Goal: Information Seeking & Learning: Learn about a topic

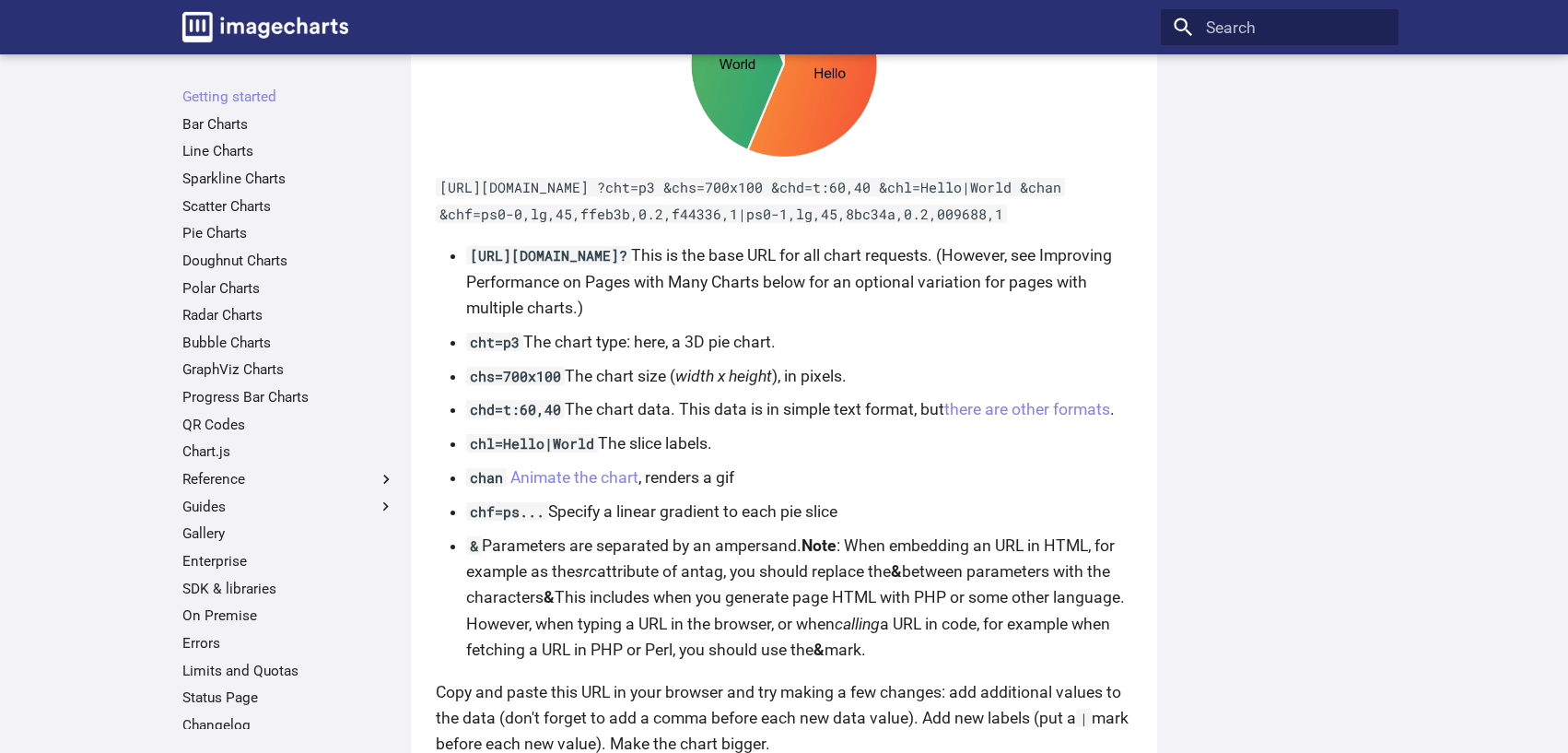
scroll to position [1198, 0]
click at [213, 149] on link "Line Charts" at bounding box center [288, 150] width 213 height 18
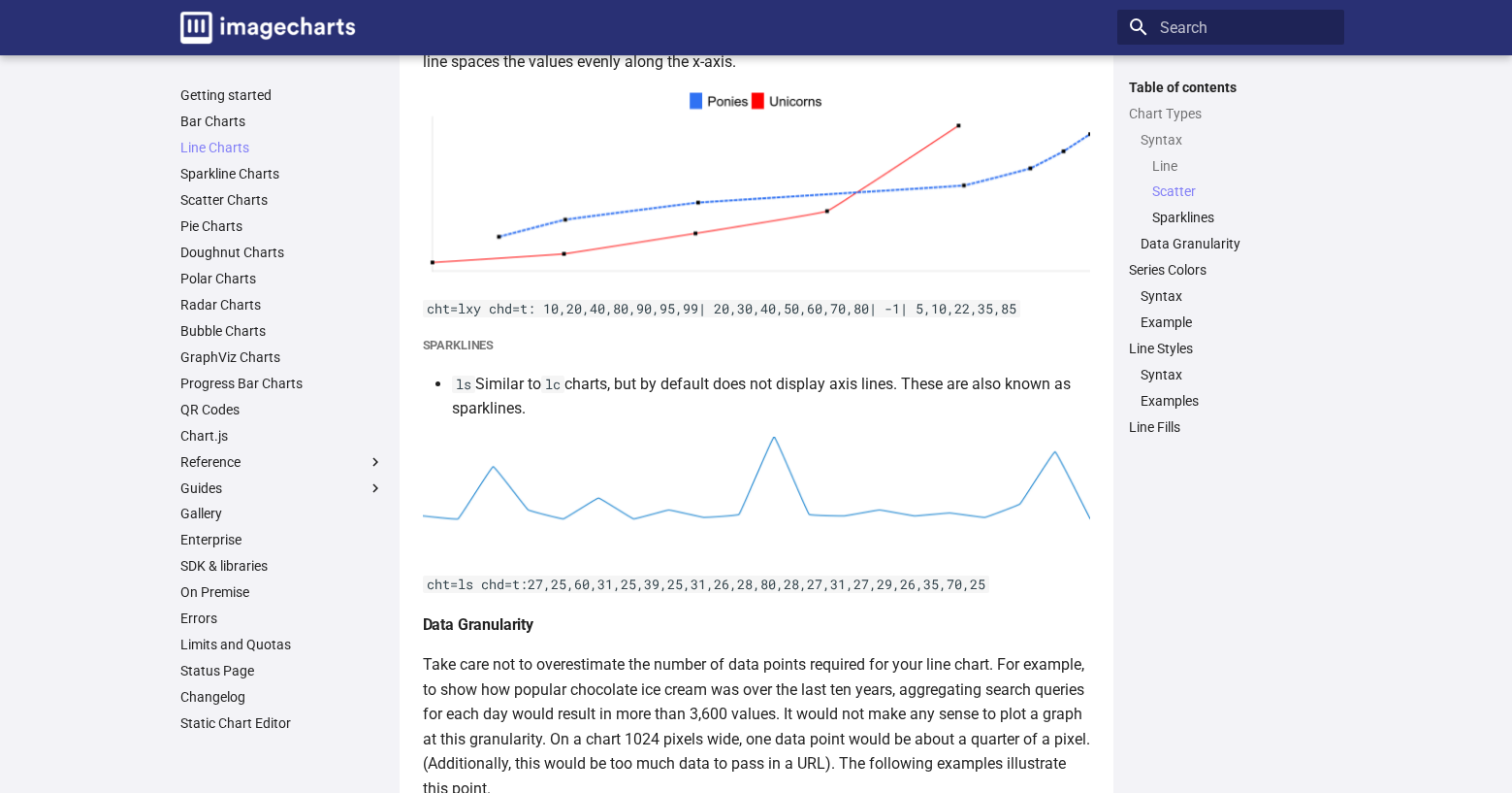
scroll to position [2134, 0]
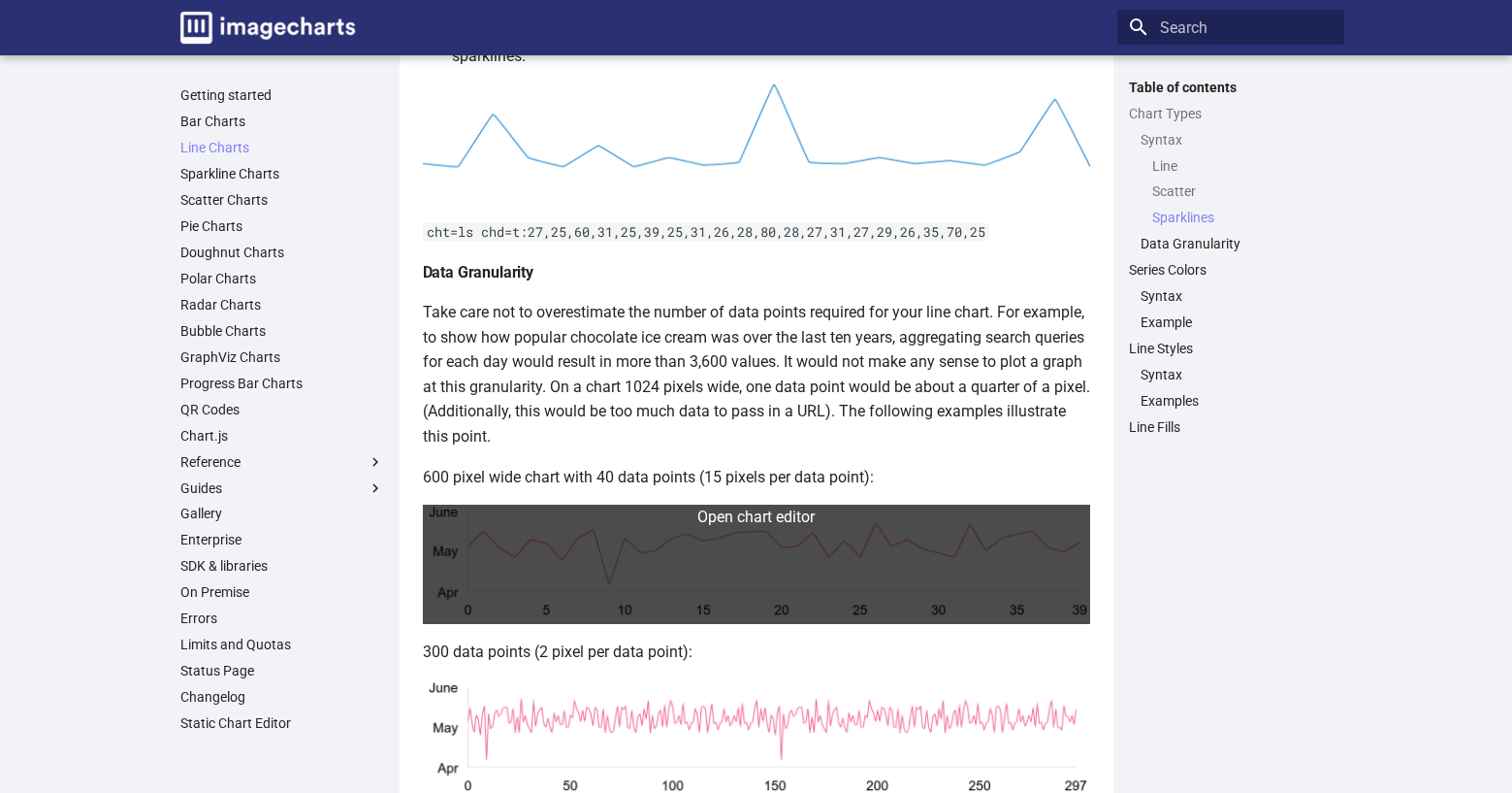
click at [548, 545] on link at bounding box center [757, 564] width 667 height 120
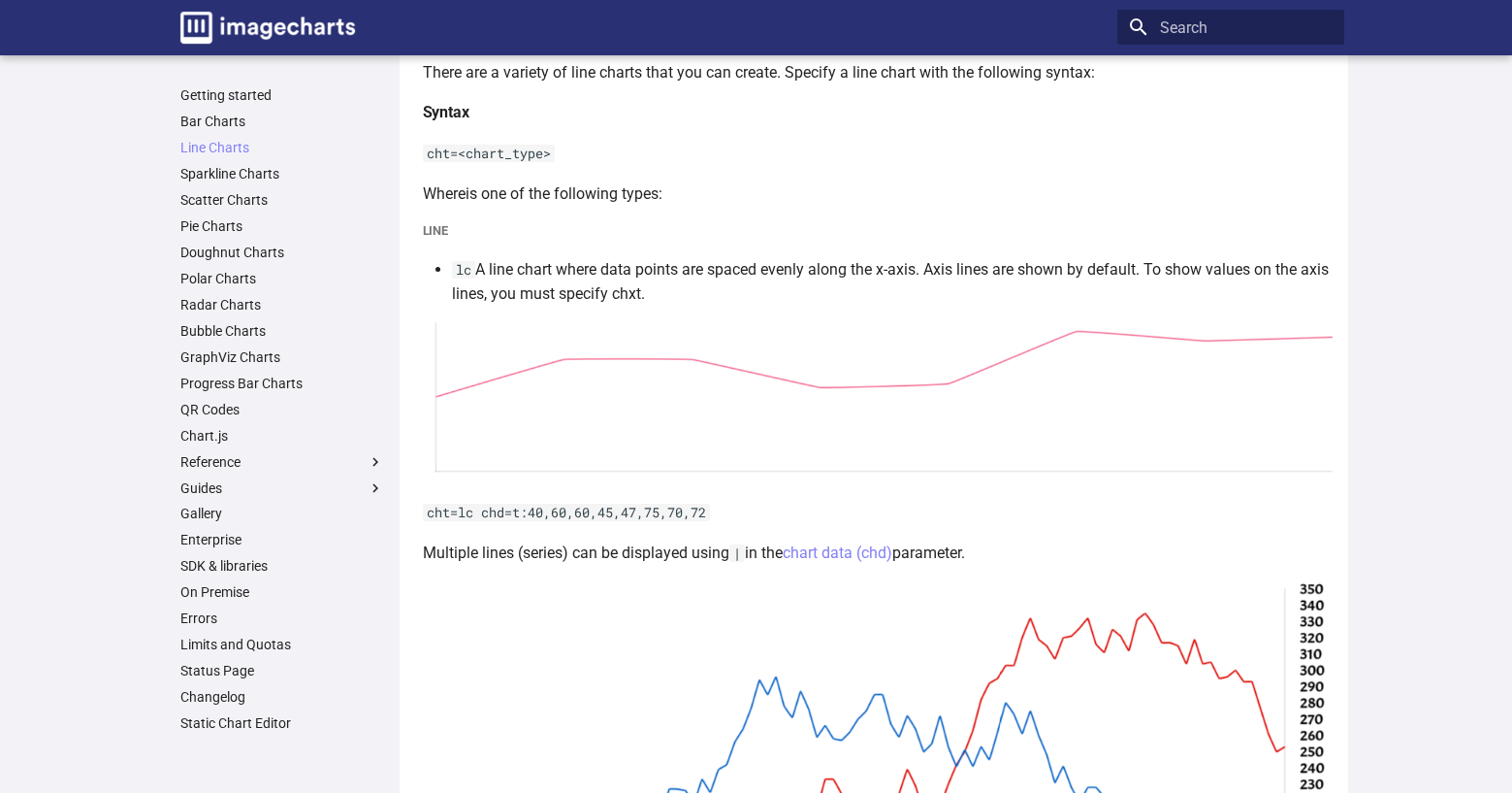
scroll to position [291, 0]
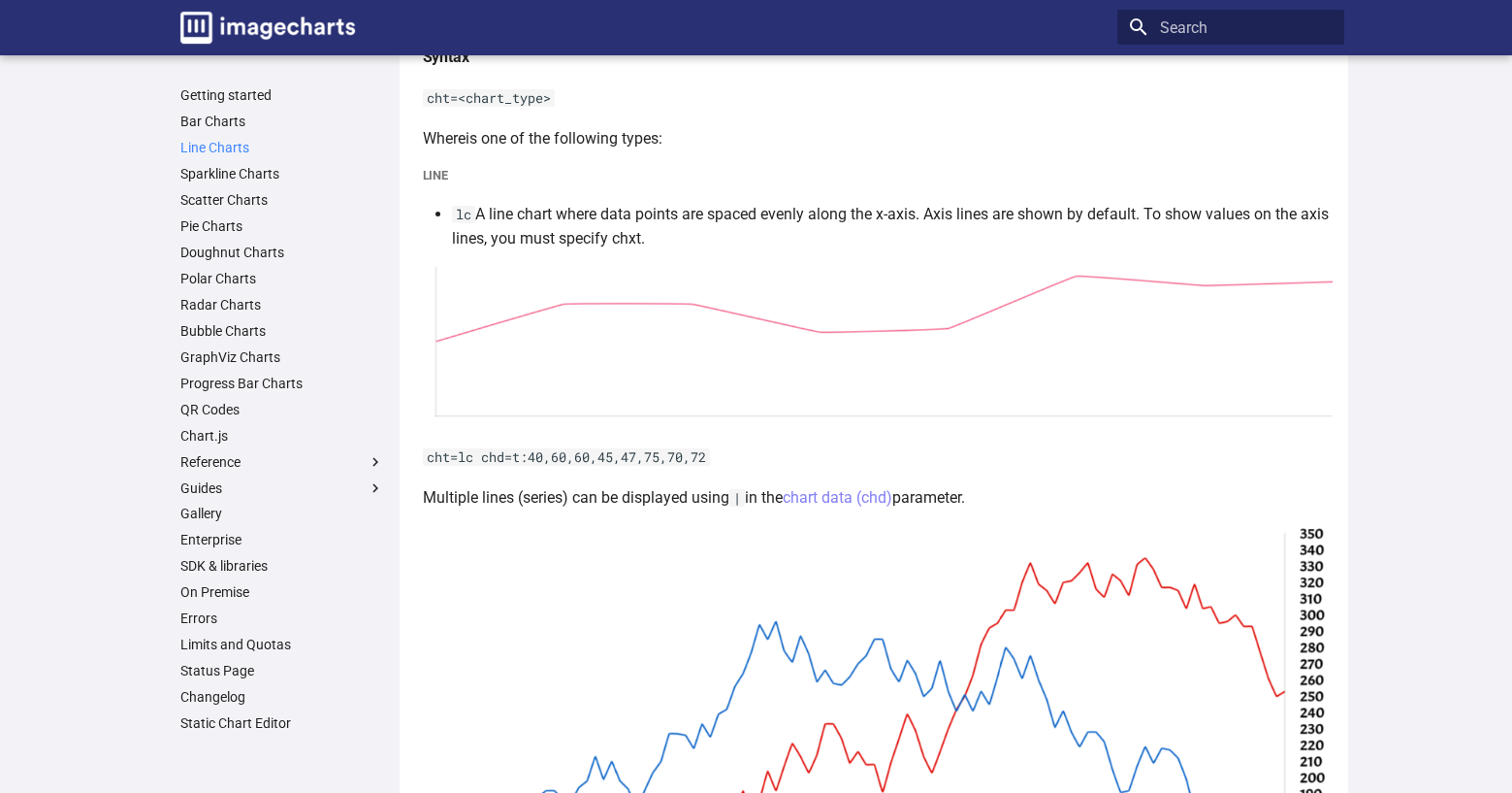
click at [219, 151] on link "Line Charts" at bounding box center [282, 147] width 204 height 18
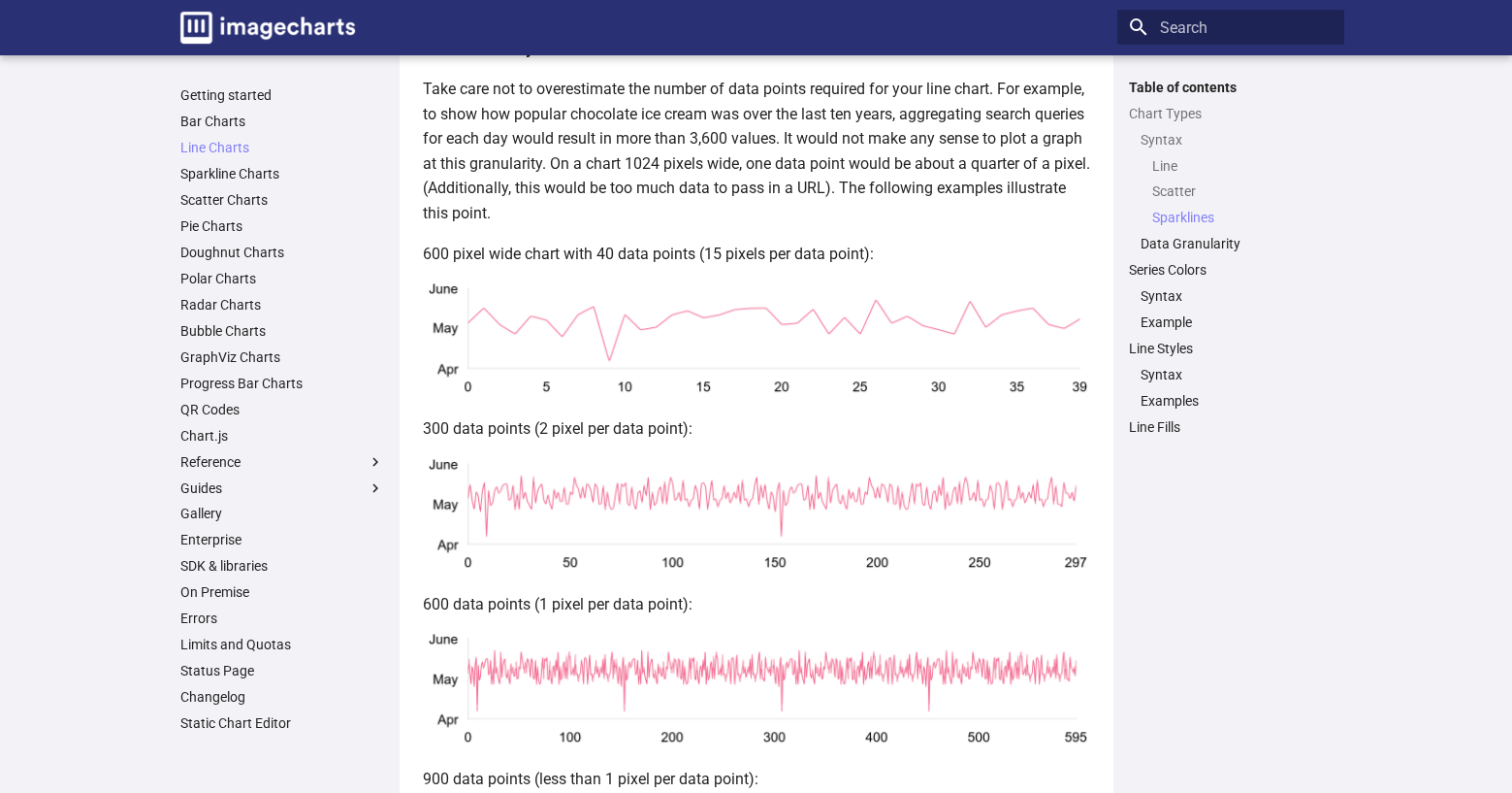
scroll to position [2426, 0]
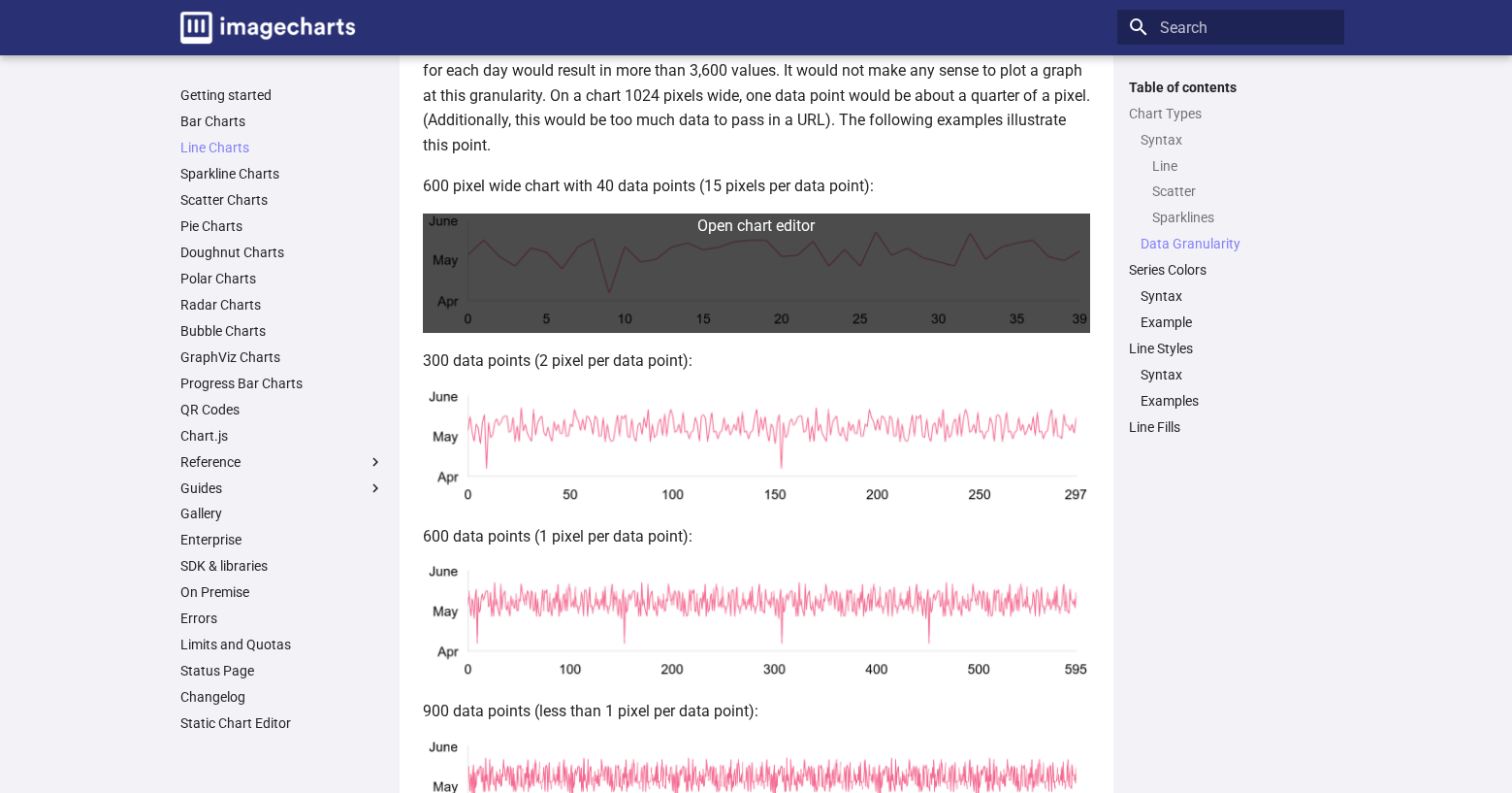
click at [673, 240] on link at bounding box center [757, 273] width 667 height 120
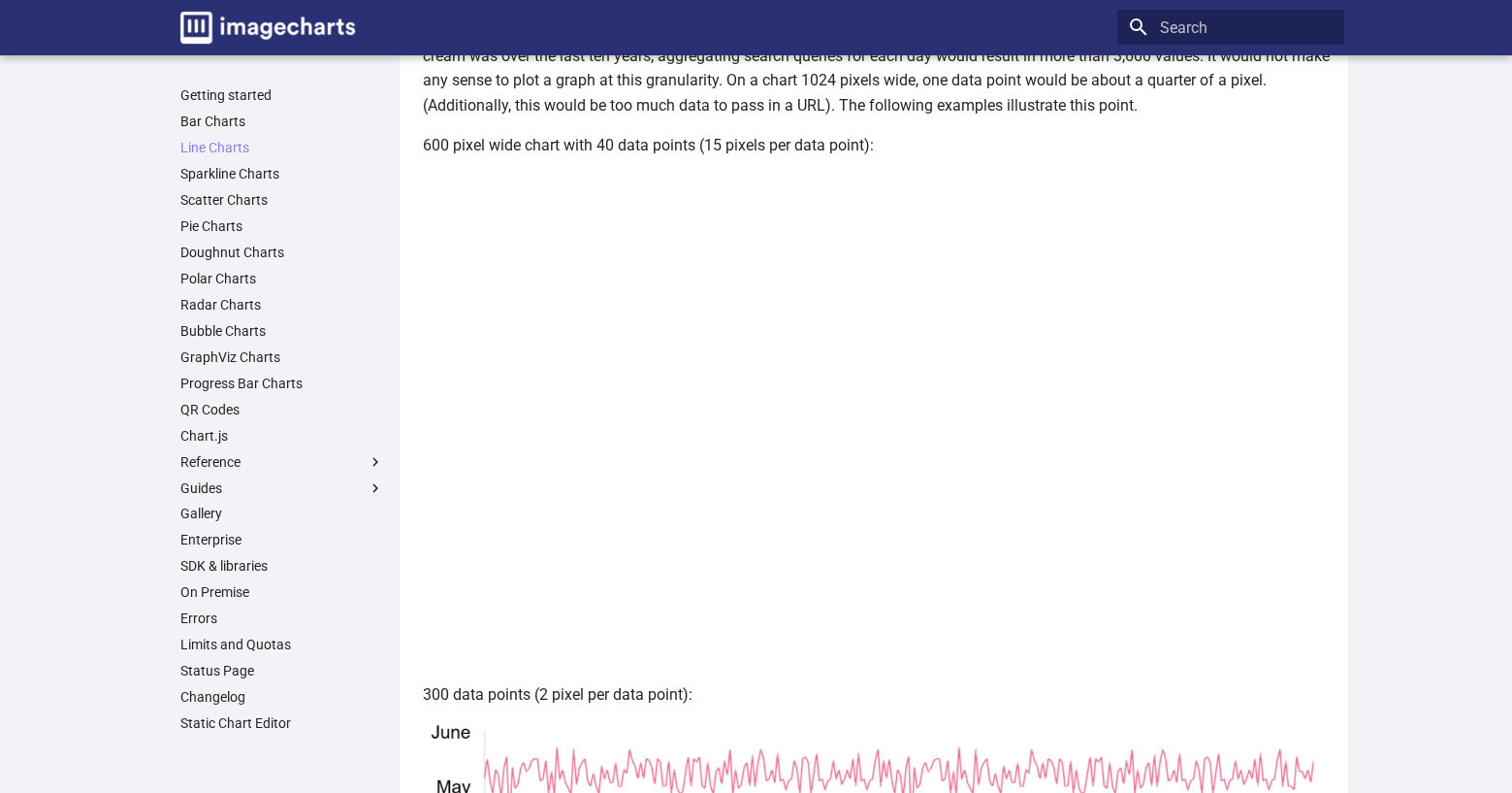
scroll to position [2522, 0]
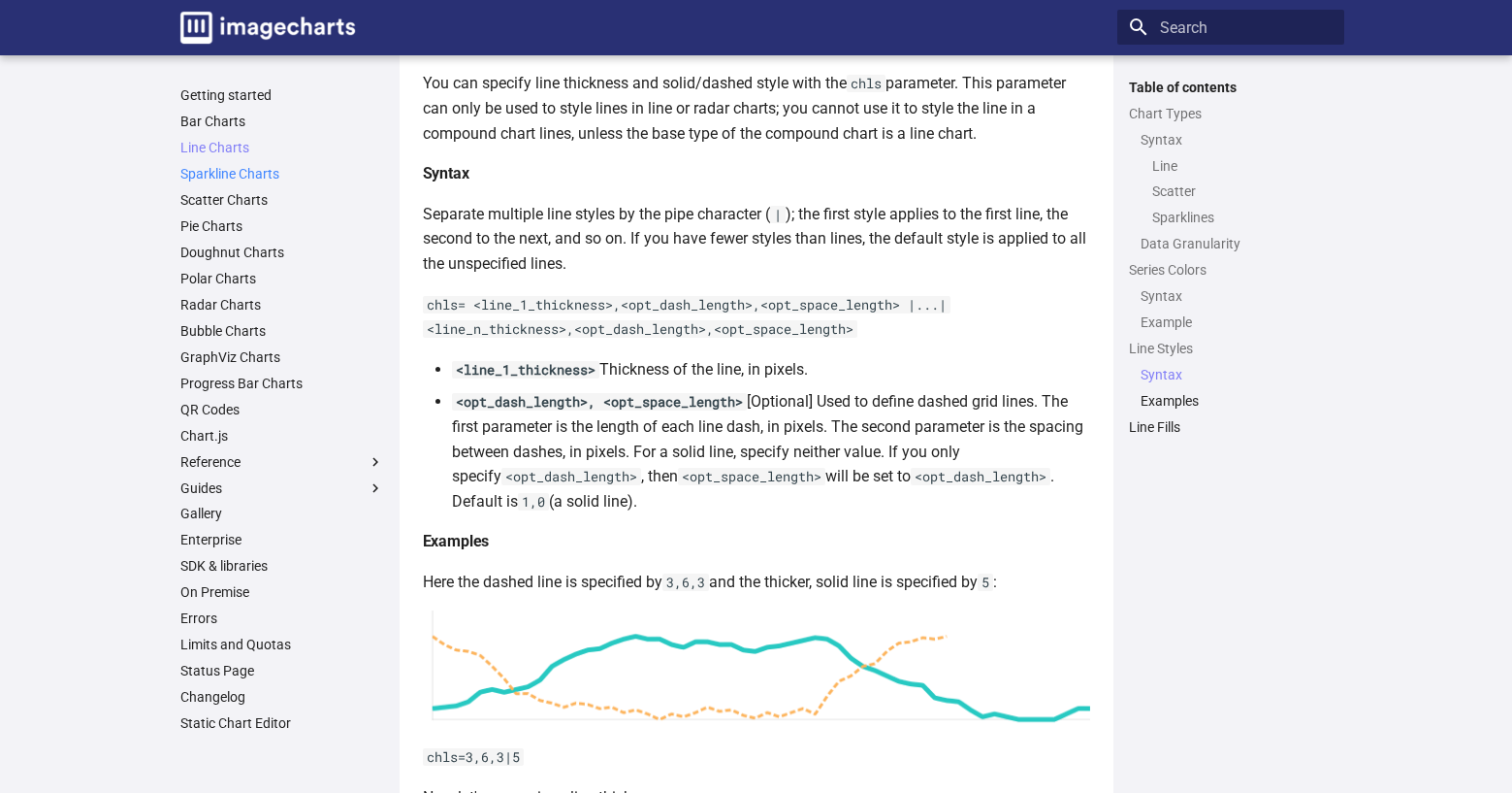
scroll to position [3874, 0]
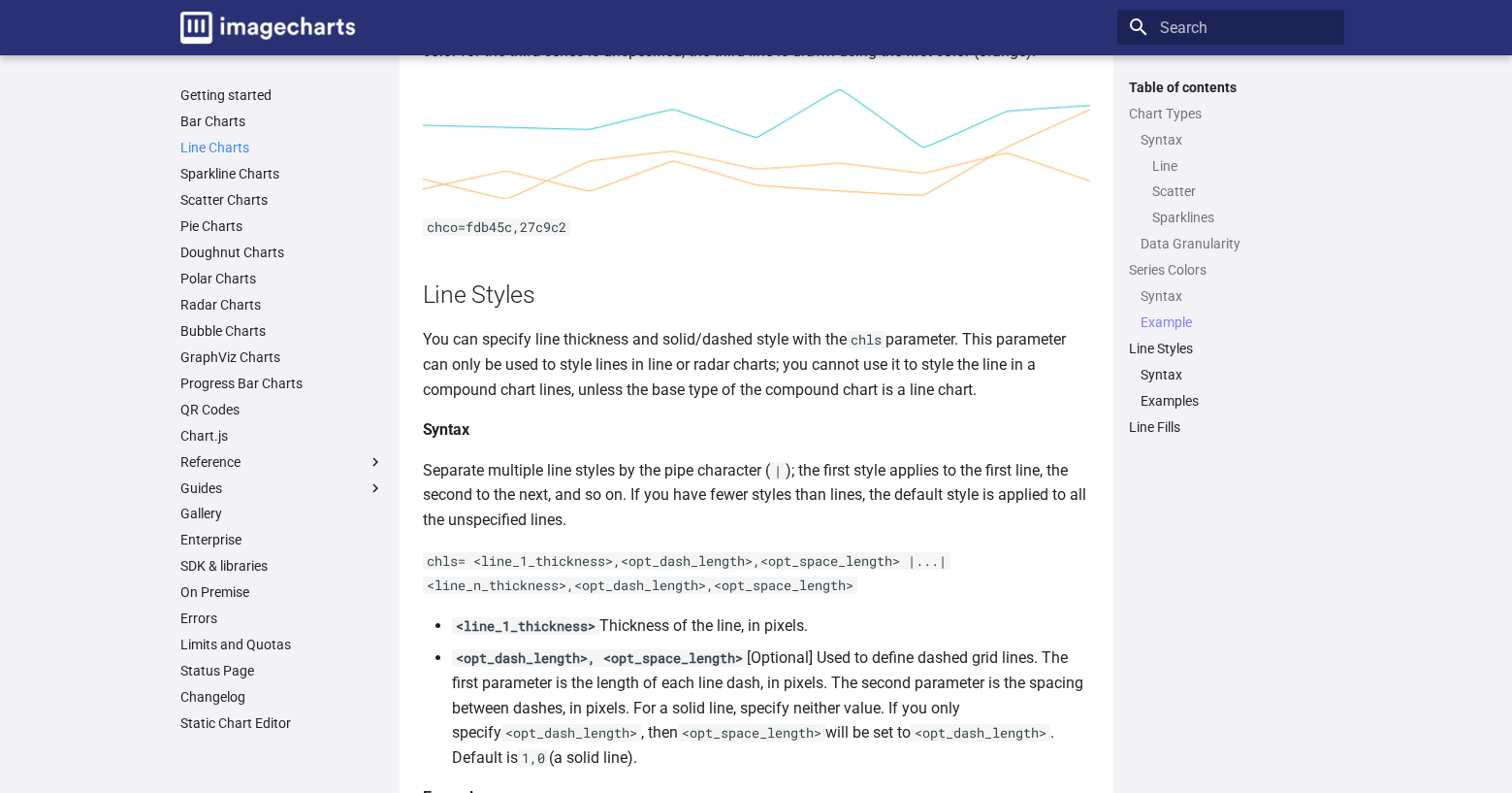
click at [239, 145] on link "Line Charts" at bounding box center [282, 147] width 204 height 18
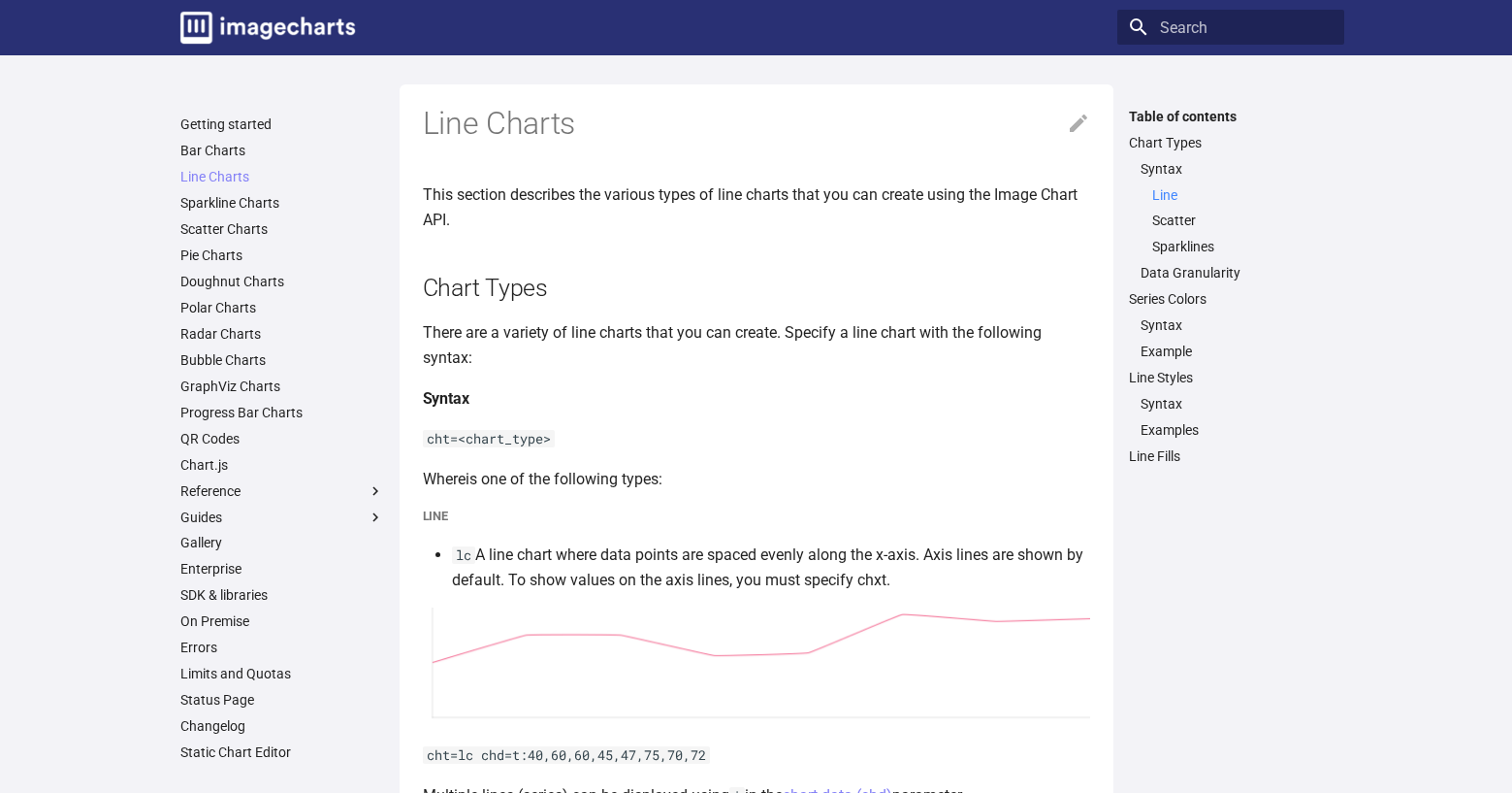
click at [1172, 189] on link "Line" at bounding box center [1242, 195] width 180 height 18
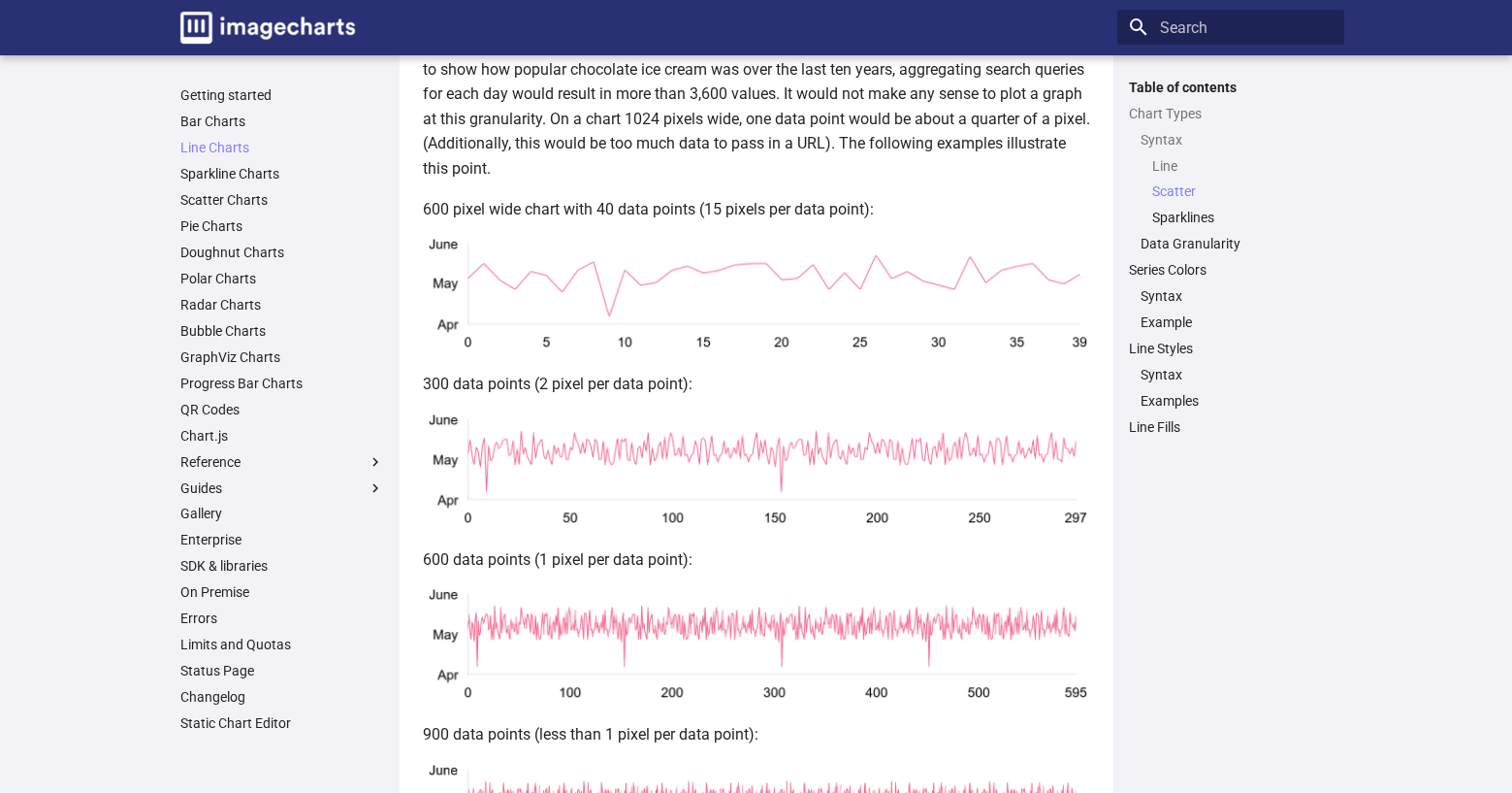
scroll to position [2426, 0]
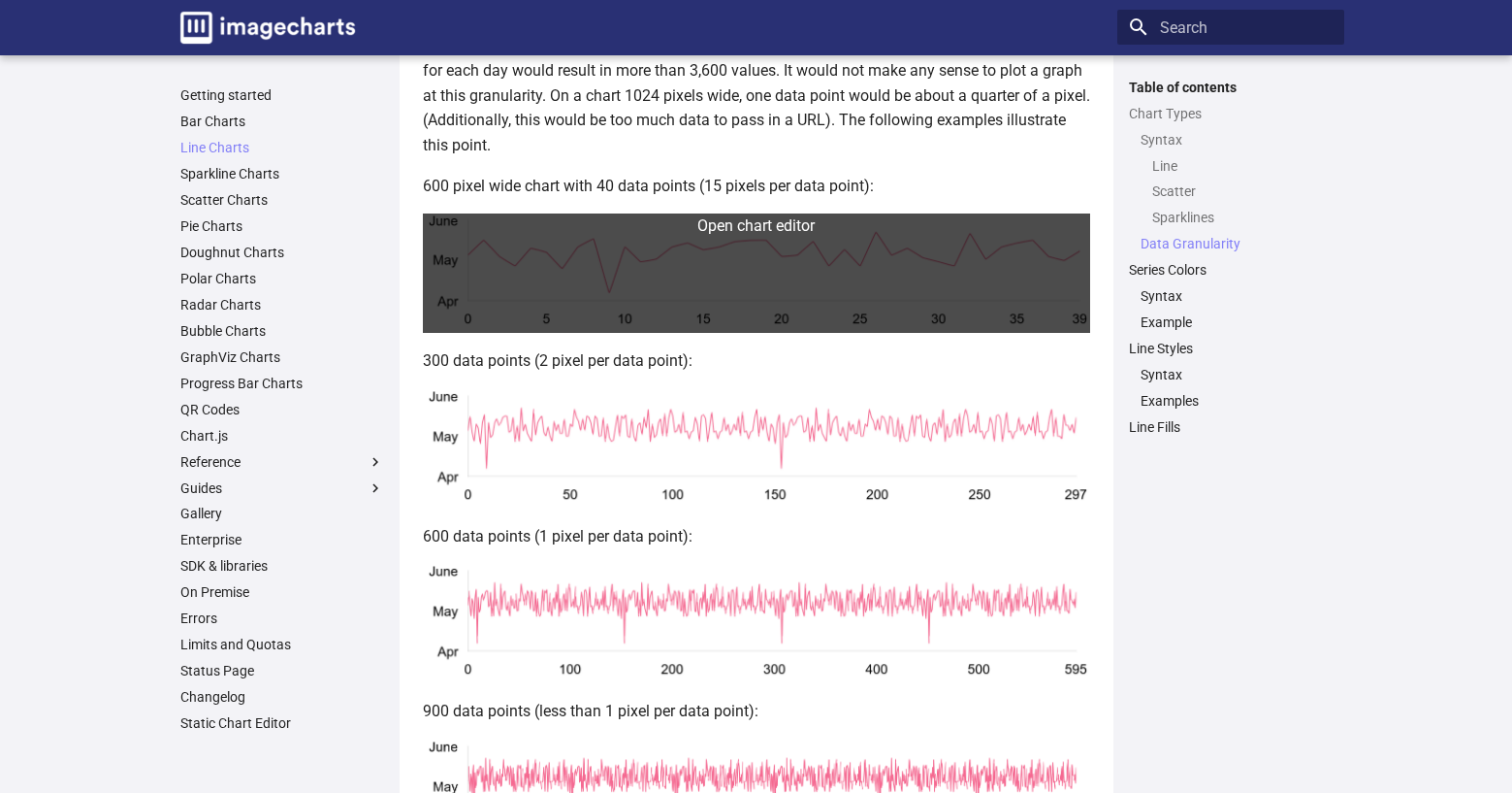
click at [617, 247] on link at bounding box center [757, 273] width 667 height 120
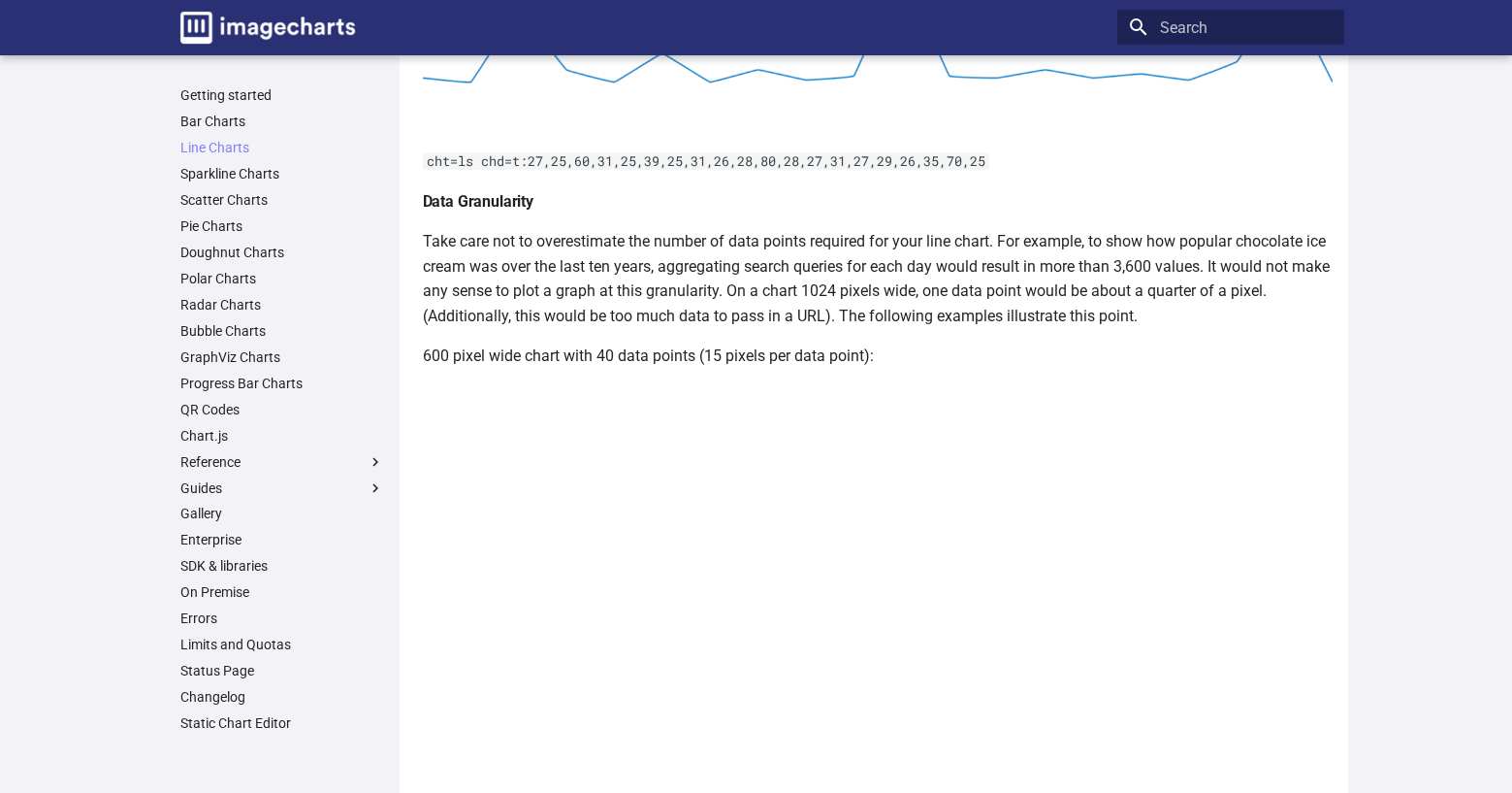
scroll to position [2328, 0]
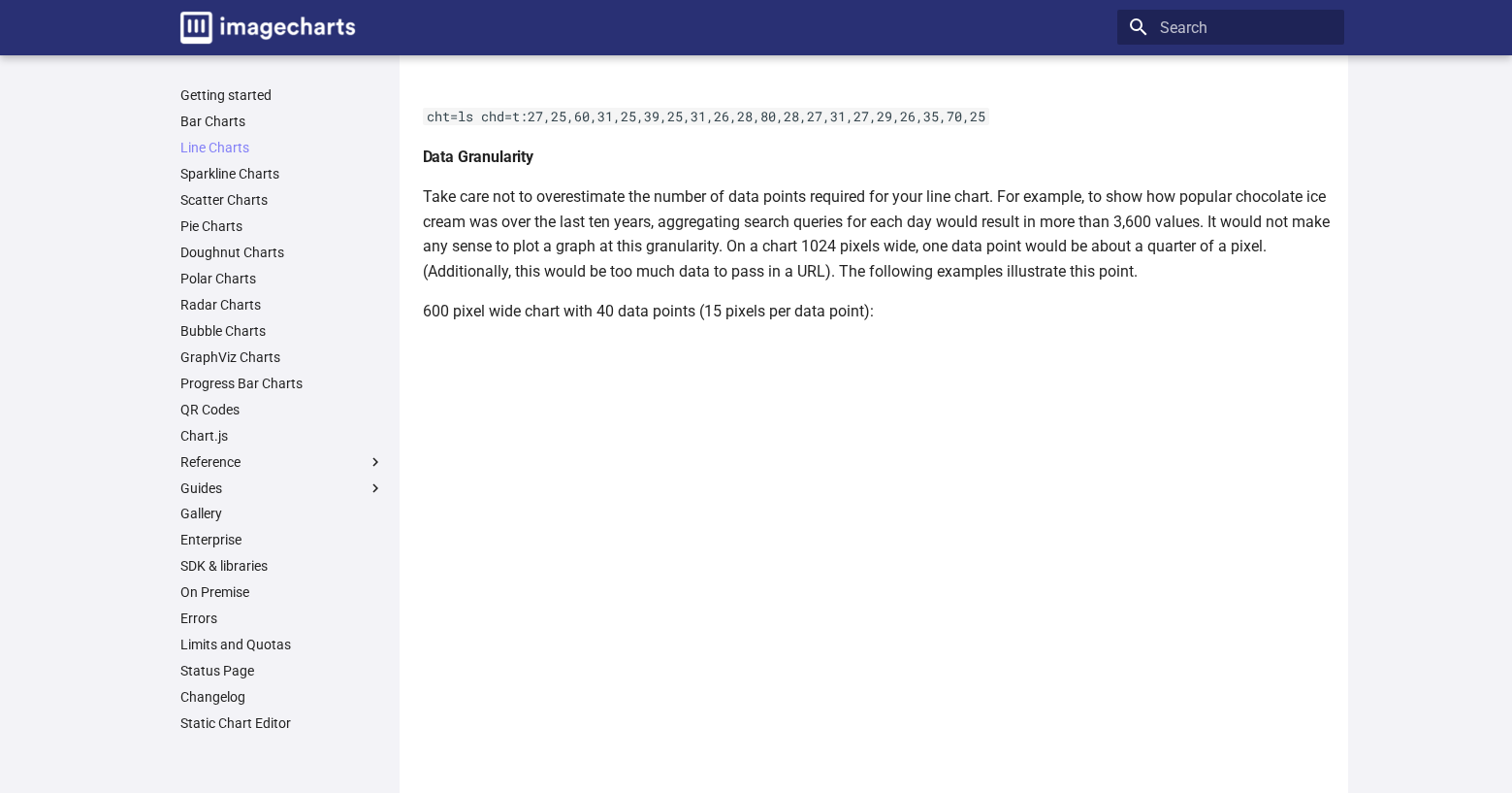
drag, startPoint x: 188, startPoint y: 460, endPoint x: 145, endPoint y: 452, distance: 43.7
click at [145, 452] on main "Getting started Bar Charts Line Charts Line Charts Table of contents Chart Type…" at bounding box center [756, 658] width 1512 height 5862
click at [206, 462] on label "Reference" at bounding box center [282, 462] width 204 height 18
click at [0, 0] on input "Reference" at bounding box center [0, 0] width 0 height 0
click at [232, 539] on link "Data Format" at bounding box center [288, 540] width 192 height 18
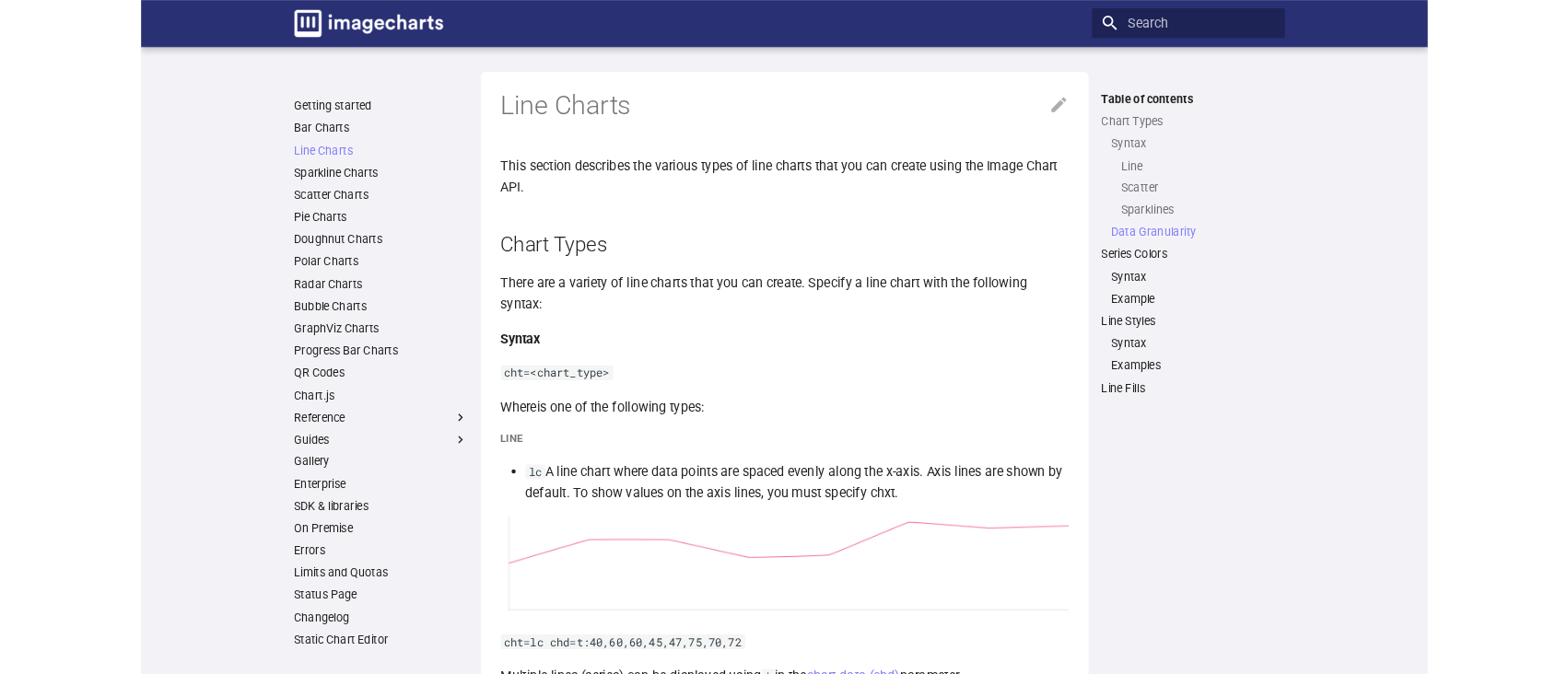
scroll to position [2302, 0]
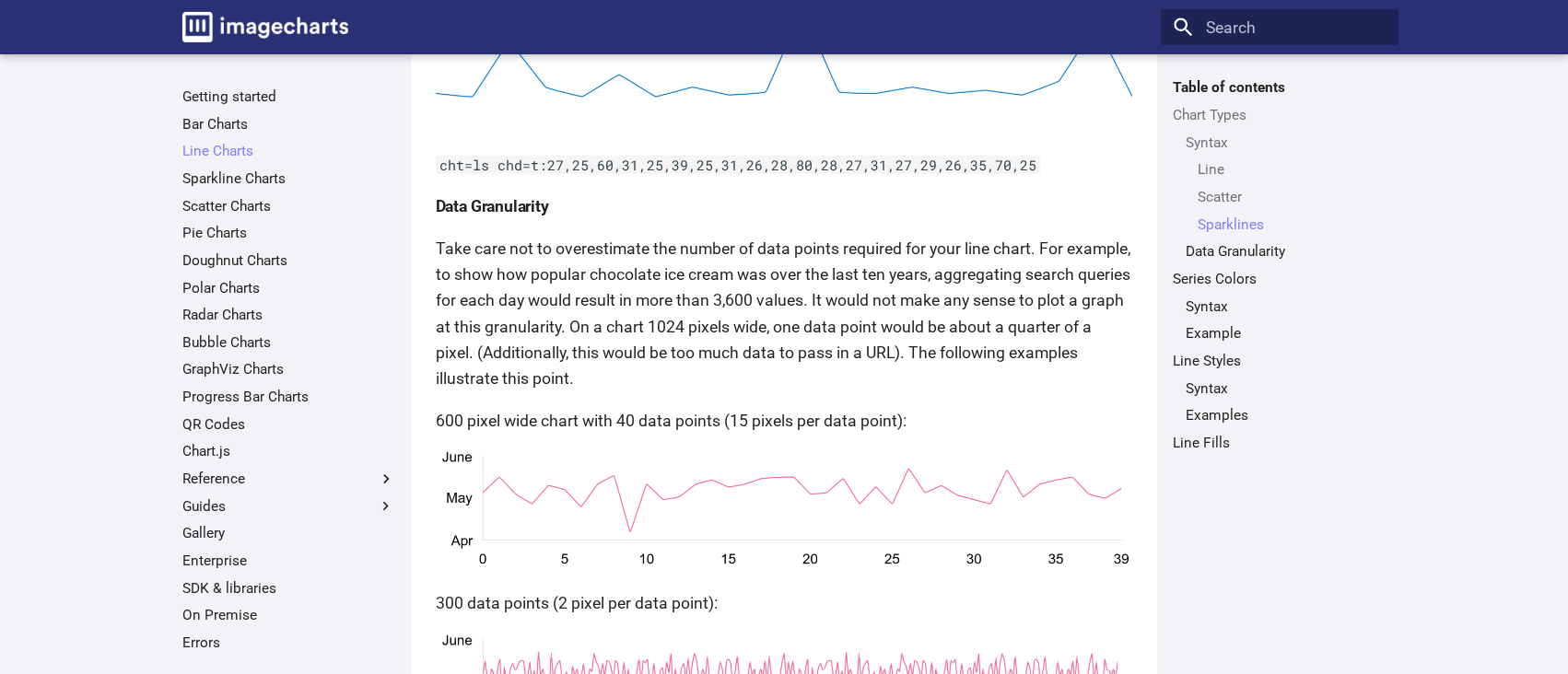
click at [1333, 510] on div "Table of contents Chart Types Syntax Line Scatter Sparklines Data Granularity S…" at bounding box center [1279, 364] width 236 height 572
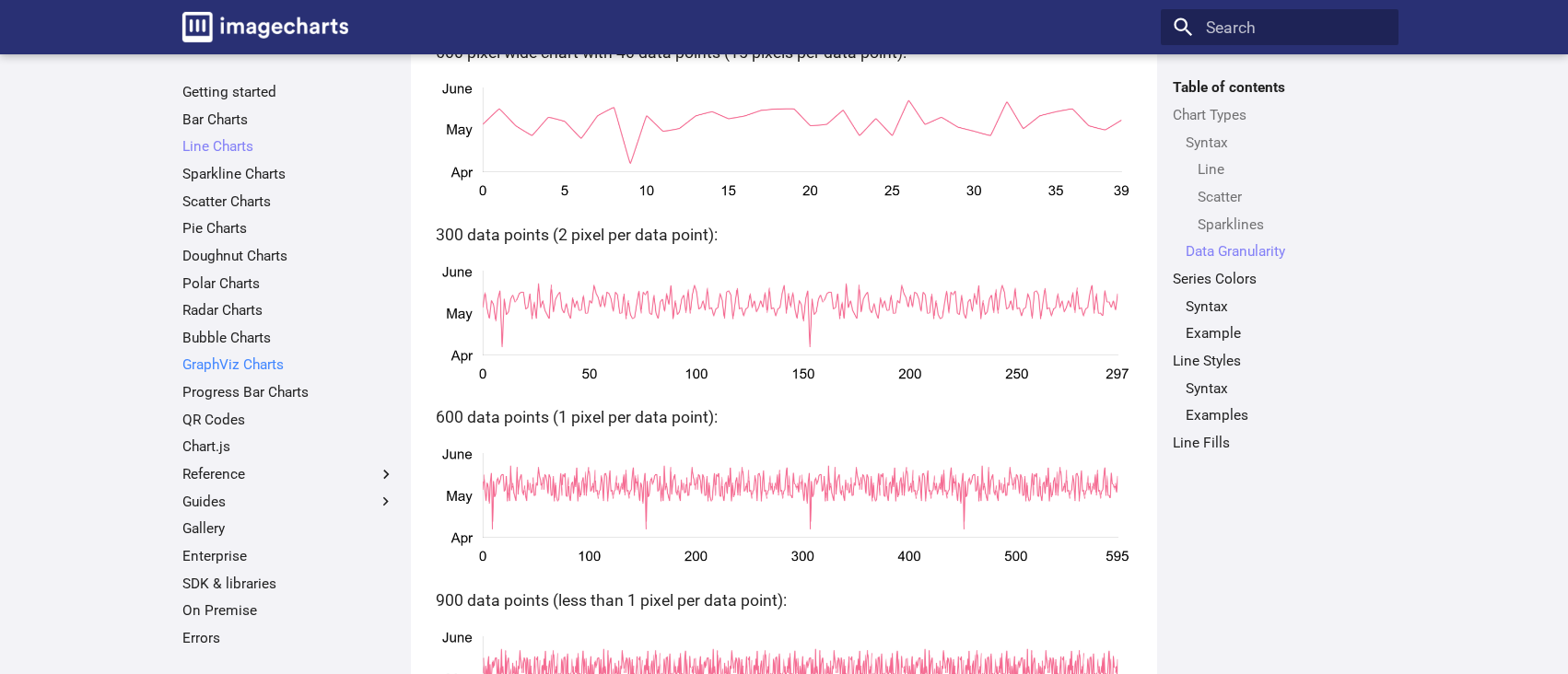
scroll to position [0, 0]
click at [231, 147] on link "Line Charts" at bounding box center [288, 150] width 213 height 18
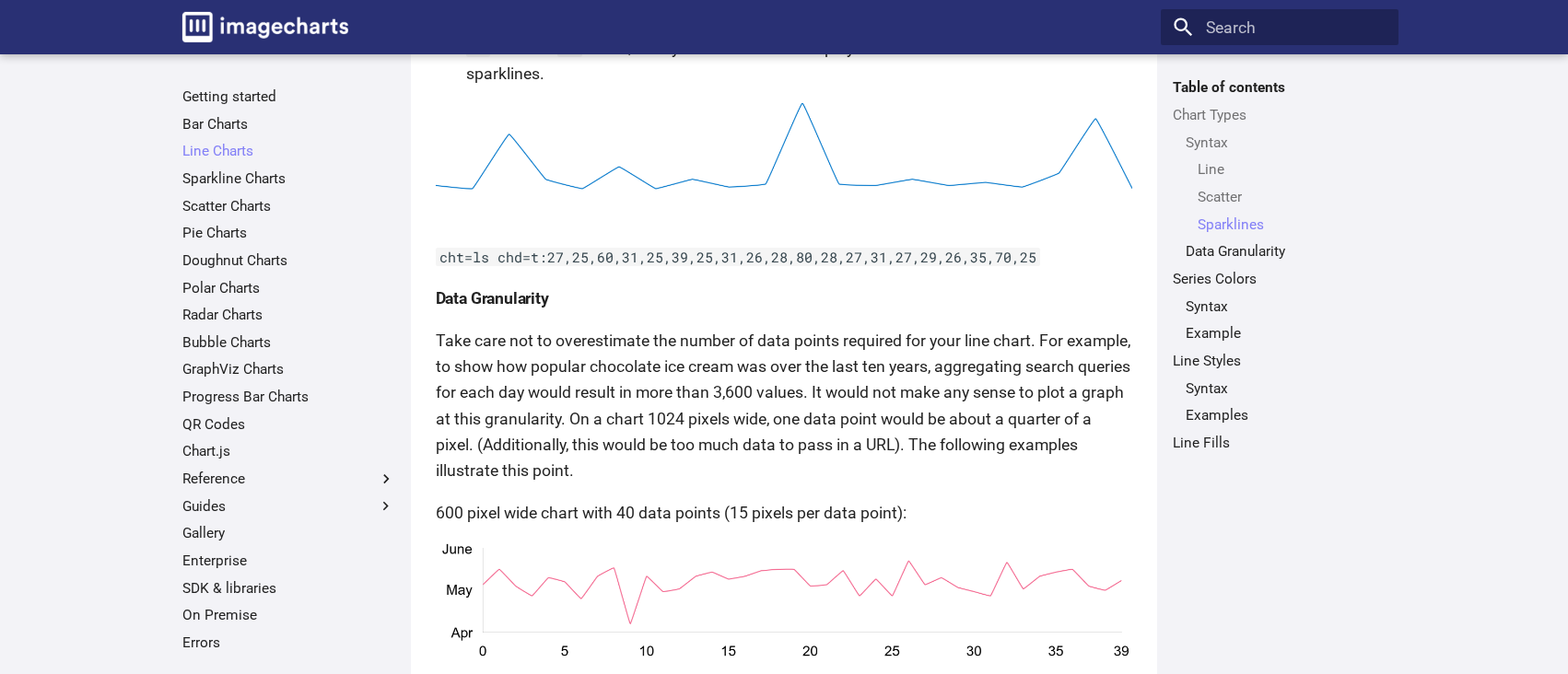
scroll to position [2578, 0]
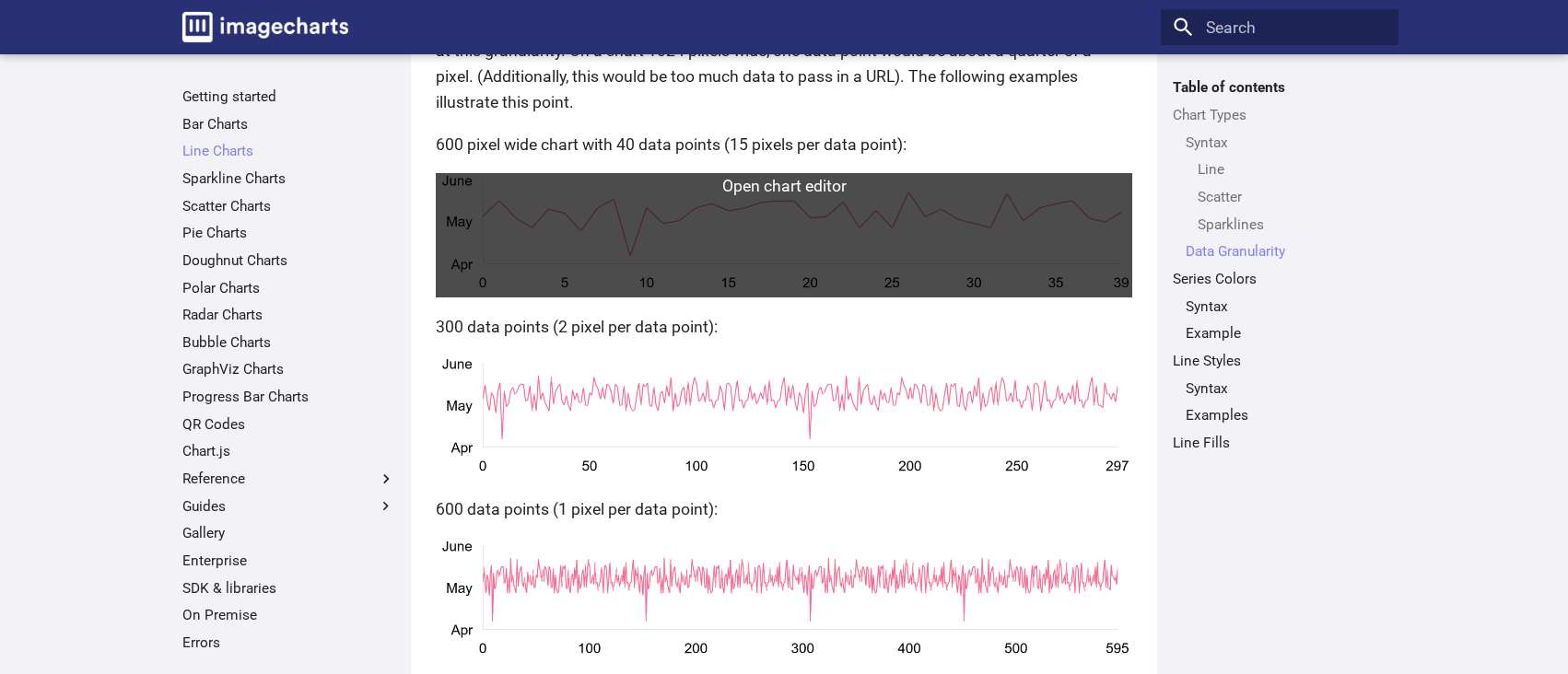
click at [734, 249] on link at bounding box center [784, 234] width 697 height 124
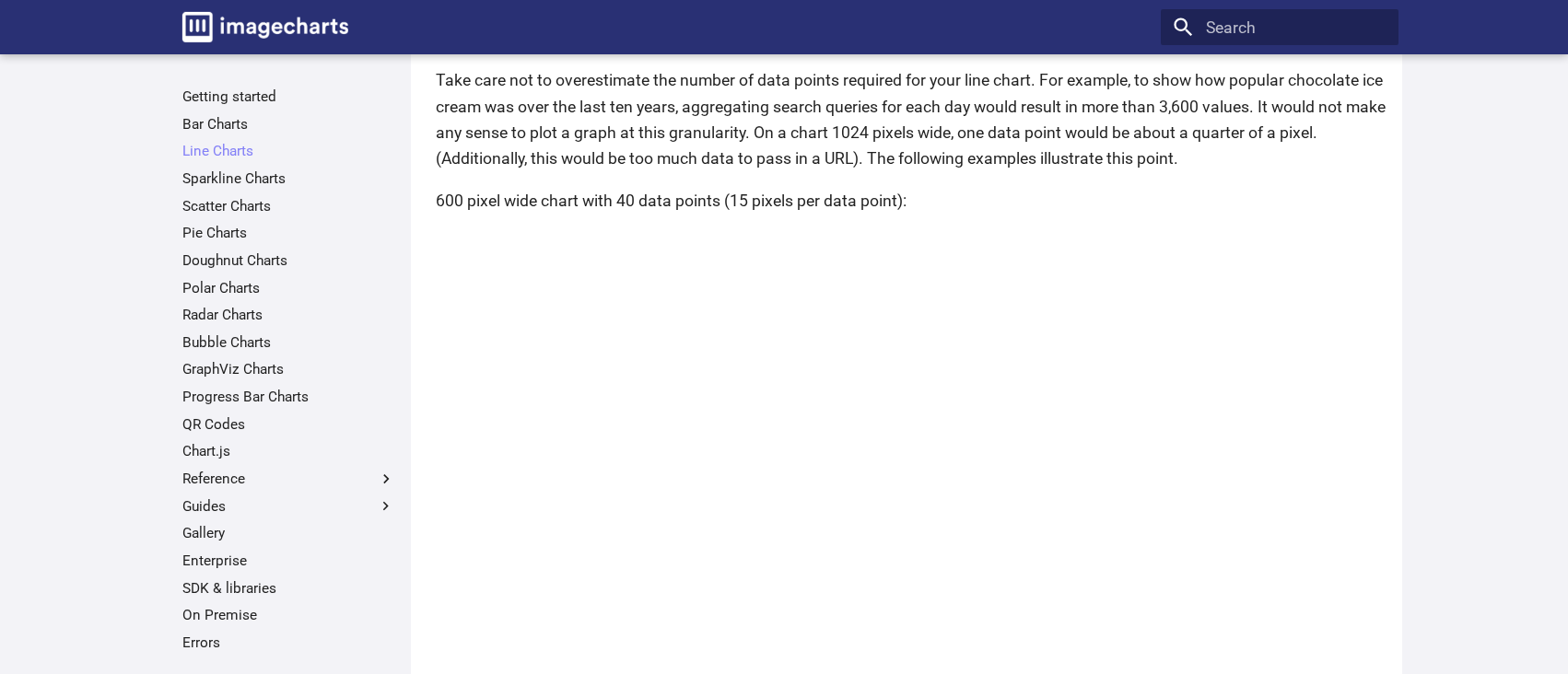
drag, startPoint x: 432, startPoint y: 359, endPoint x: 1509, endPoint y: 507, distance: 1087.1
click at [1509, 507] on main "Getting started Bar Charts Line Charts Line Charts Table of contents Chart Type…" at bounding box center [784, 526] width 1568 height 6097
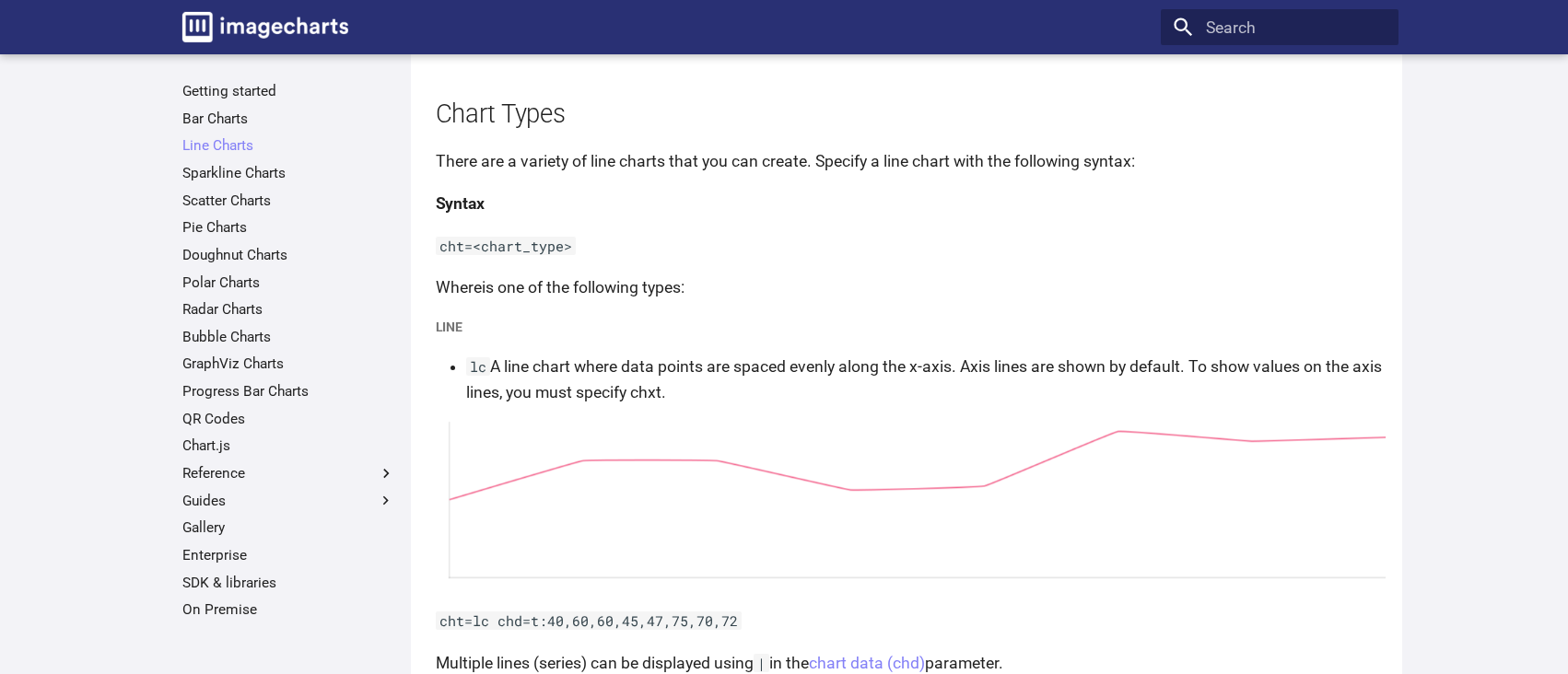
scroll to position [0, 0]
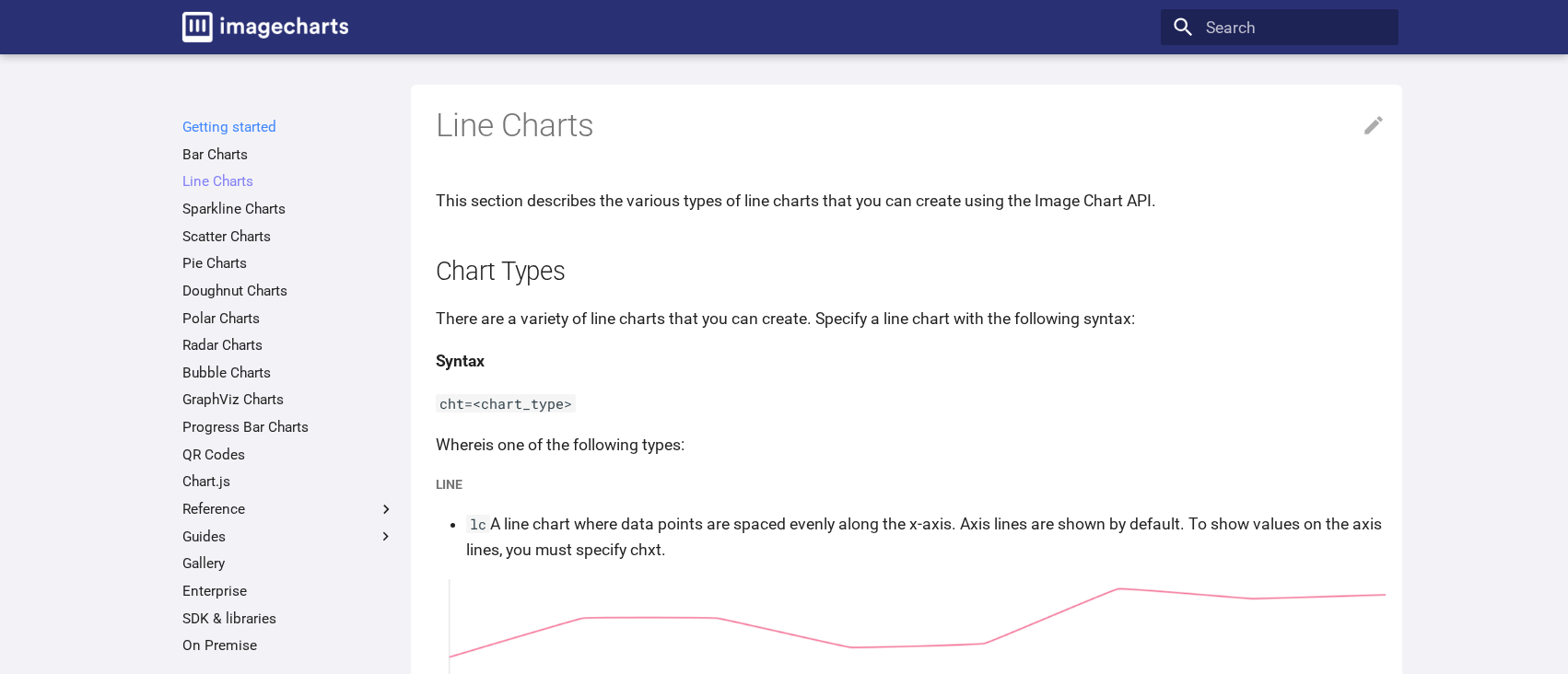
click at [245, 130] on link "Getting started" at bounding box center [288, 127] width 213 height 18
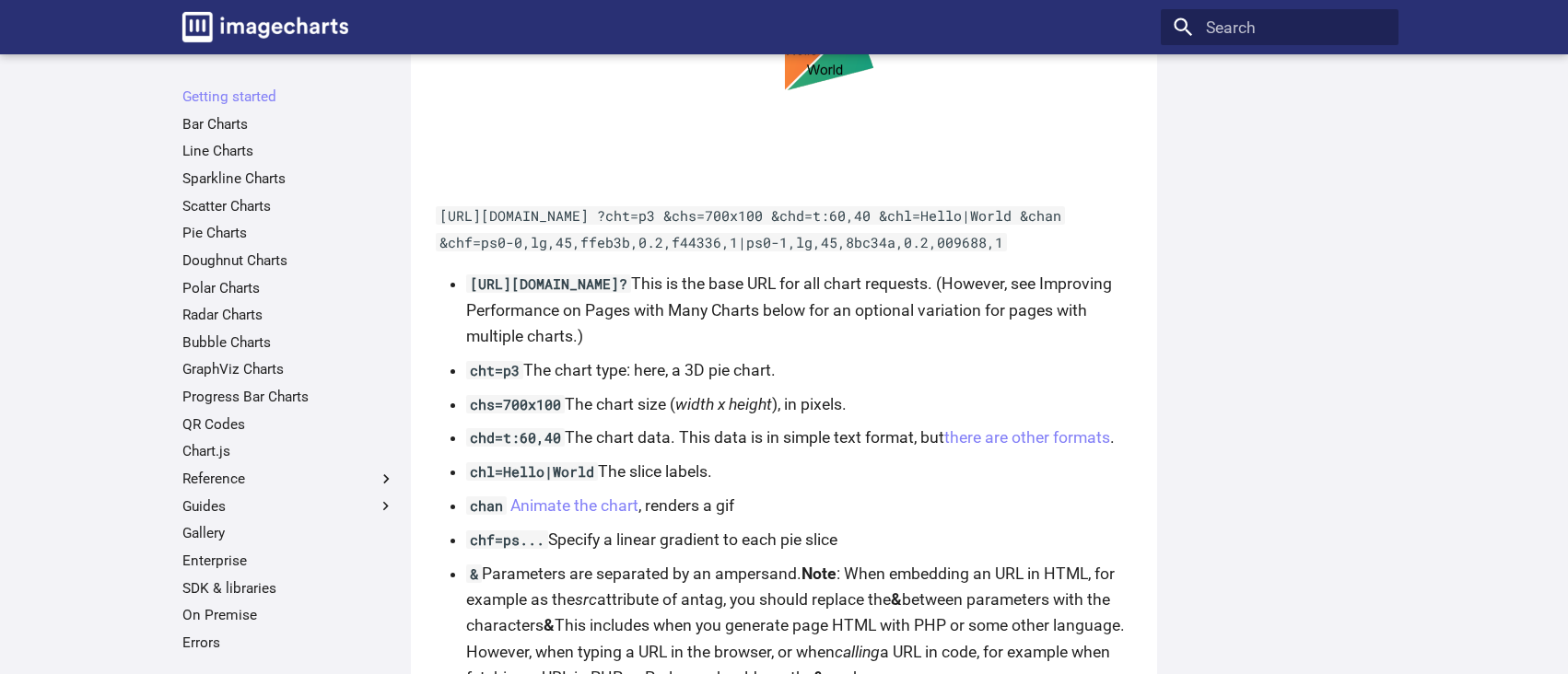
scroll to position [1392, 0]
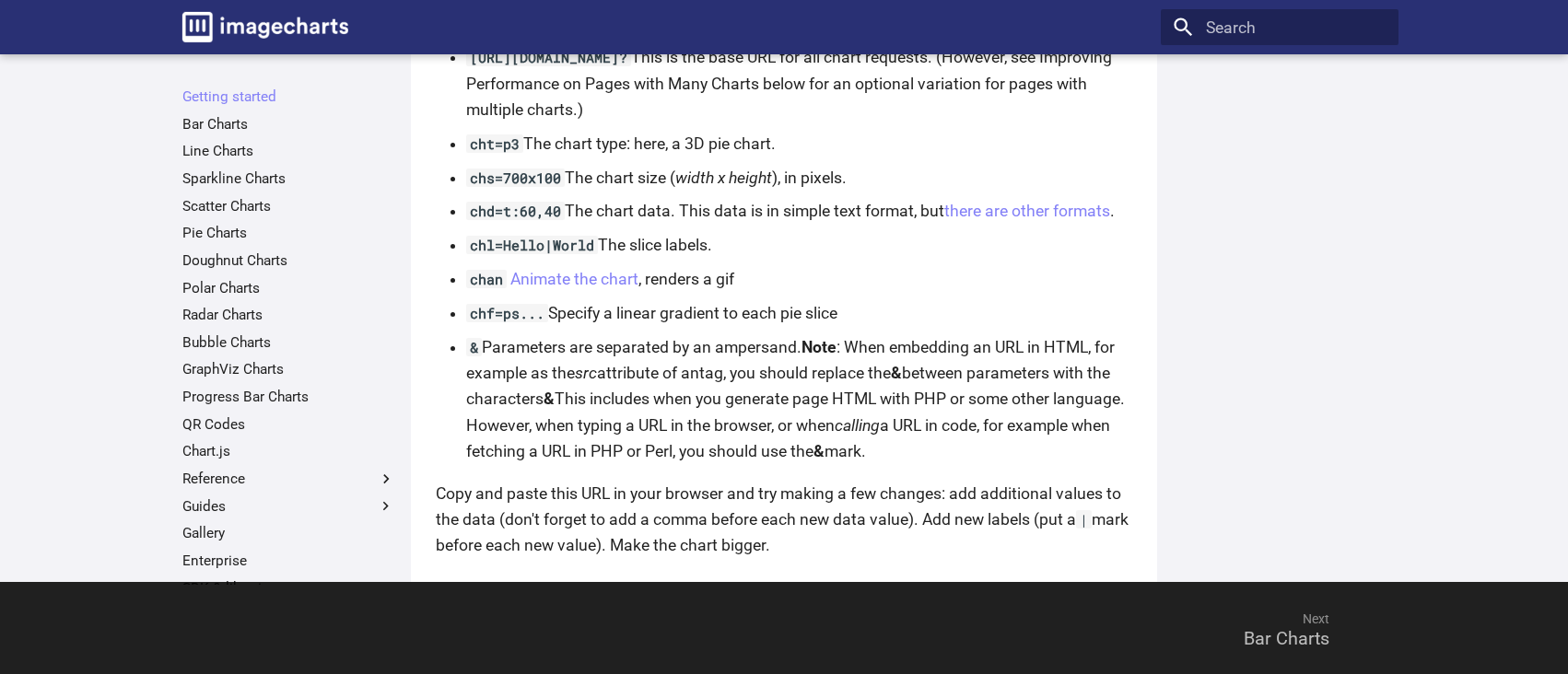
click at [1318, 638] on span "Next" at bounding box center [1067, 619] width 566 height 49
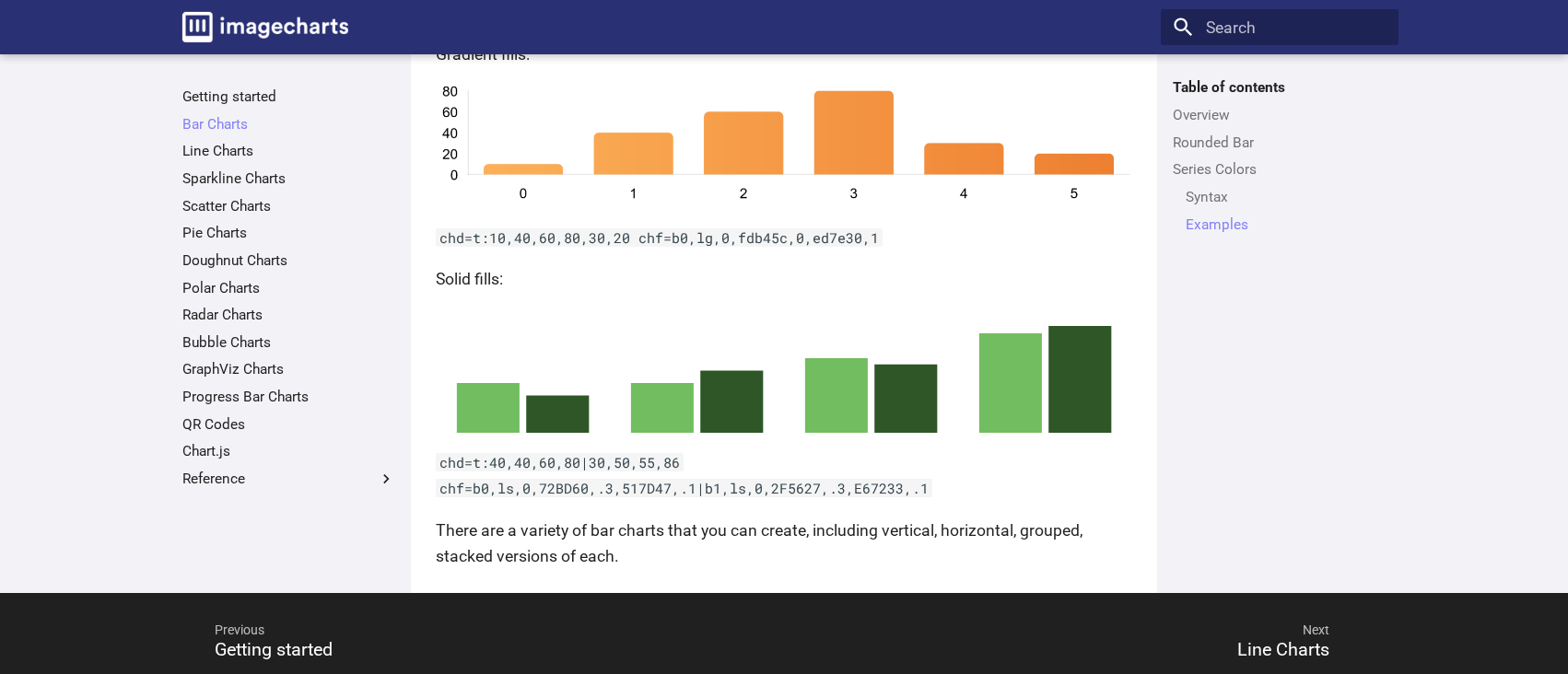
scroll to position [4028, 0]
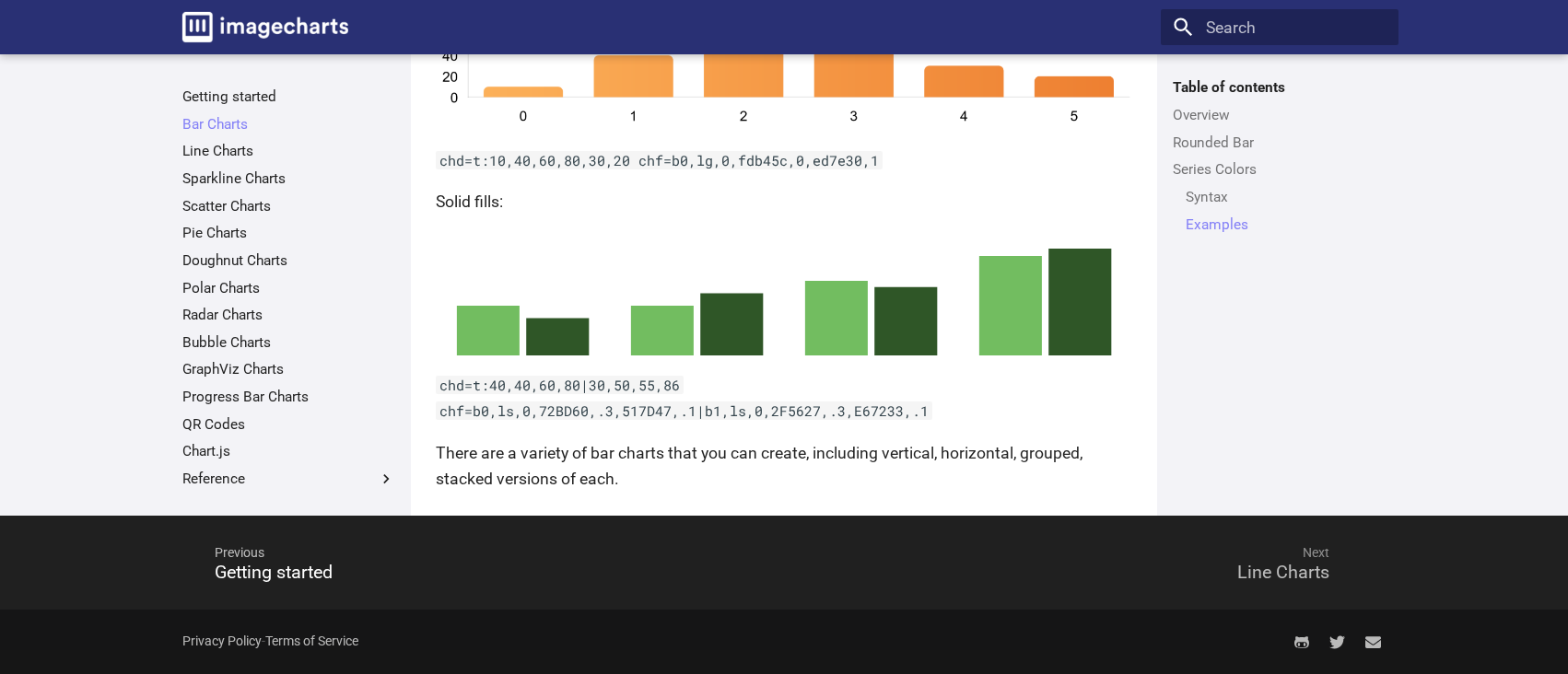
click at [1292, 580] on span "Next Line Charts" at bounding box center [1282, 572] width 92 height 21
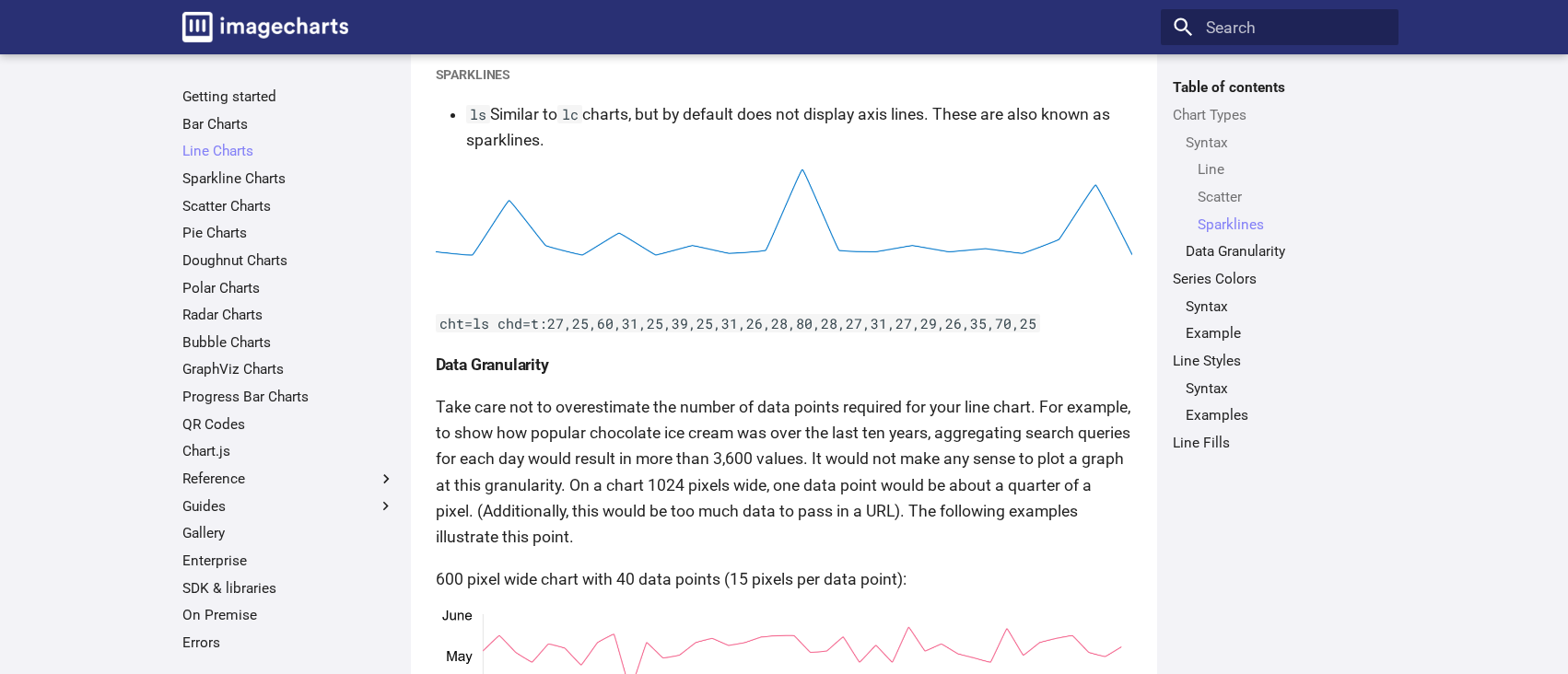
scroll to position [2578, 0]
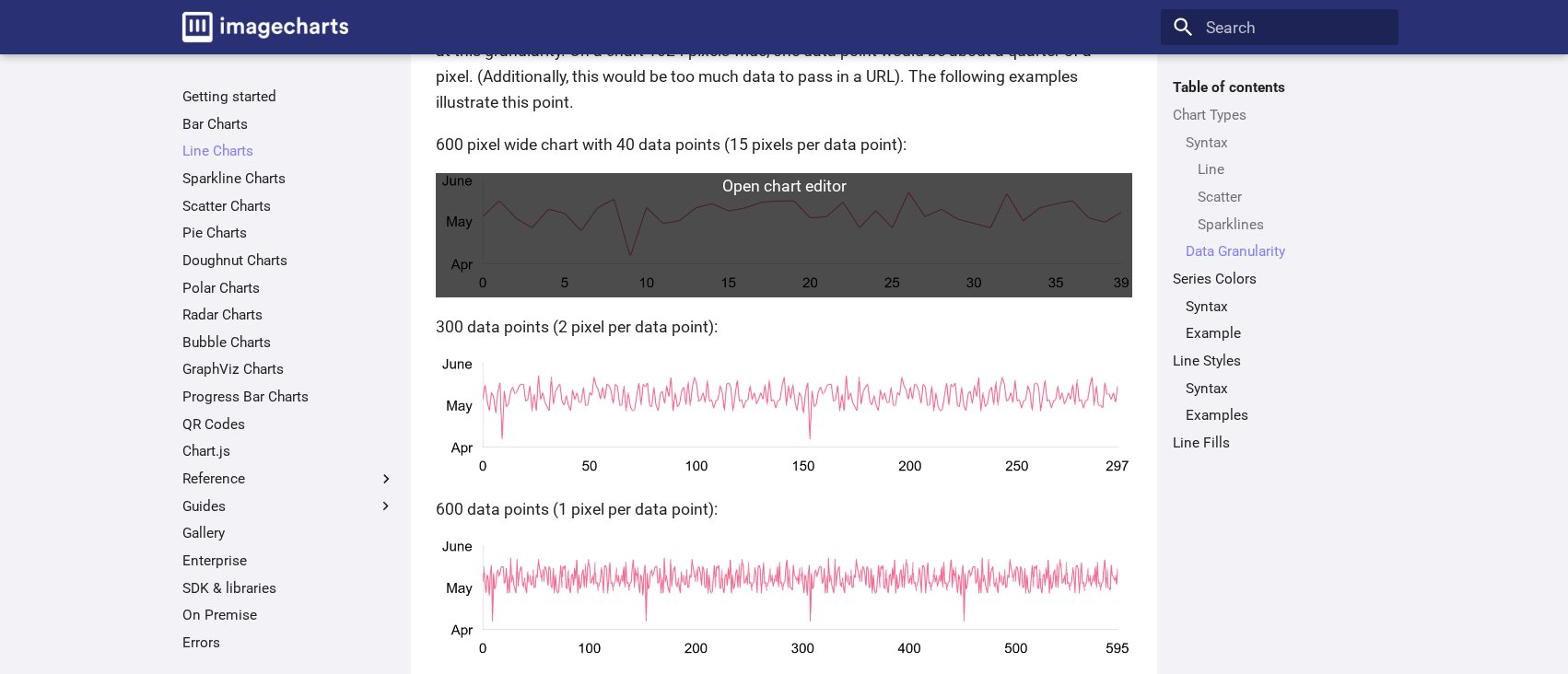
click at [764, 198] on link at bounding box center [784, 234] width 697 height 124
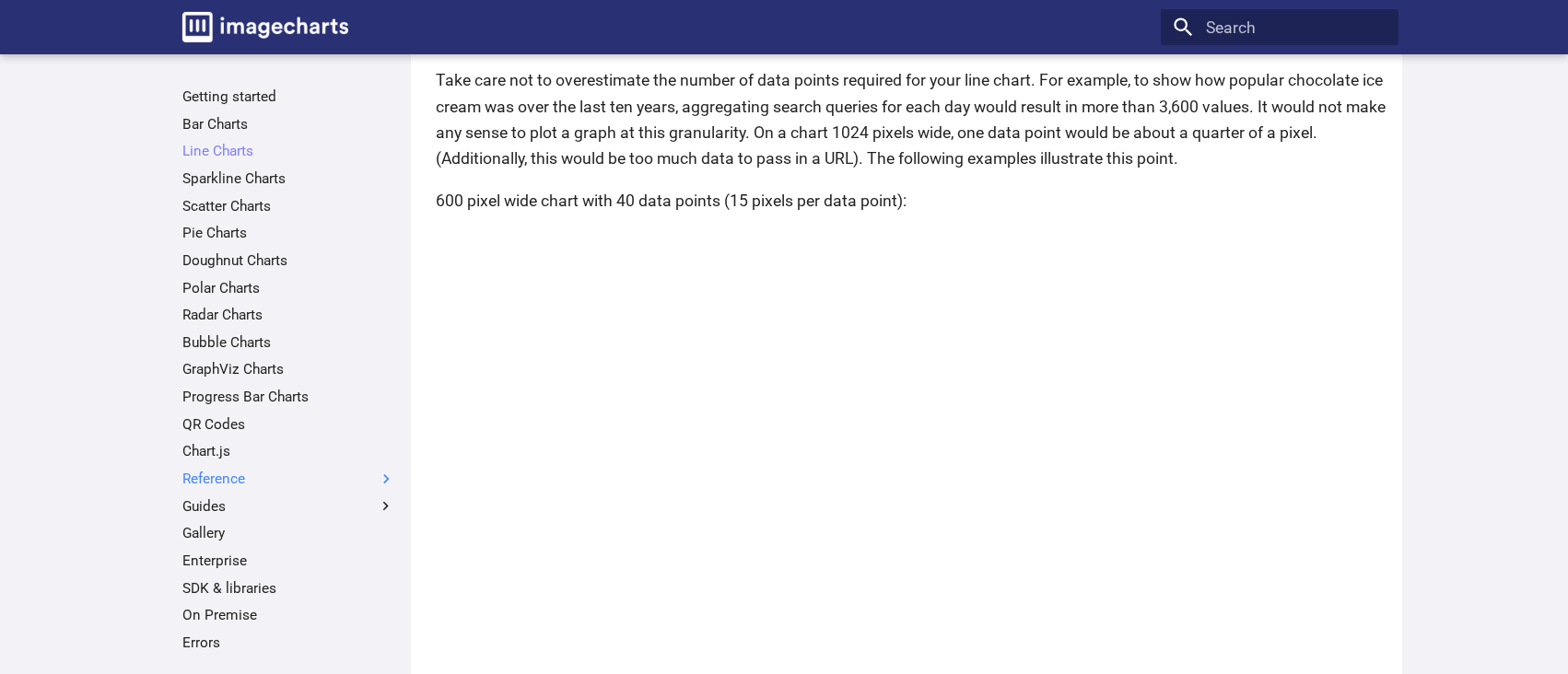
click at [227, 480] on label "Reference" at bounding box center [288, 478] width 213 height 18
click at [0, 0] on input "Reference" at bounding box center [0, 0] width 0 height 0
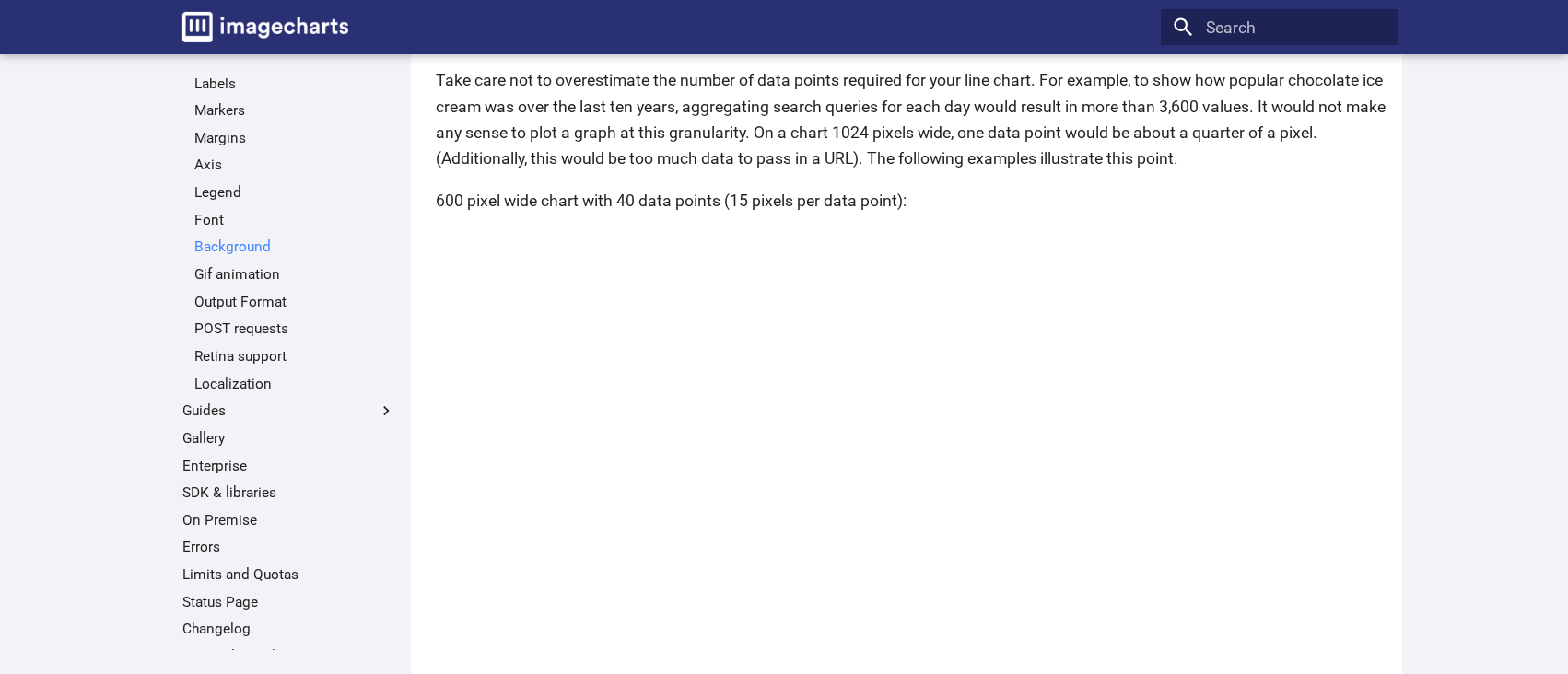
scroll to position [602, 0]
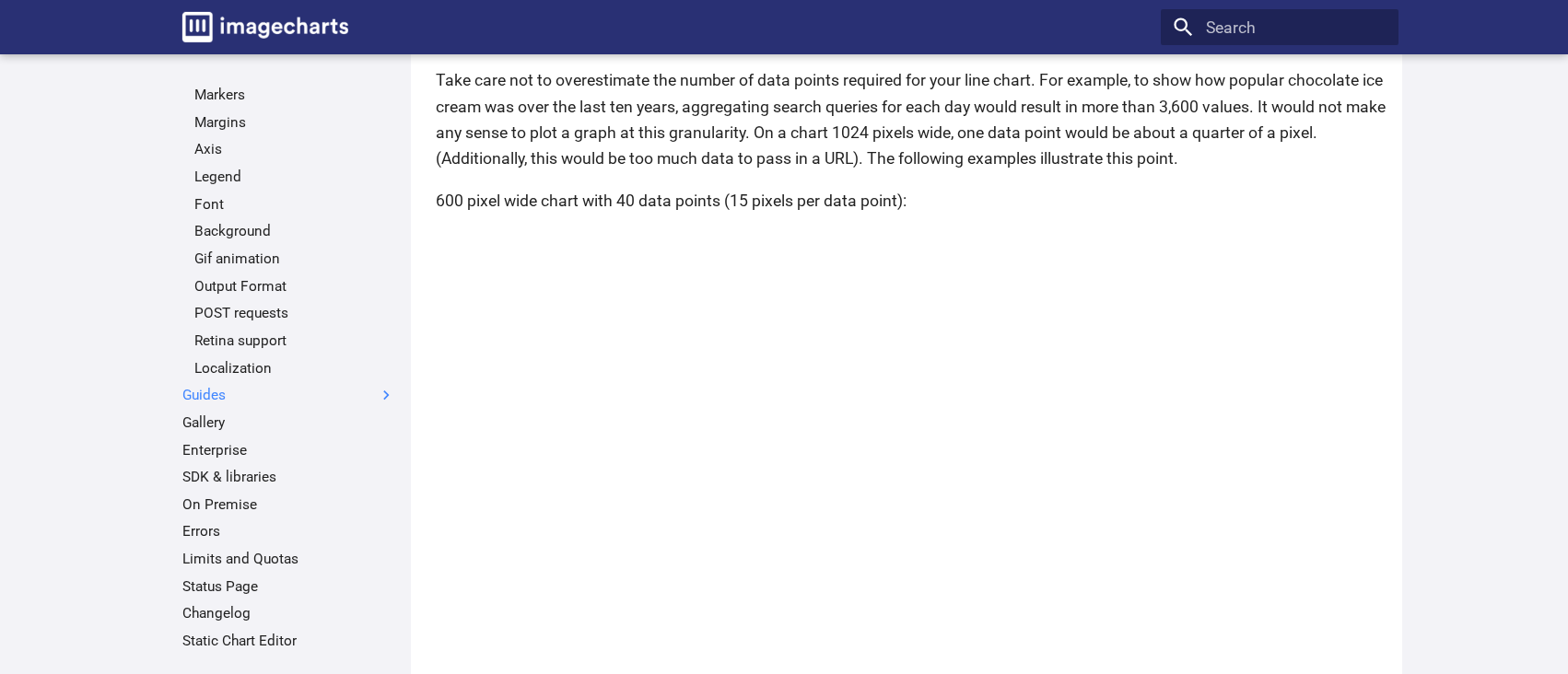
drag, startPoint x: 222, startPoint y: 391, endPoint x: 308, endPoint y: 396, distance: 86.1
click at [222, 391] on label "Guides" at bounding box center [288, 394] width 213 height 18
click at [0, 0] on input "Guides" at bounding box center [0, 0] width 0 height 0
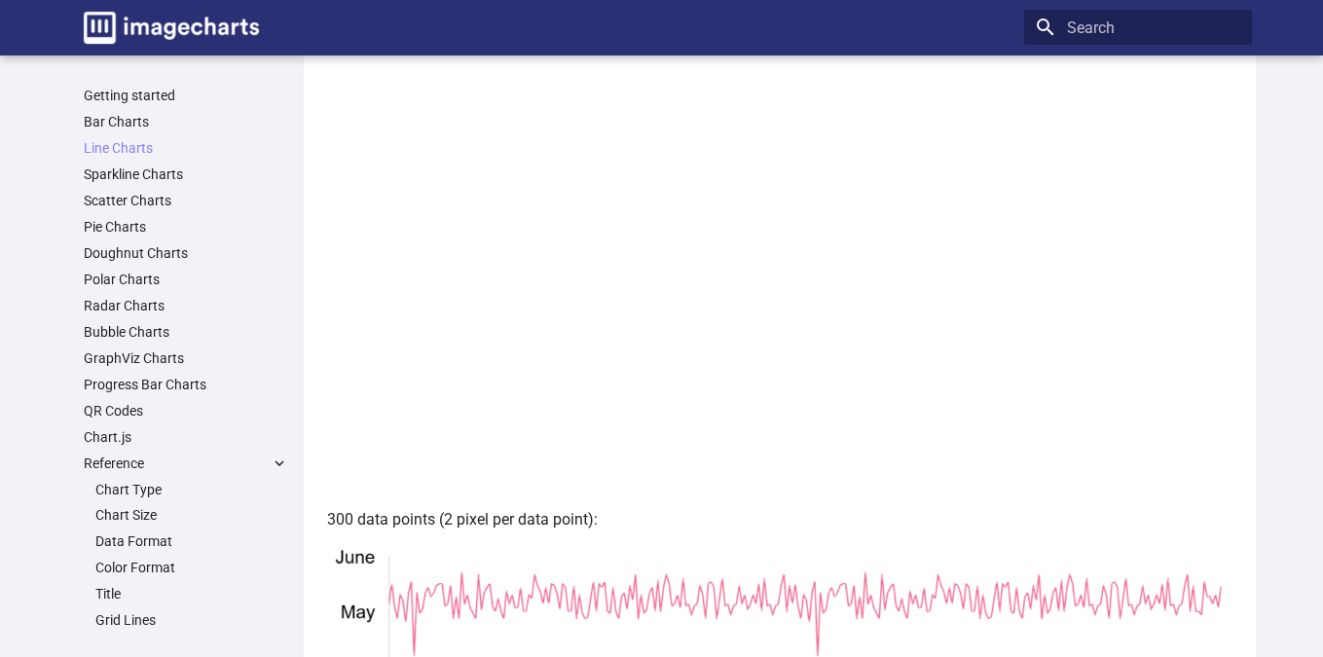
scroll to position [2716, 0]
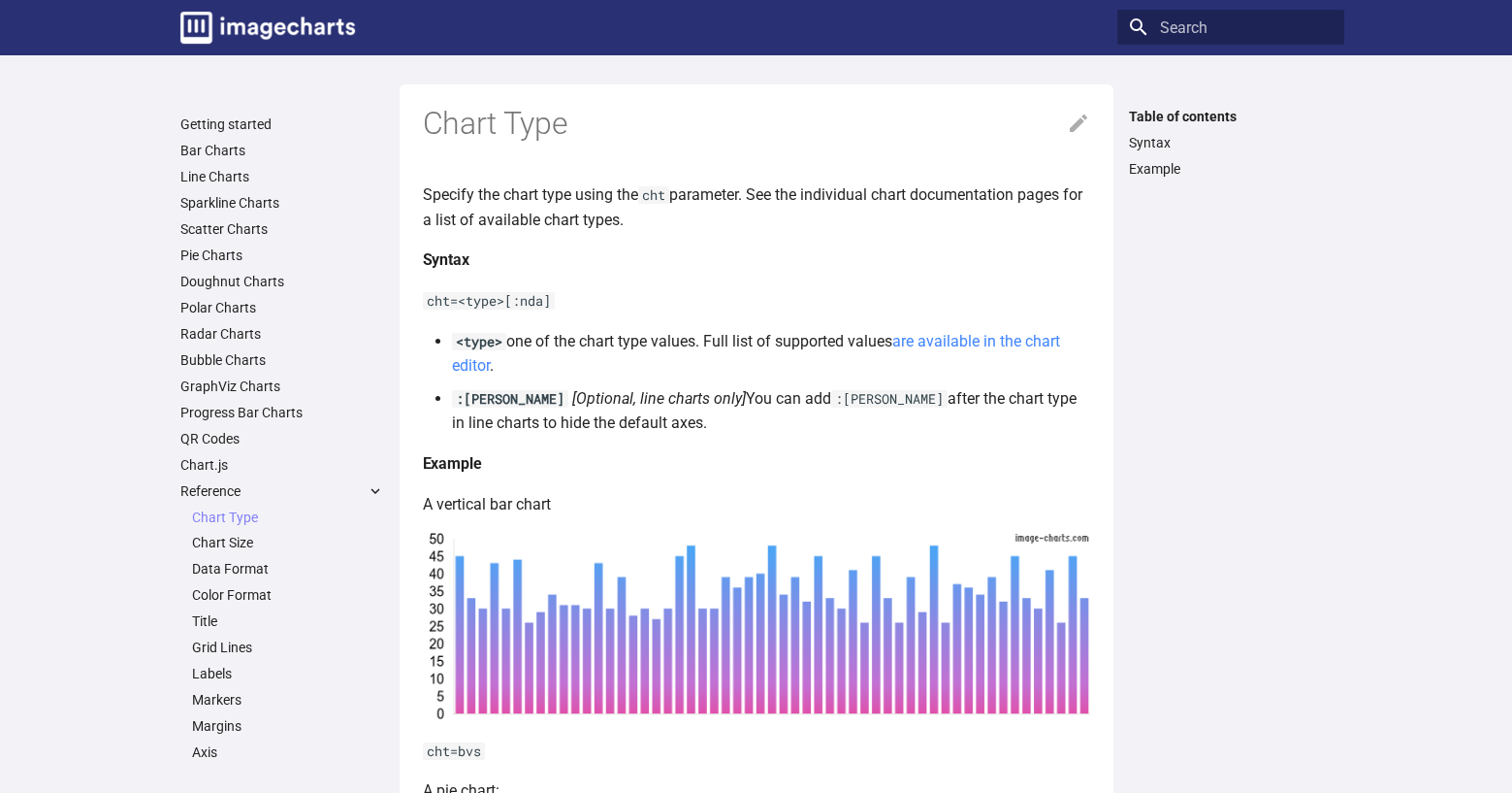
click at [950, 337] on link "are available in the chart editor" at bounding box center [756, 354] width 609 height 44
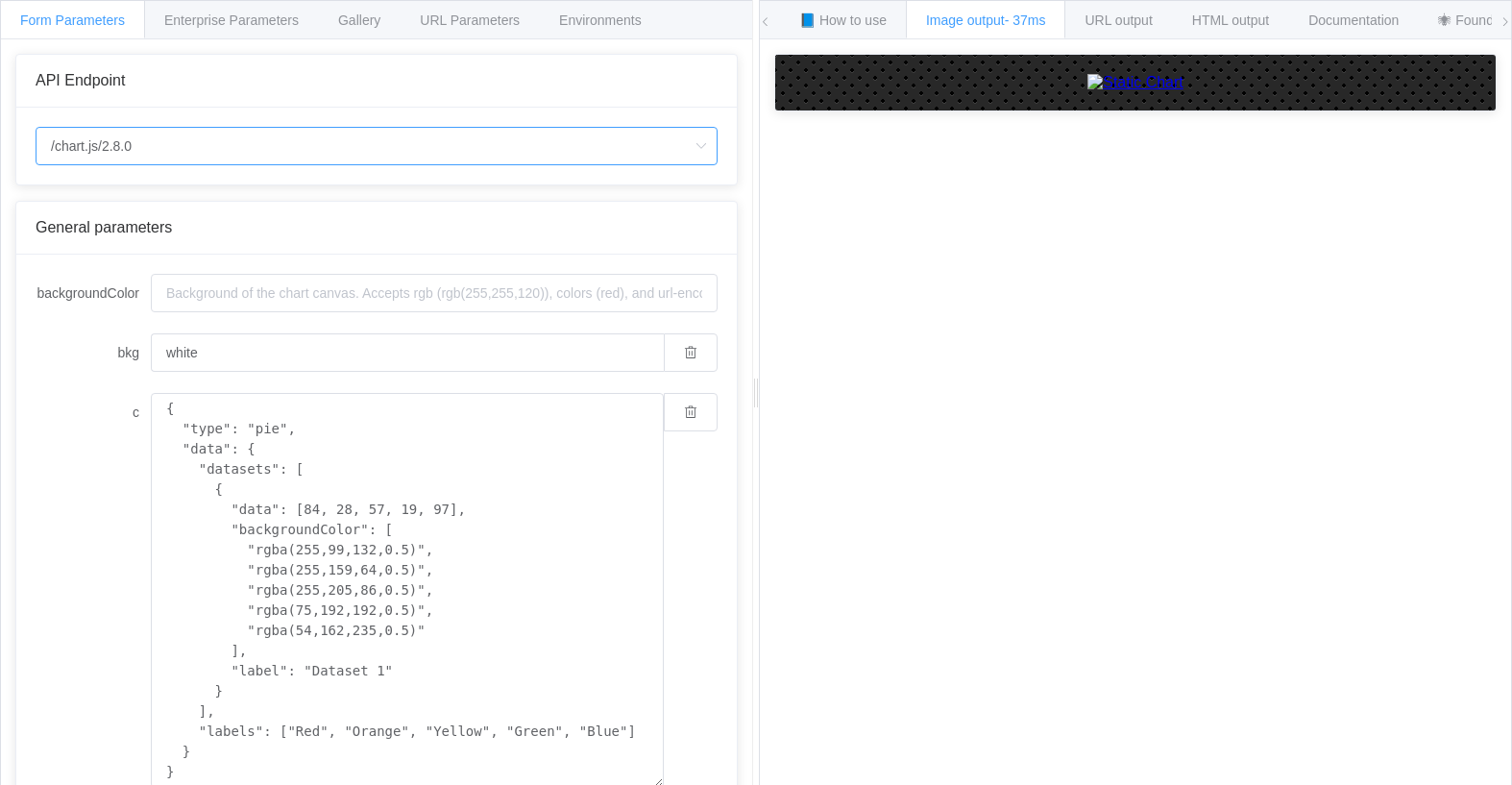
click at [407, 142] on input "/chart.js/2.8.0" at bounding box center [376, 146] width 682 height 38
click at [82, 202] on span "/chart" at bounding box center [72, 200] width 34 height 16
type input "/chart"
type input "20"
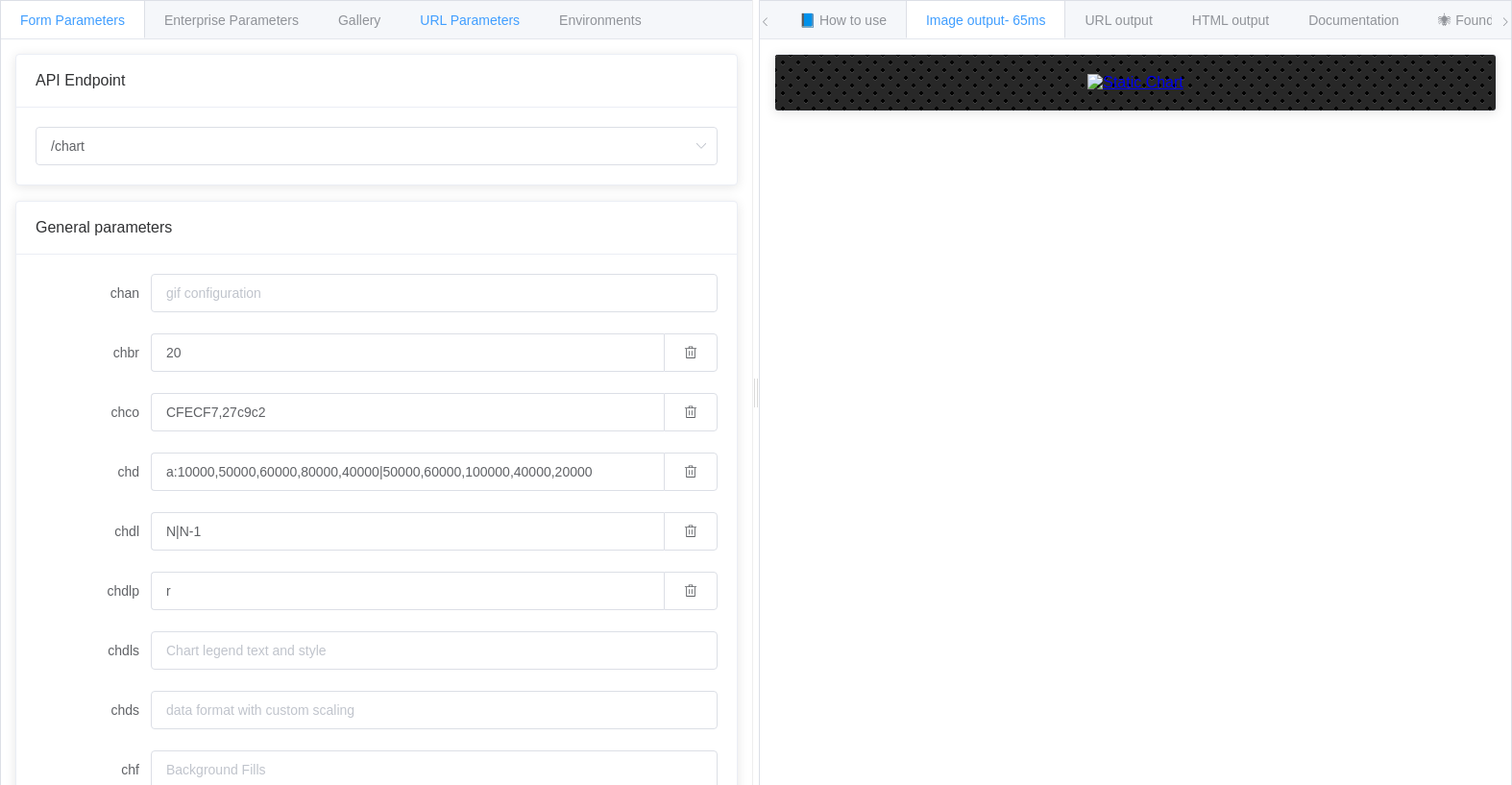
click at [476, 19] on span "URL Parameters" at bounding box center [469, 21] width 100 height 16
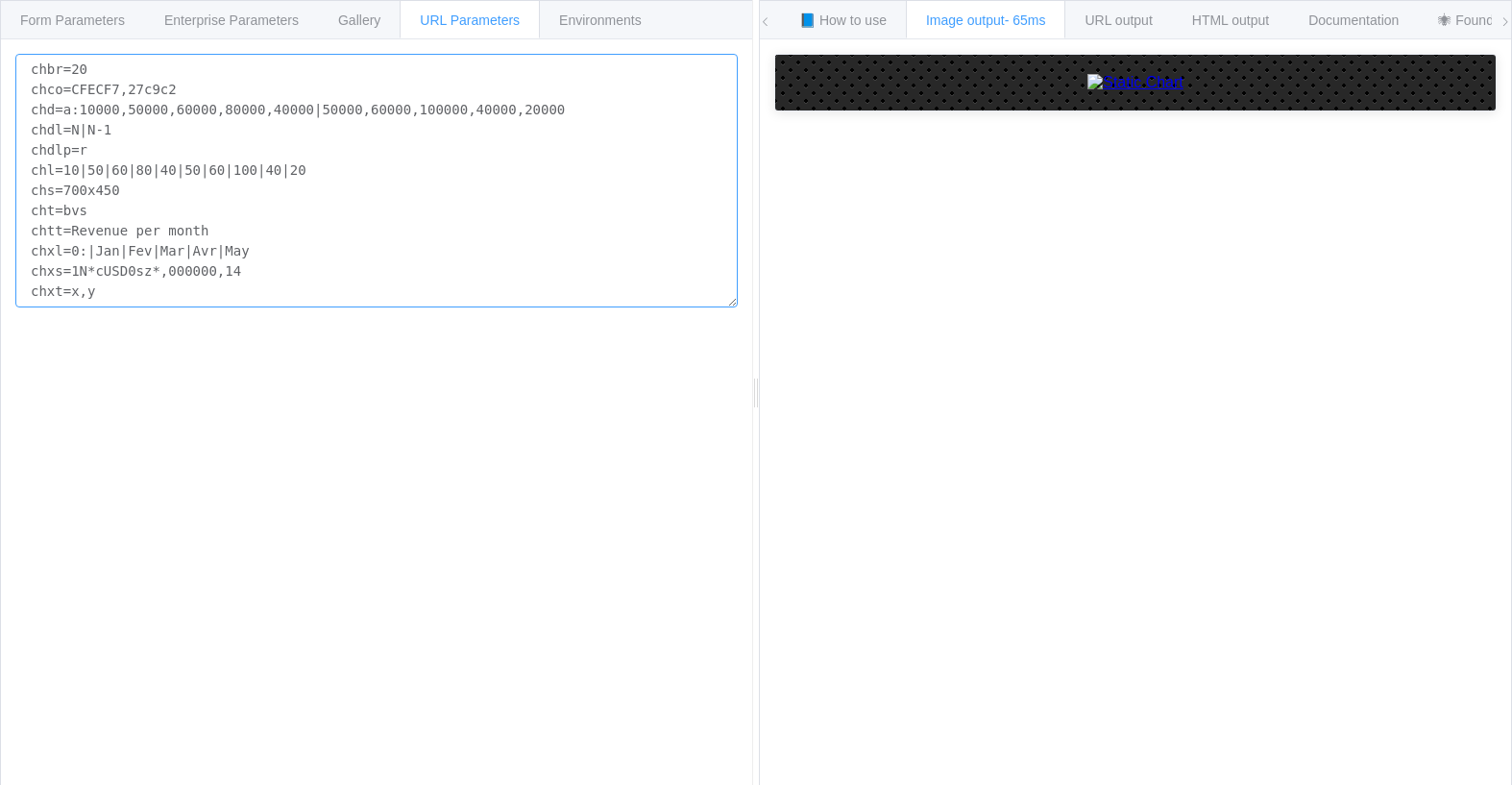
drag, startPoint x: 102, startPoint y: 291, endPoint x: -19, endPoint y: 17, distance: 299.5
click at [0, 17] on html "Form Parameters Enterprise Parameters Gallery URL Parameters Environments API E…" at bounding box center [756, 392] width 1512 height 785
paste textarea "co=009688 chd=s:cEAELFJHHHKUju9uuXUcd chs=700x200 cht=lc chxt=x,y chg=20,50,1,1…"
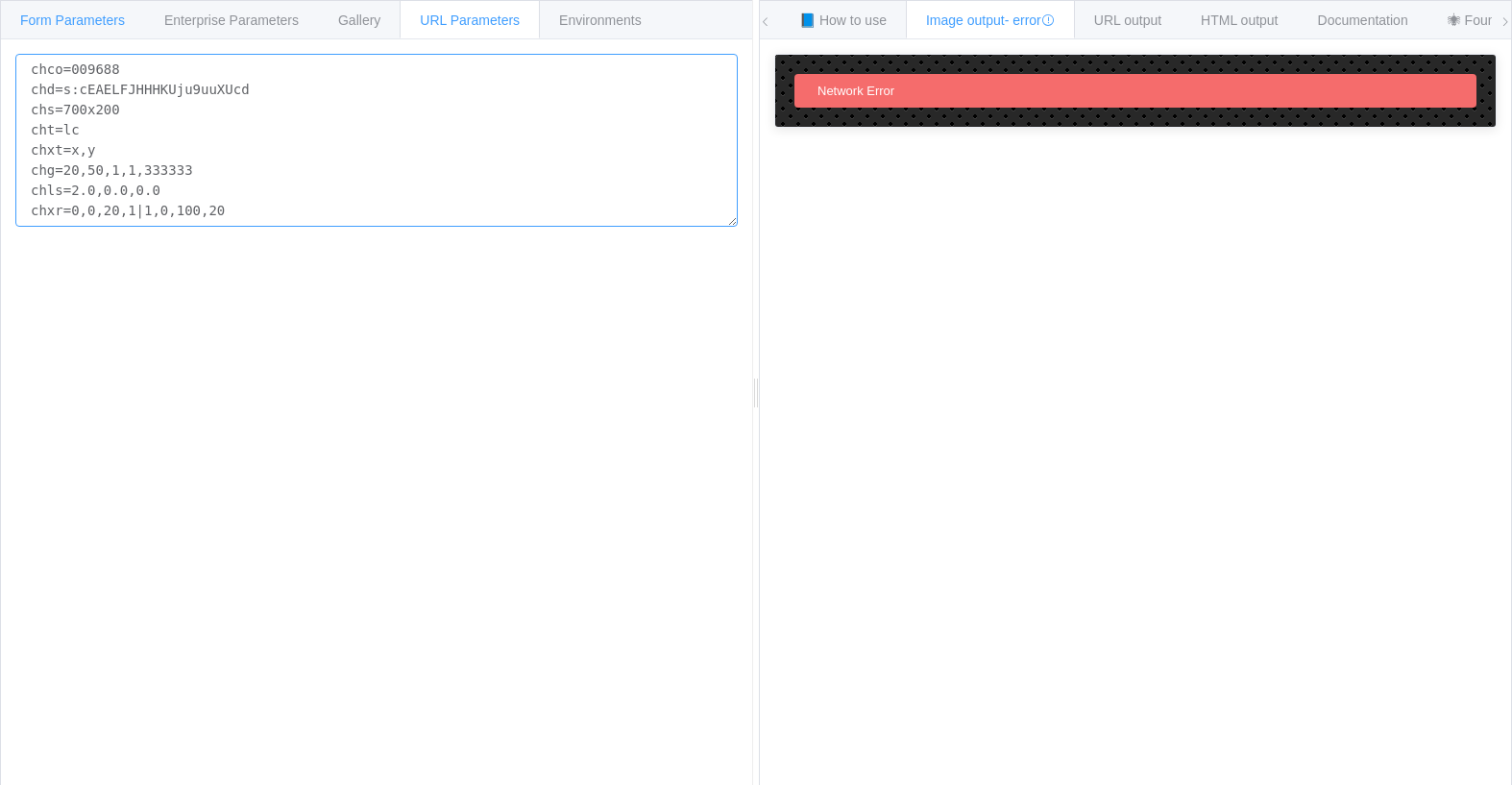
type textarea "chco=009688 chd=s:cEAELFJHHHKUju9uuXUcd chs=700x200 cht=lc chxt=x,y chg=20,50,1…"
click at [63, 18] on span "Form Parameters" at bounding box center [72, 21] width 105 height 16
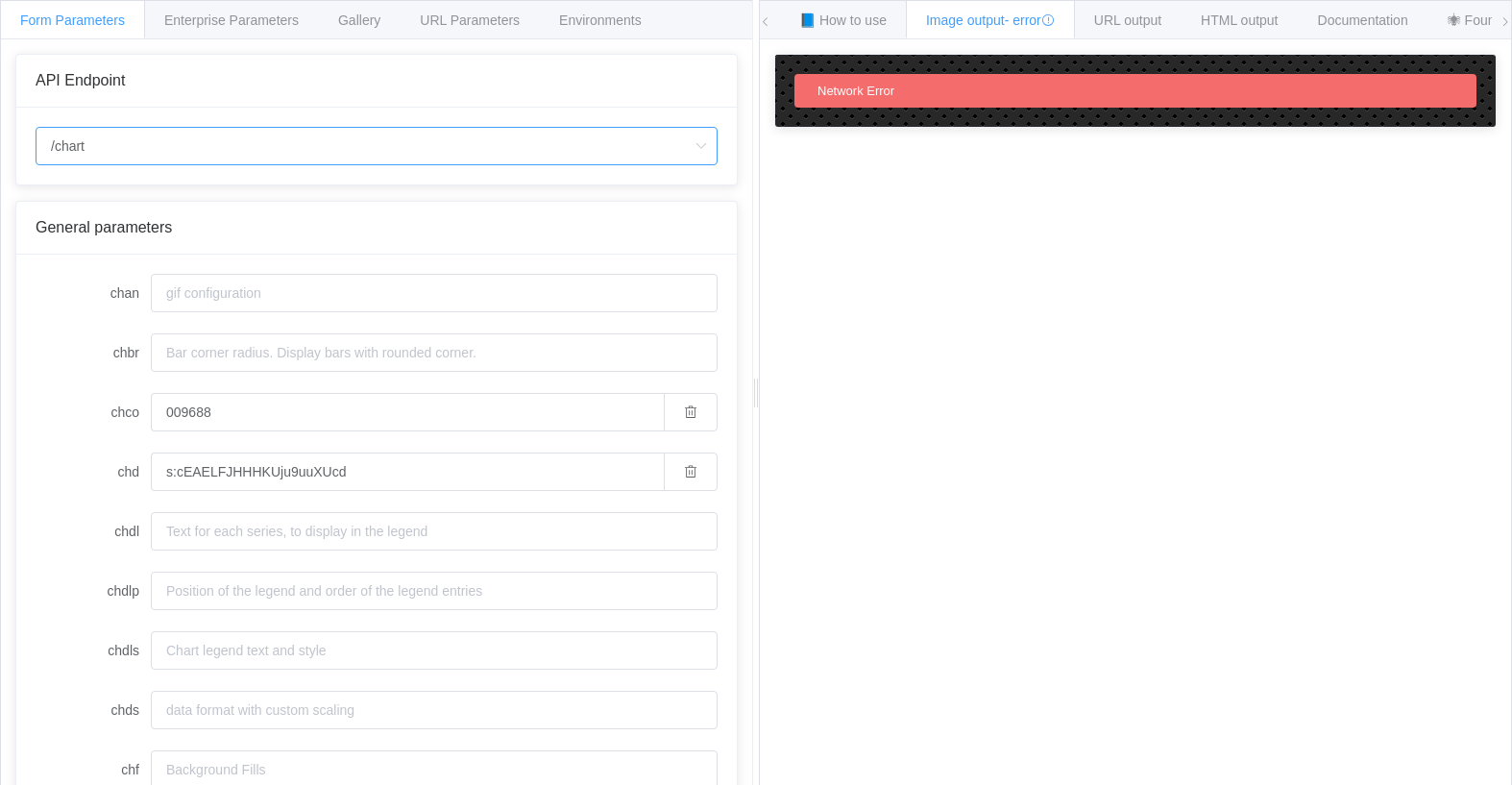
click at [106, 145] on input "/chart" at bounding box center [376, 146] width 682 height 38
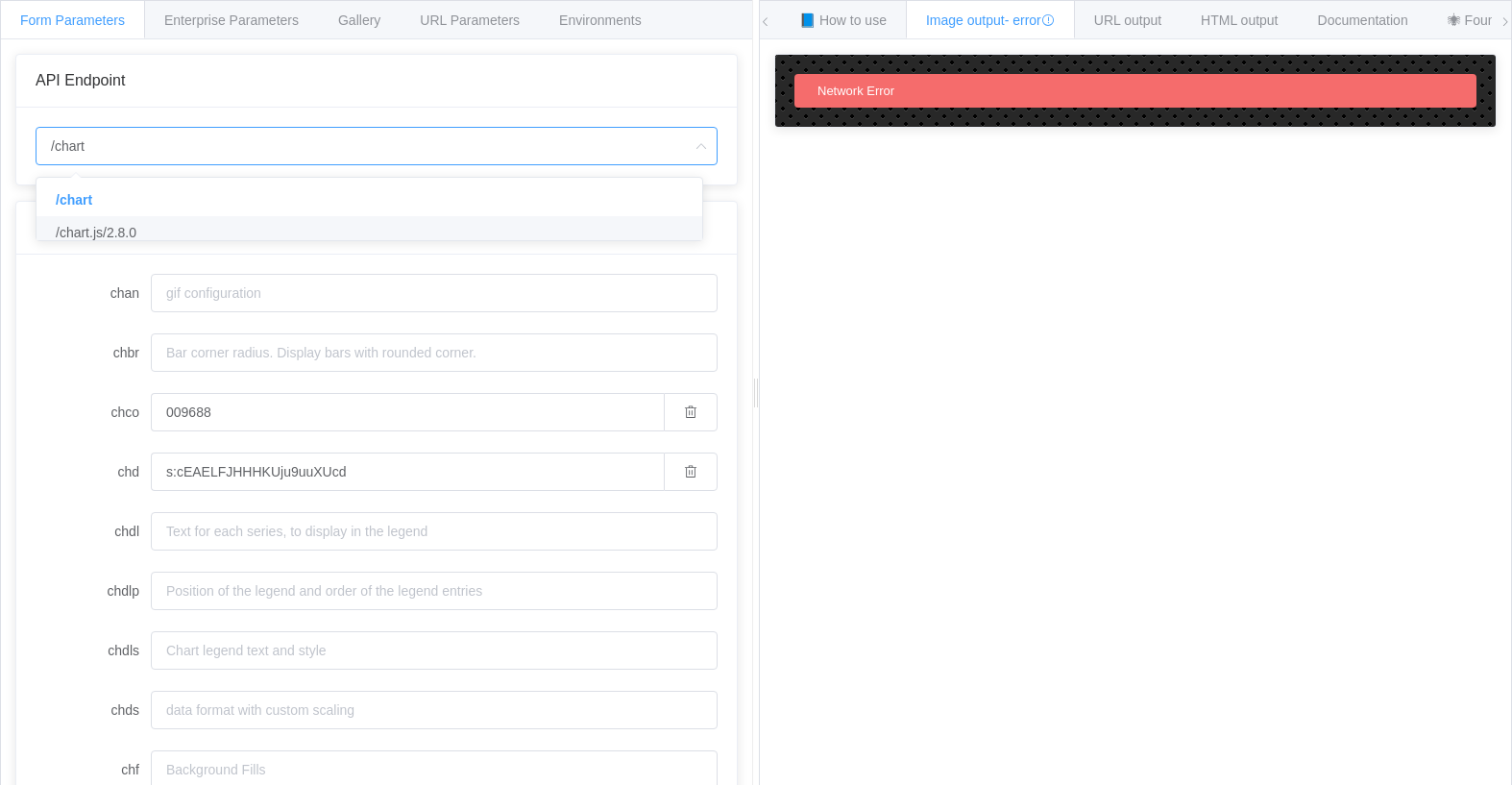
click at [95, 229] on span "/chart.js/2.8.0" at bounding box center [96, 233] width 81 height 16
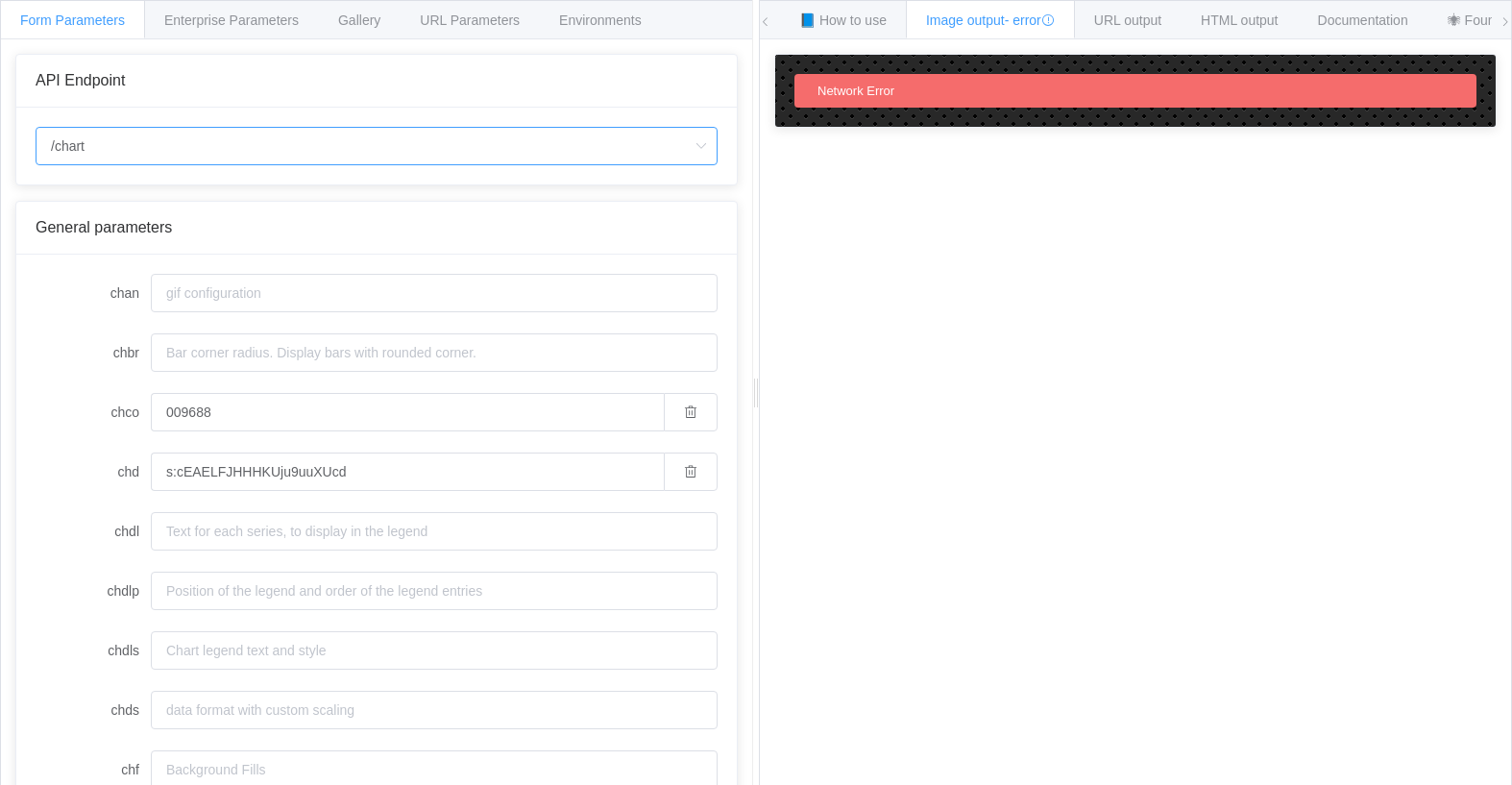
type input "/chart.js/2.8.0"
type input "white"
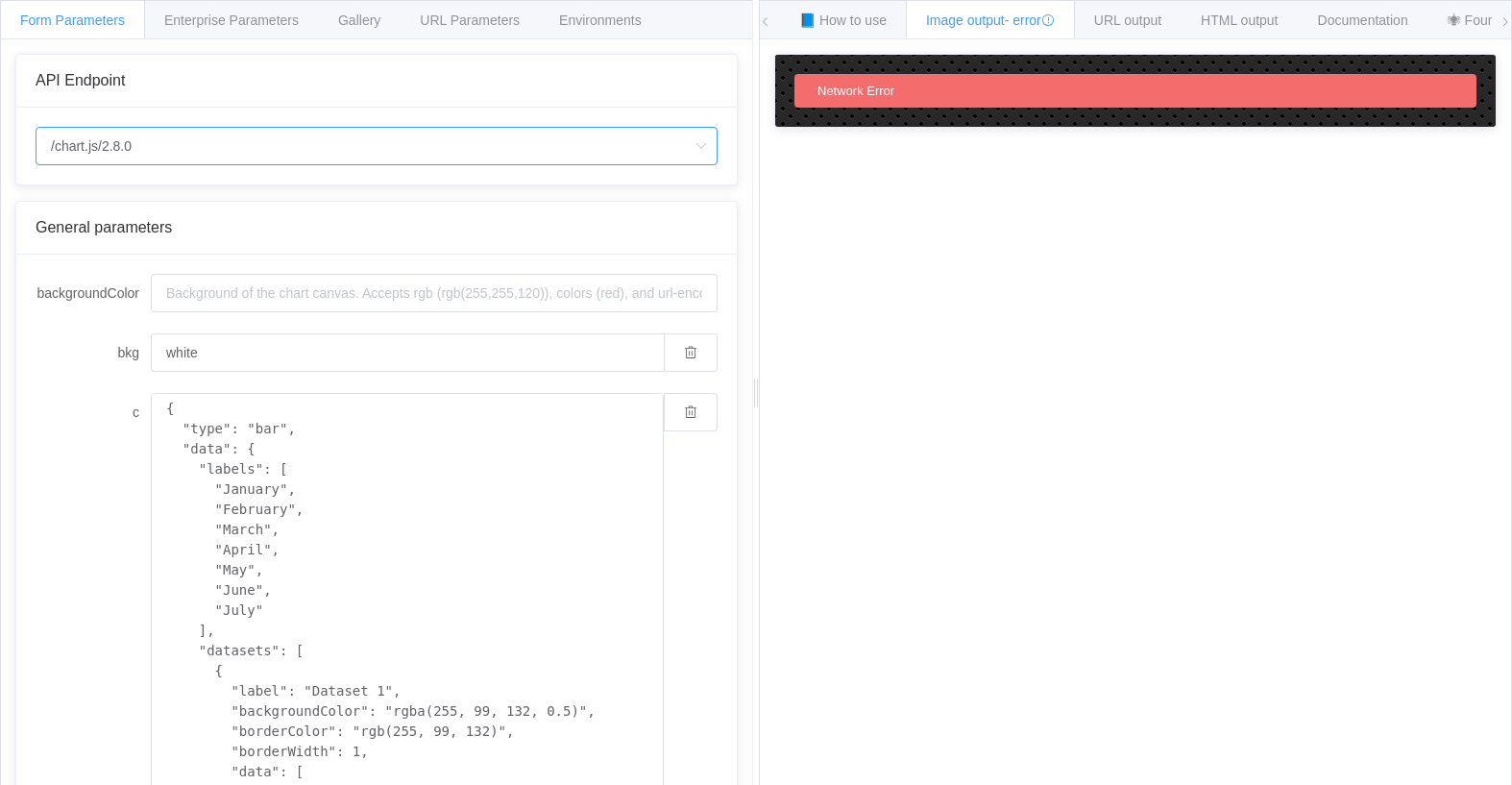
click at [154, 137] on input "/chart.js/2.8.0" at bounding box center [376, 146] width 682 height 38
click at [78, 197] on span "/chart" at bounding box center [72, 200] width 34 height 16
type input "/chart"
type input "20"
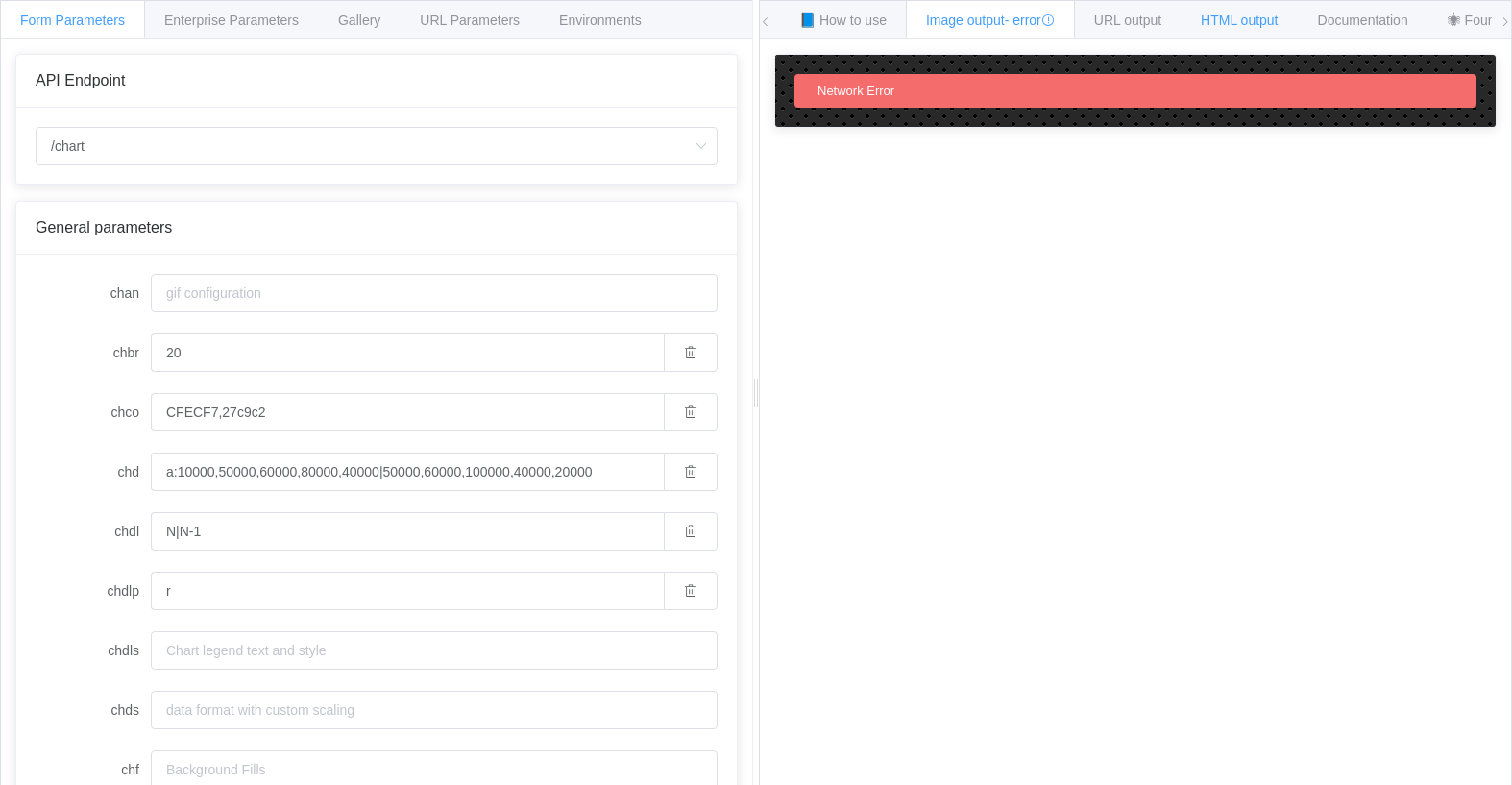
click at [1251, 25] on span "HTML output" at bounding box center [1239, 21] width 77 height 16
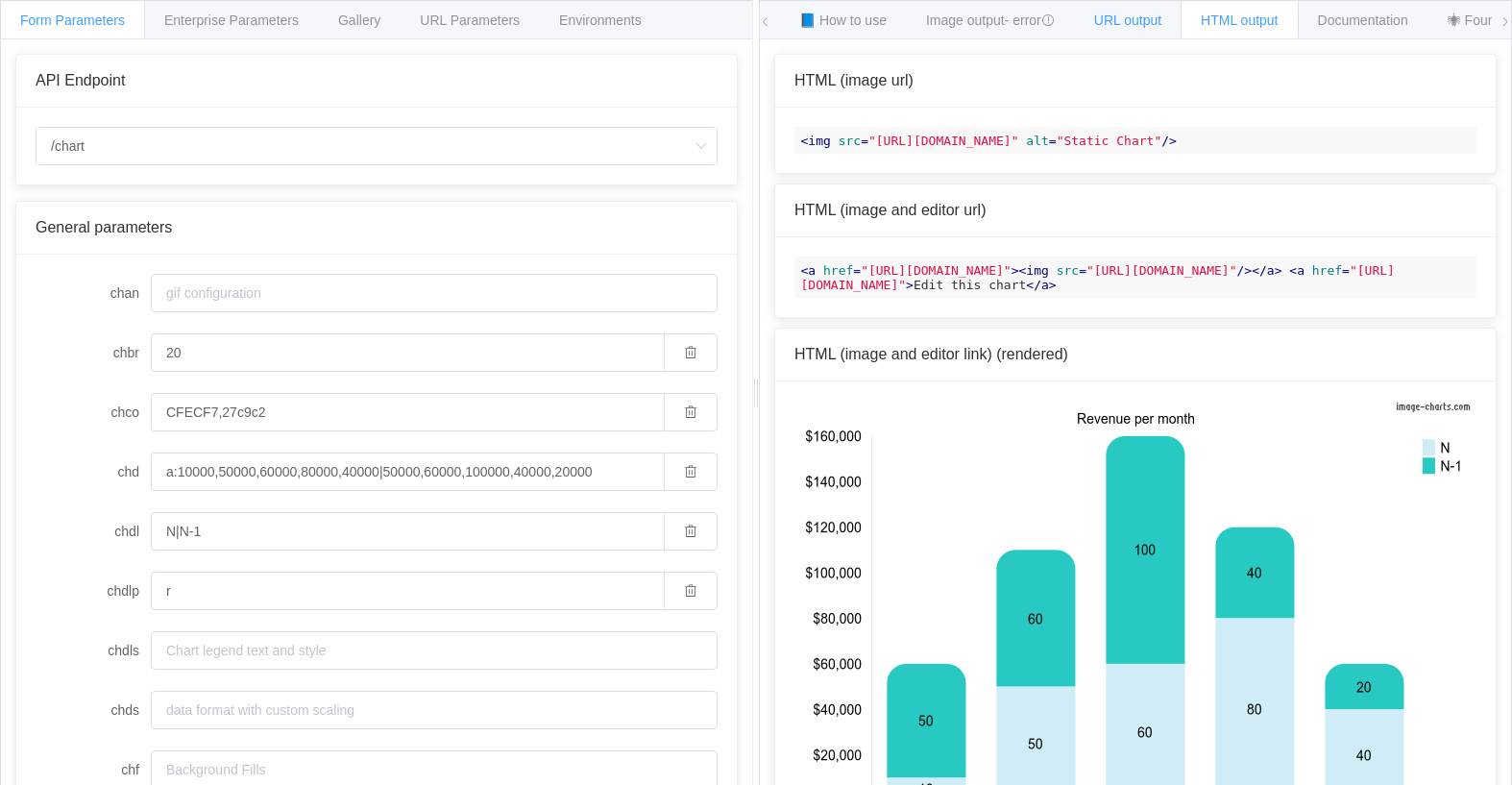
click at [1118, 18] on span "URL output" at bounding box center [1127, 21] width 67 height 16
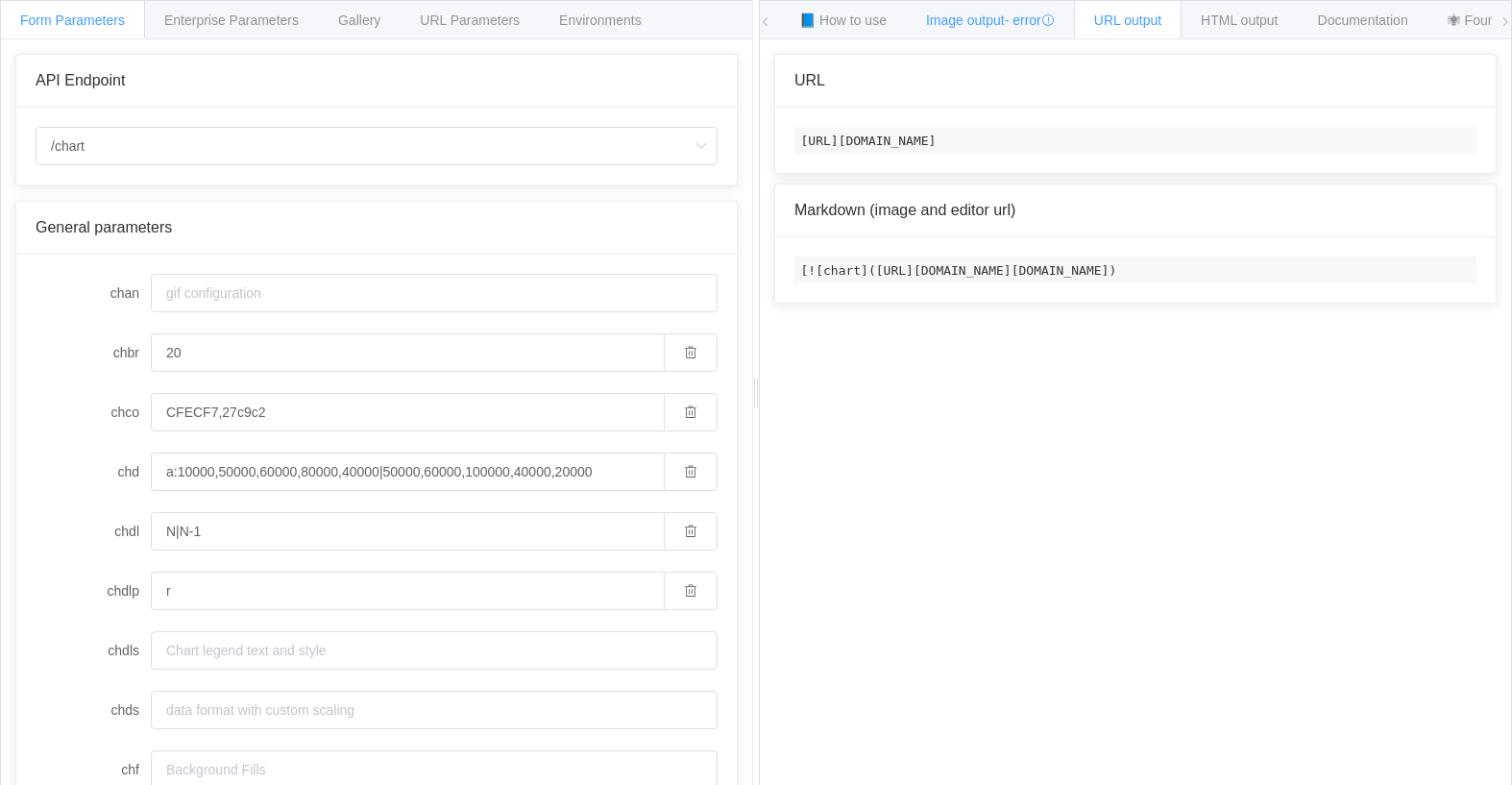
click at [1030, 15] on span "- error" at bounding box center [1030, 21] width 50 height 16
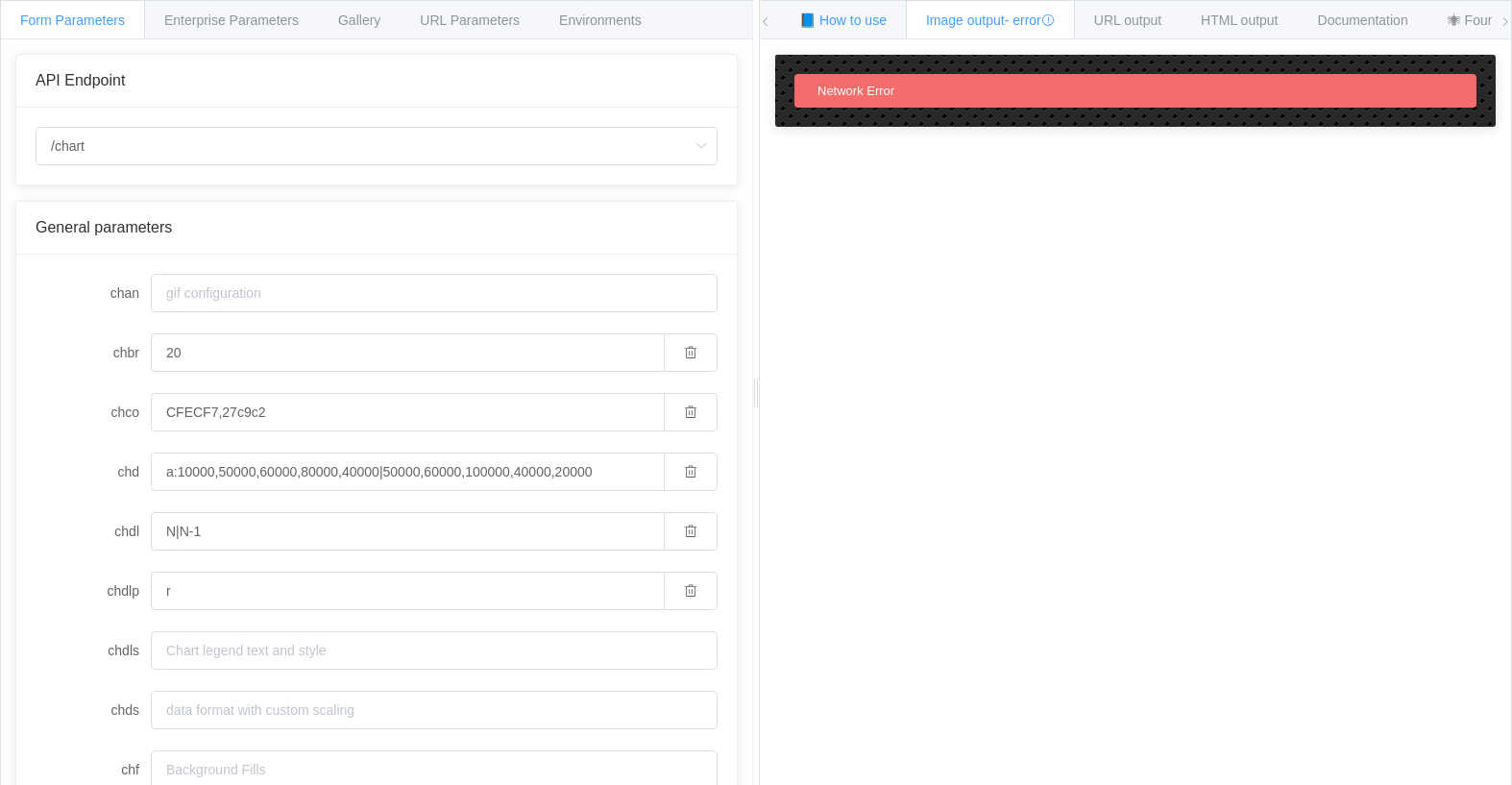
click at [825, 22] on span "📘 How to use" at bounding box center [842, 21] width 88 height 16
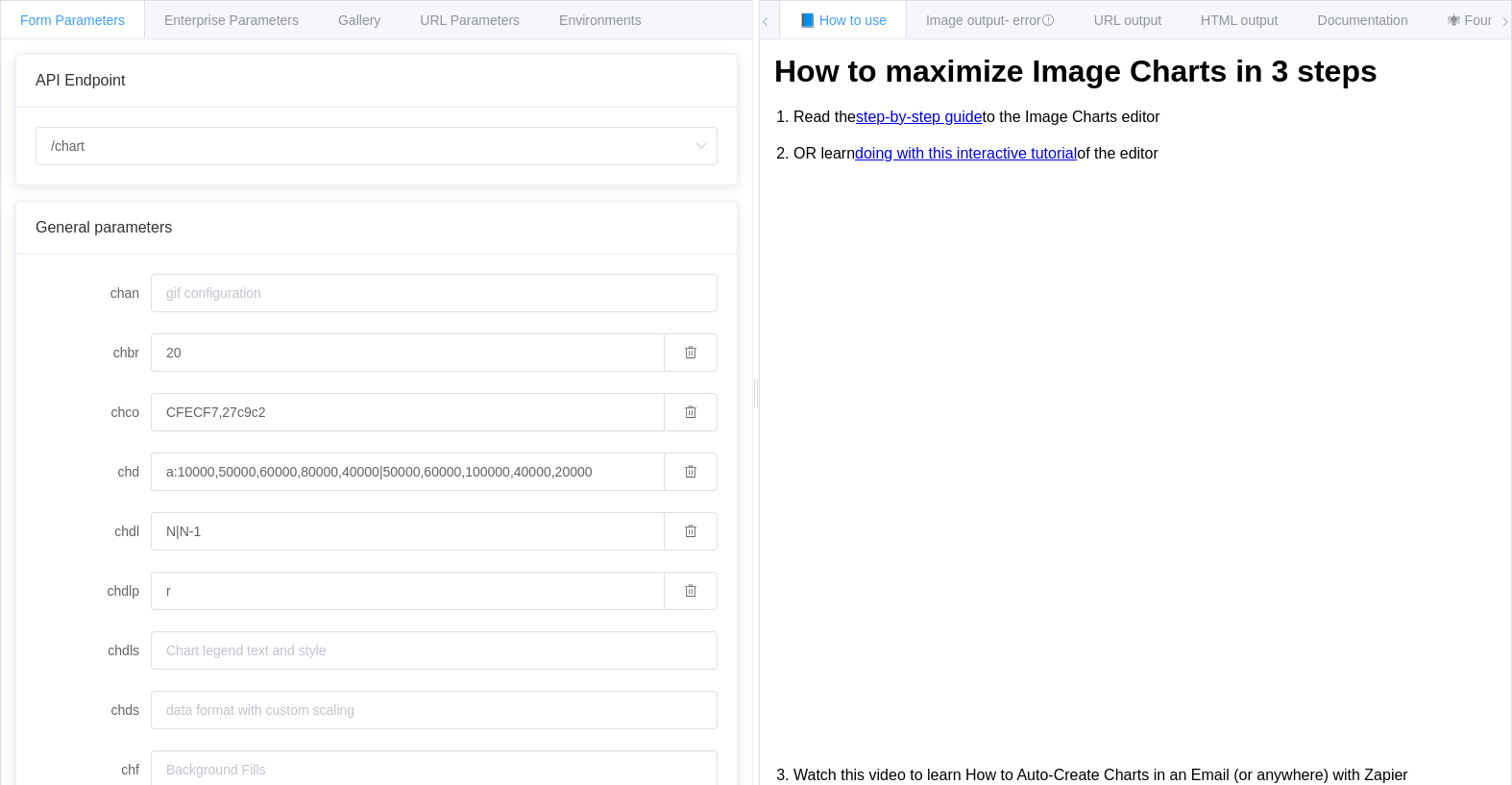
click at [795, 23] on div "📘 How to use" at bounding box center [843, 19] width 128 height 38
click at [773, 26] on div "📘 How to use Image output - error URL output HTML output Documentation 🕷 Found …" at bounding box center [1135, 20] width 752 height 38
click at [776, 27] on div "📘 How to use Image output - error URL output HTML output Documentation 🕷 Found …" at bounding box center [1135, 20] width 752 height 38
click at [772, 26] on div "📘 How to use Image output - error URL output HTML output Documentation 🕷 Found …" at bounding box center [1135, 20] width 752 height 38
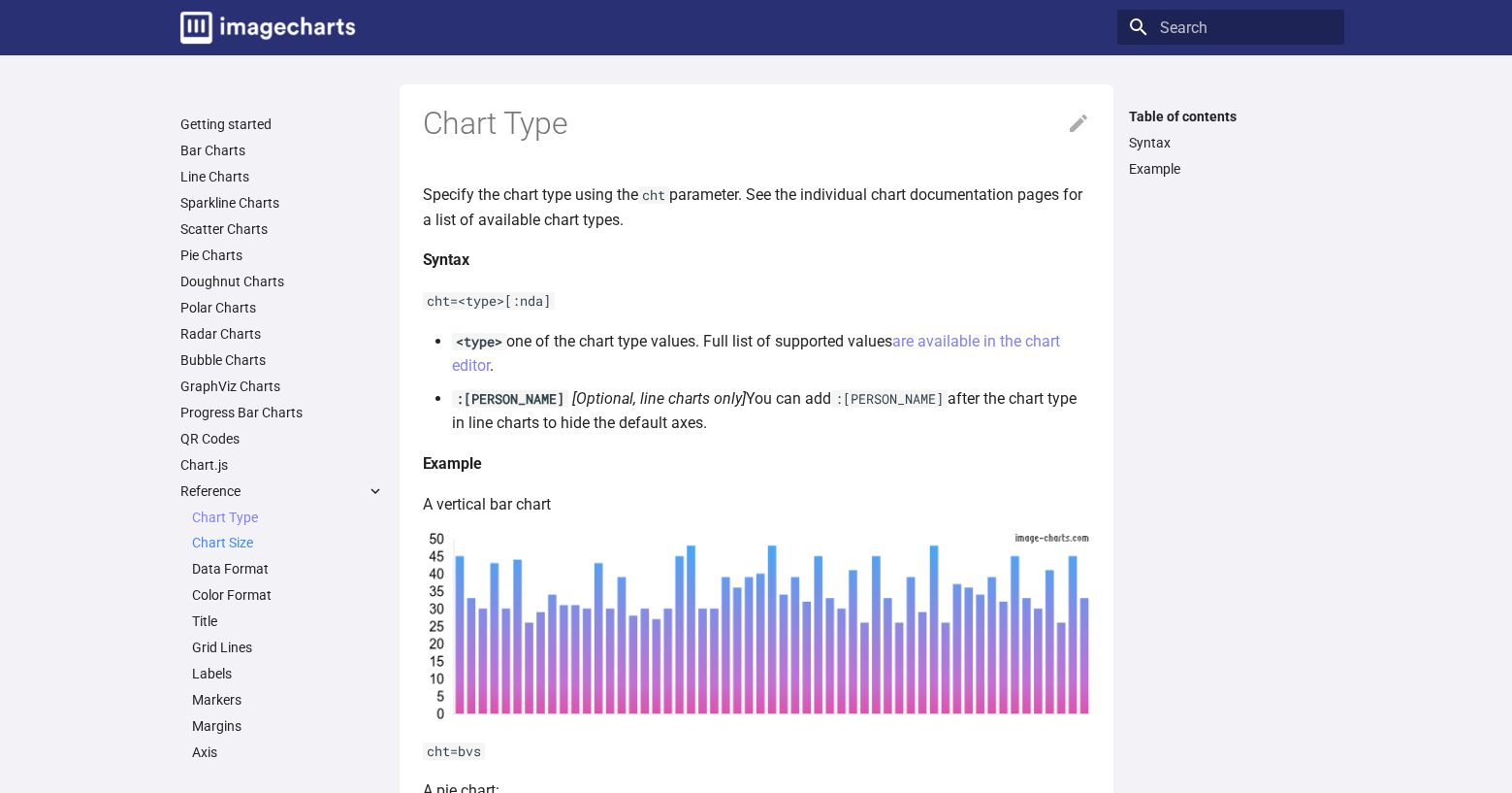
click at [218, 538] on link "Chart Size" at bounding box center [288, 543] width 192 height 18
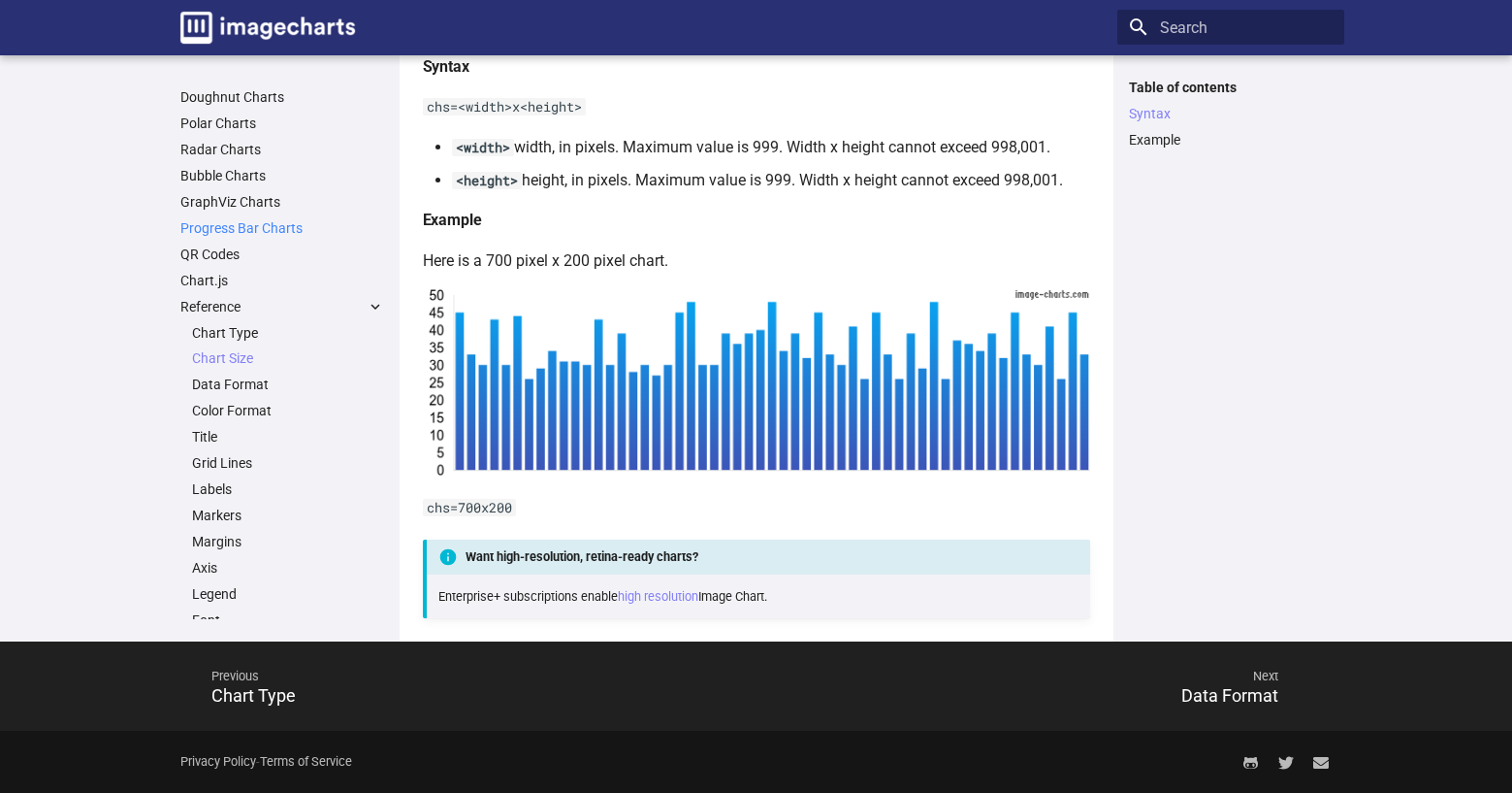
scroll to position [194, 0]
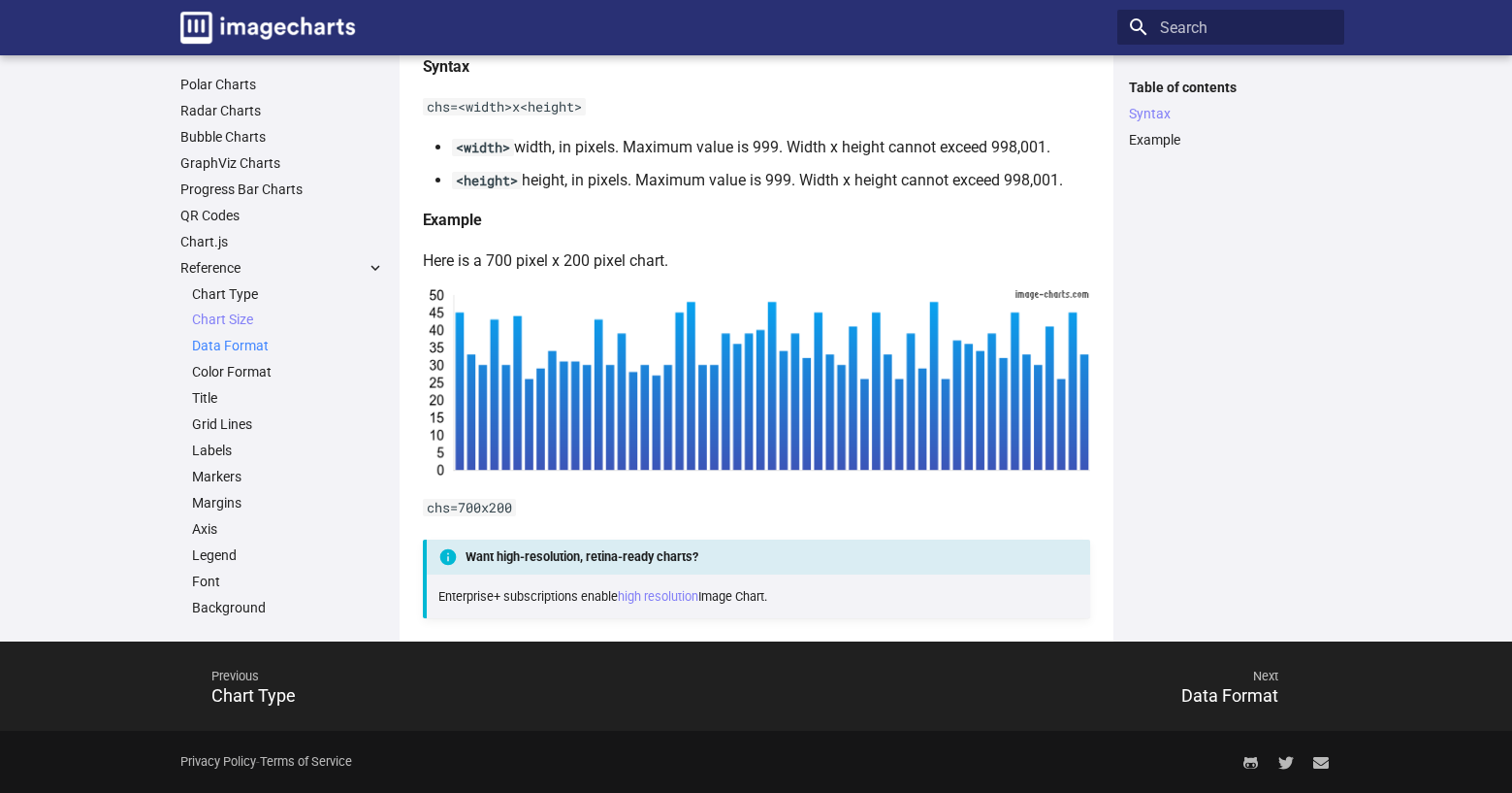
click at [204, 347] on link "Data Format" at bounding box center [288, 346] width 192 height 18
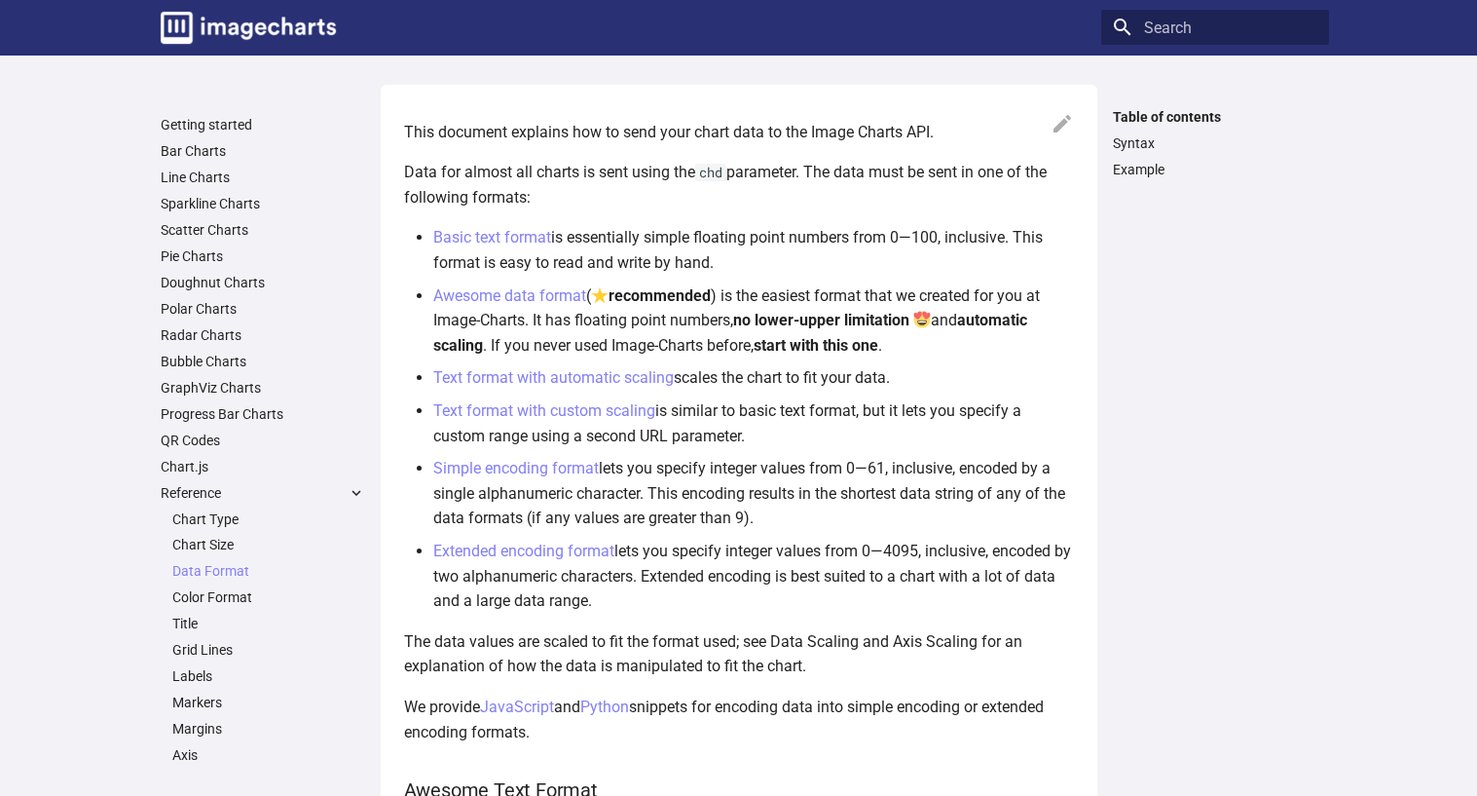
drag, startPoint x: 637, startPoint y: 286, endPoint x: 739, endPoint y: 166, distance: 158.2
click at [739, 166] on p "Data for almost all charts is sent using the chd parameter. The data must be se…" at bounding box center [739, 185] width 670 height 50
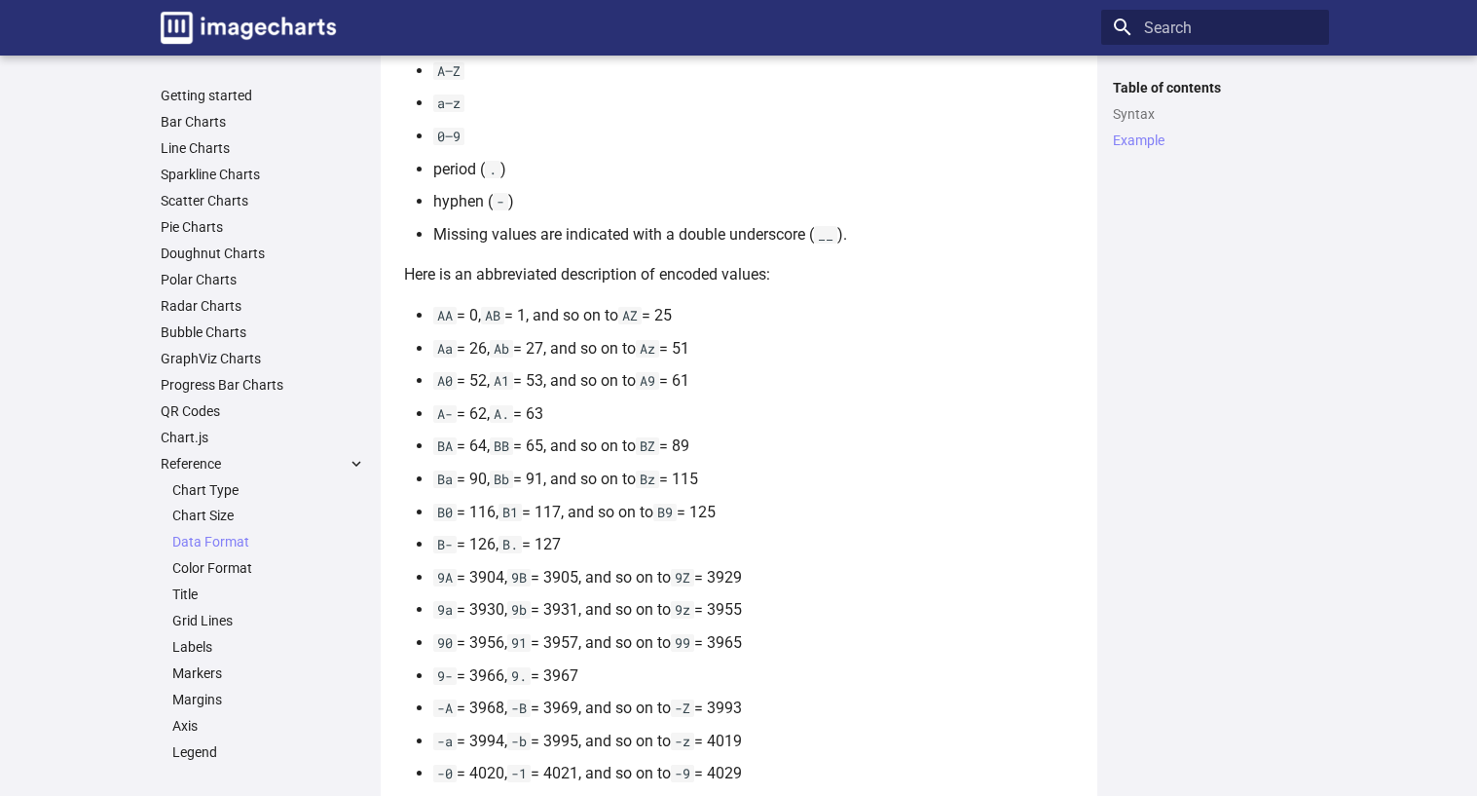
scroll to position [6135, 0]
drag, startPoint x: 808, startPoint y: 503, endPoint x: 965, endPoint y: 684, distance: 239.6
click at [965, 684] on li "9- = 3966, 9. = 3967" at bounding box center [753, 672] width 641 height 25
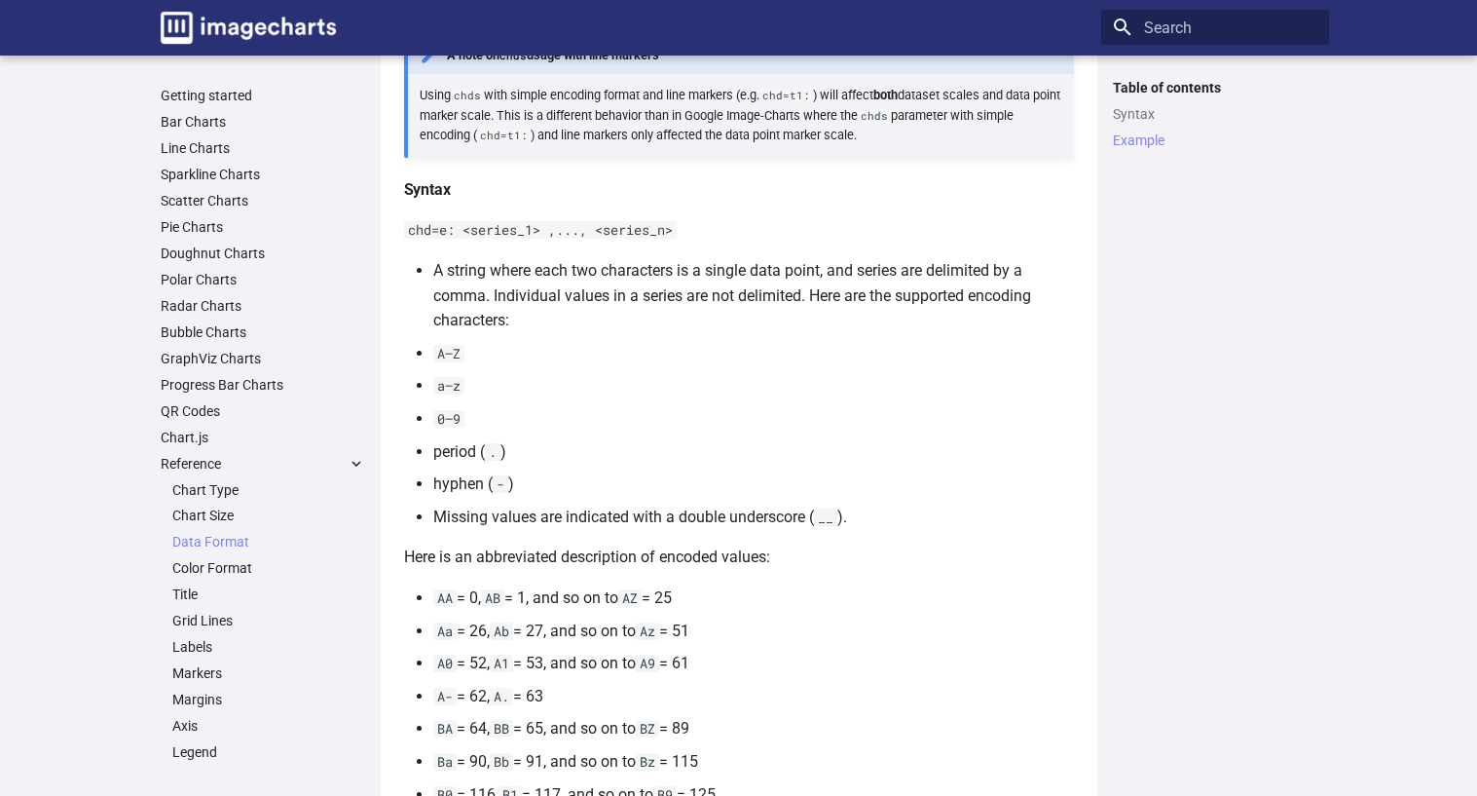
scroll to position [5843, 0]
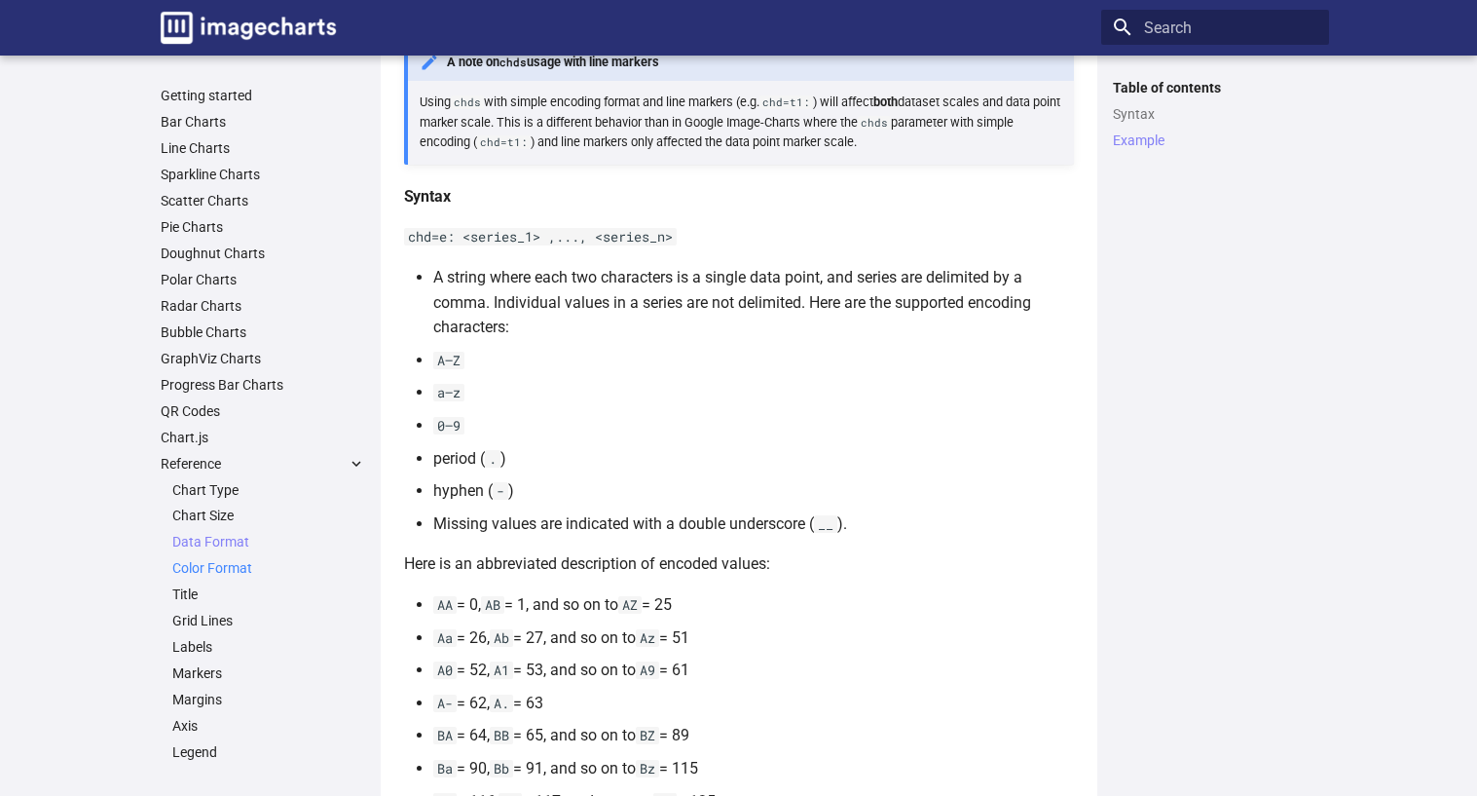
click at [213, 565] on link "Color Format" at bounding box center [268, 568] width 193 height 18
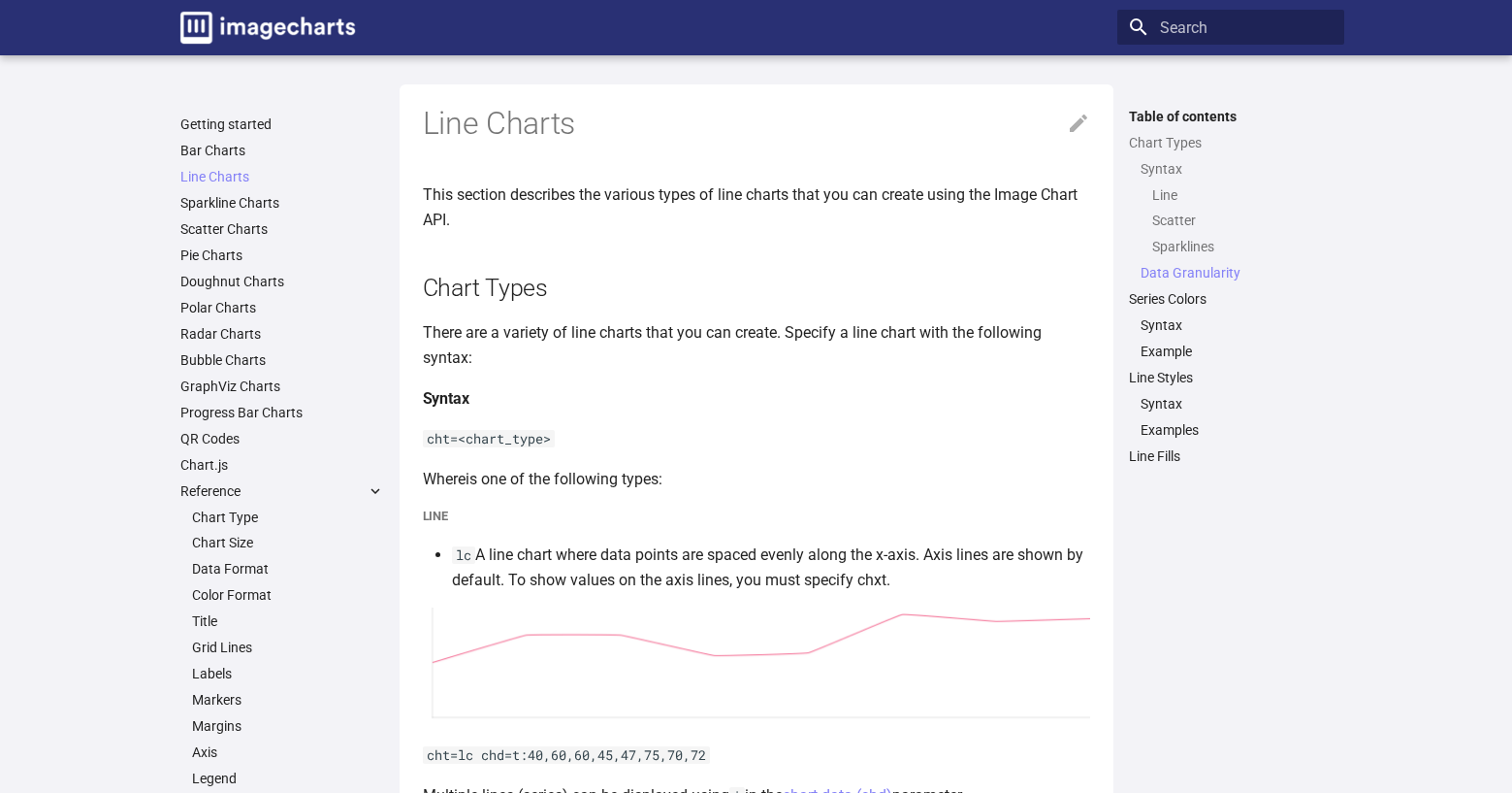
scroll to position [2328, 0]
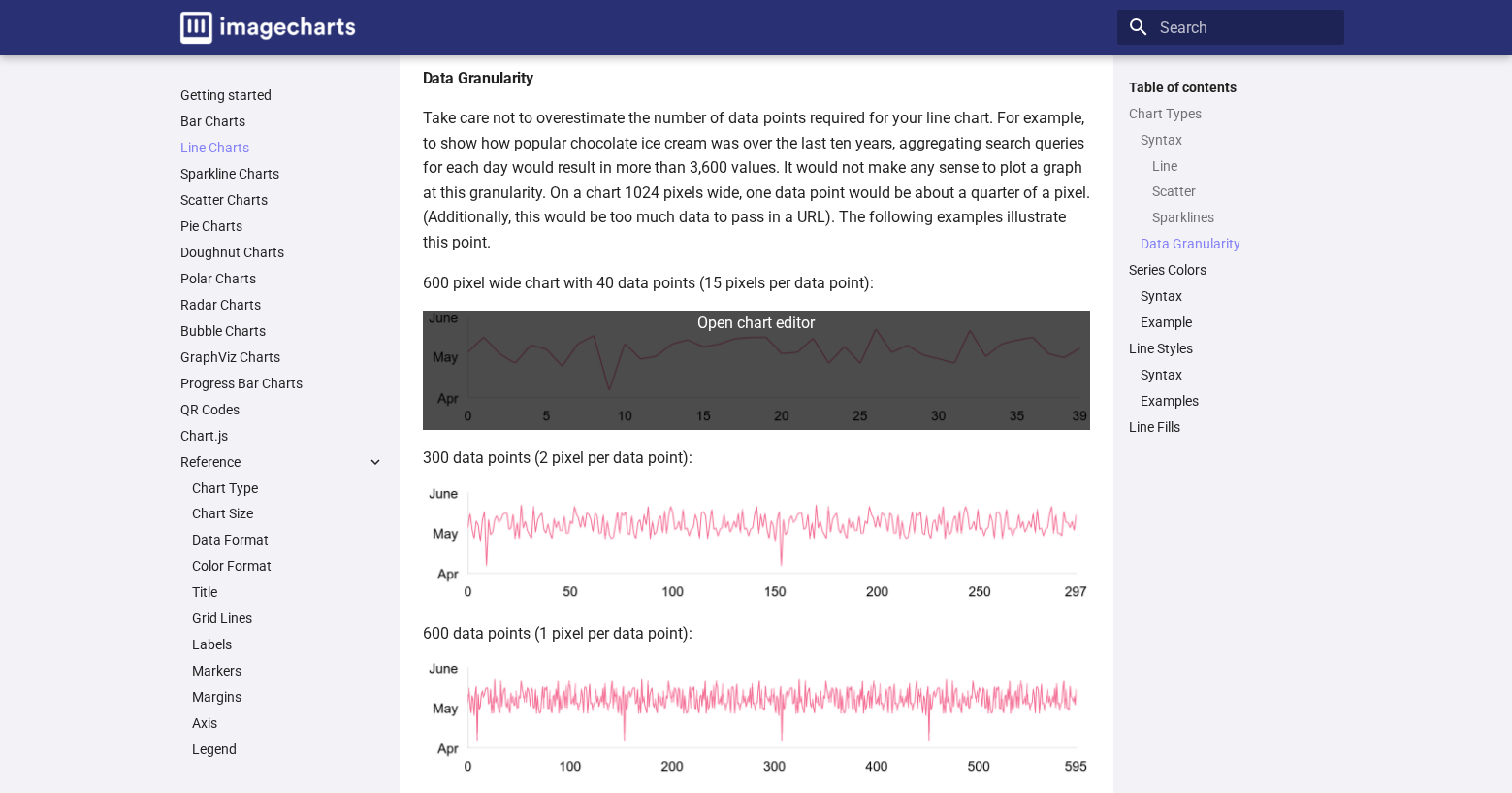
click at [756, 390] on link at bounding box center [757, 371] width 667 height 120
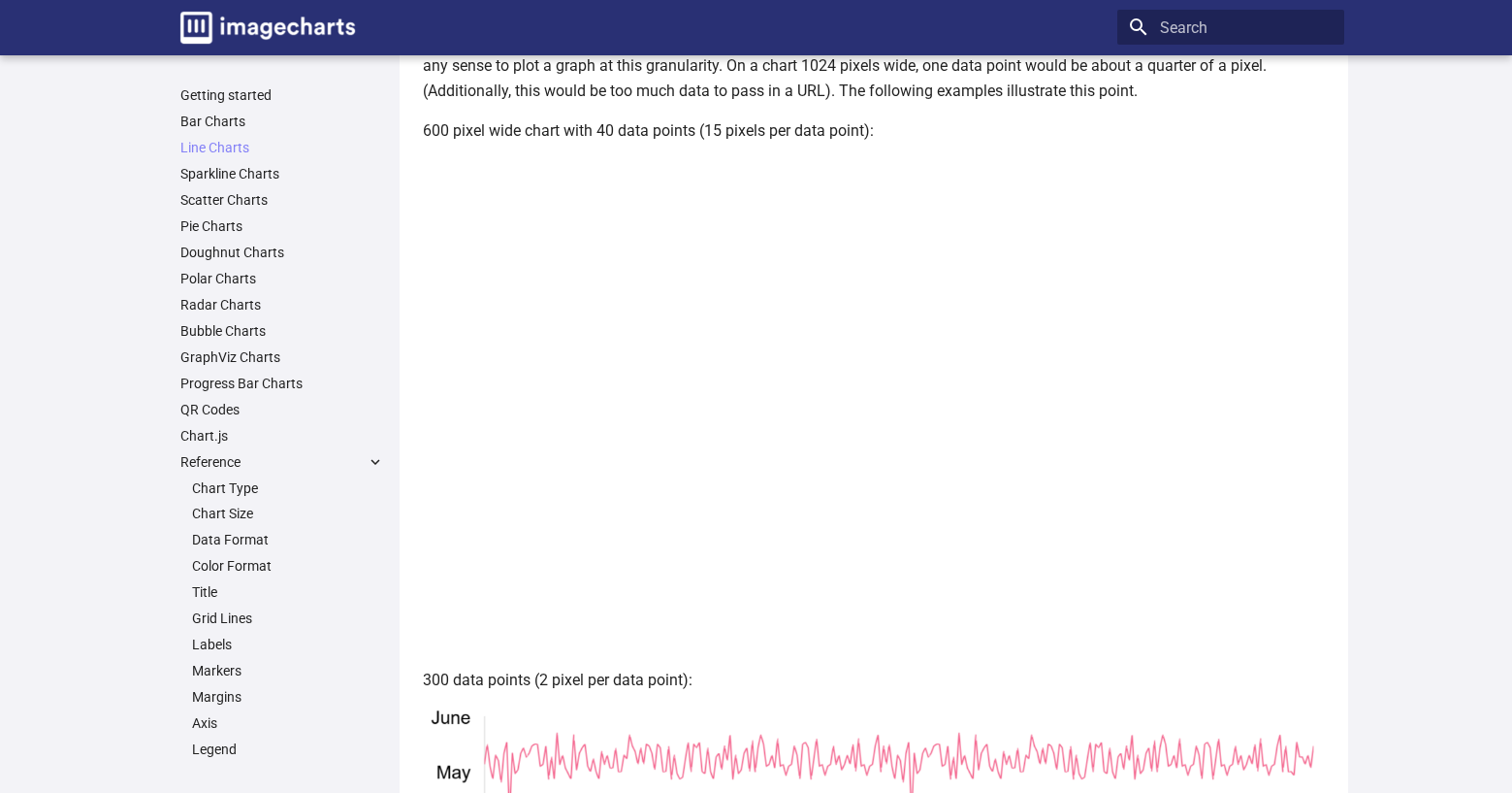
scroll to position [2522, 0]
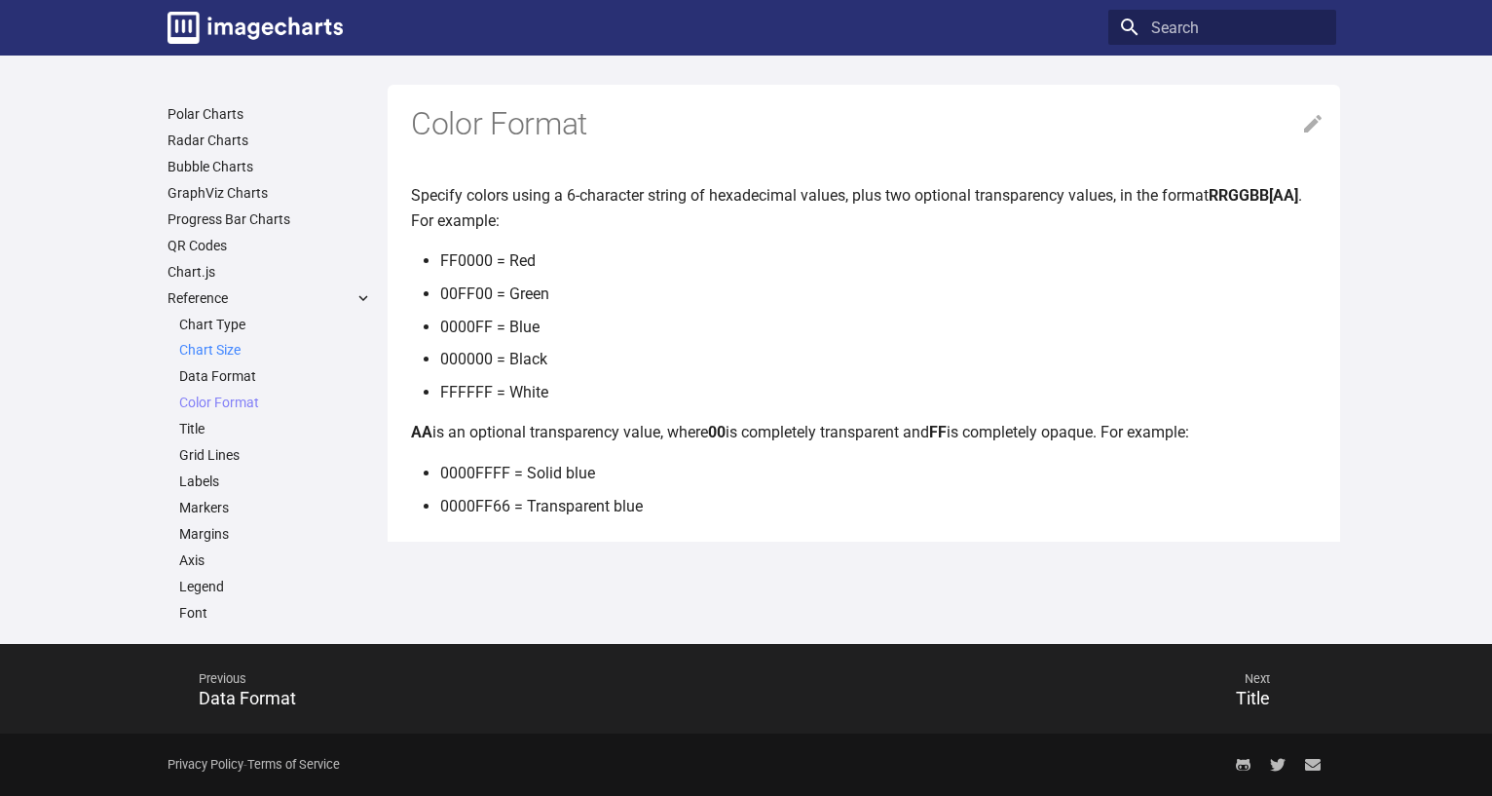
scroll to position [292, 0]
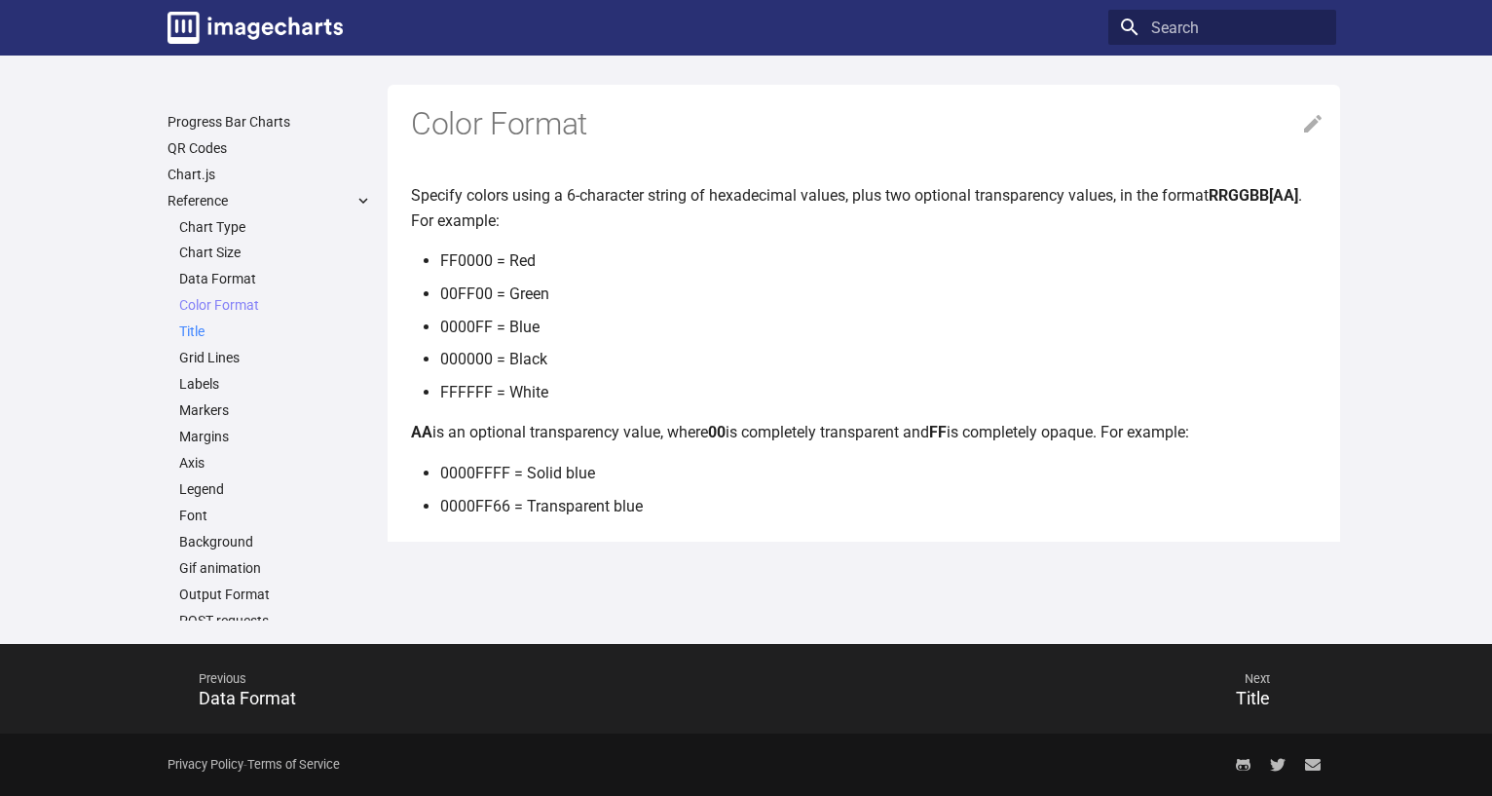
click at [196, 324] on link "Title" at bounding box center [275, 331] width 193 height 18
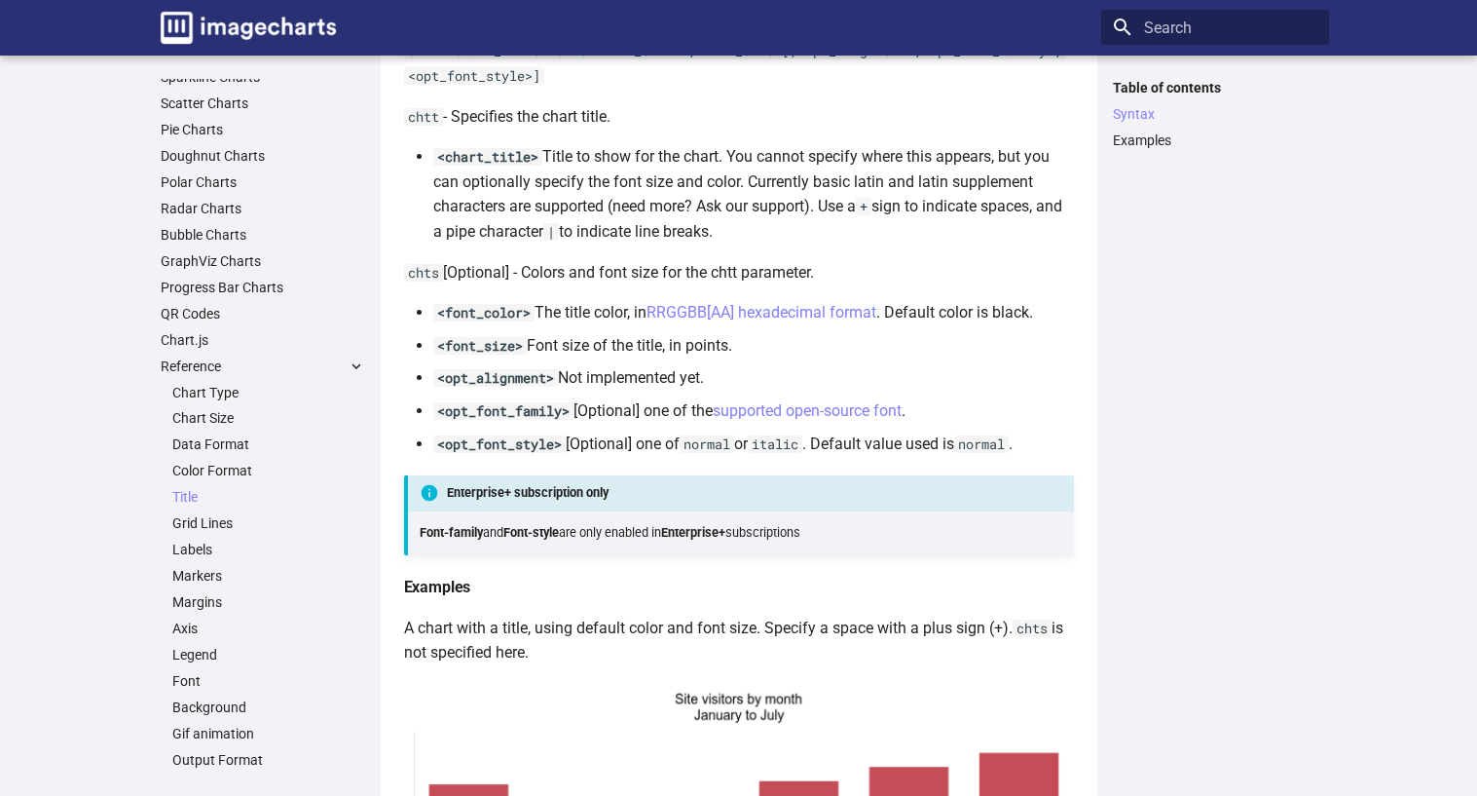
scroll to position [195, 0]
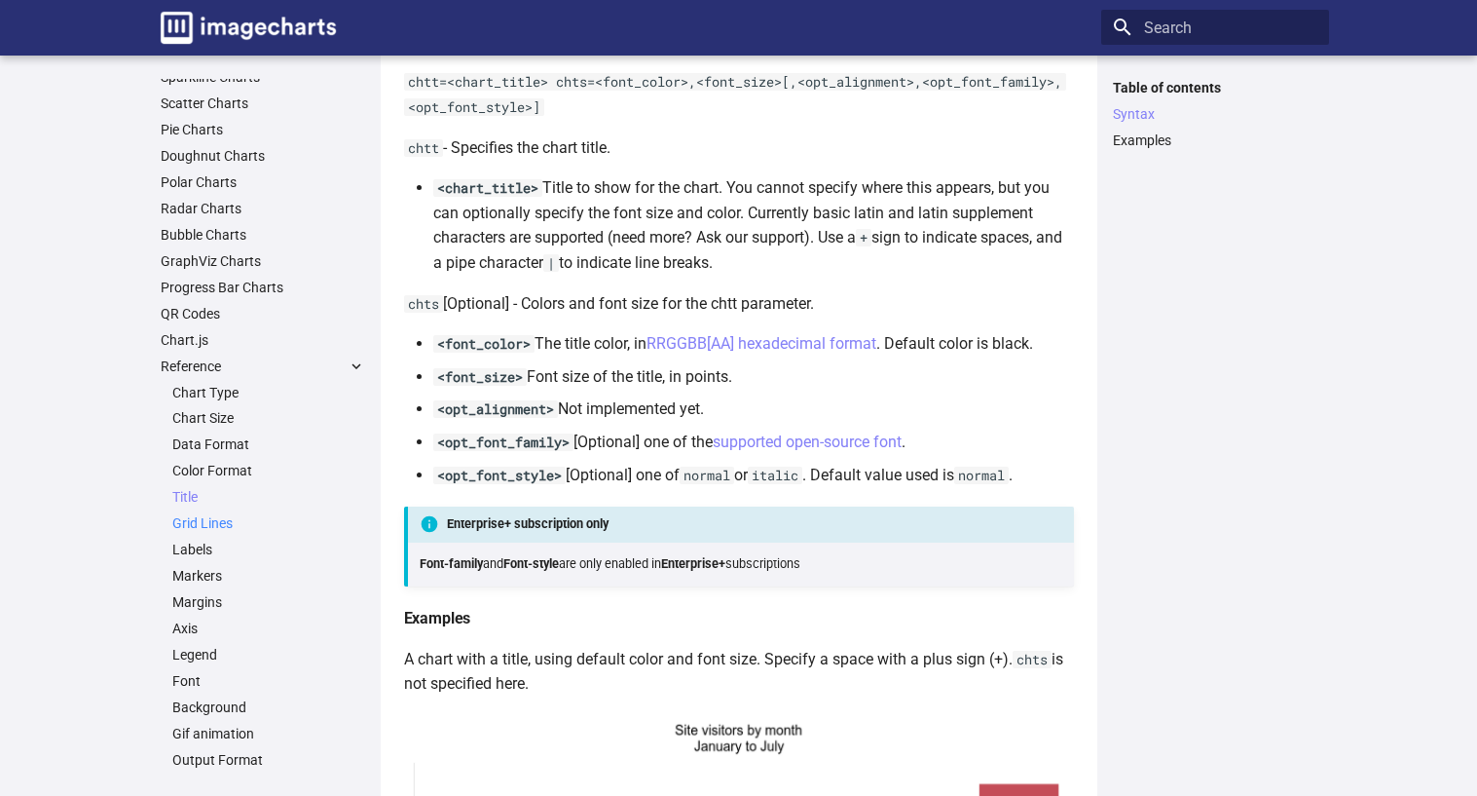
click at [213, 522] on link "Grid Lines" at bounding box center [268, 523] width 193 height 18
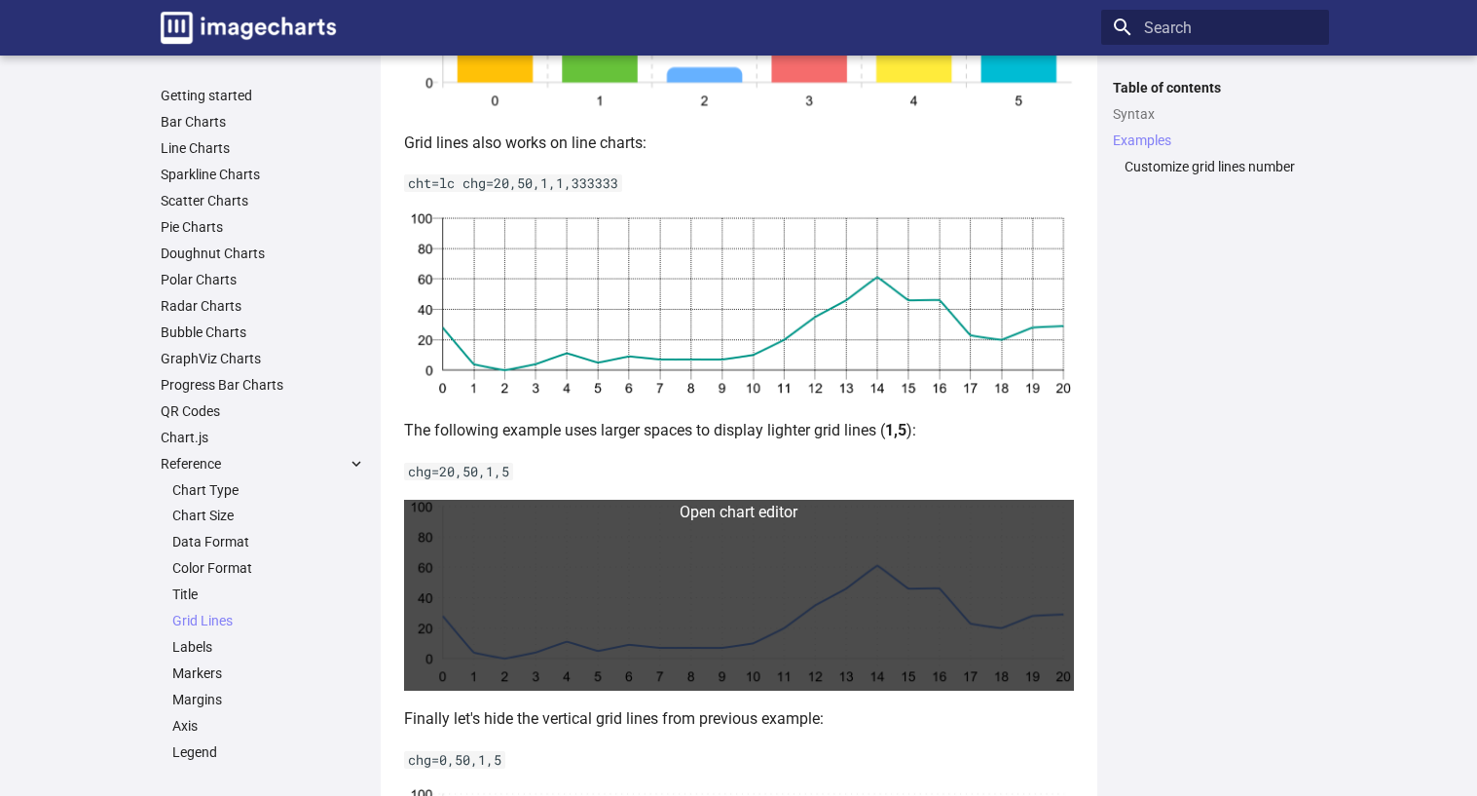
scroll to position [1381, 0]
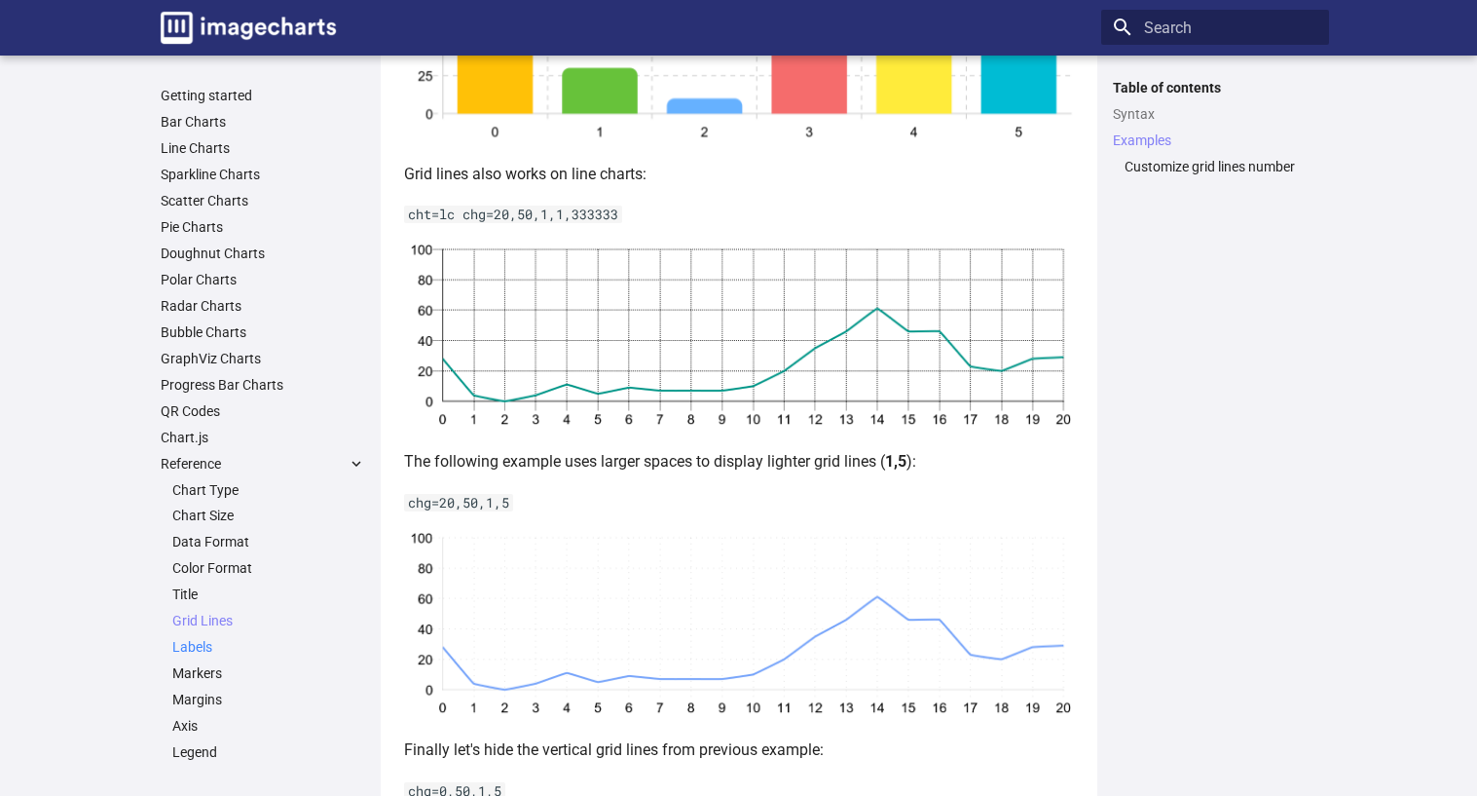
click at [197, 649] on link "Labels" at bounding box center [268, 647] width 193 height 18
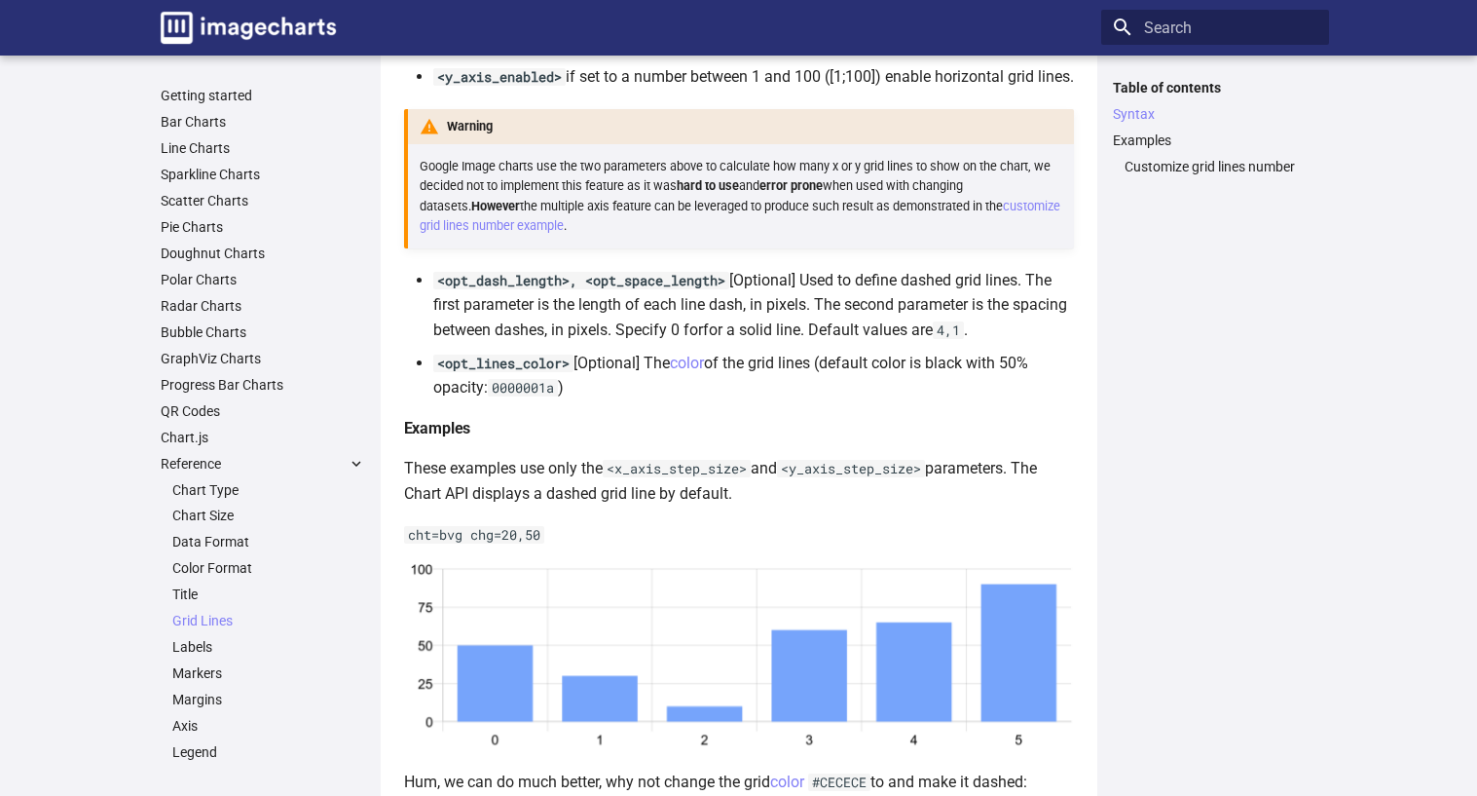
scroll to position [458, 0]
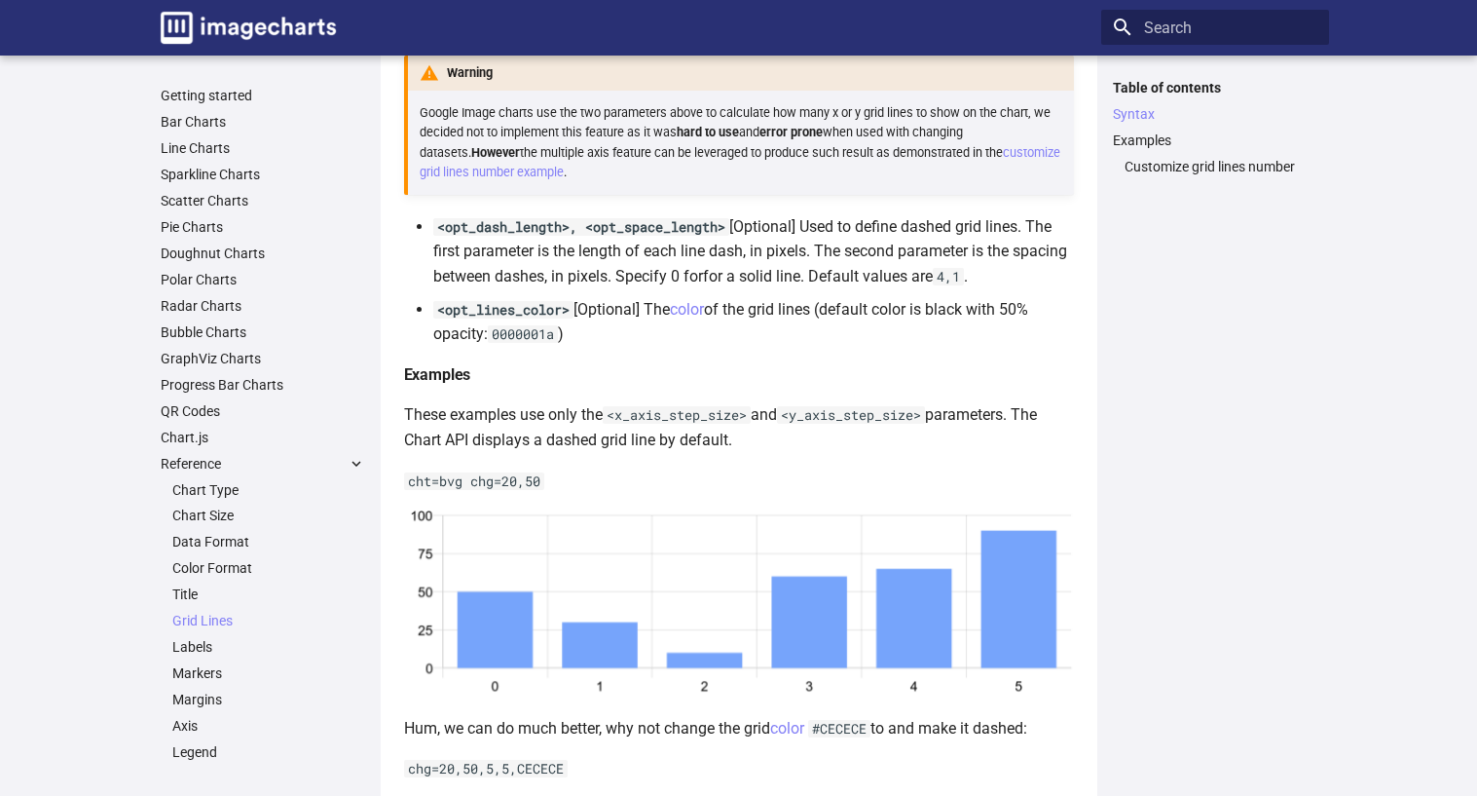
drag, startPoint x: 750, startPoint y: 458, endPoint x: 728, endPoint y: 389, distance: 72.4
drag, startPoint x: 728, startPoint y: 389, endPoint x: 1350, endPoint y: 317, distance: 625.4
drag, startPoint x: 1350, startPoint y: 317, endPoint x: 1191, endPoint y: 219, distance: 186.7
click at [1191, 219] on div "Table of contents Syntax Examples Customize grid lines number" at bounding box center [1215, 425] width 228 height 693
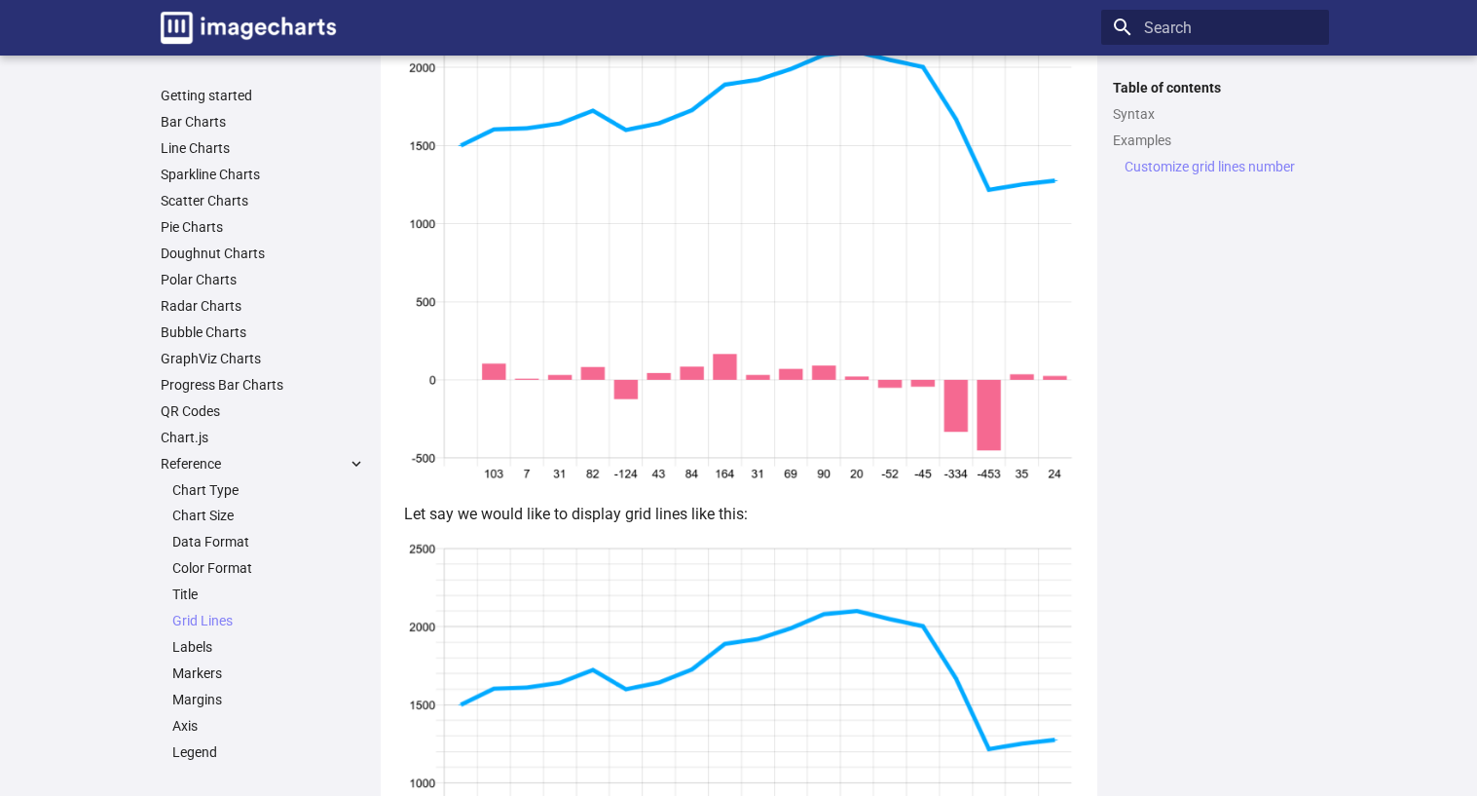
scroll to position [2892, 0]
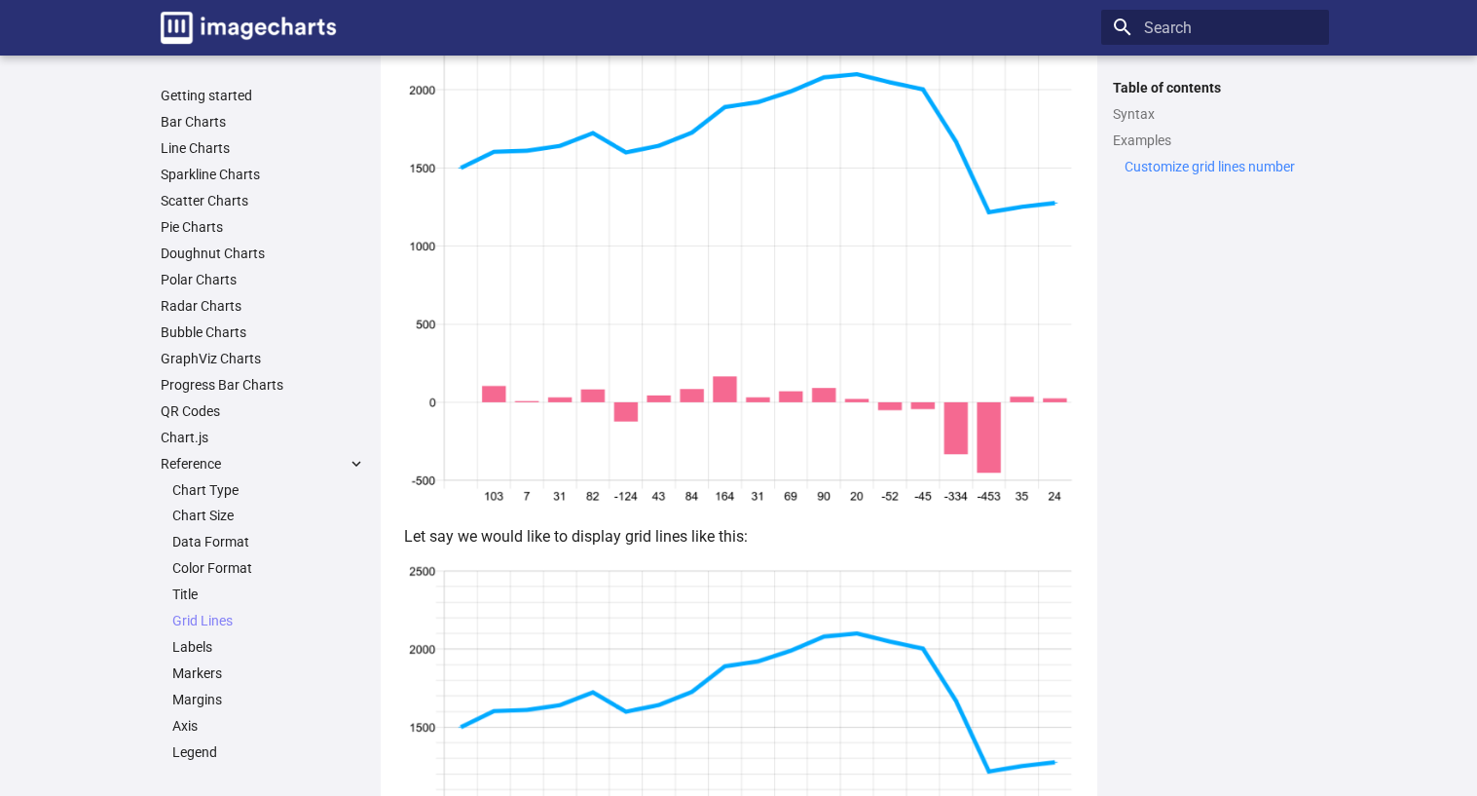
click at [1188, 163] on link "Customize grid lines number" at bounding box center [1221, 167] width 193 height 18
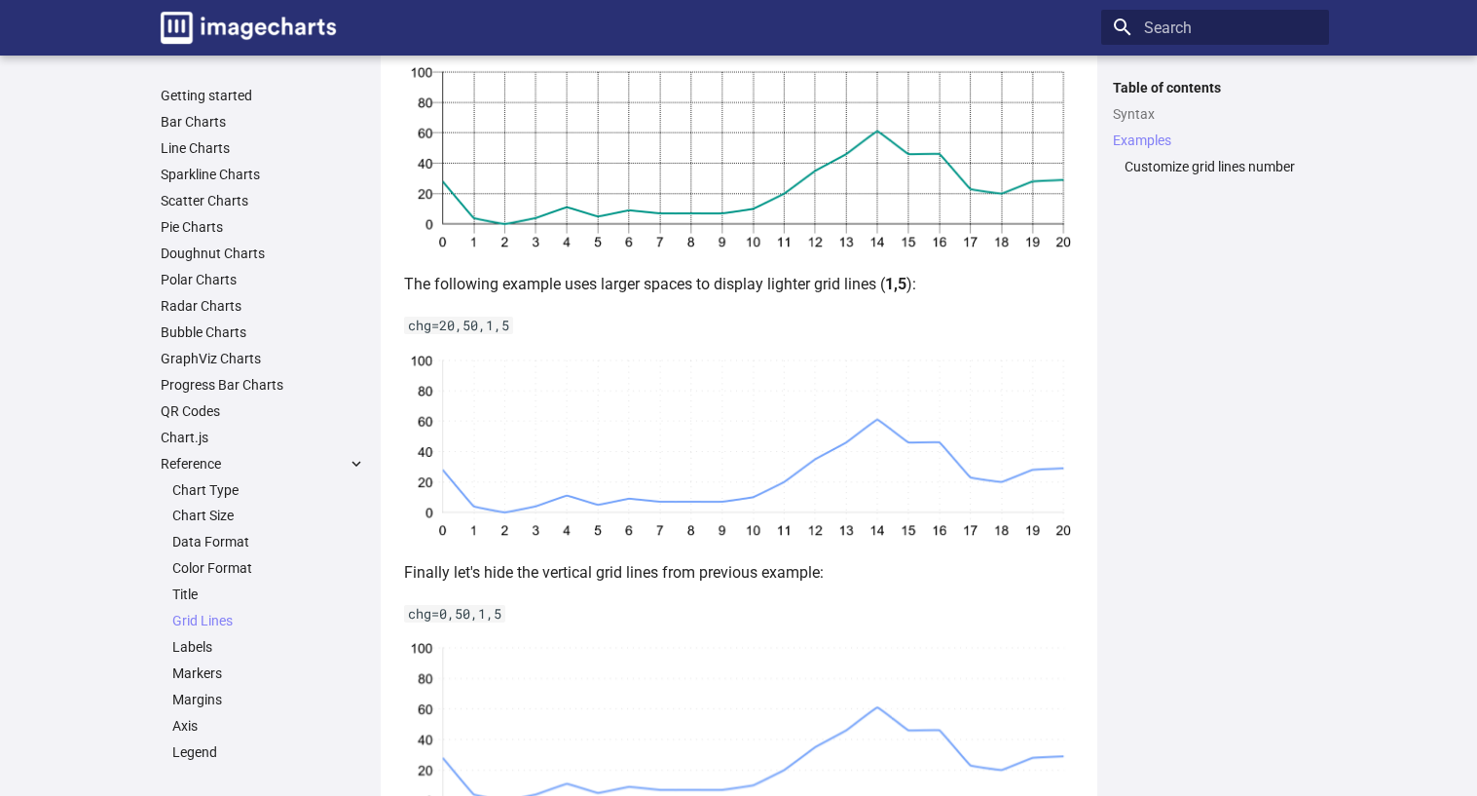
scroll to position [1408, 0]
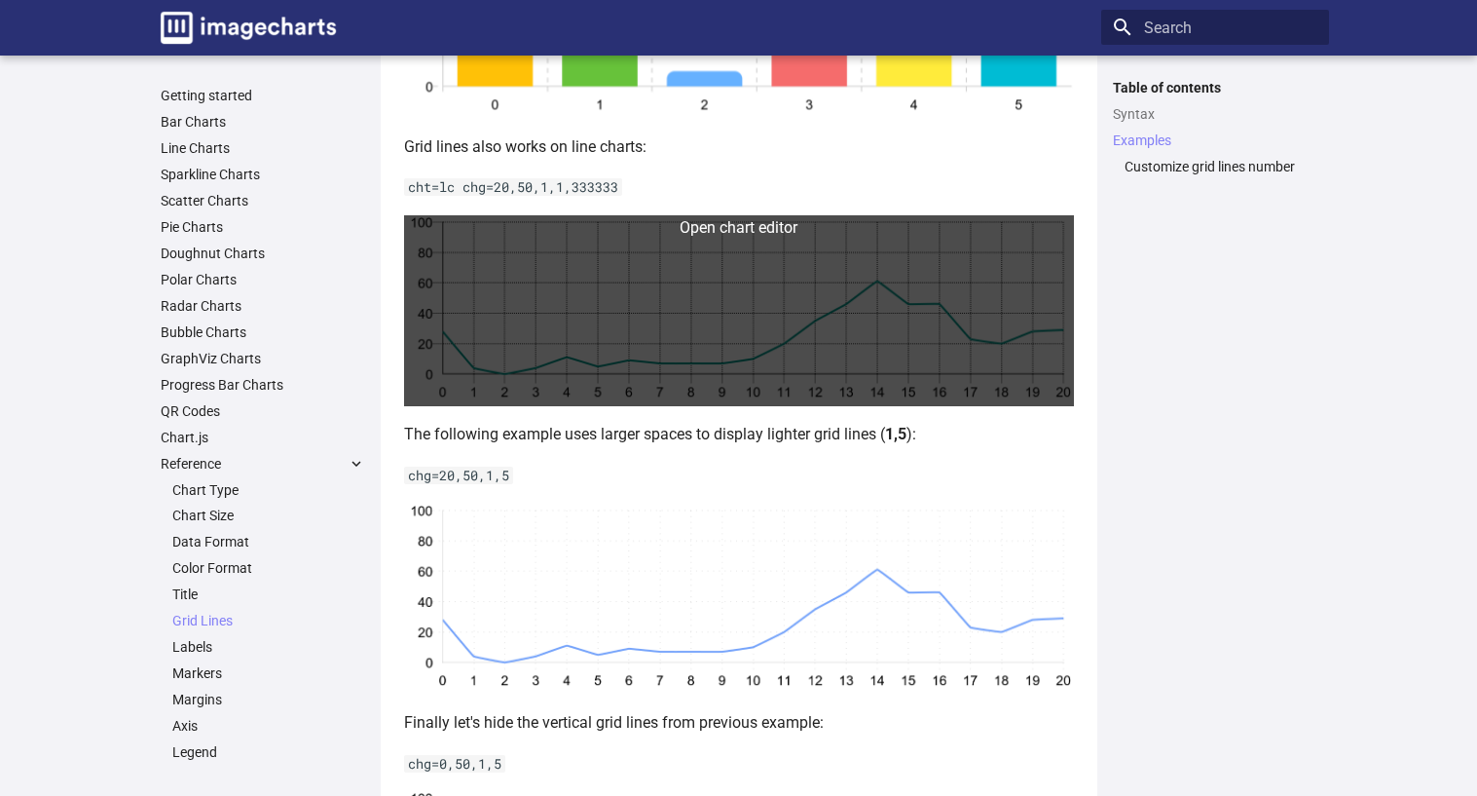
click at [736, 278] on link at bounding box center [739, 311] width 670 height 192
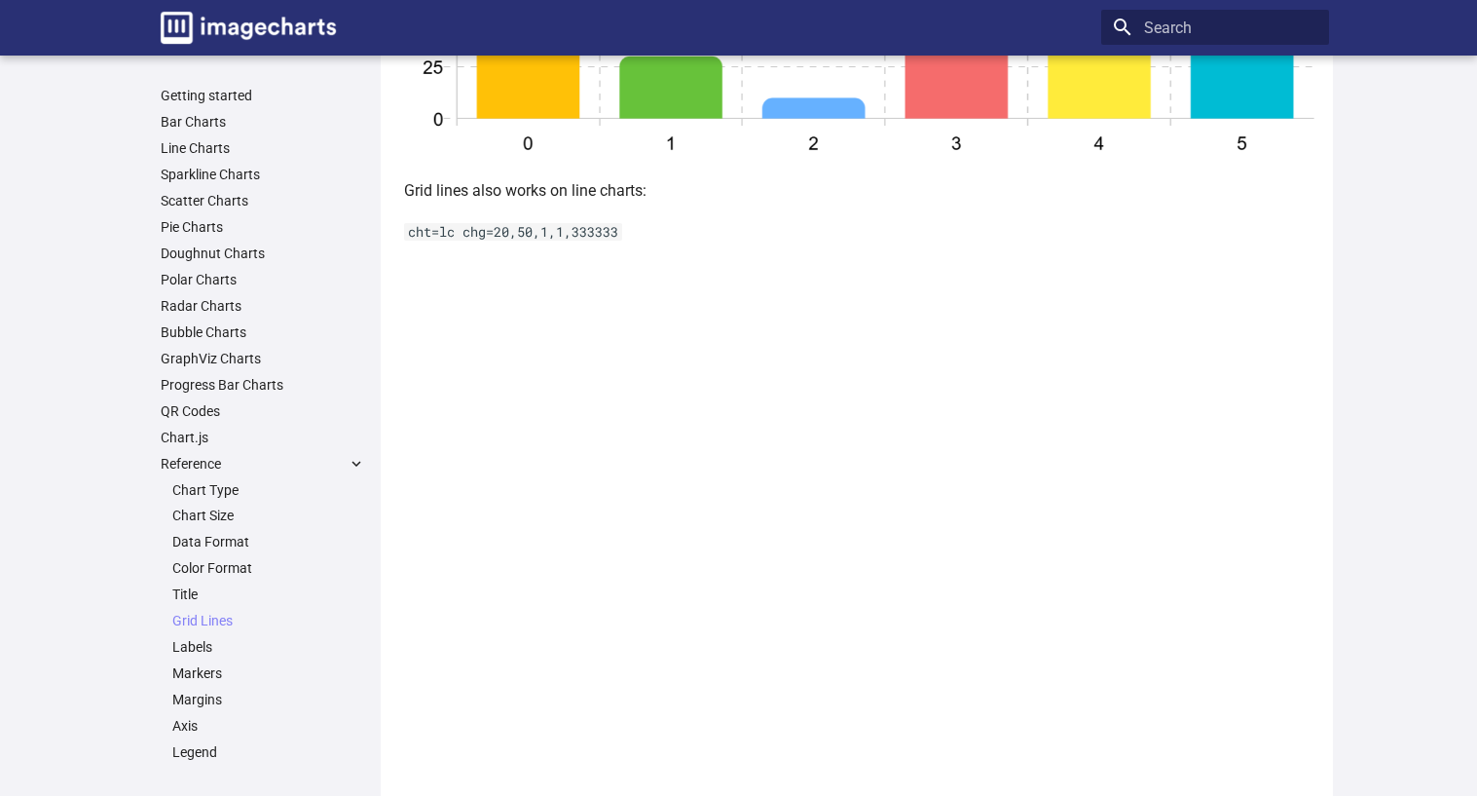
click at [516, 219] on p "cht=lc chg=20,50,1,1,333333" at bounding box center [860, 231] width 913 height 25
click at [503, 232] on code "cht=lc chg=20,50,1,1,333333" at bounding box center [513, 232] width 218 height 18
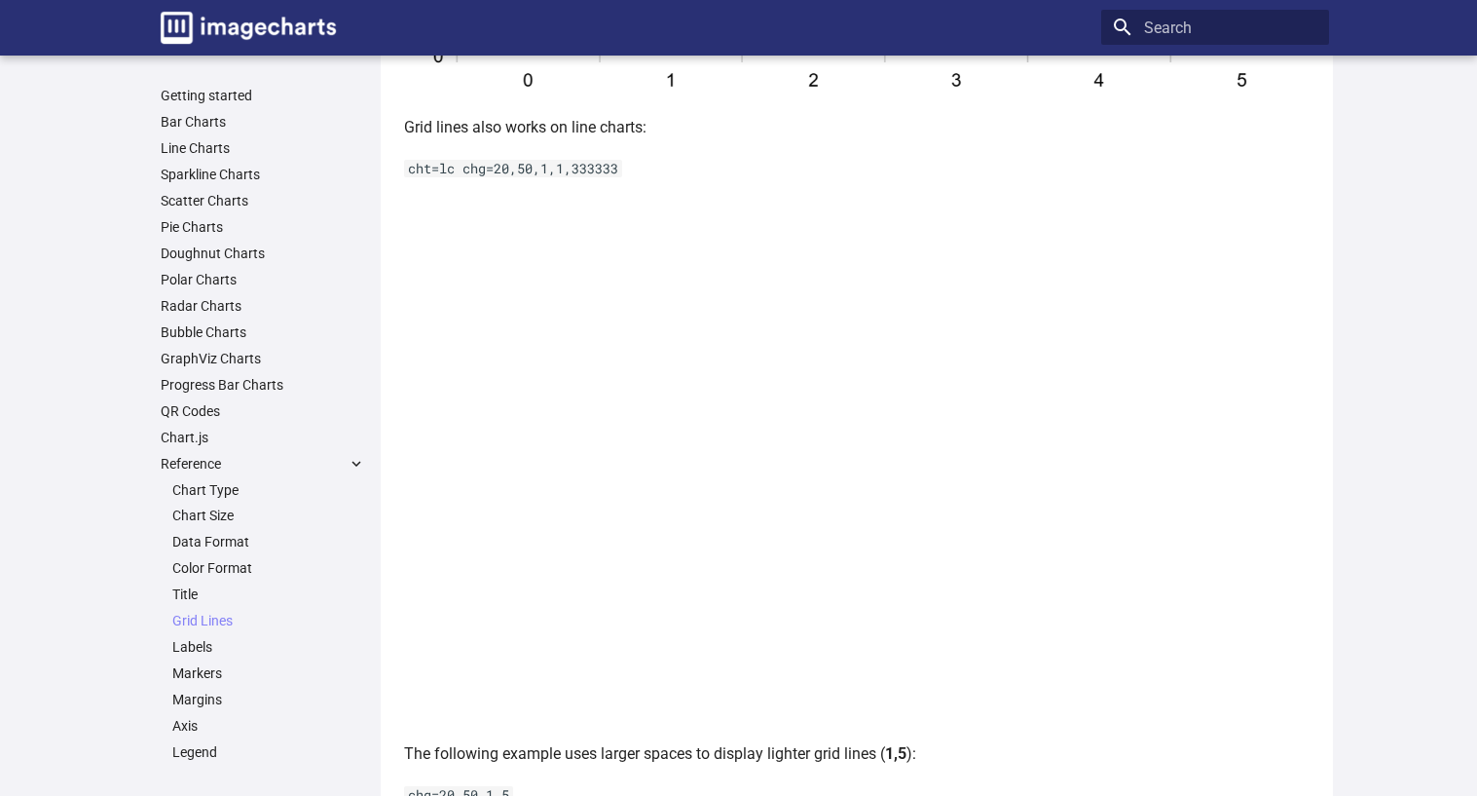
scroll to position [1506, 0]
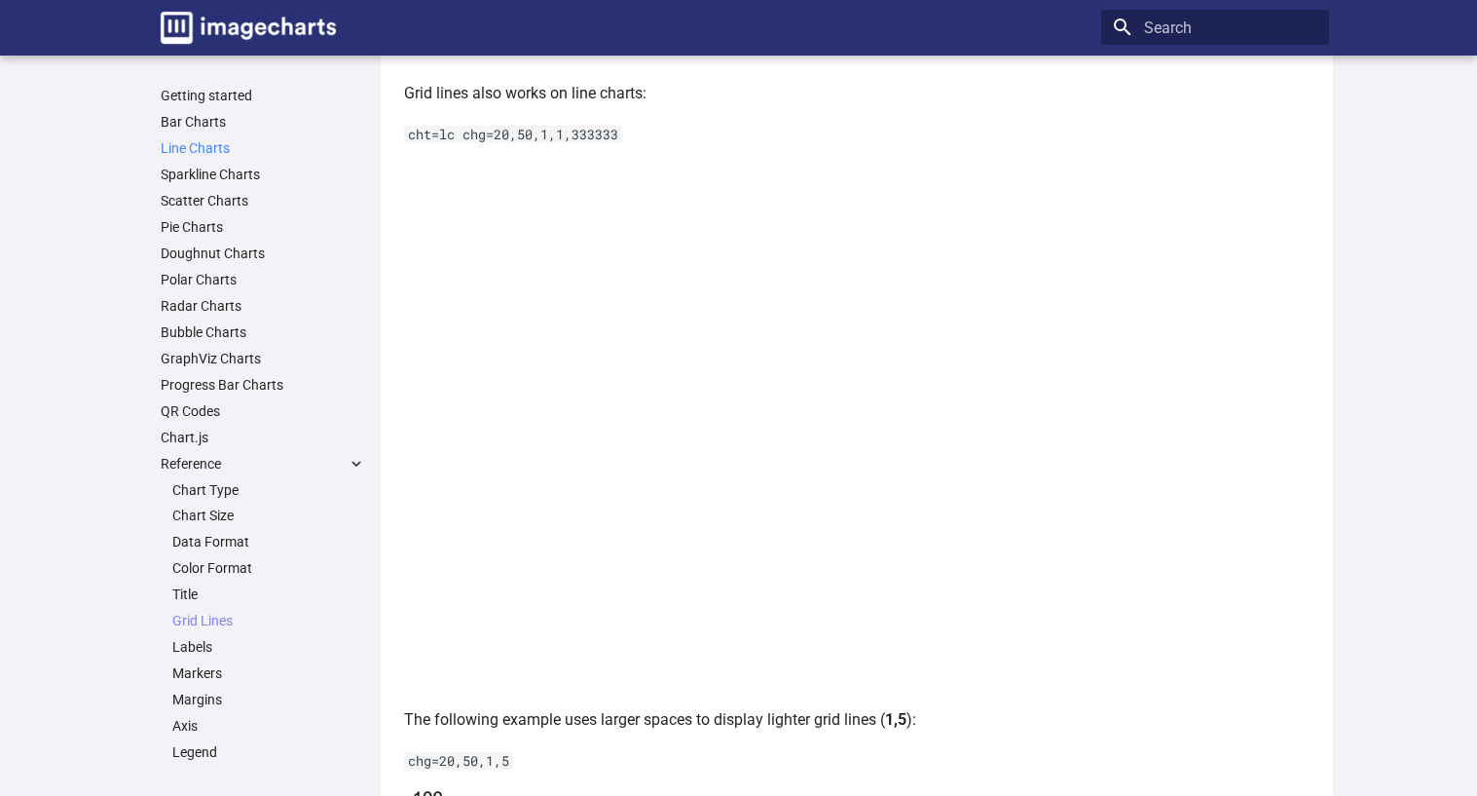
click at [180, 143] on link "Line Charts" at bounding box center [263, 148] width 205 height 18
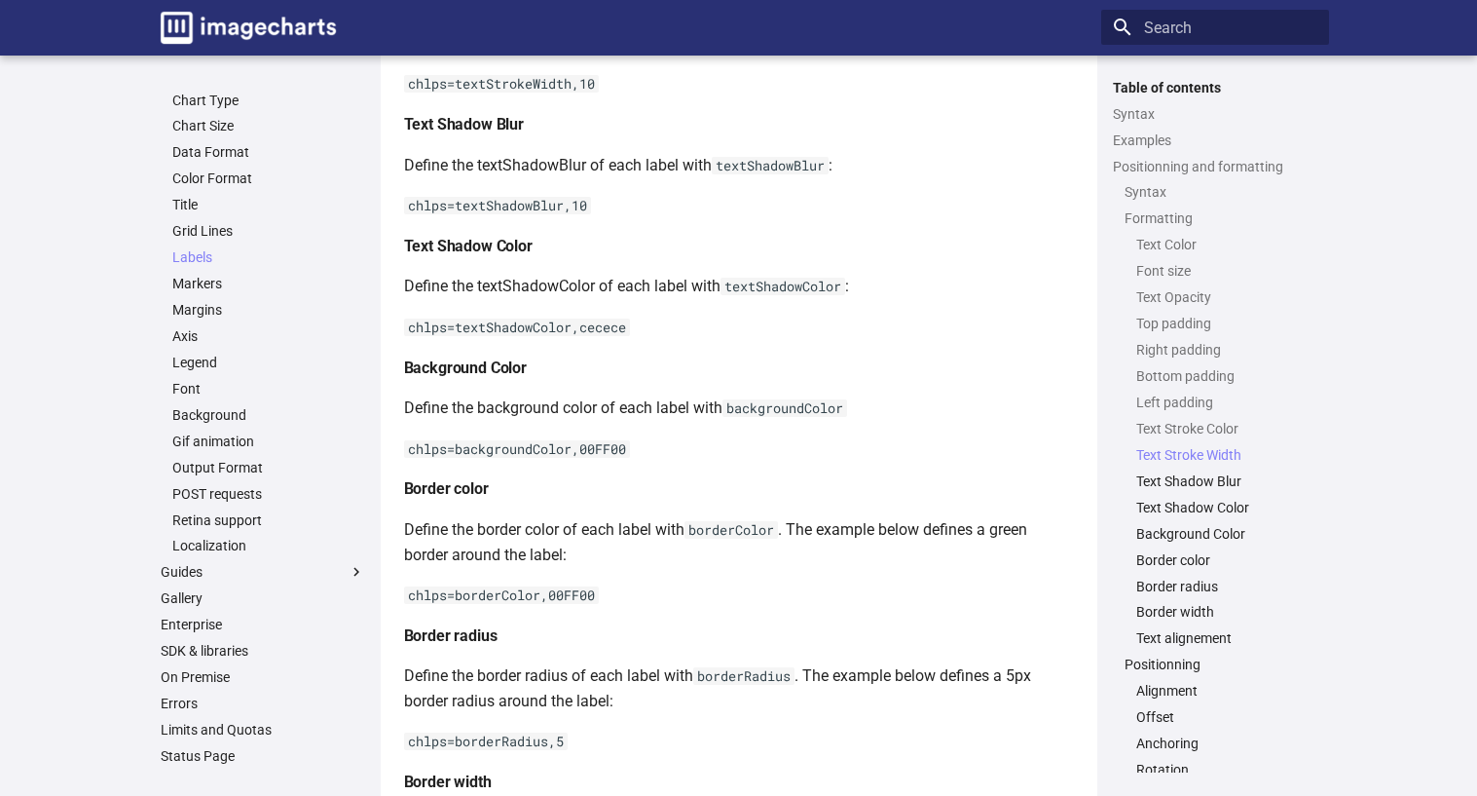
scroll to position [3701, 0]
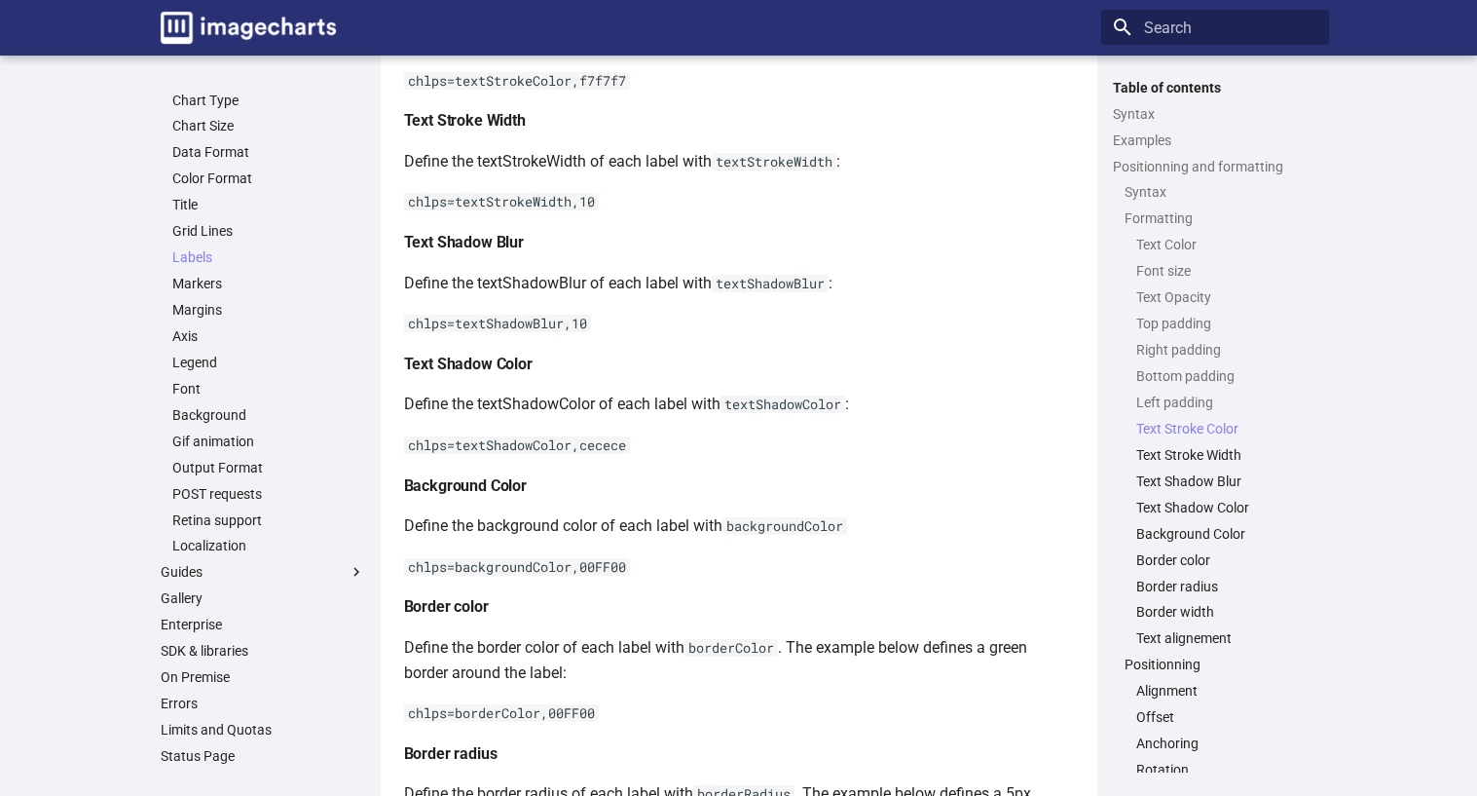
click at [1380, 235] on main "Getting started Bar Charts Line Charts Sparkline Charts Scatter Charts Pie Char…" at bounding box center [738, 109] width 1477 height 7508
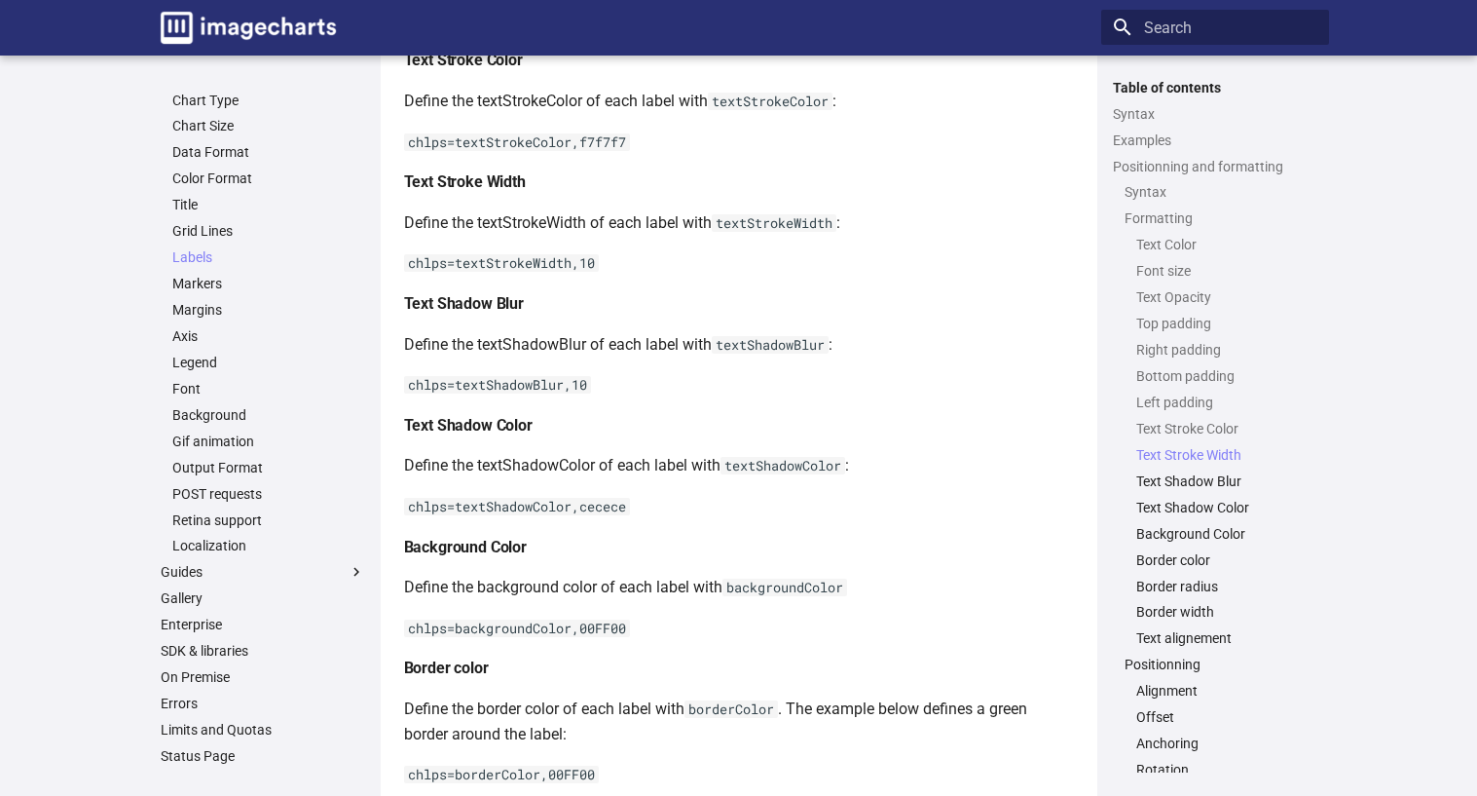
scroll to position [3895, 0]
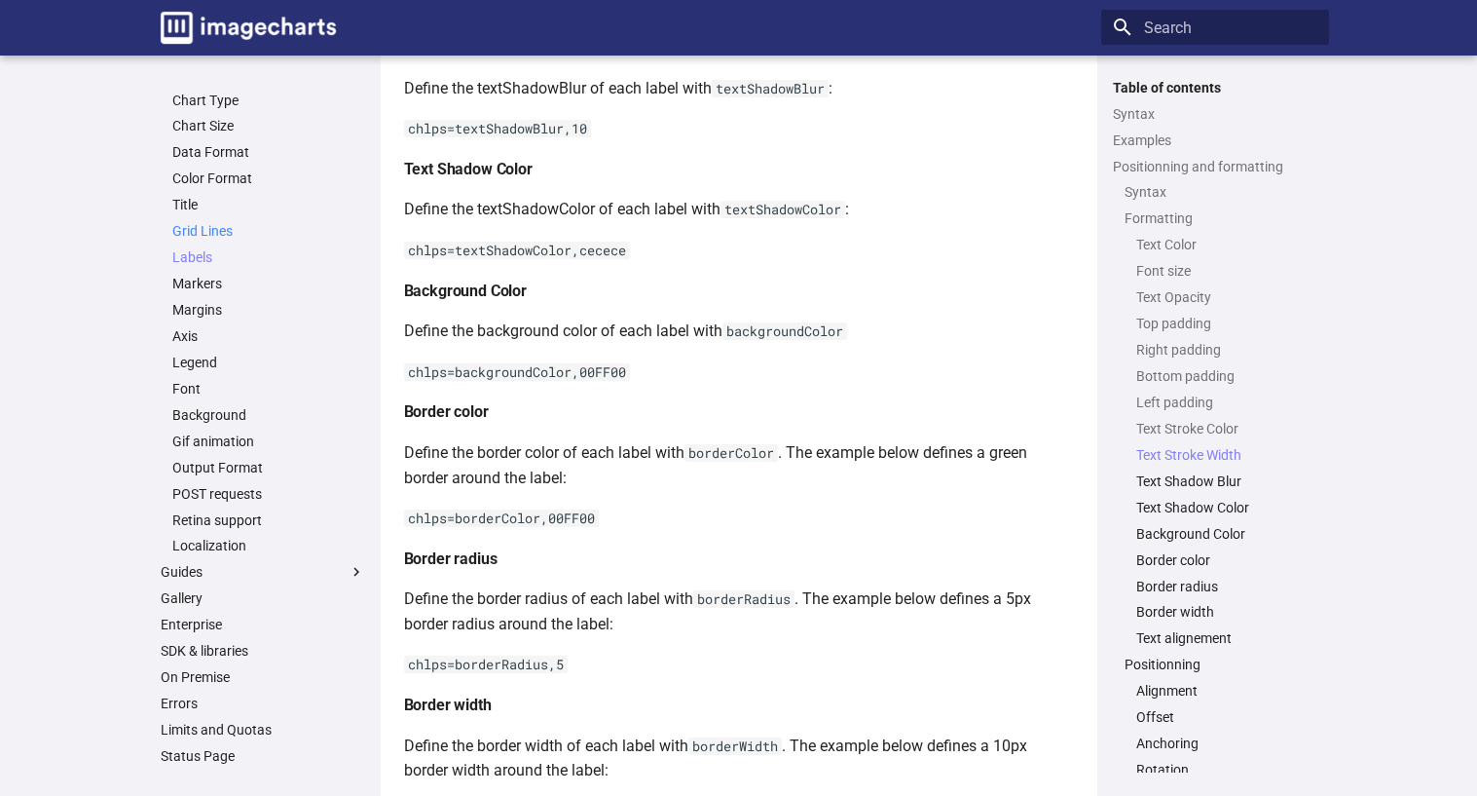
click at [188, 230] on link "Grid Lines" at bounding box center [268, 231] width 193 height 18
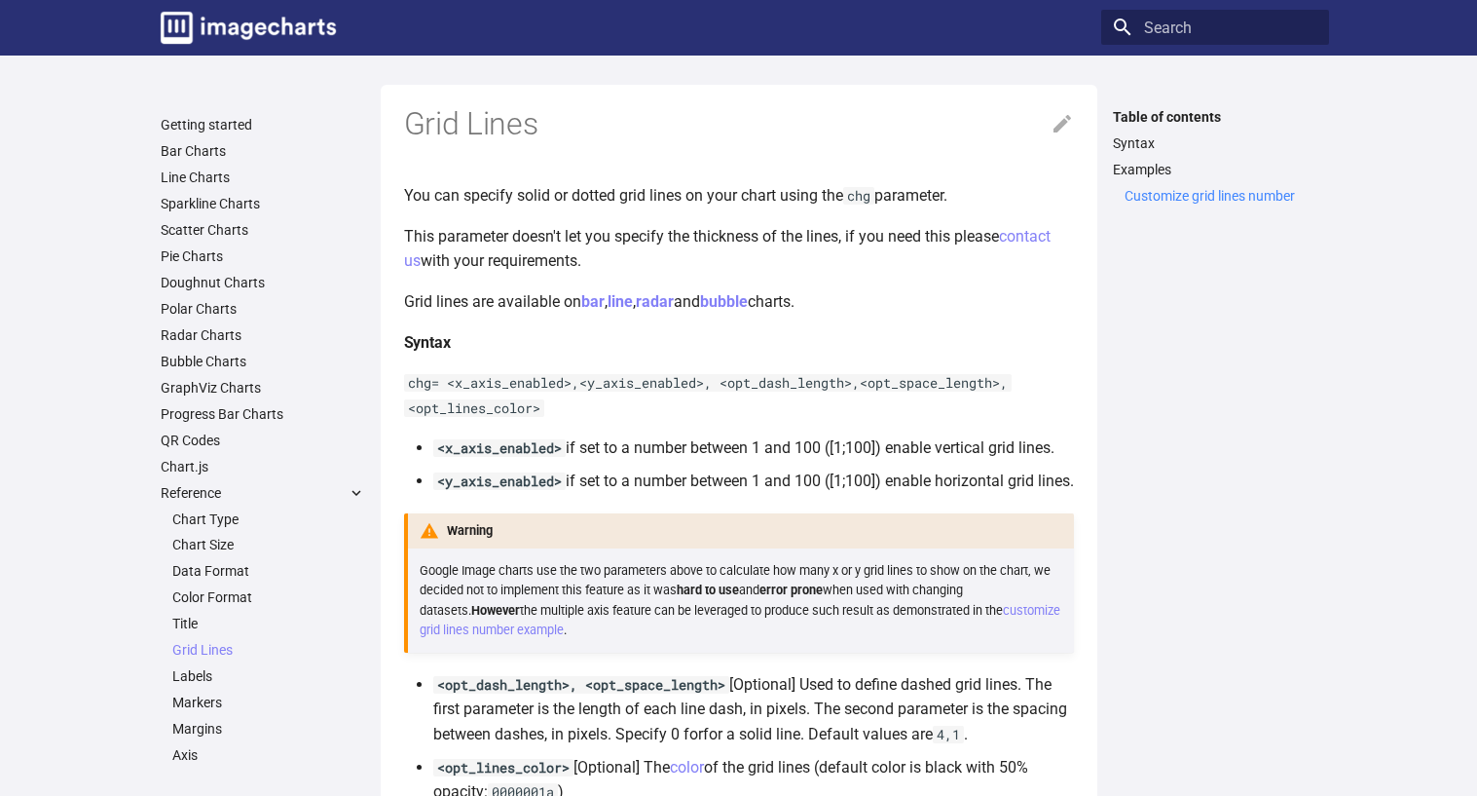
click at [1177, 193] on link "Customize grid lines number" at bounding box center [1221, 196] width 193 height 18
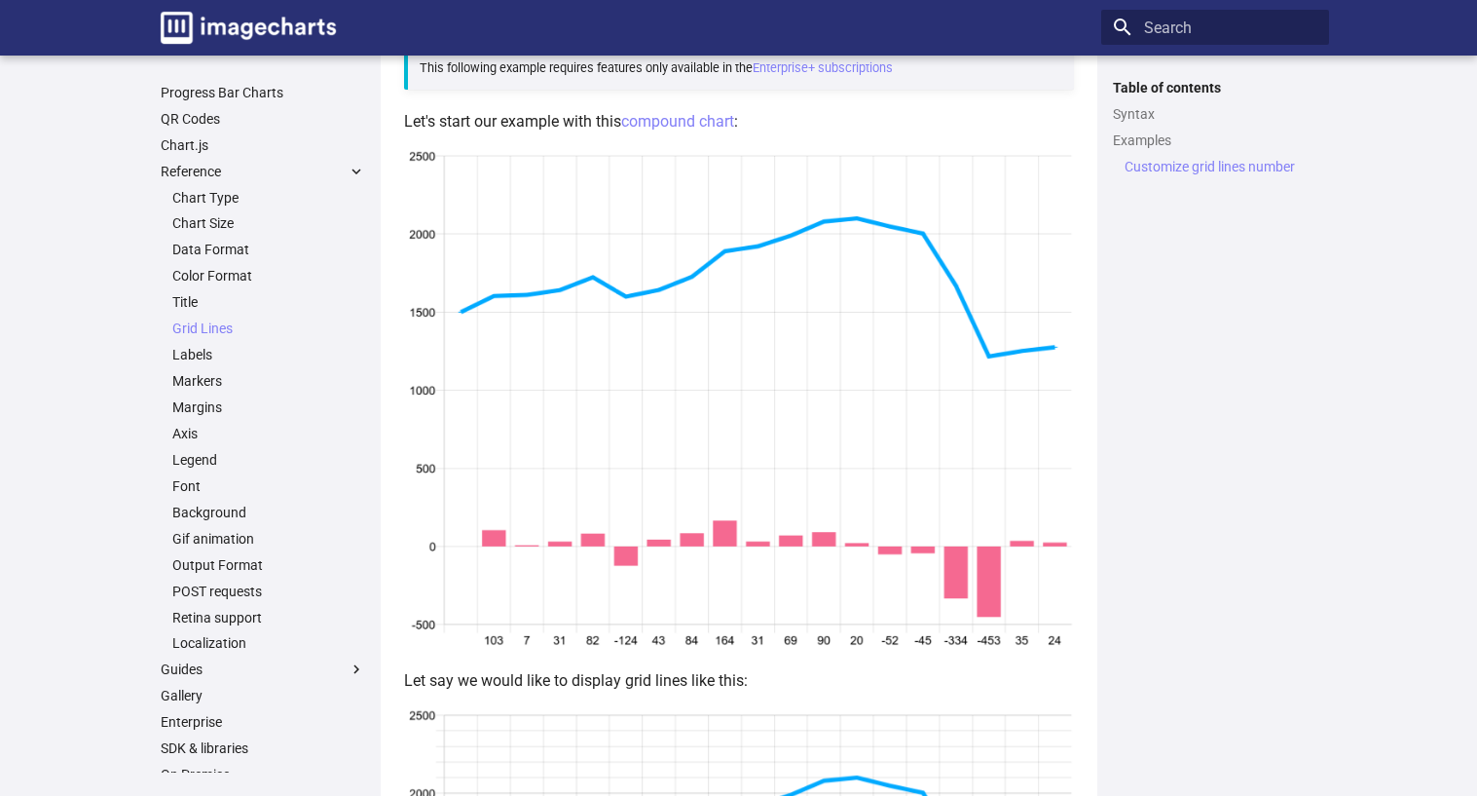
scroll to position [2674, 0]
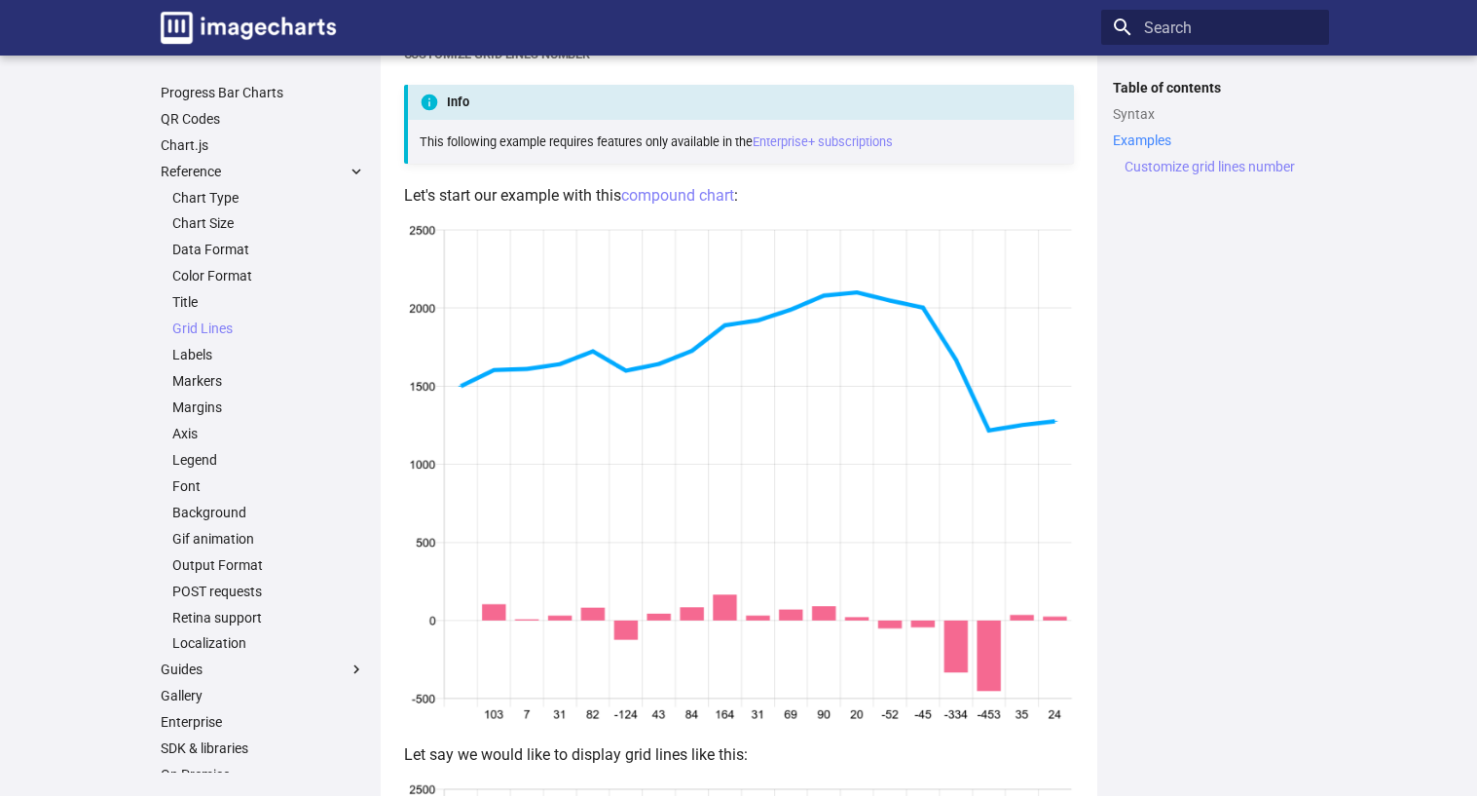
click at [1153, 137] on link "Examples" at bounding box center [1215, 140] width 205 height 18
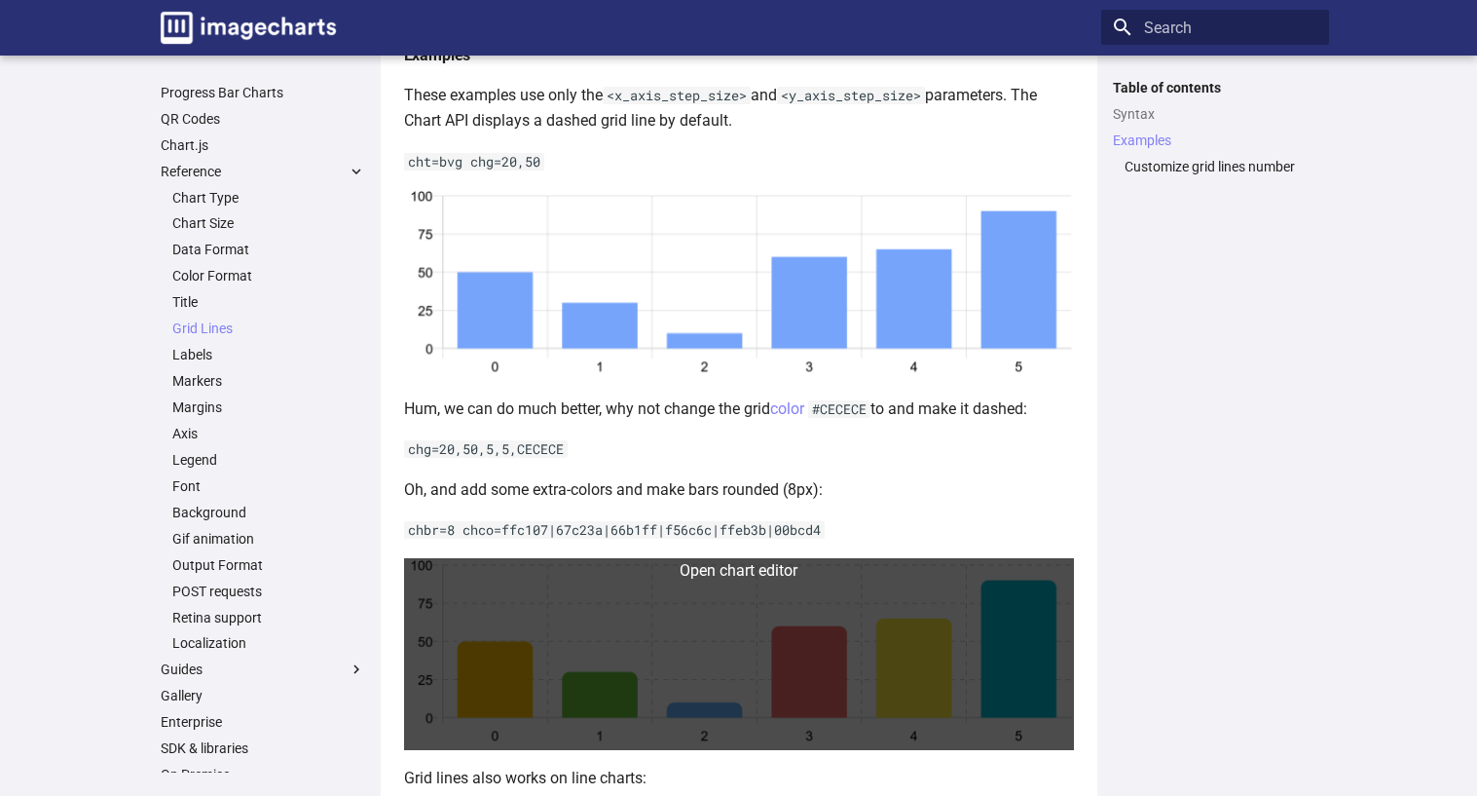
scroll to position [1167, 0]
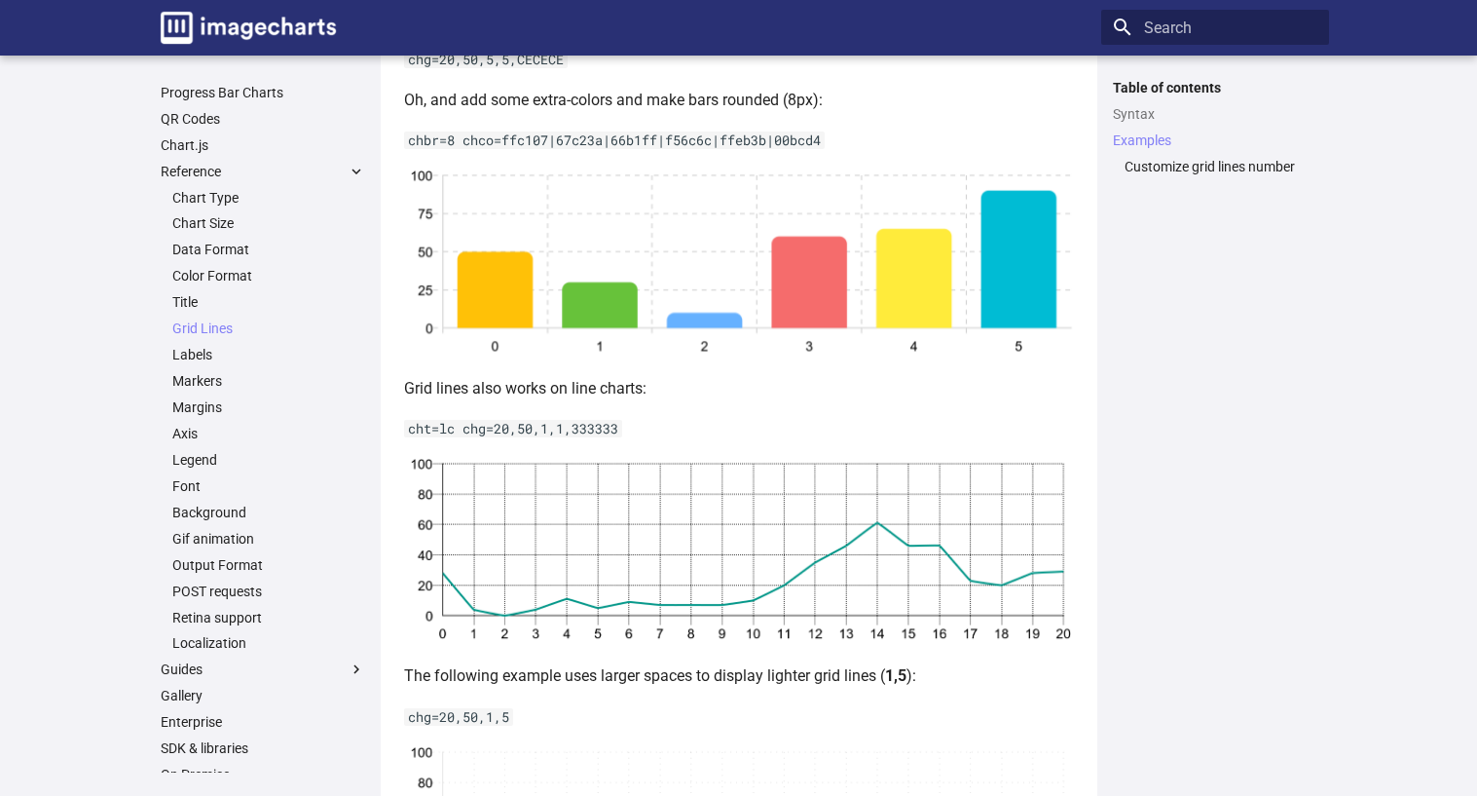
click at [533, 437] on code "cht=lc chg=20,50,1,1,333333" at bounding box center [513, 429] width 218 height 18
click at [432, 437] on code "cht=lc chg=20,50,1,1,333333" at bounding box center [513, 429] width 218 height 18
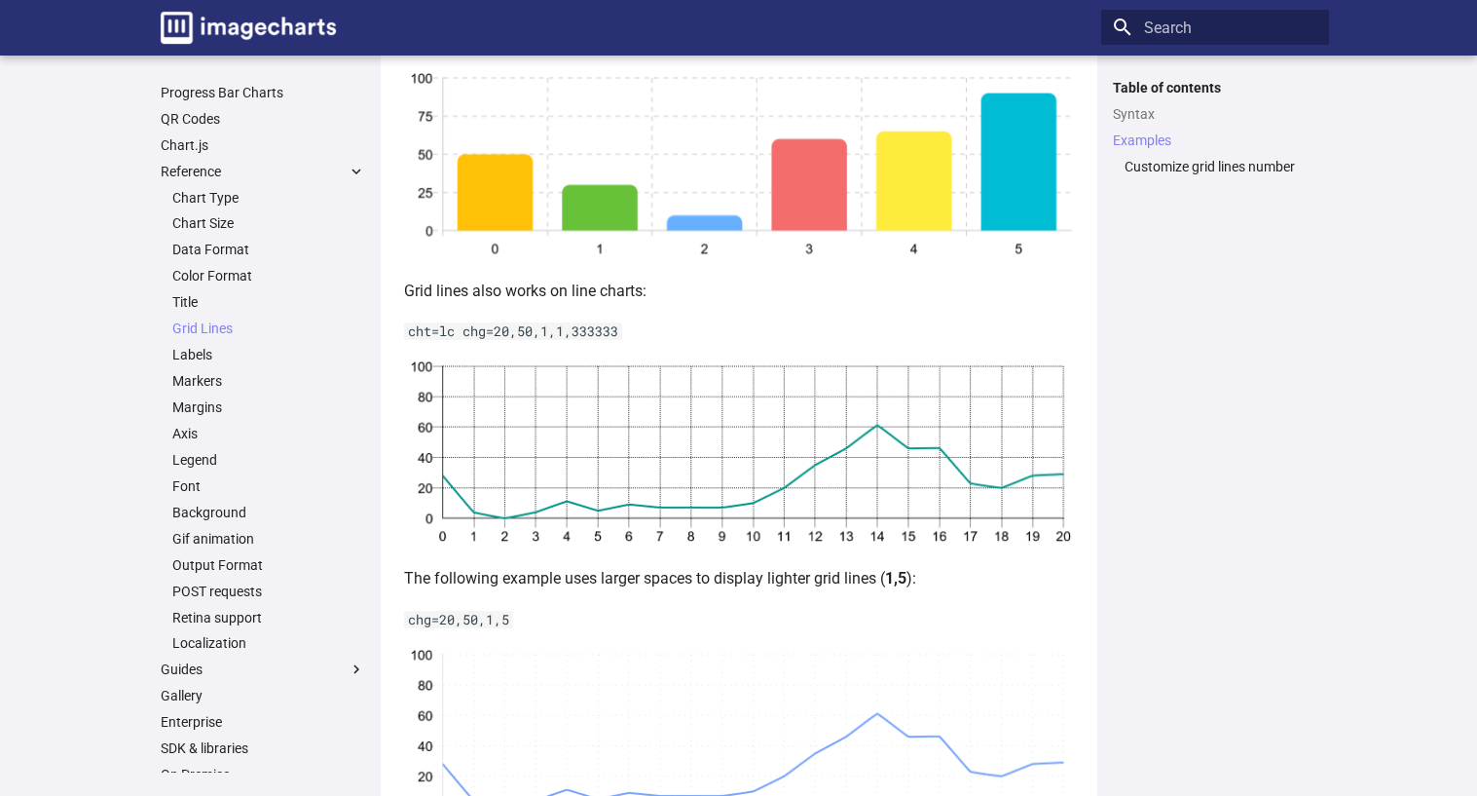
scroll to position [1361, 0]
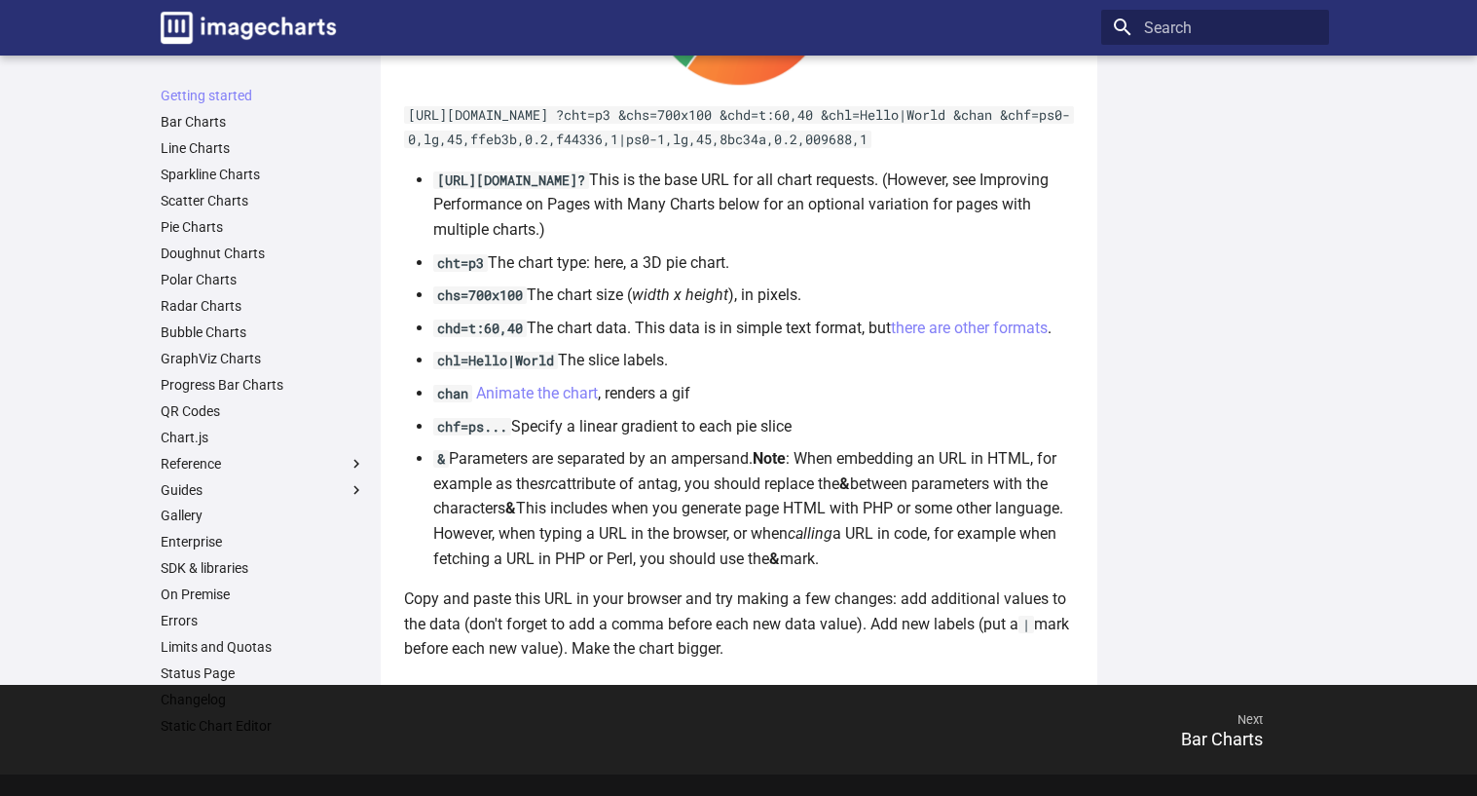
scroll to position [1285, 0]
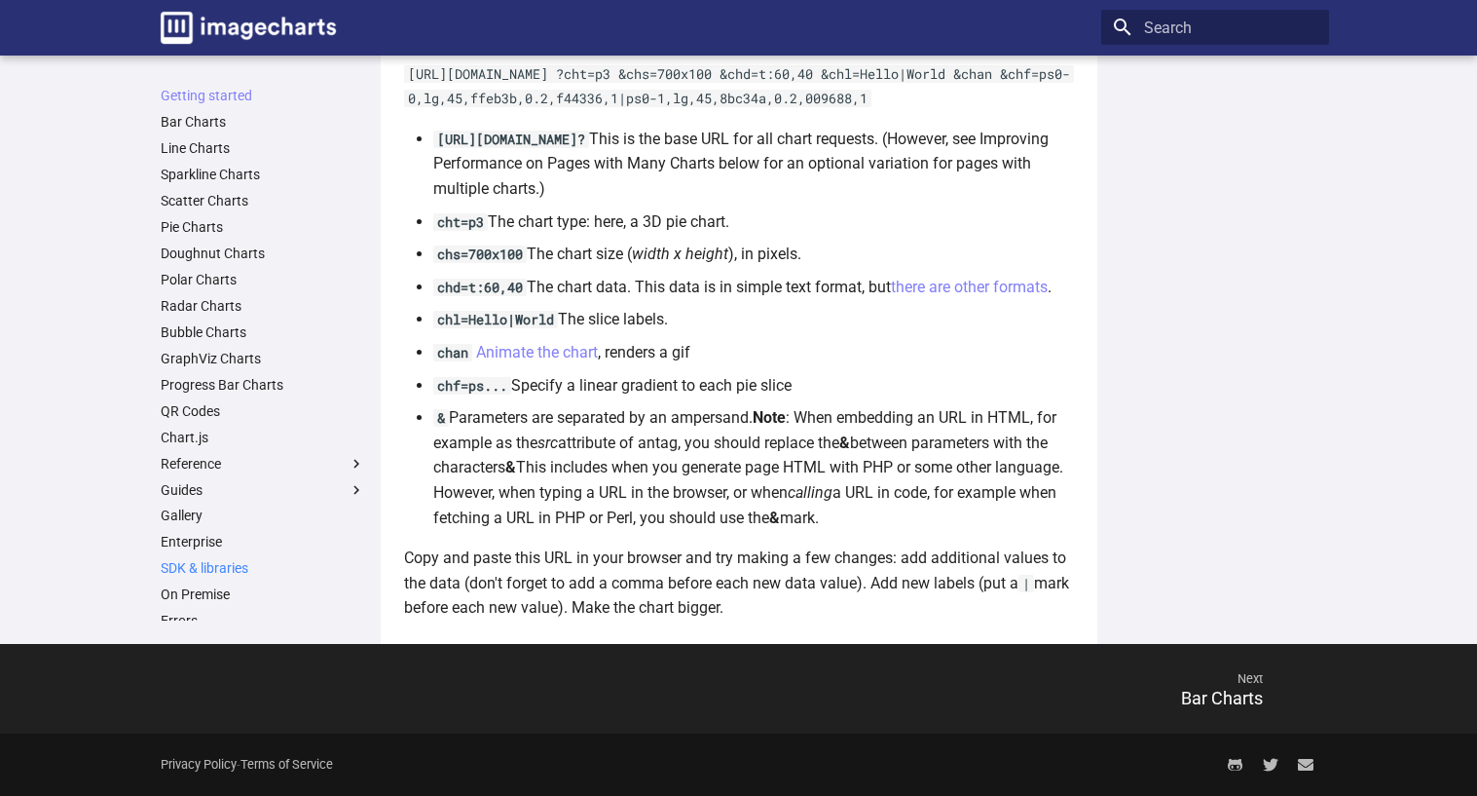
click at [225, 563] on link "SDK & libraries" at bounding box center [263, 568] width 205 height 18
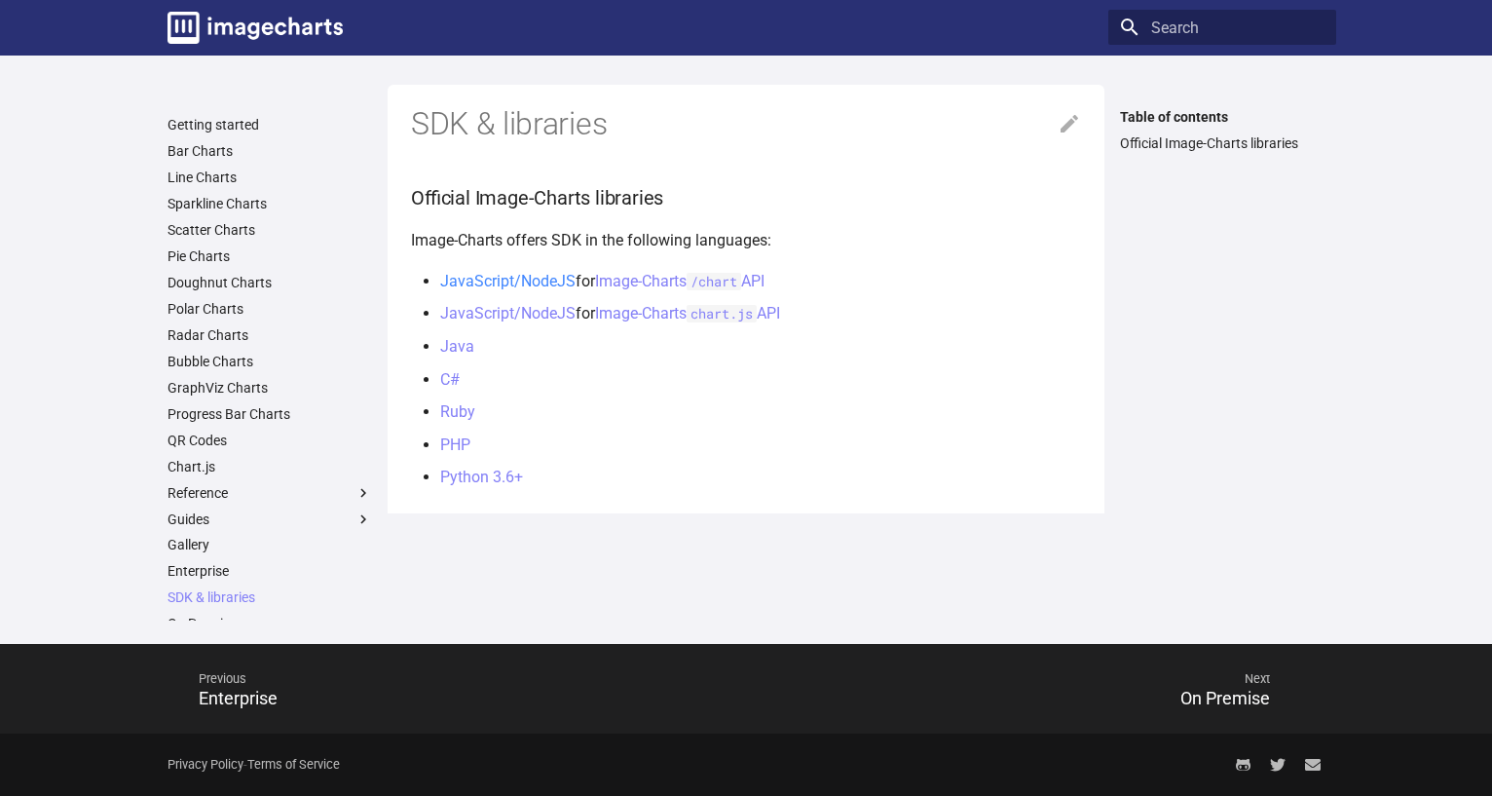
click at [528, 277] on link "JavaScript/NodeJS" at bounding box center [507, 281] width 135 height 19
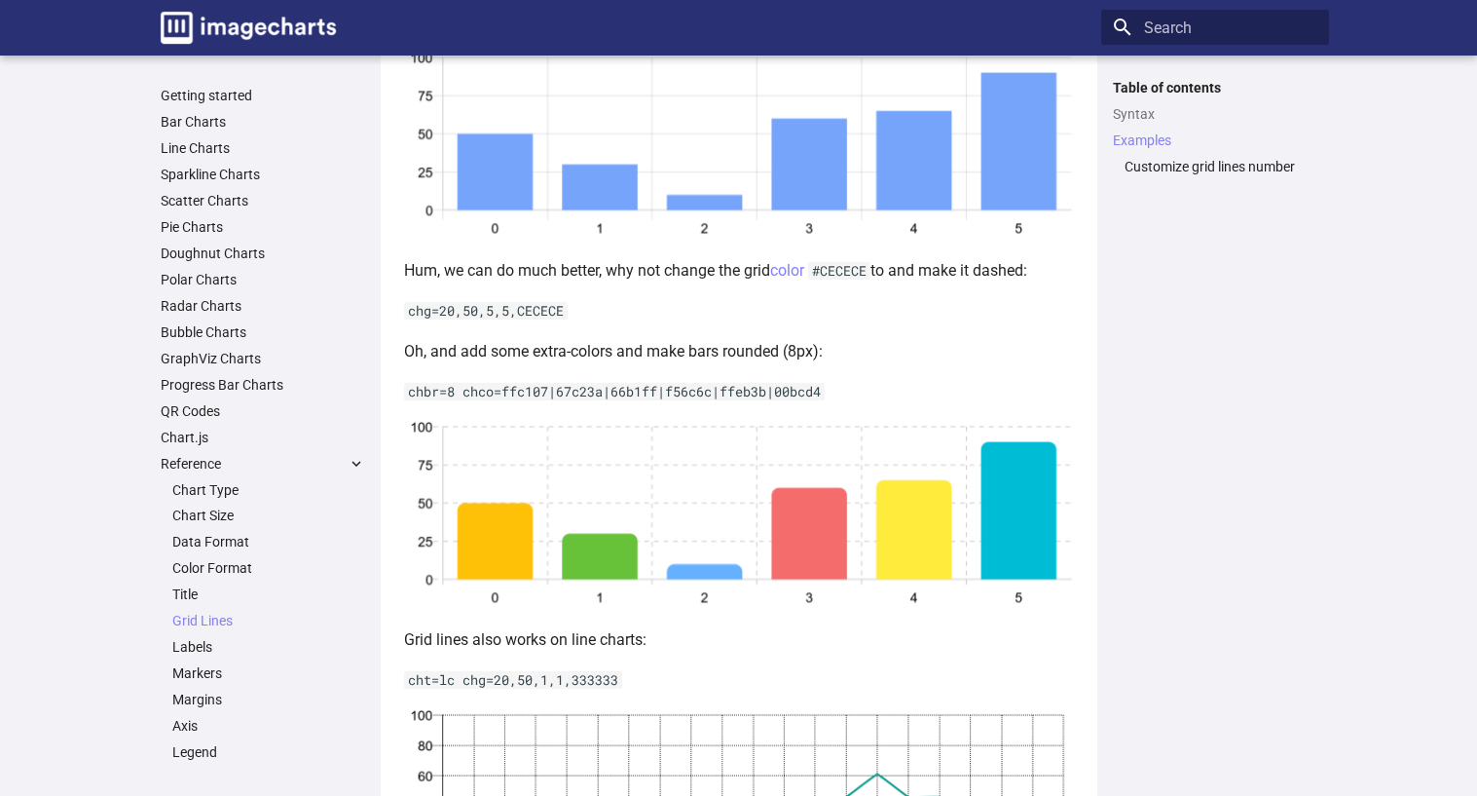
scroll to position [1169, 0]
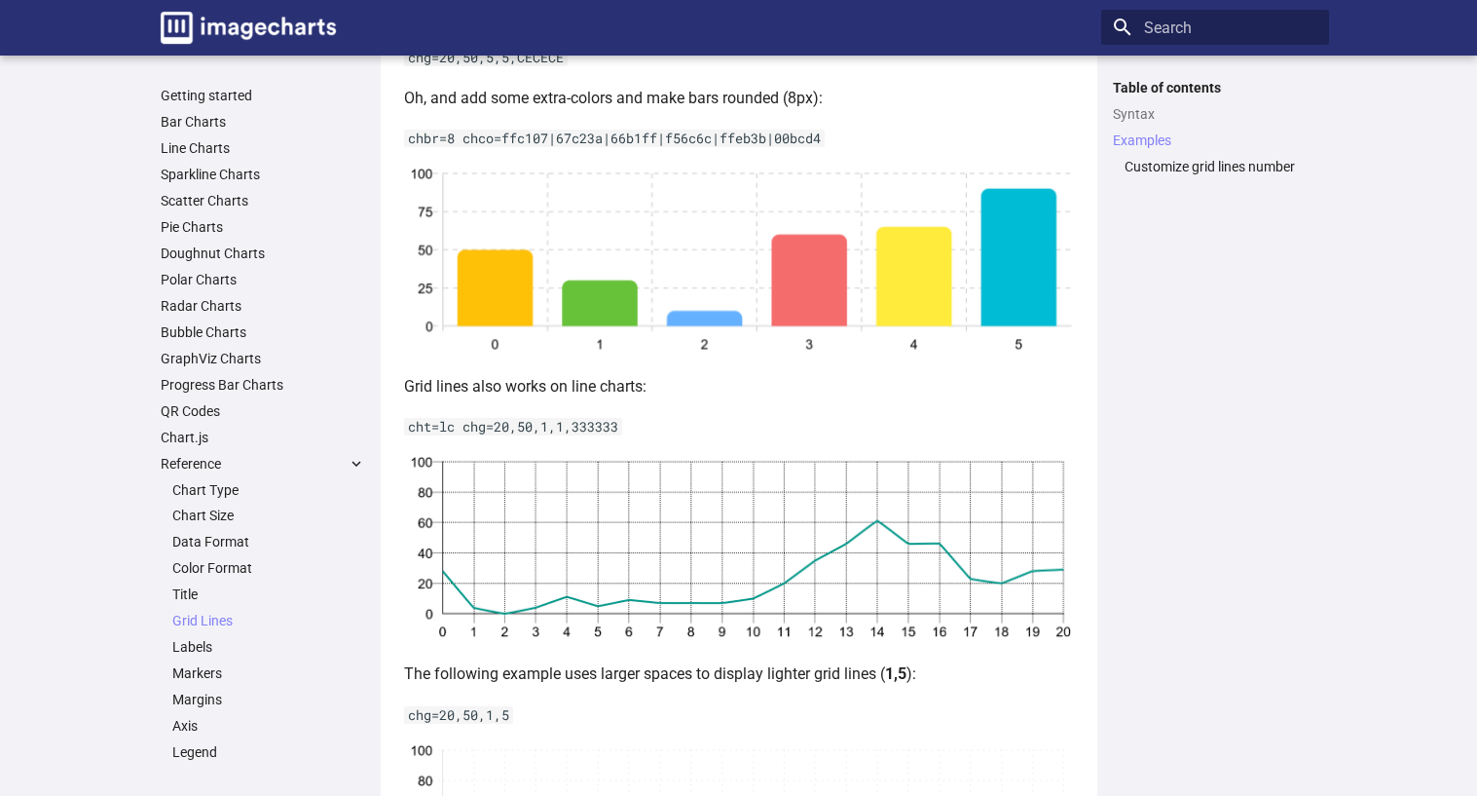
click at [504, 439] on p "cht=lc chg=20,50,1,1,333333" at bounding box center [739, 426] width 670 height 25
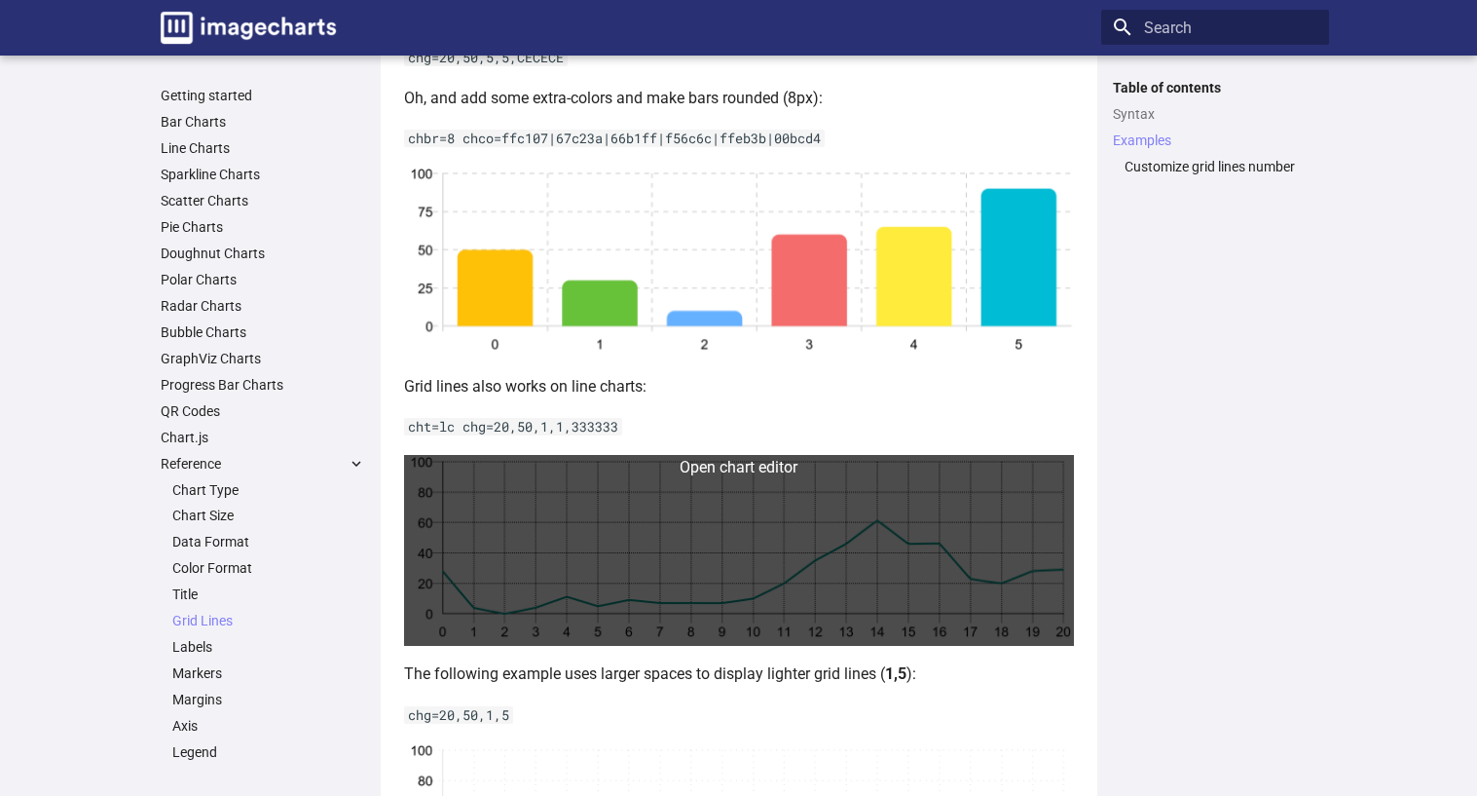
click at [509, 564] on link at bounding box center [739, 551] width 670 height 192
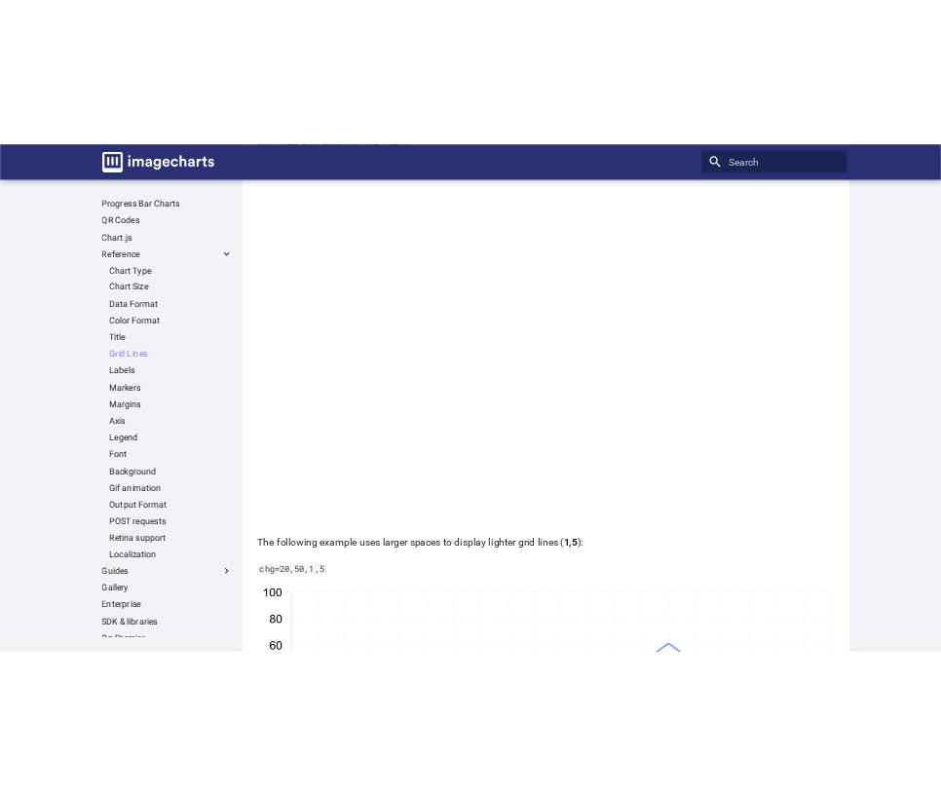
scroll to position [1558, 0]
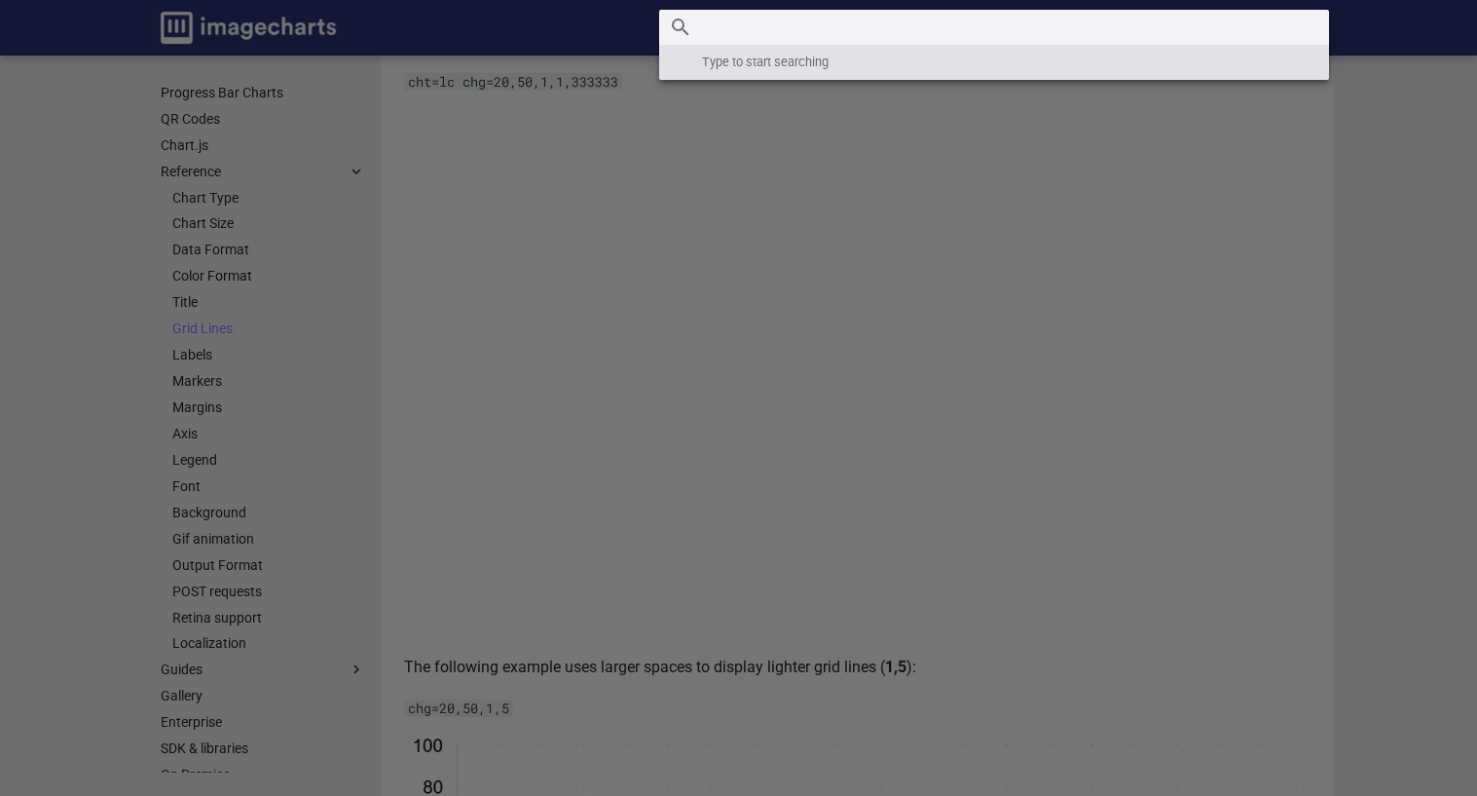
click at [1158, 19] on input "Search" at bounding box center [994, 27] width 670 height 35
click at [1099, 558] on label "Header" at bounding box center [738, 795] width 1477 height 1591
click at [0, 0] on input "checkbox" at bounding box center [0, 0] width 0 height 0
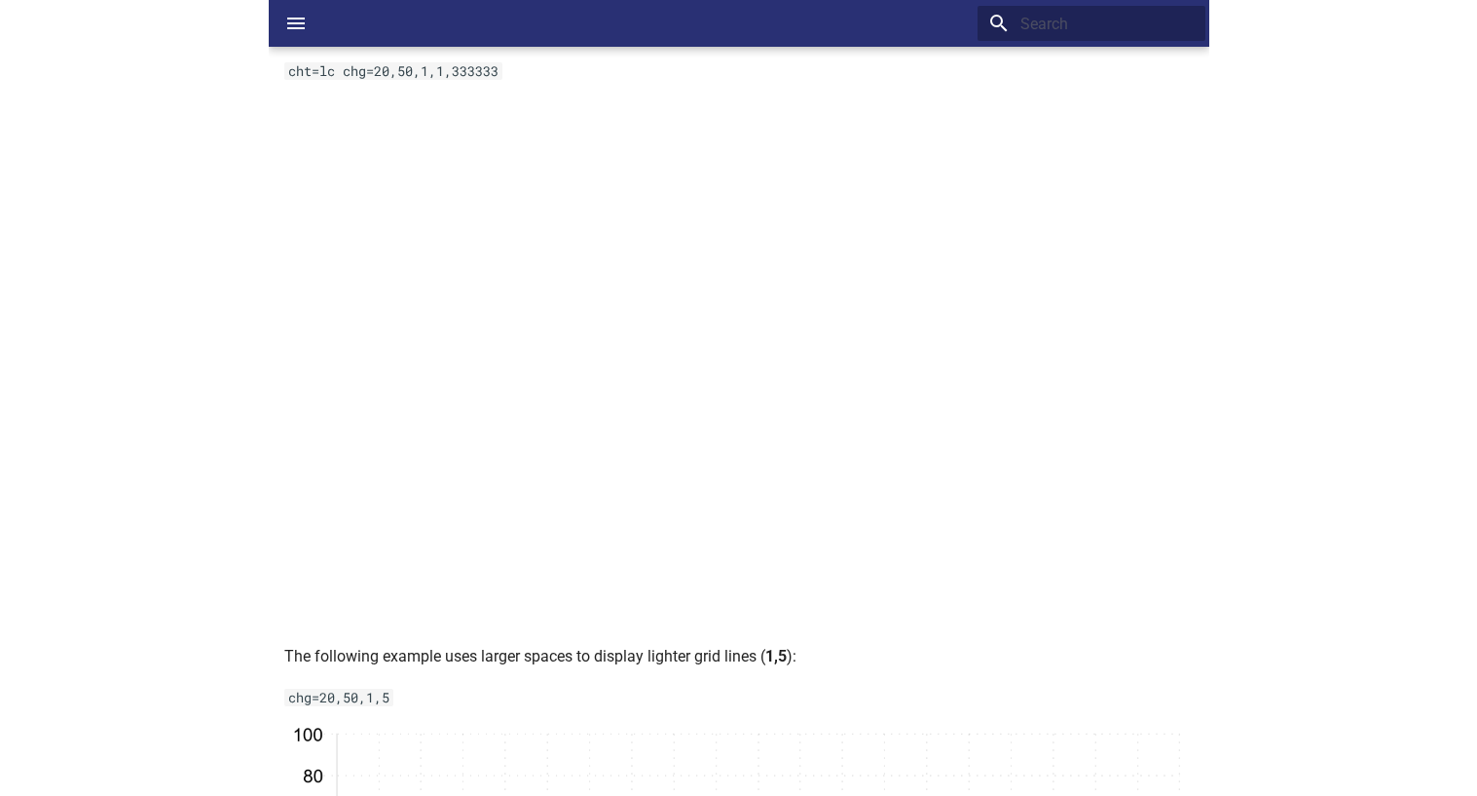
scroll to position [0, 0]
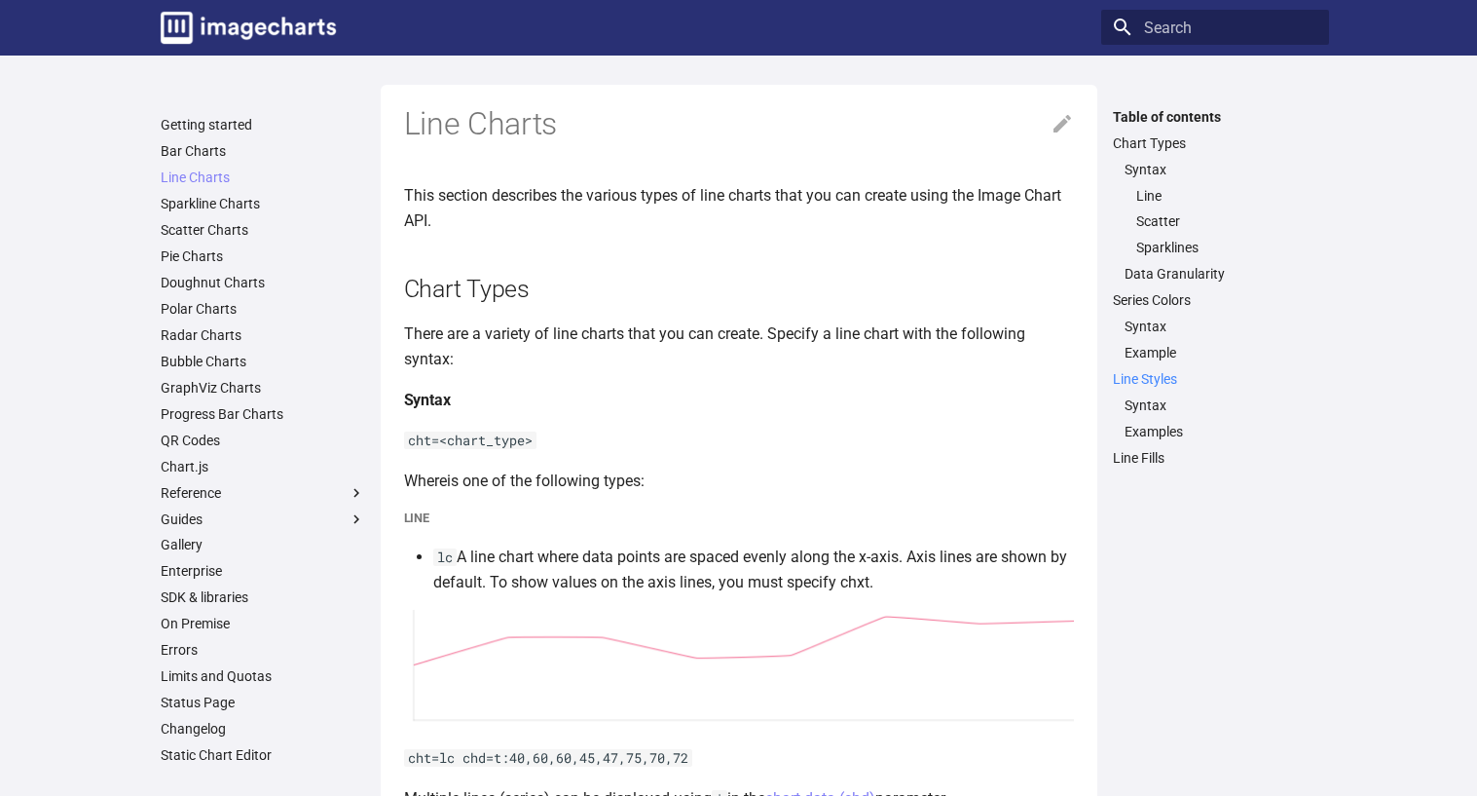
click at [1146, 381] on link "Line Styles" at bounding box center [1215, 379] width 205 height 18
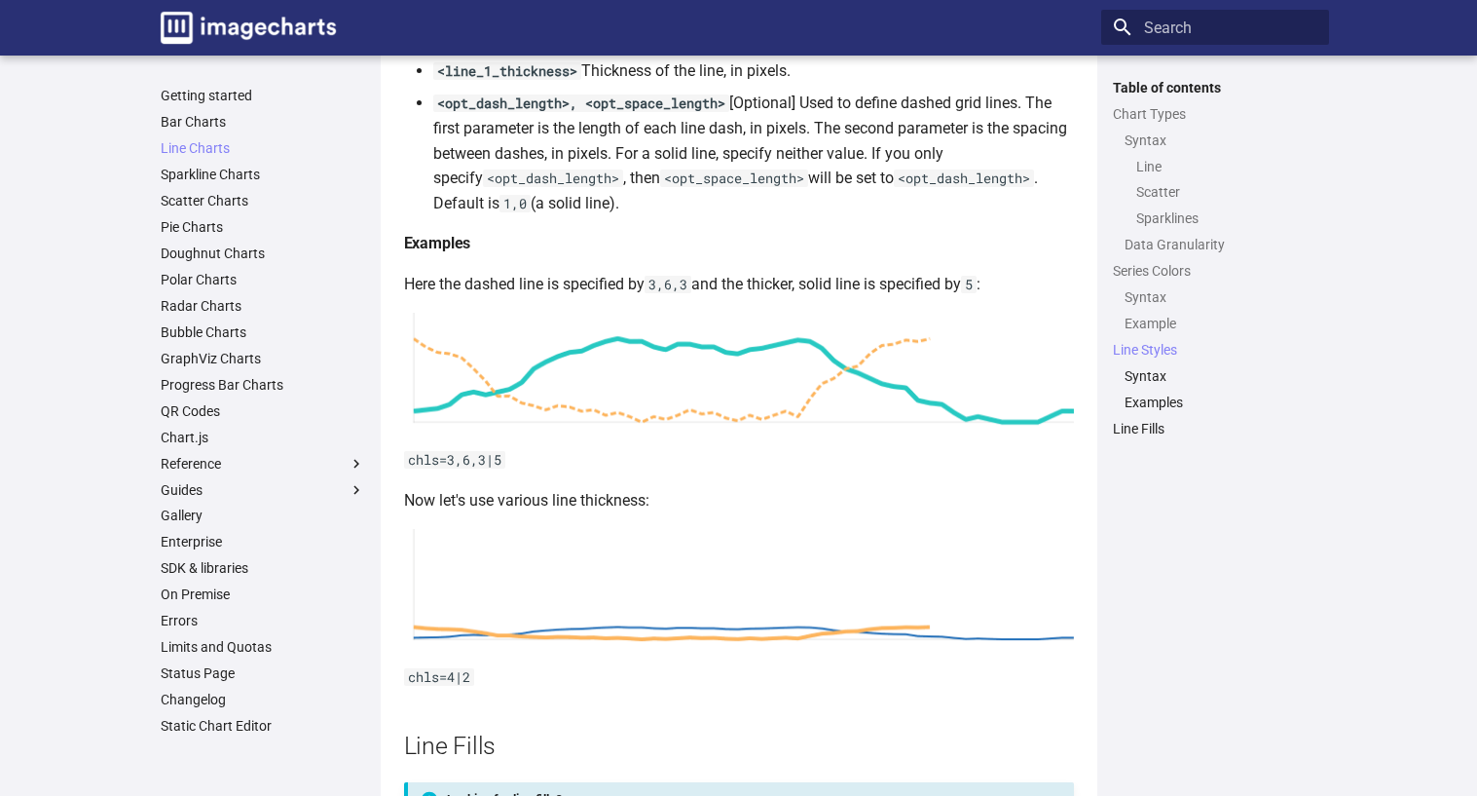
scroll to position [4103, 0]
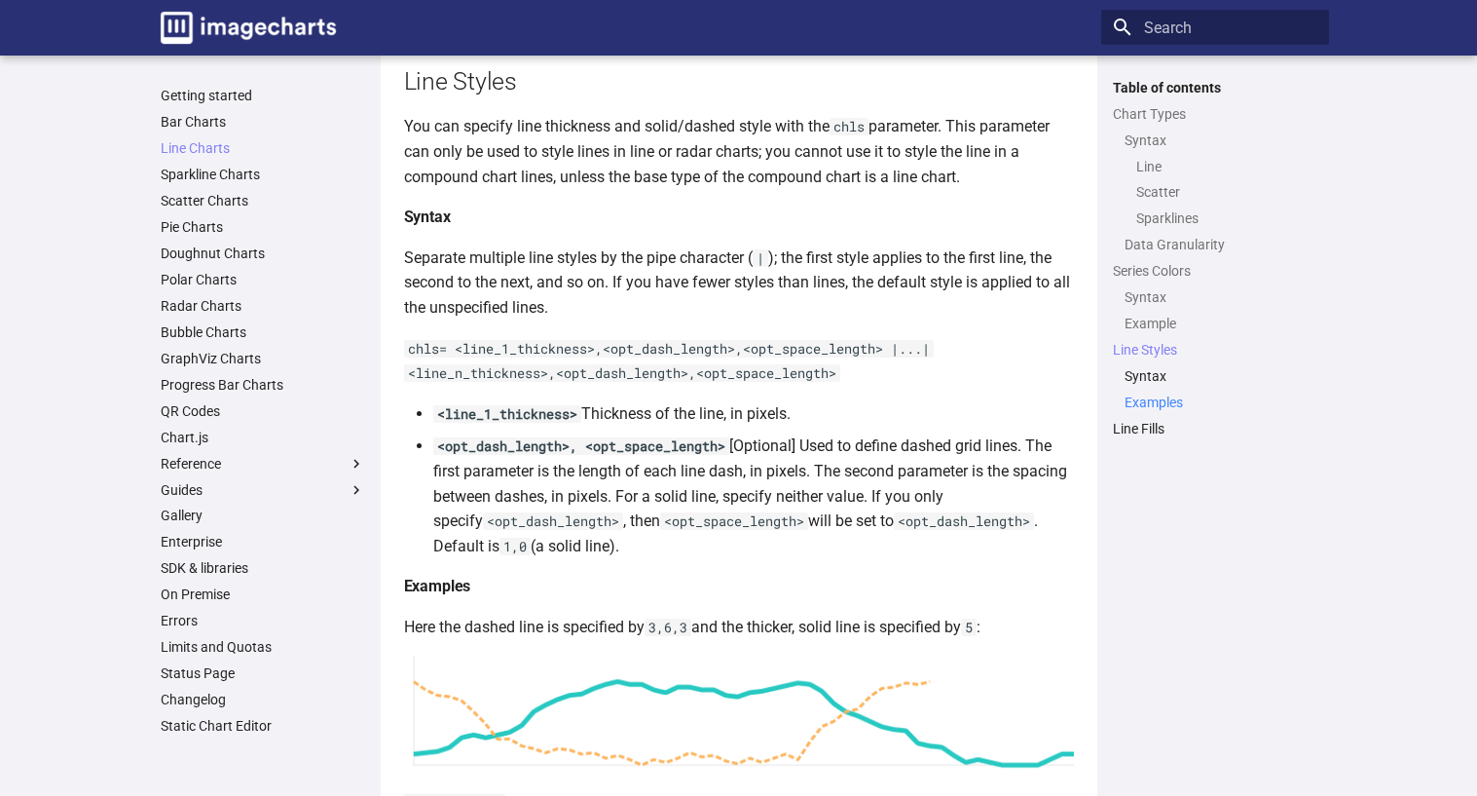
click at [1165, 400] on link "Examples" at bounding box center [1221, 402] width 193 height 18
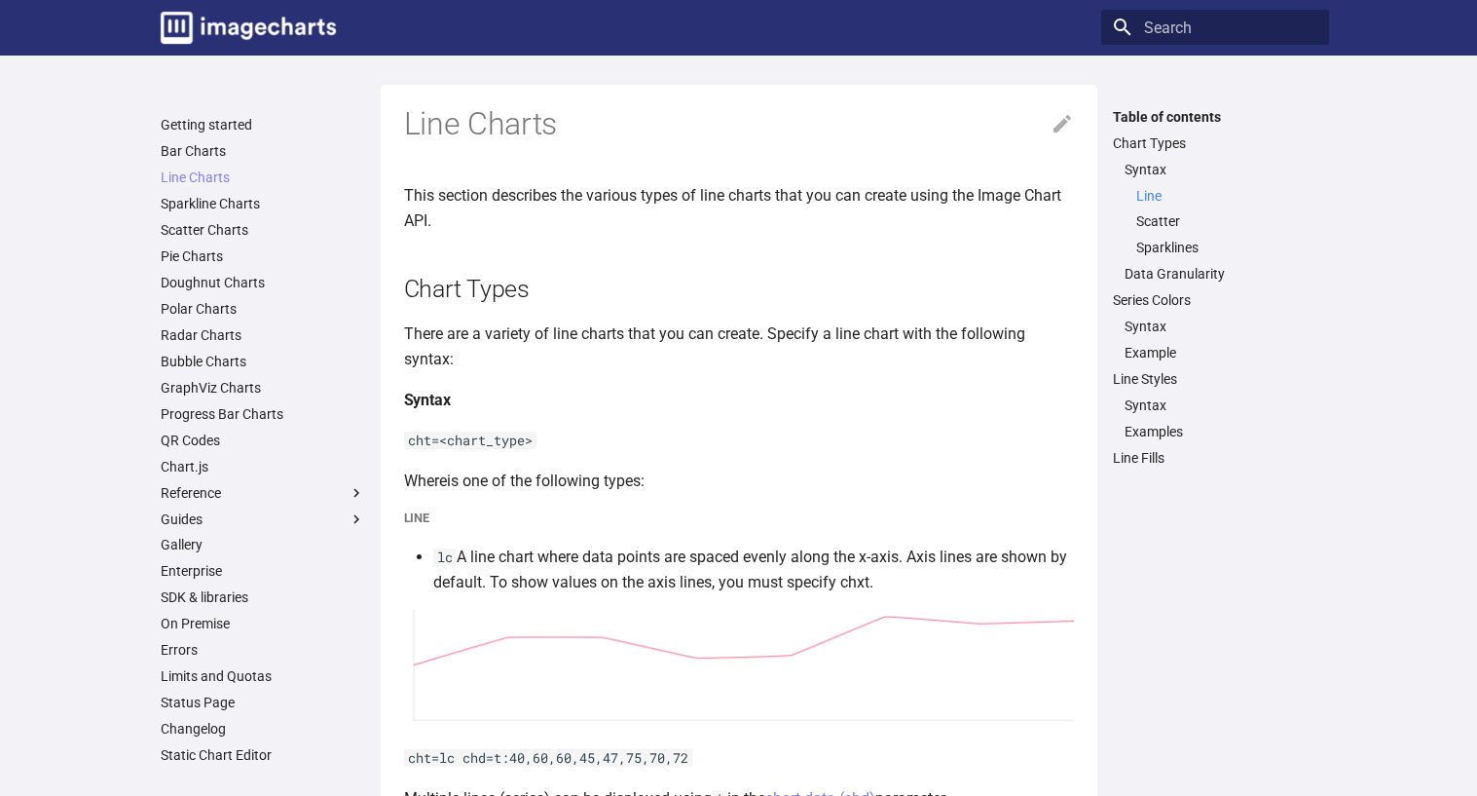
click at [1160, 192] on link "Line" at bounding box center [1226, 196] width 181 height 18
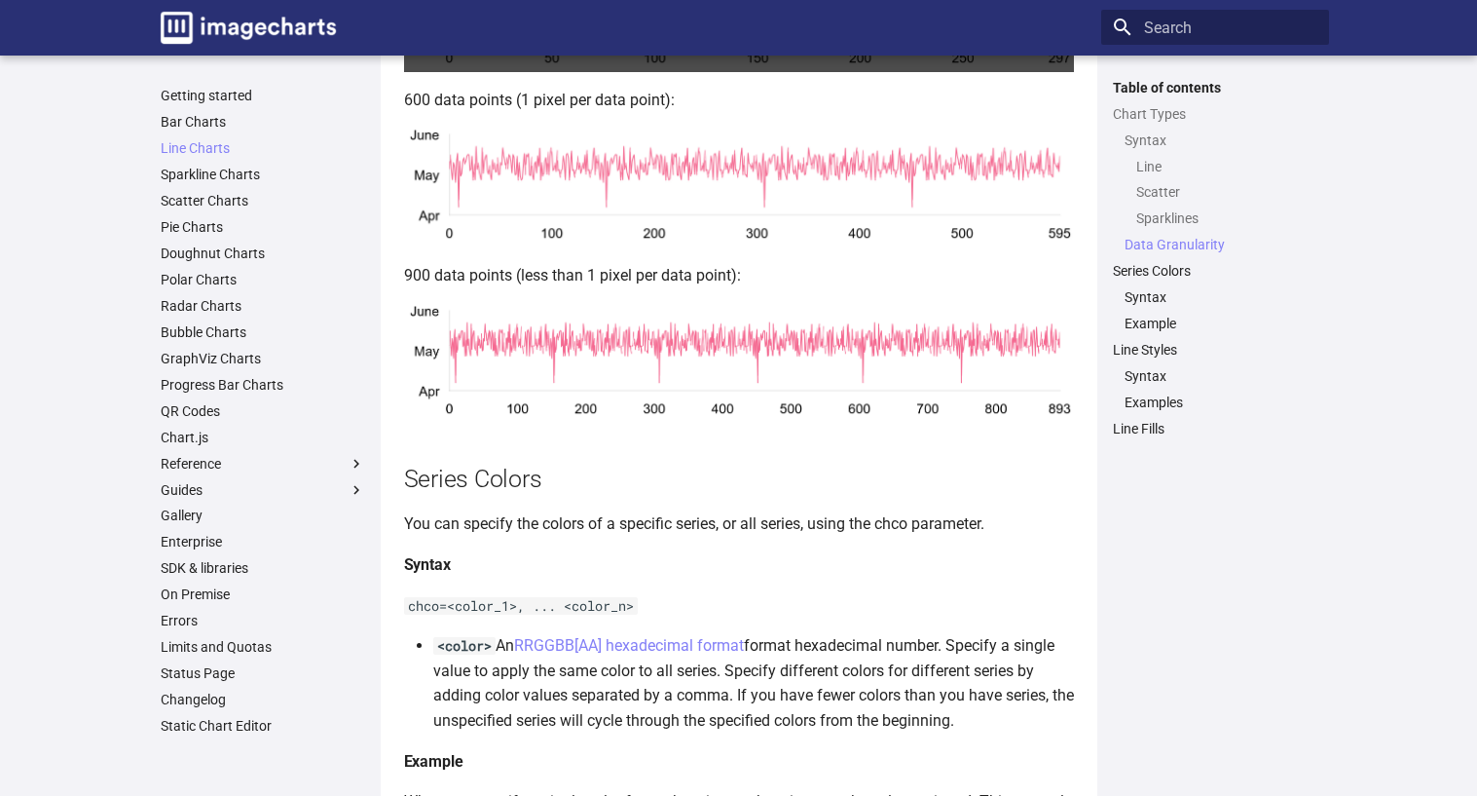
scroll to position [2386, 0]
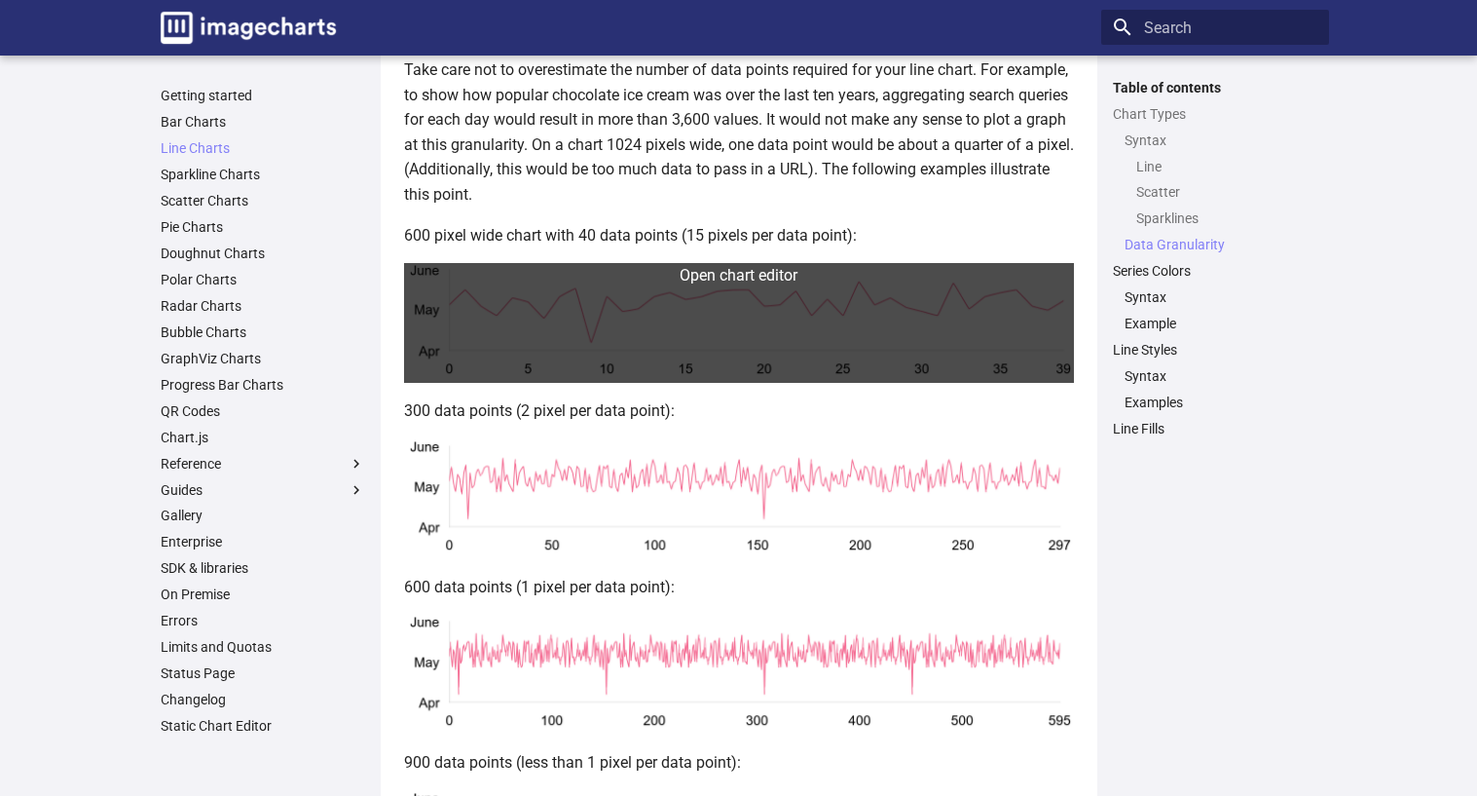
click at [788, 311] on link at bounding box center [739, 323] width 670 height 120
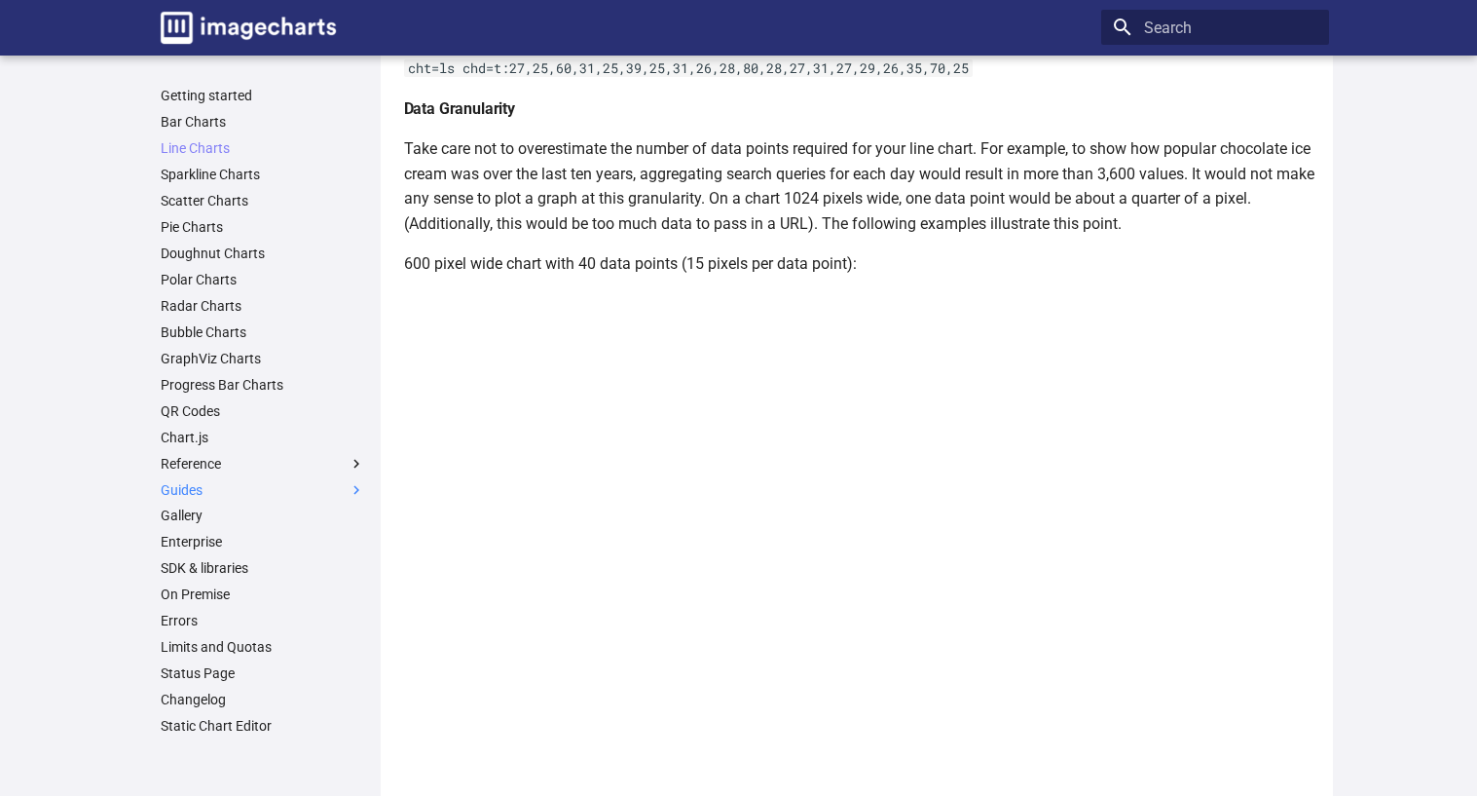
click at [200, 481] on label "Guides" at bounding box center [263, 490] width 205 height 18
click at [0, 0] on input "Guides" at bounding box center [0, 0] width 0 height 0
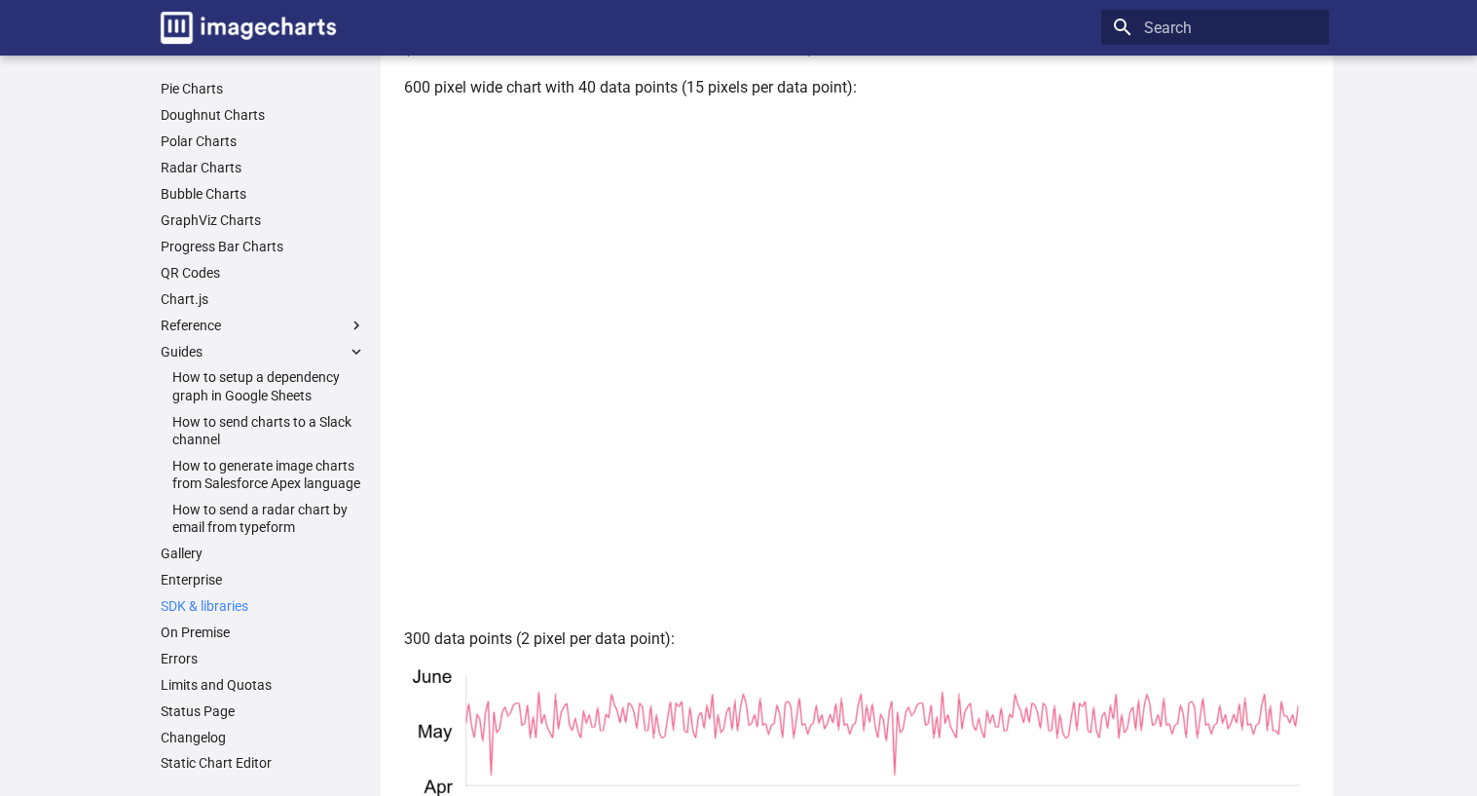
scroll to position [2581, 0]
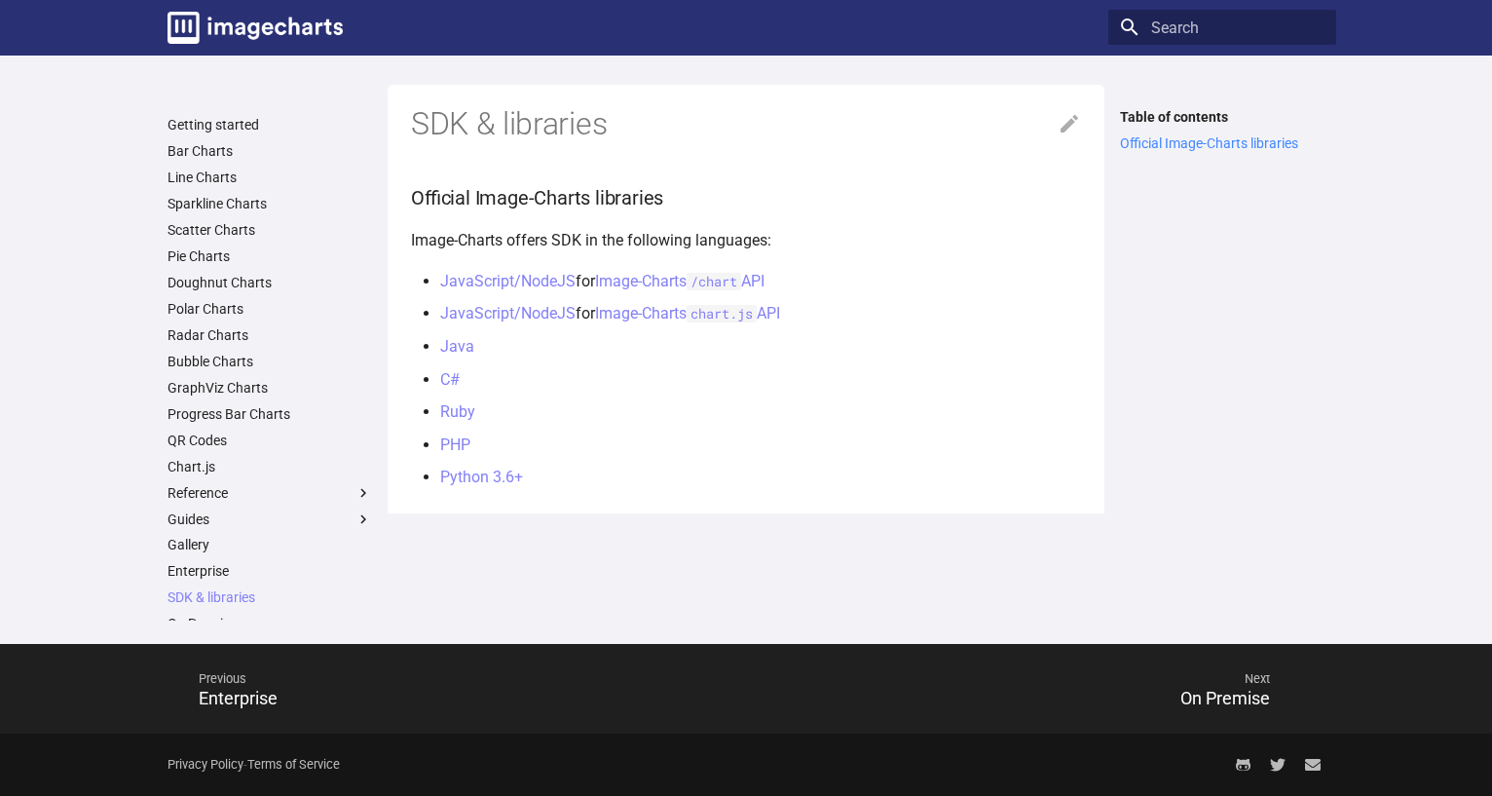
click at [1211, 145] on link "Official Image-Charts libraries" at bounding box center [1222, 143] width 205 height 18
click at [483, 281] on link "JavaScript/NodeJS" at bounding box center [507, 281] width 135 height 19
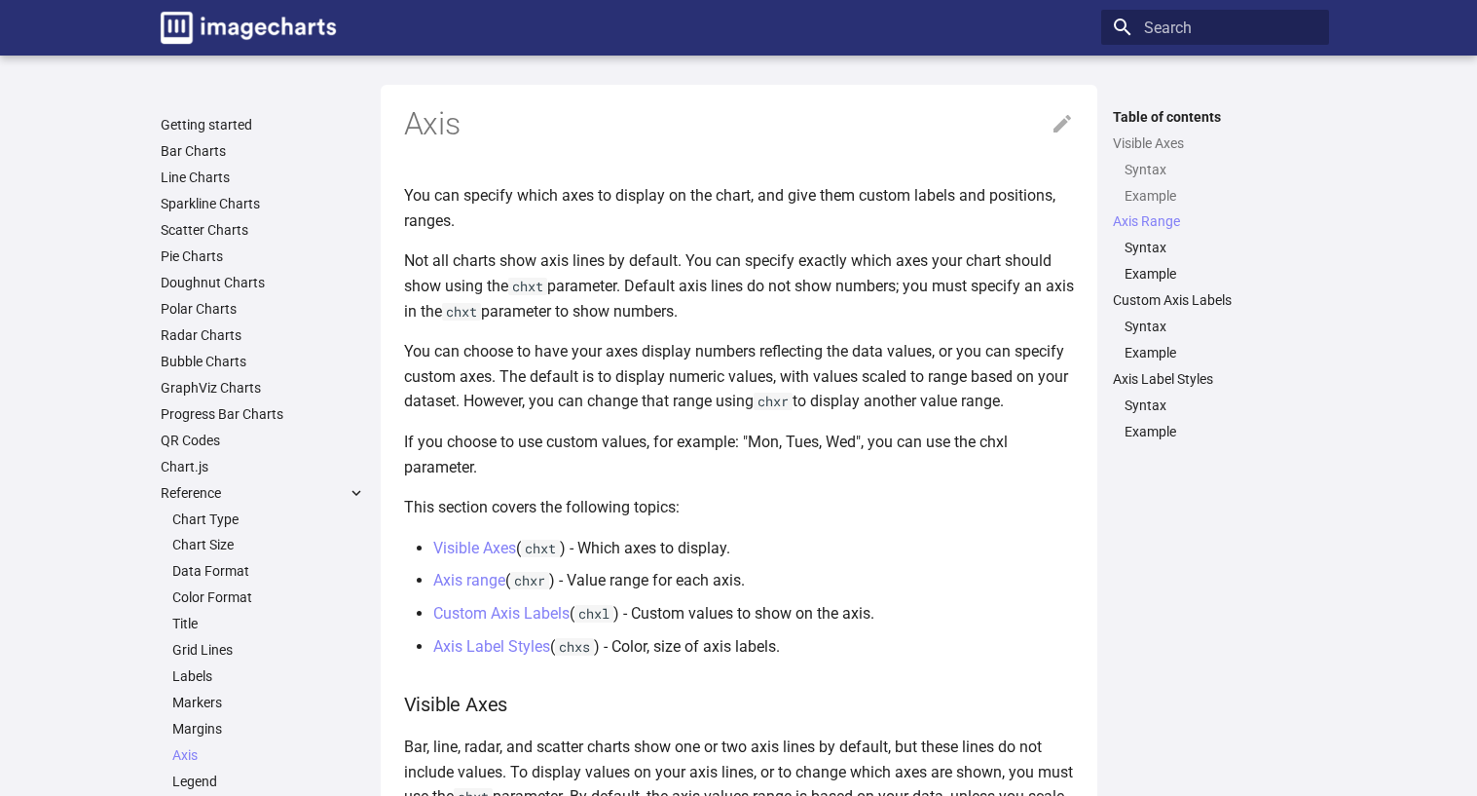
scroll to position [3877, 0]
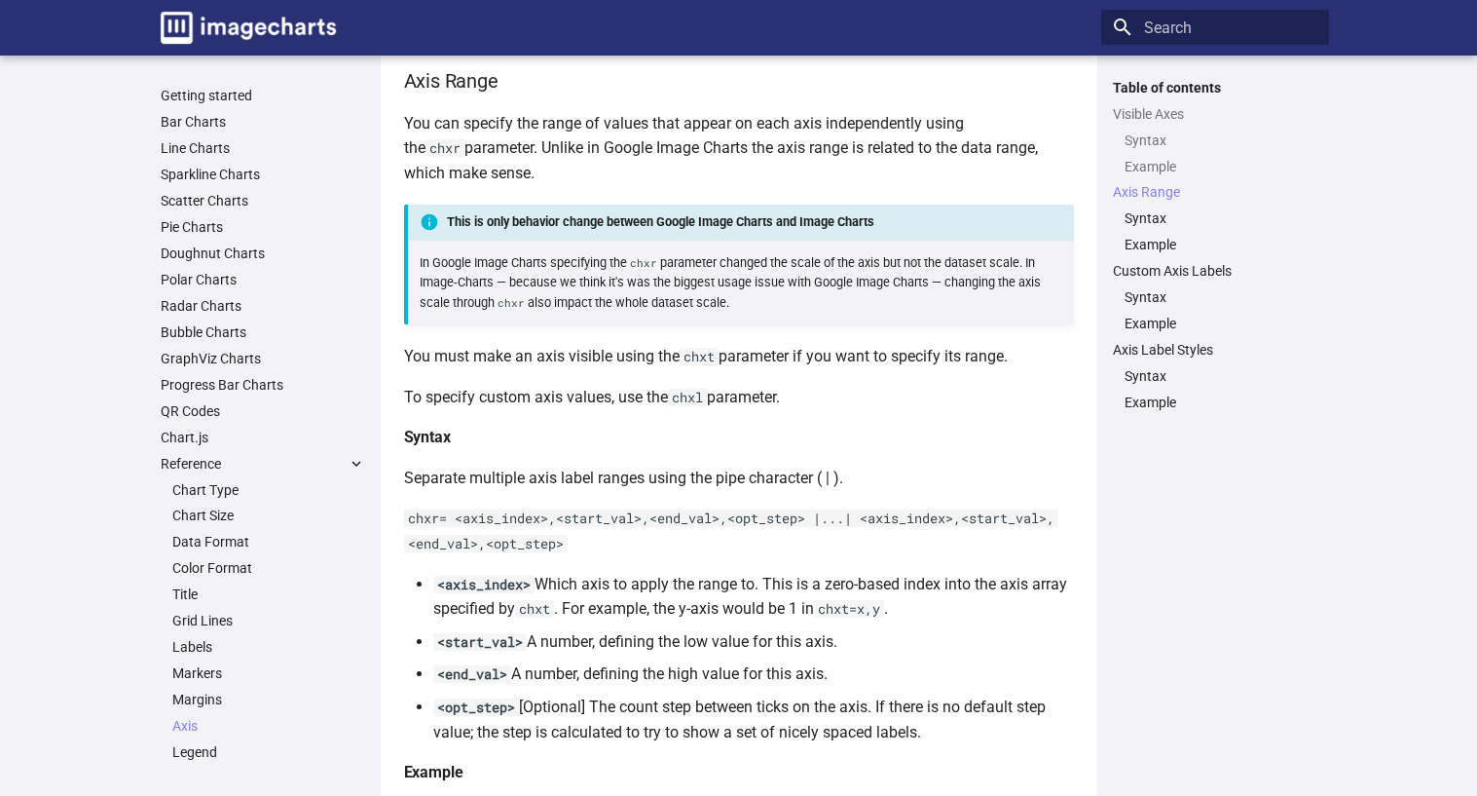
click at [879, 385] on p "To specify custom axis values, use the chxl parameter." at bounding box center [739, 397] width 670 height 25
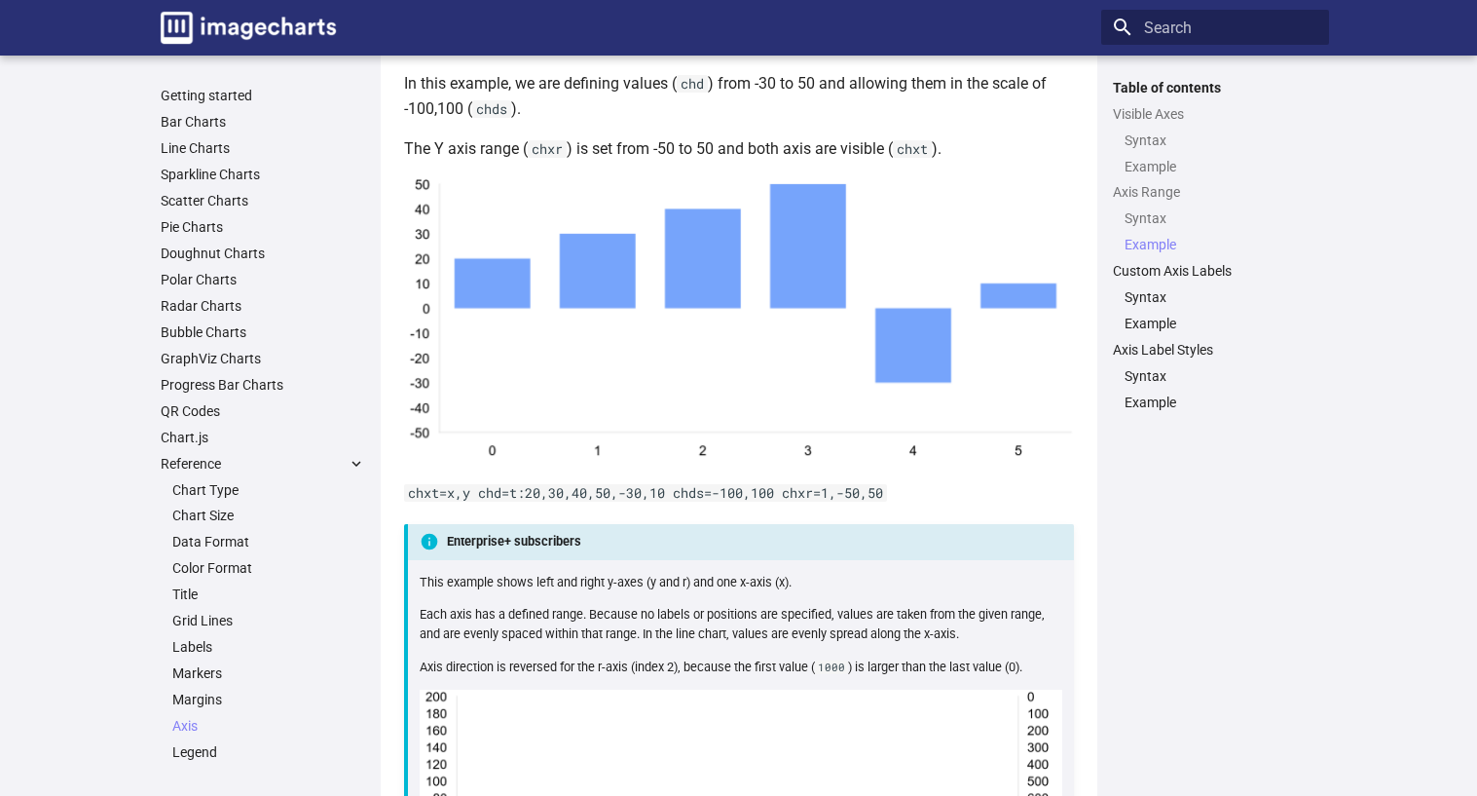
scroll to position [5630, 0]
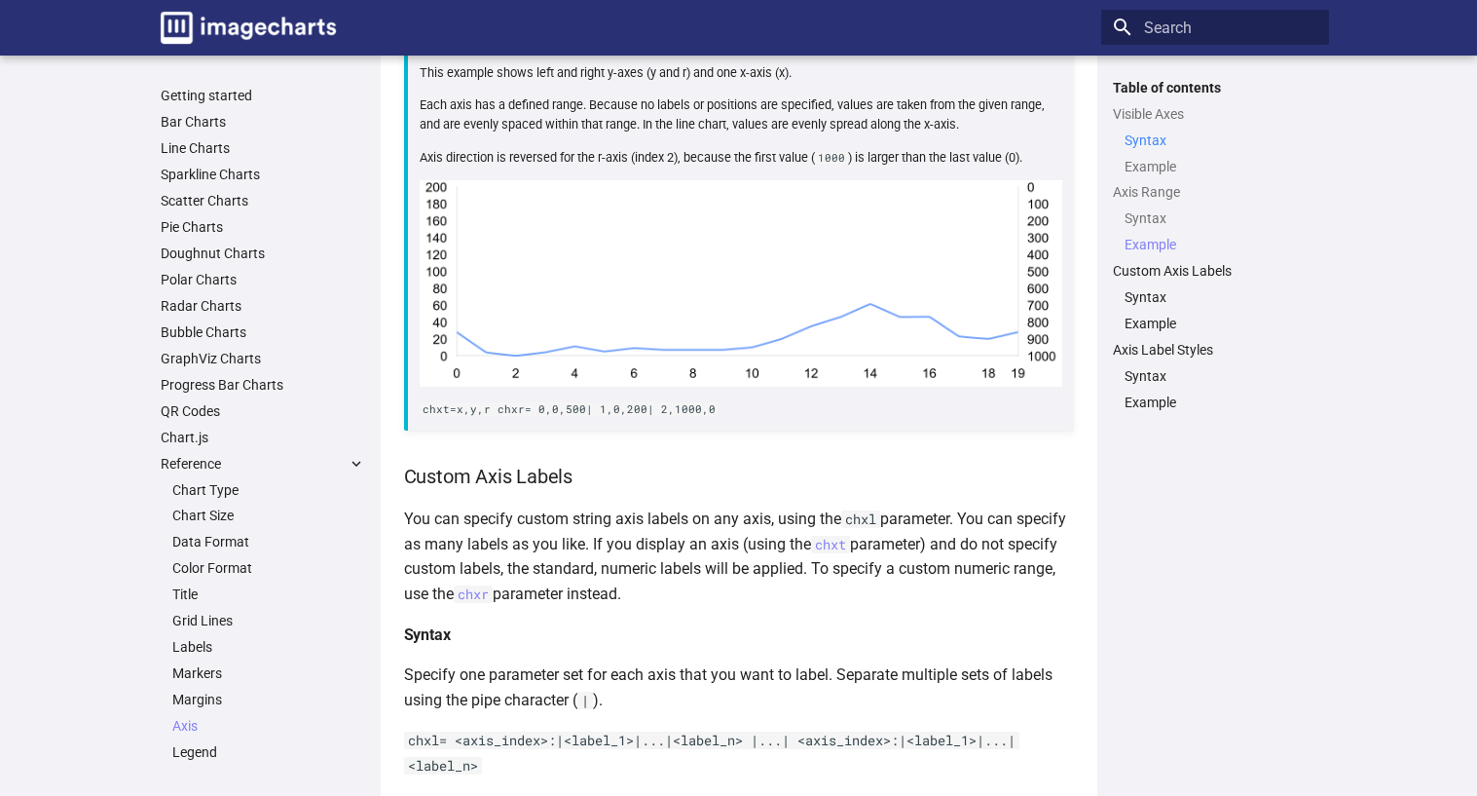
click at [1150, 138] on link "Syntax" at bounding box center [1221, 140] width 193 height 18
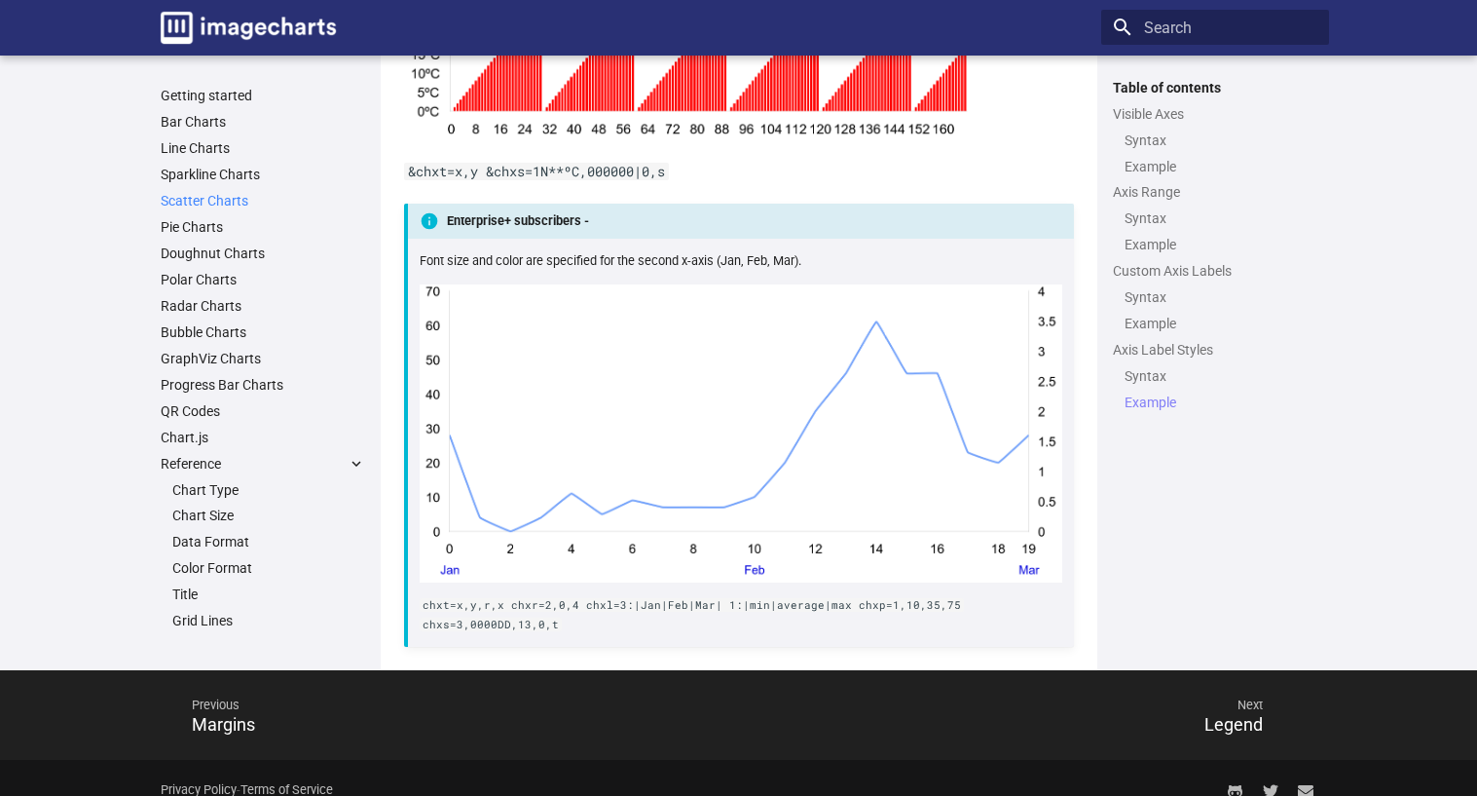
scroll to position [12963, 0]
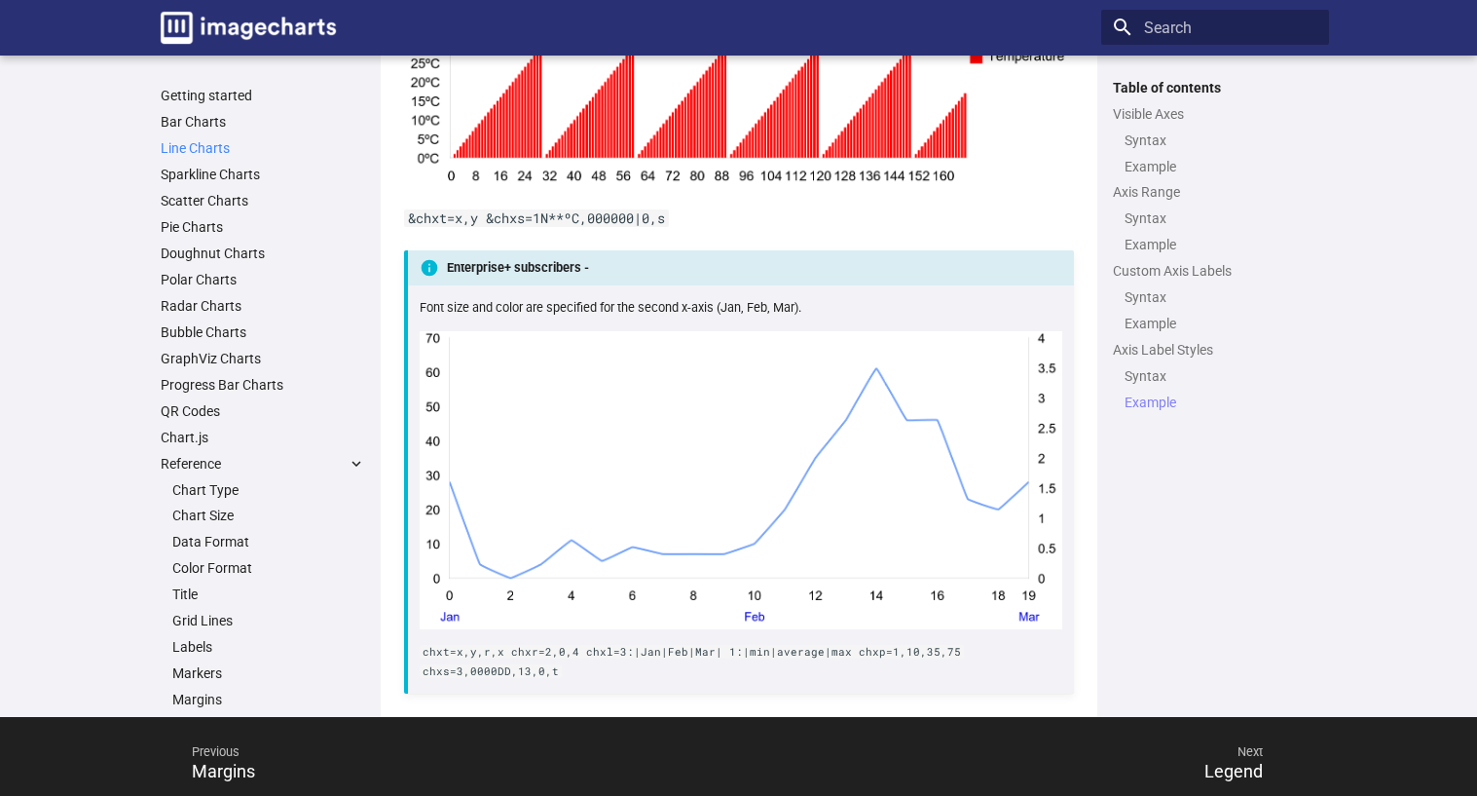
click at [212, 146] on link "Line Charts" at bounding box center [263, 148] width 205 height 18
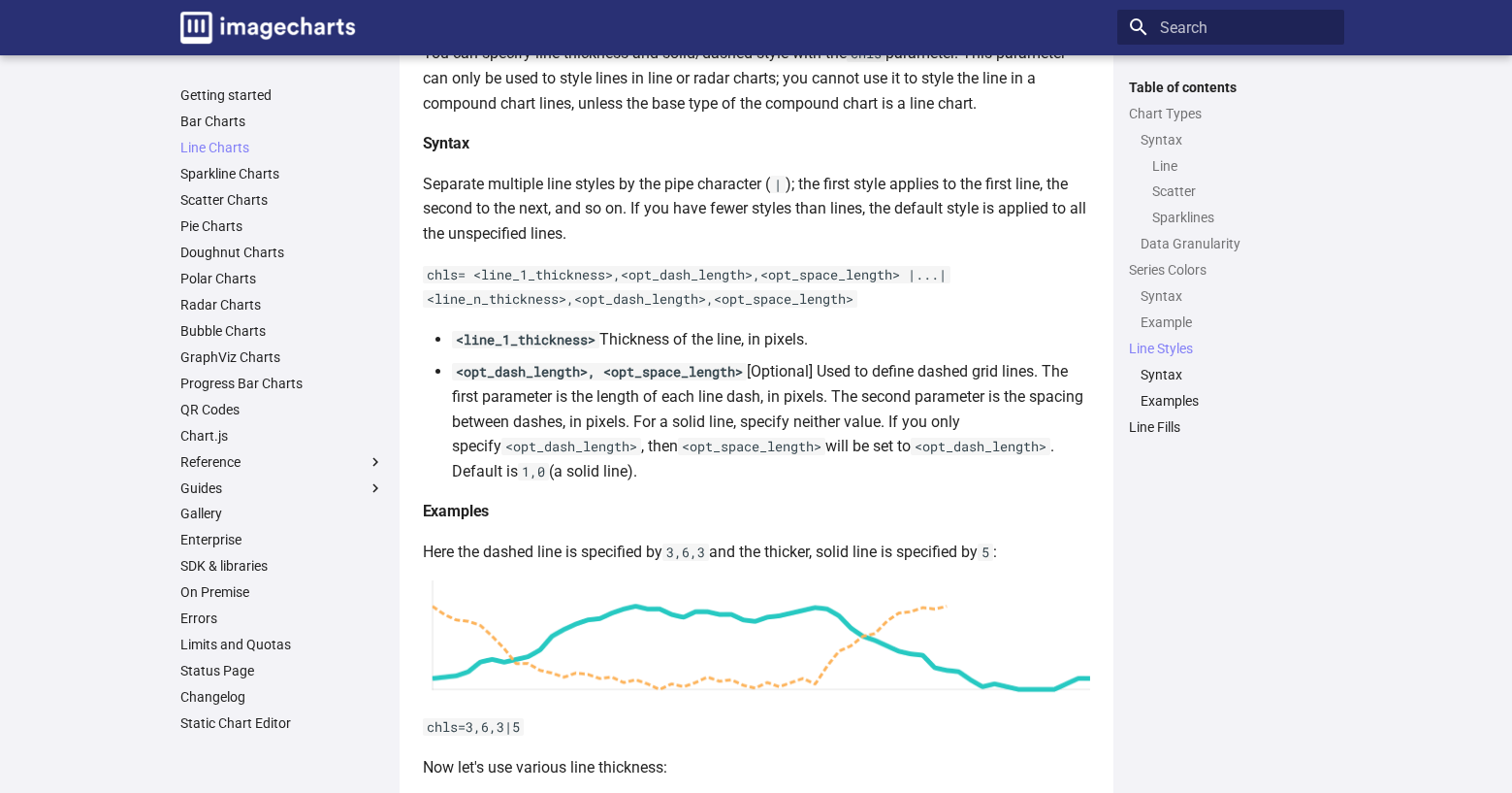
scroll to position [4172, 0]
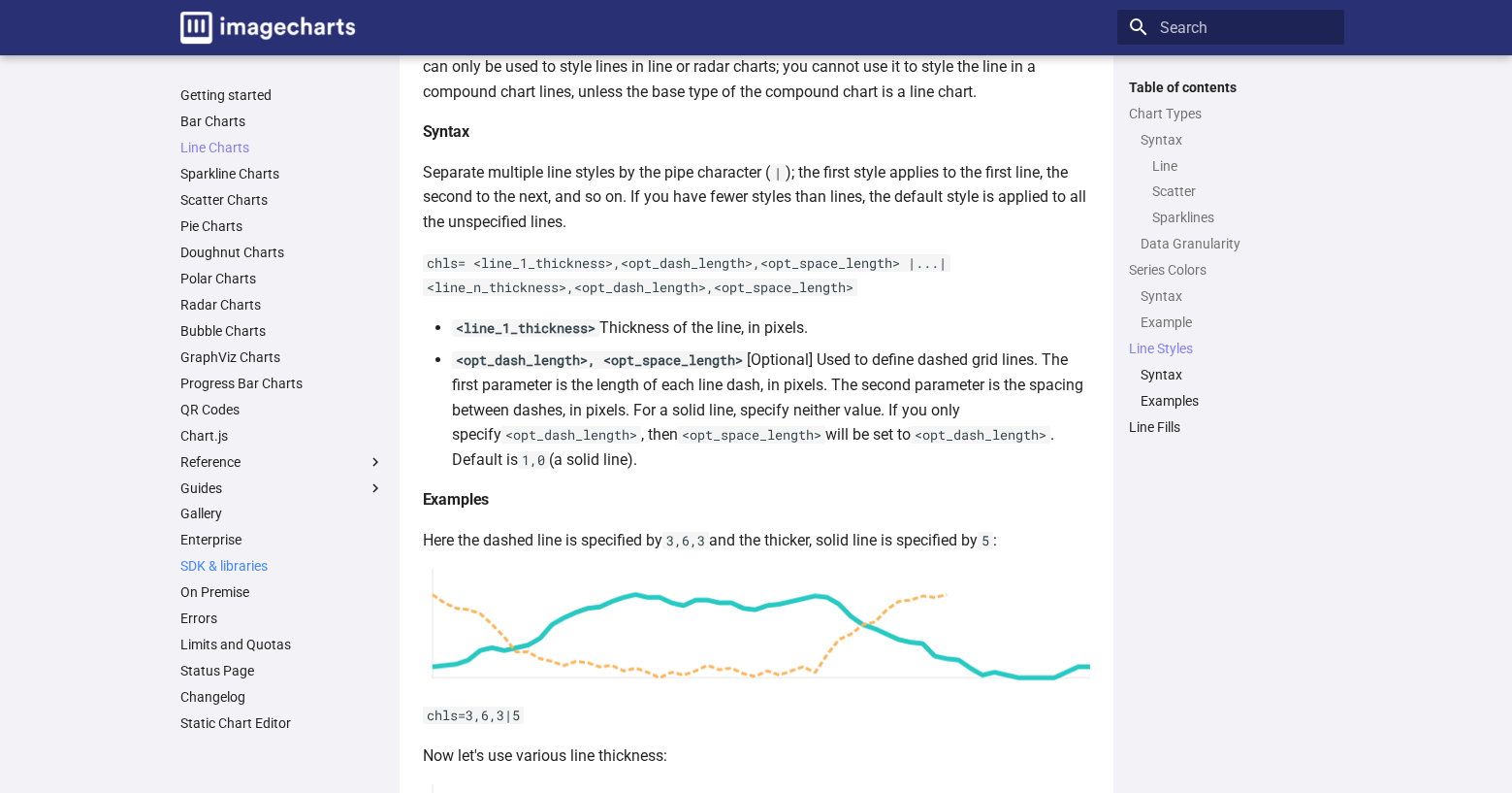
click at [224, 564] on link "SDK & libraries" at bounding box center [282, 566] width 204 height 18
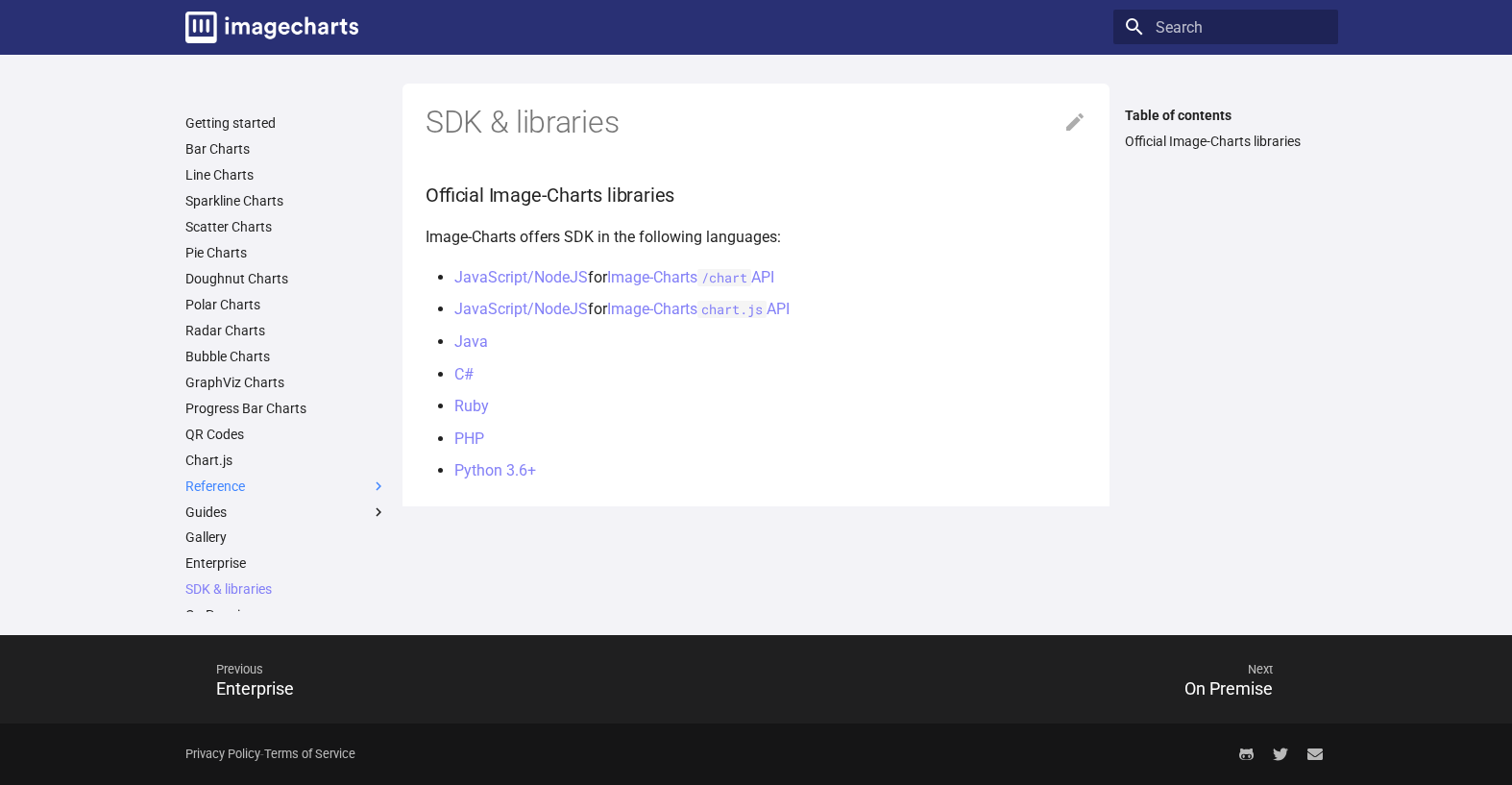
click at [205, 483] on label "Reference" at bounding box center [286, 486] width 202 height 18
click at [0, 0] on input "Reference" at bounding box center [0, 0] width 0 height 0
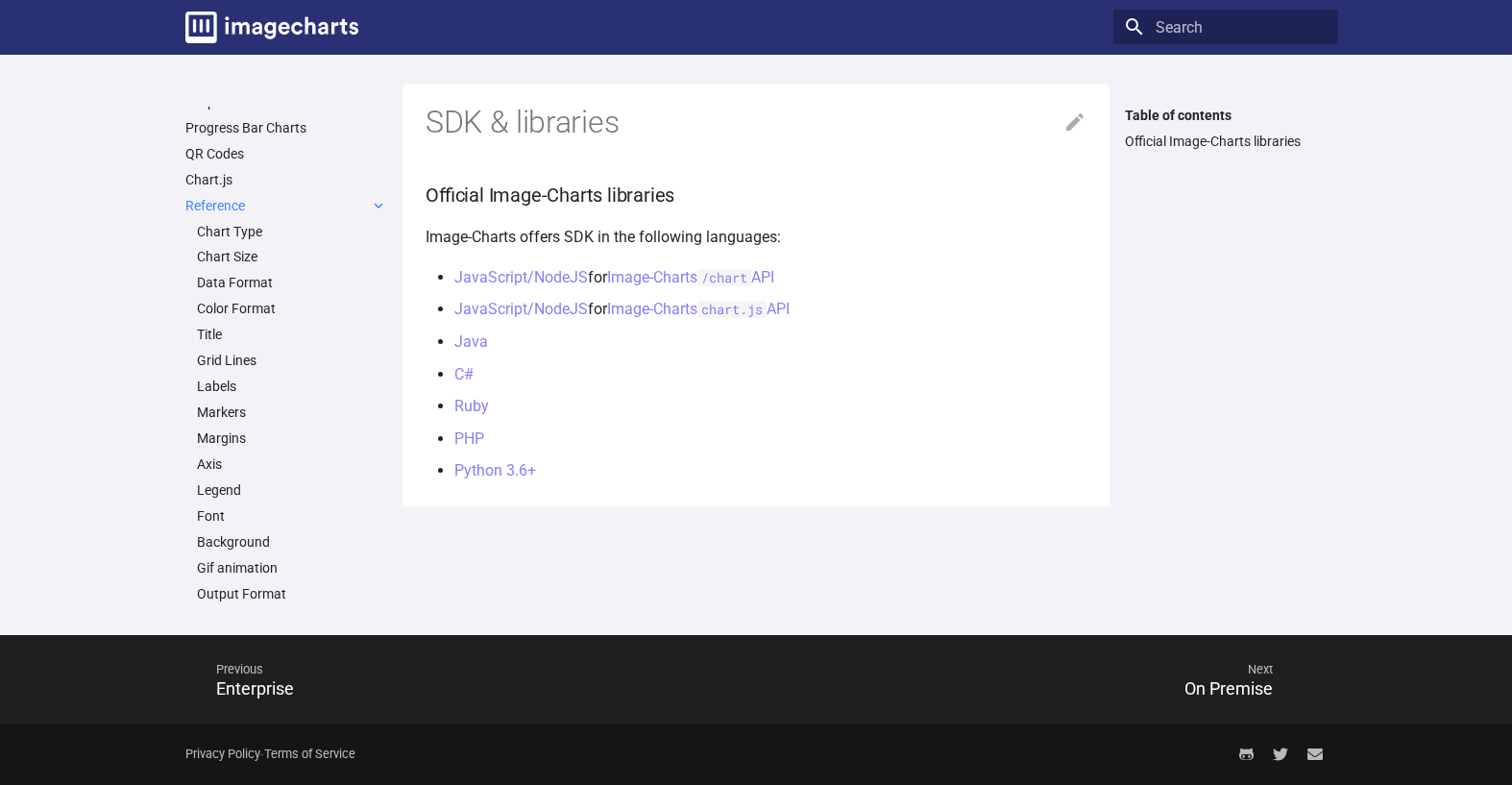
scroll to position [288, 0]
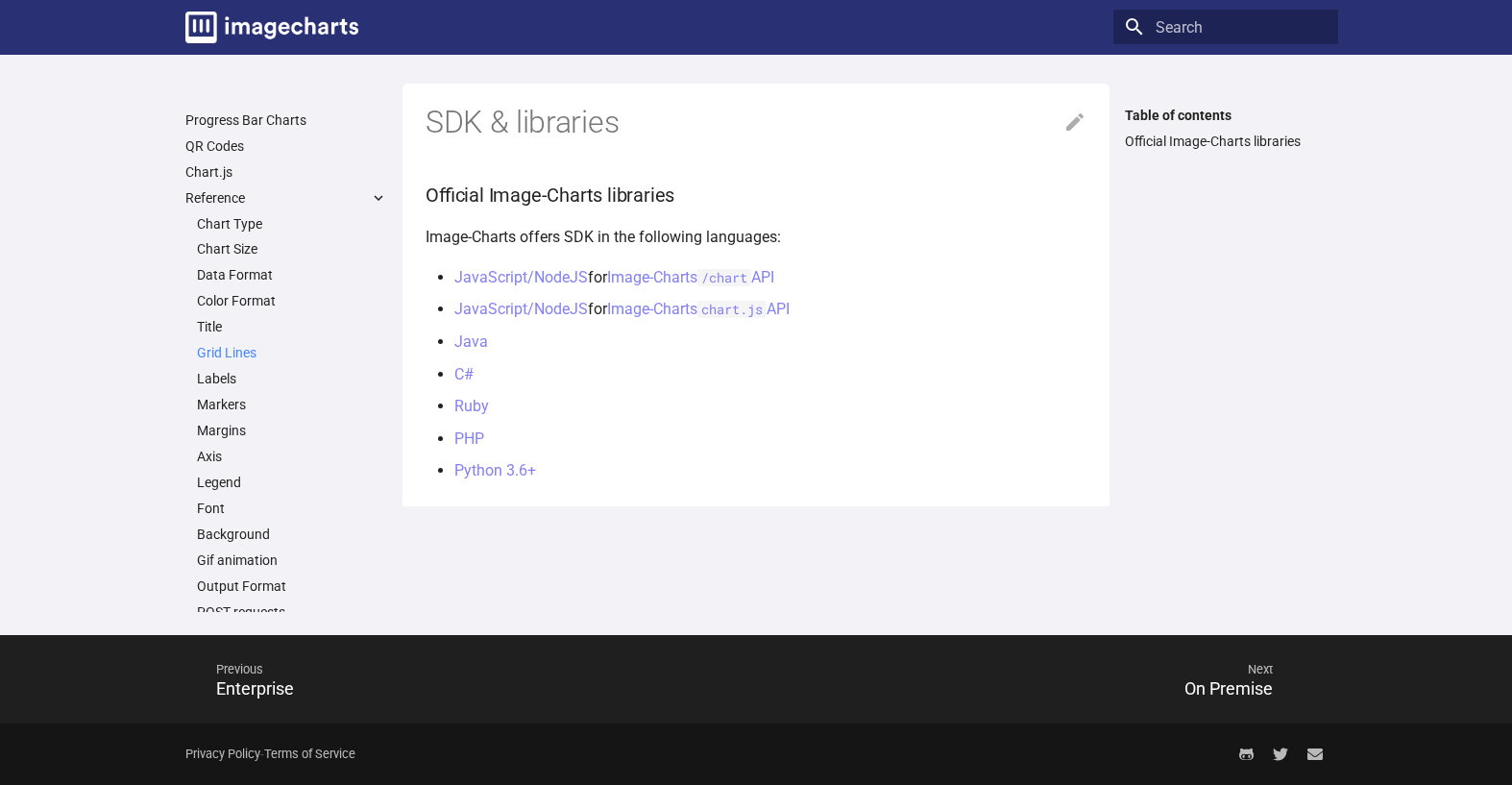
click at [229, 353] on link "Grid Lines" at bounding box center [292, 353] width 190 height 18
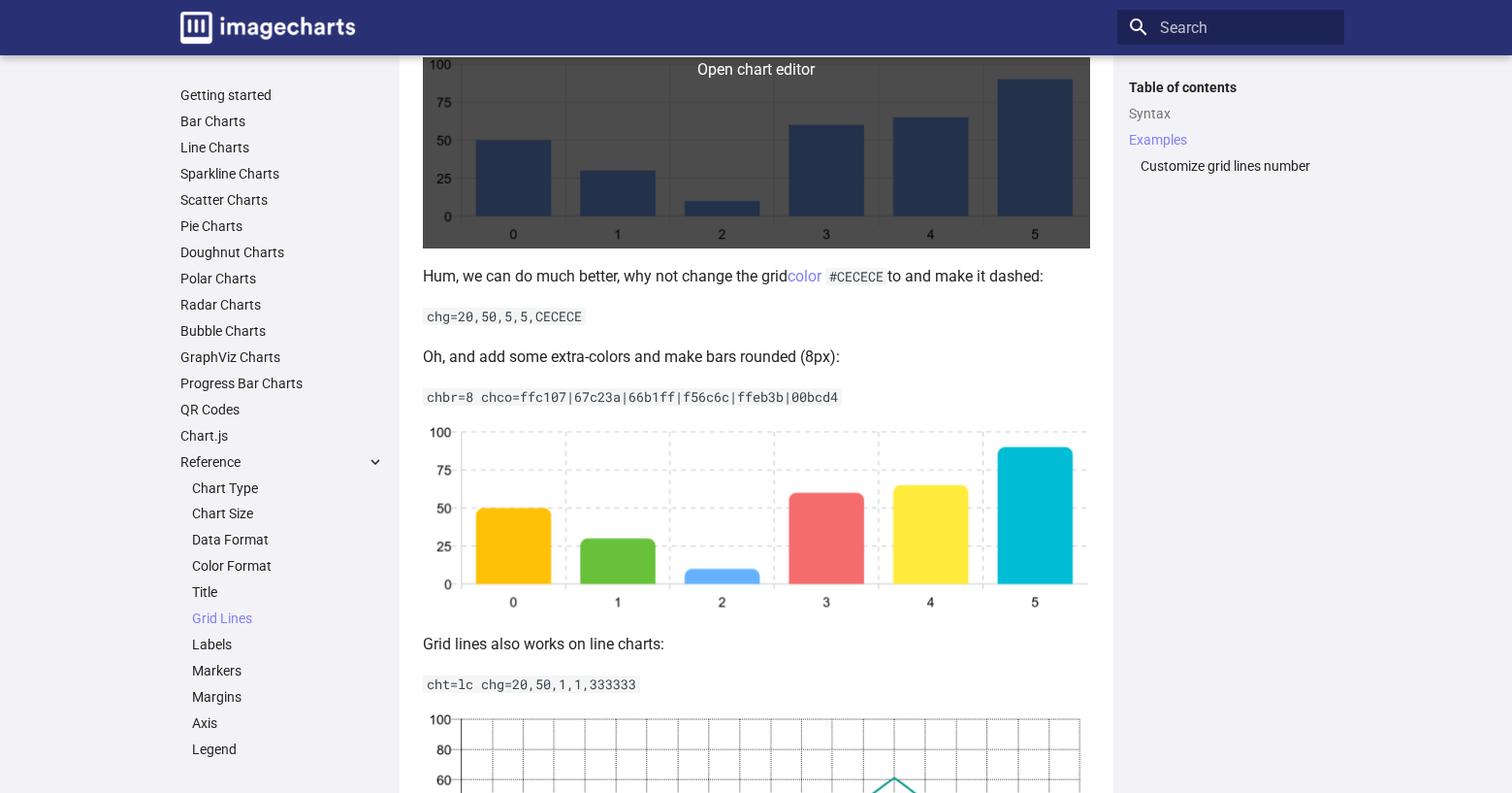
scroll to position [1261, 0]
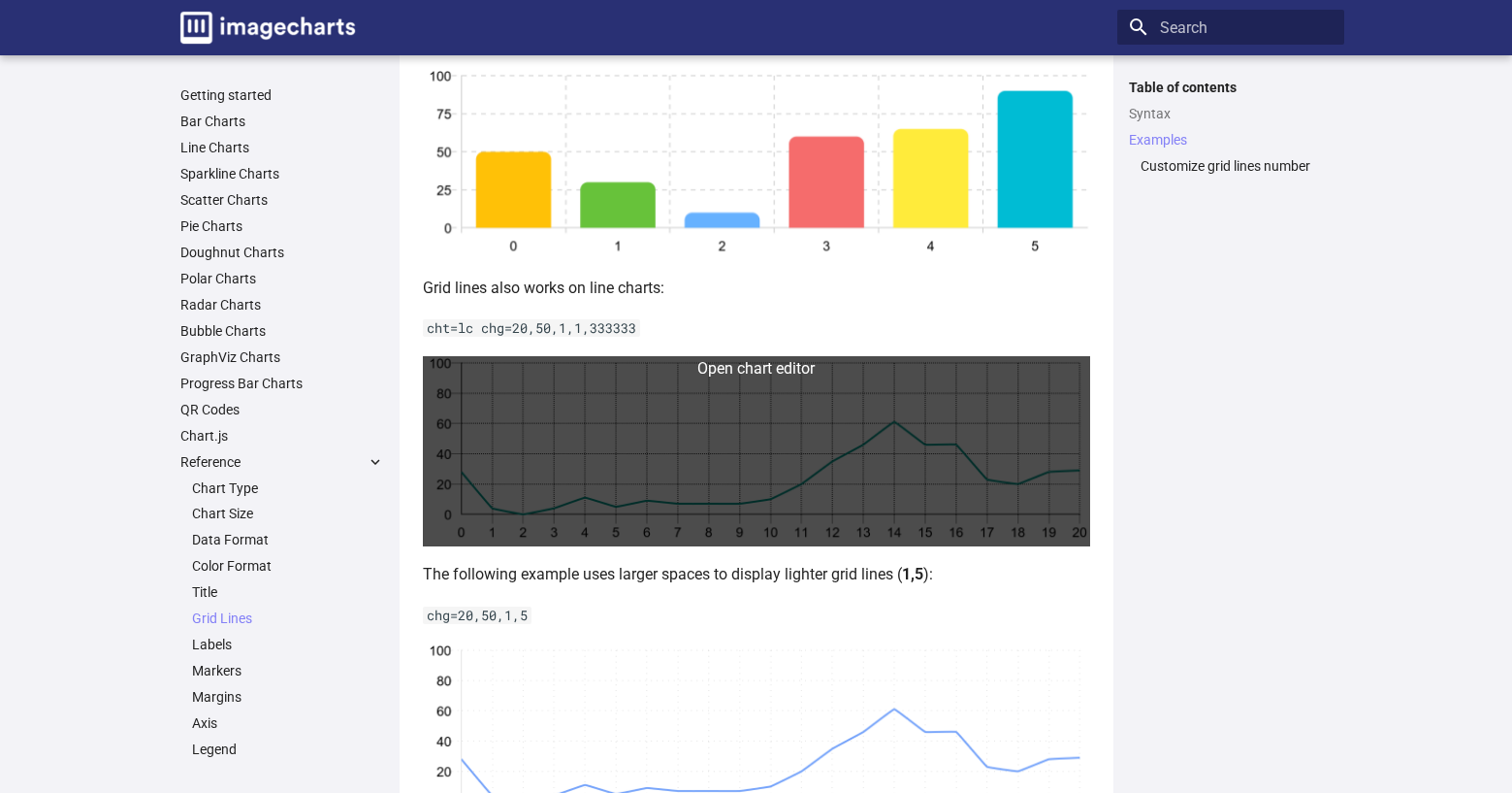
click at [715, 463] on link at bounding box center [757, 451] width 667 height 191
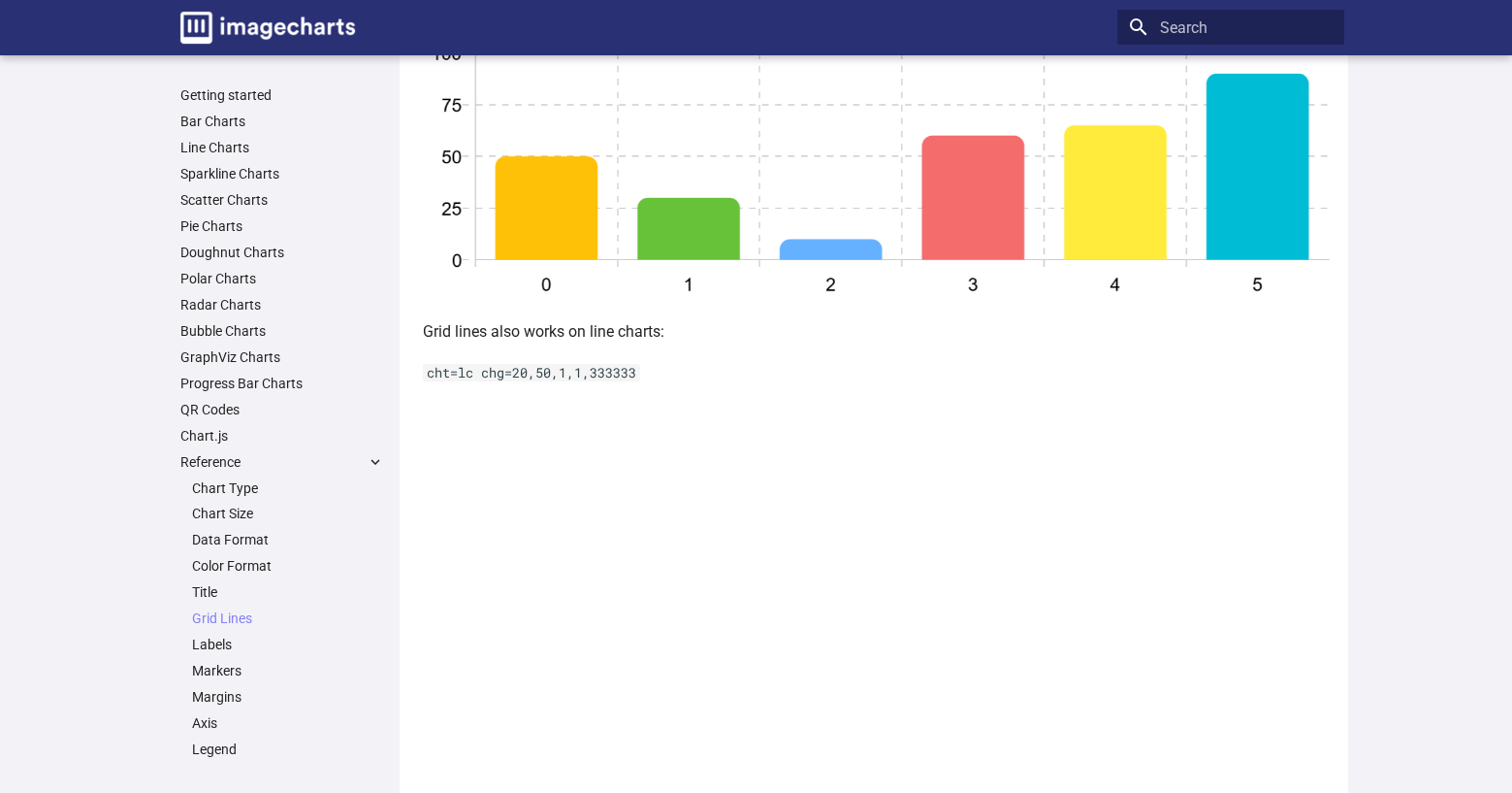
scroll to position [1358, 0]
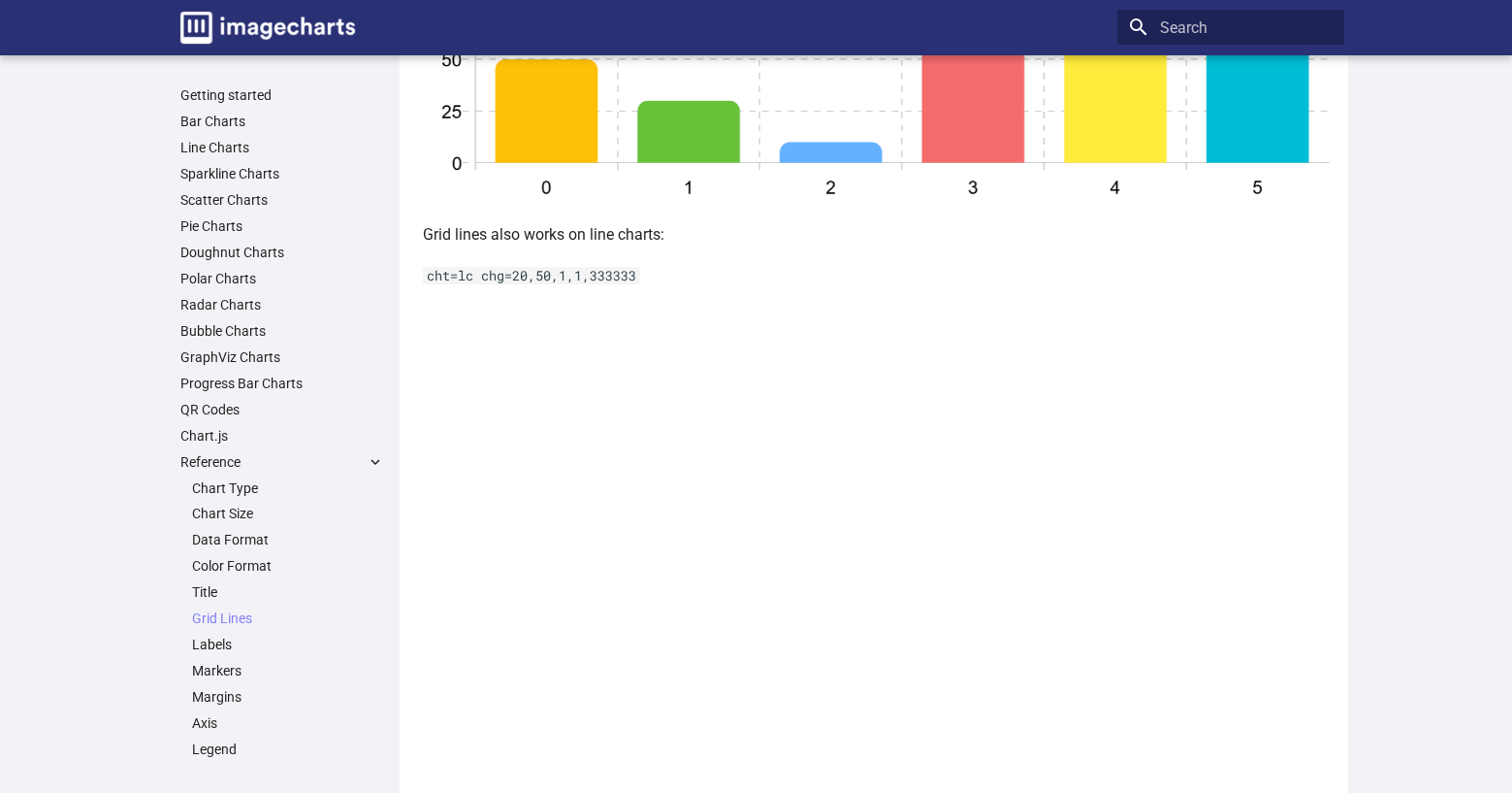
click at [743, 235] on p "Grid lines also works on line charts:" at bounding box center [878, 234] width 909 height 25
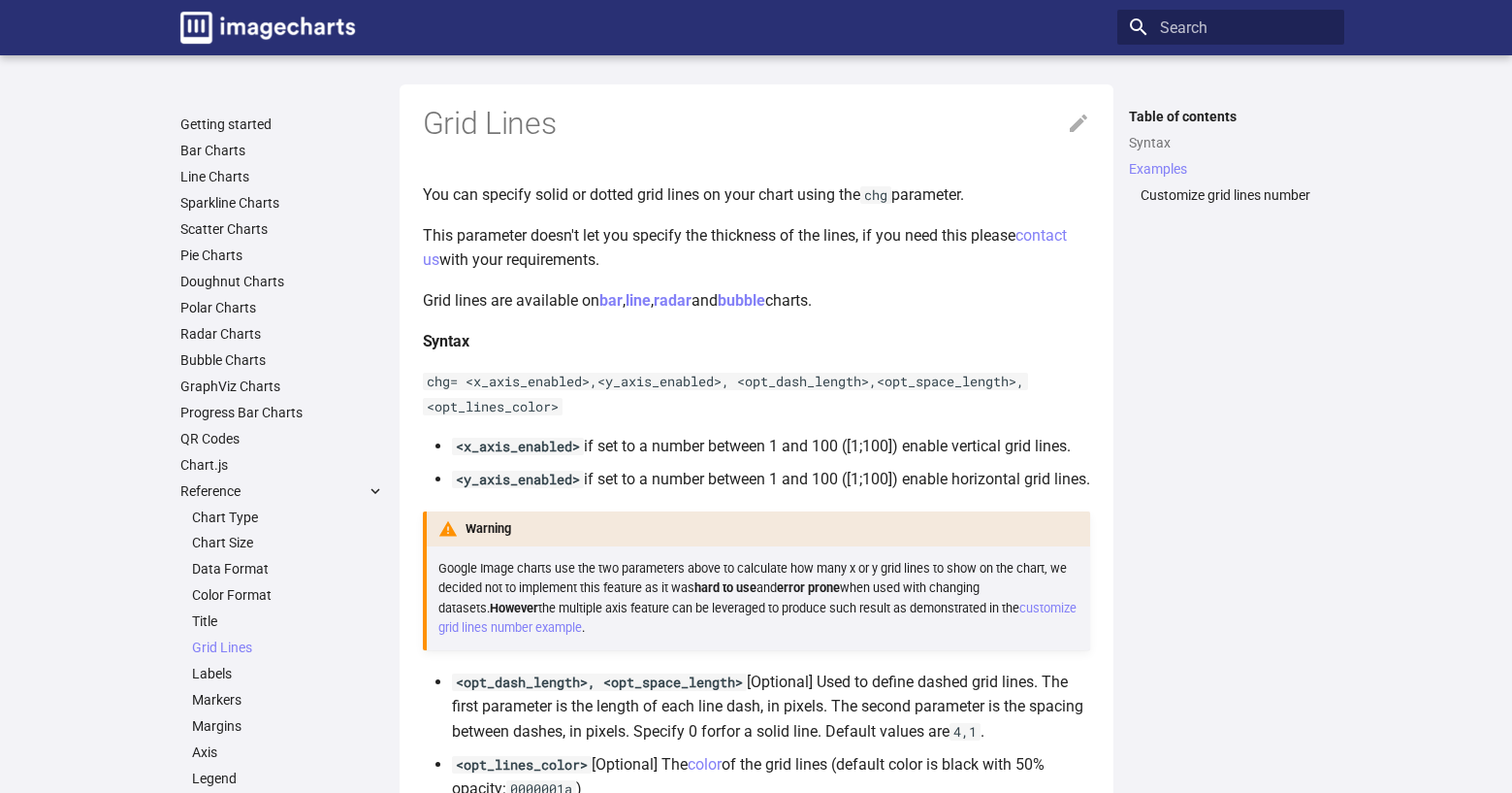
scroll to position [1358, 0]
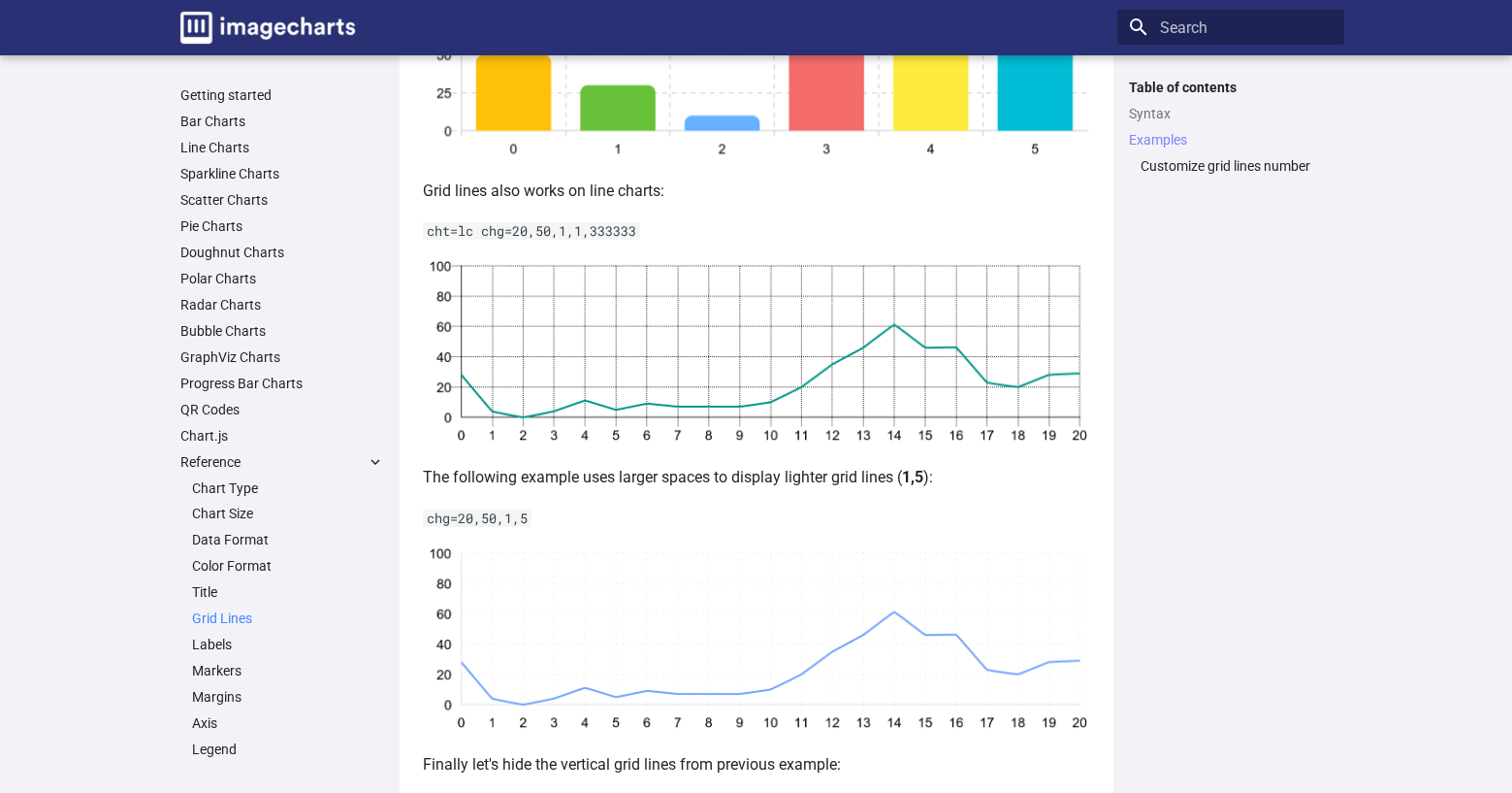
click at [213, 613] on link "Grid Lines" at bounding box center [288, 619] width 192 height 18
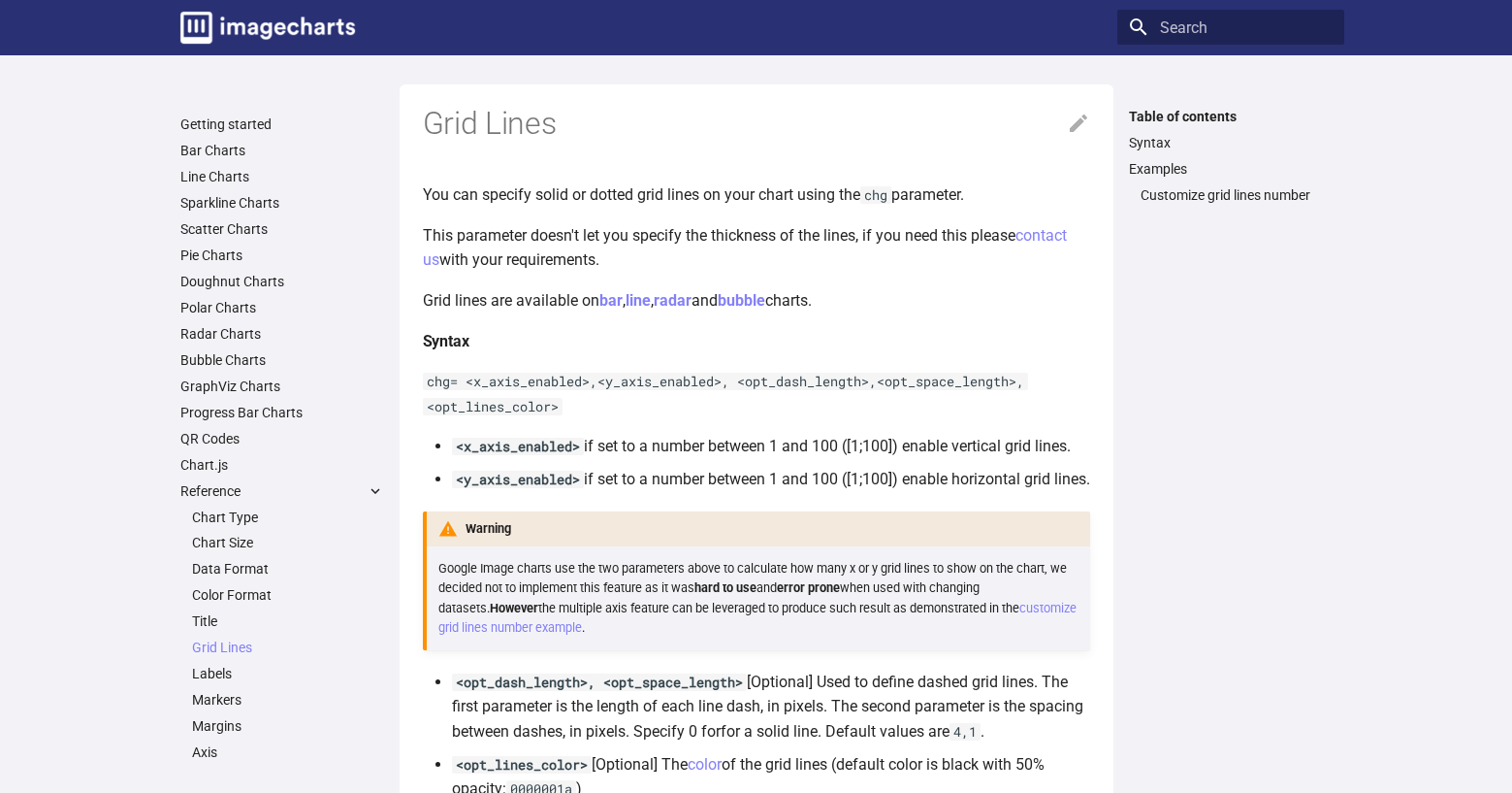
click at [229, 633] on ul "Chart Type Chart Size Data Format Color Format Title Grid Lines Grid Lines Tabl…" at bounding box center [282, 739] width 204 height 462
click at [228, 644] on link "Grid Lines" at bounding box center [288, 648] width 192 height 18
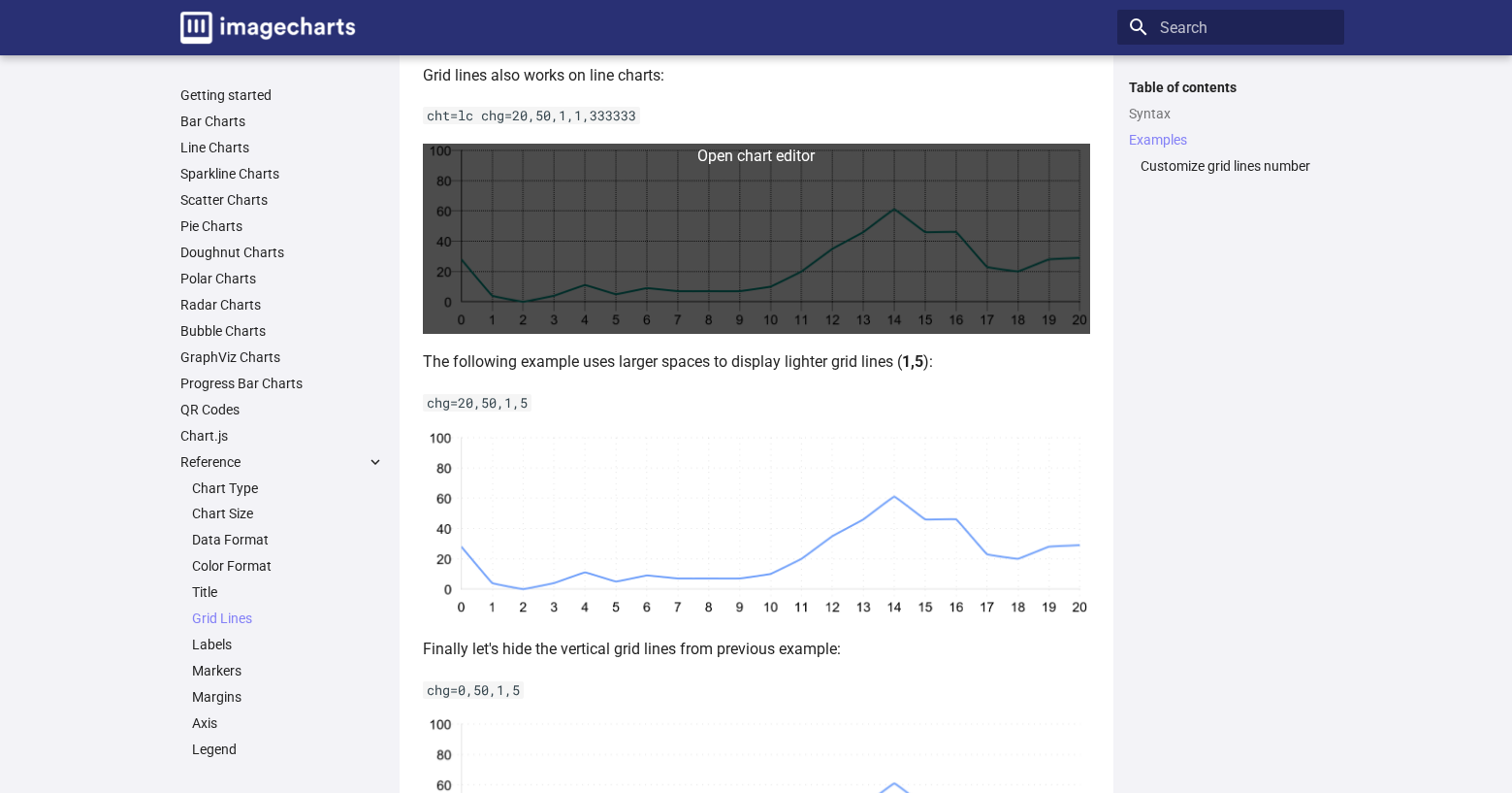
scroll to position [1165, 0]
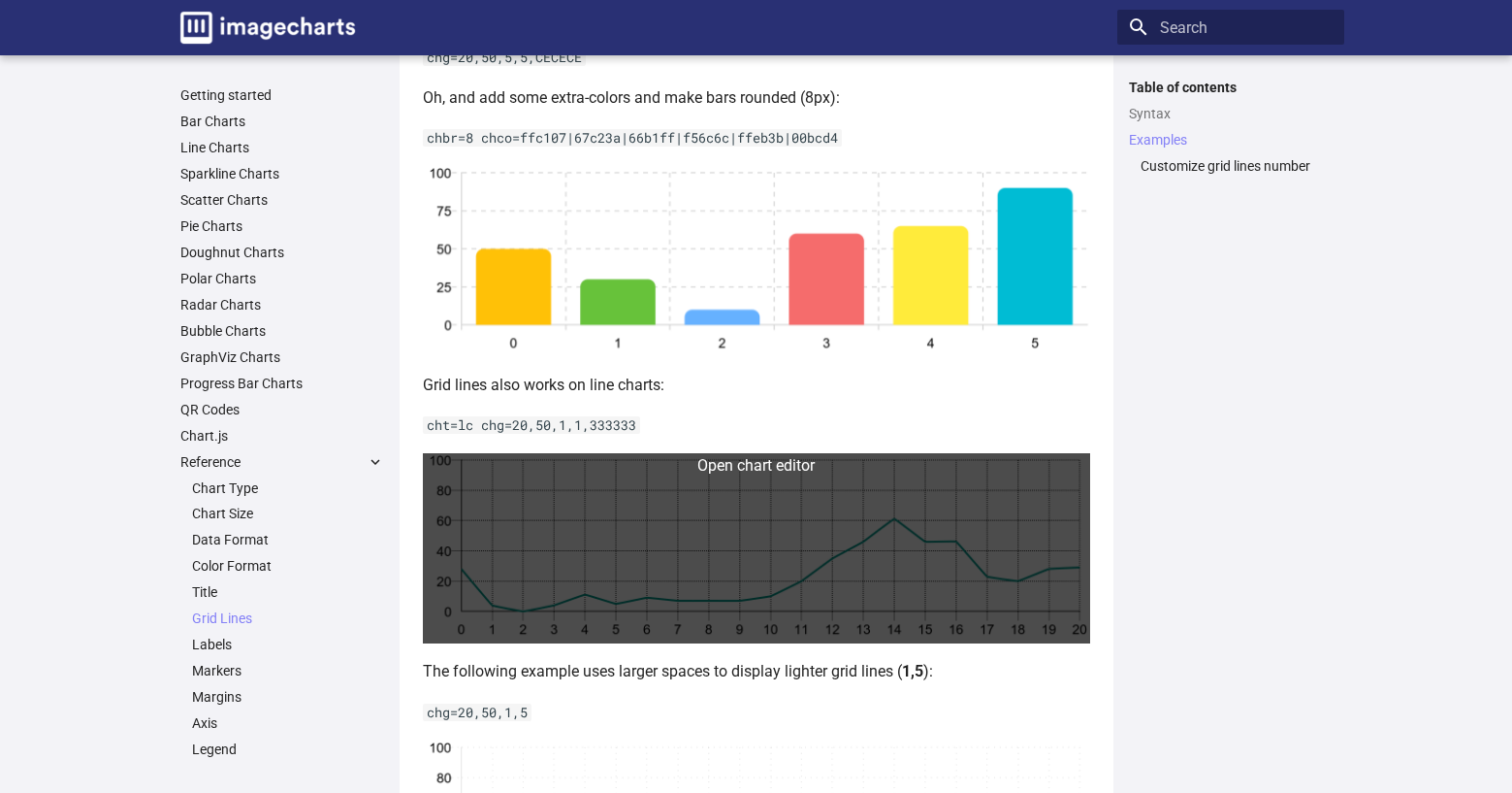
click at [714, 538] on link at bounding box center [757, 549] width 667 height 191
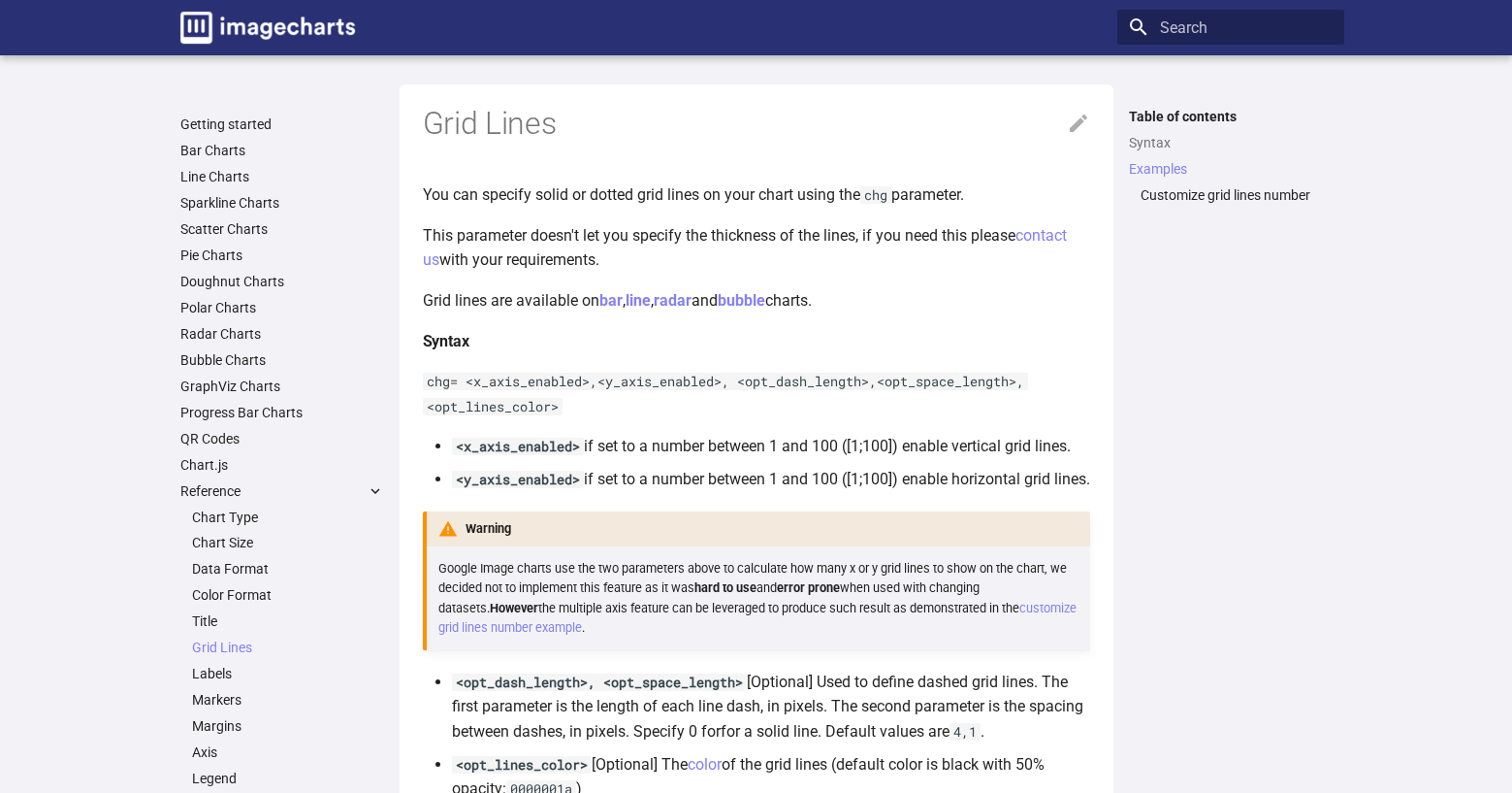
scroll to position [1210, 0]
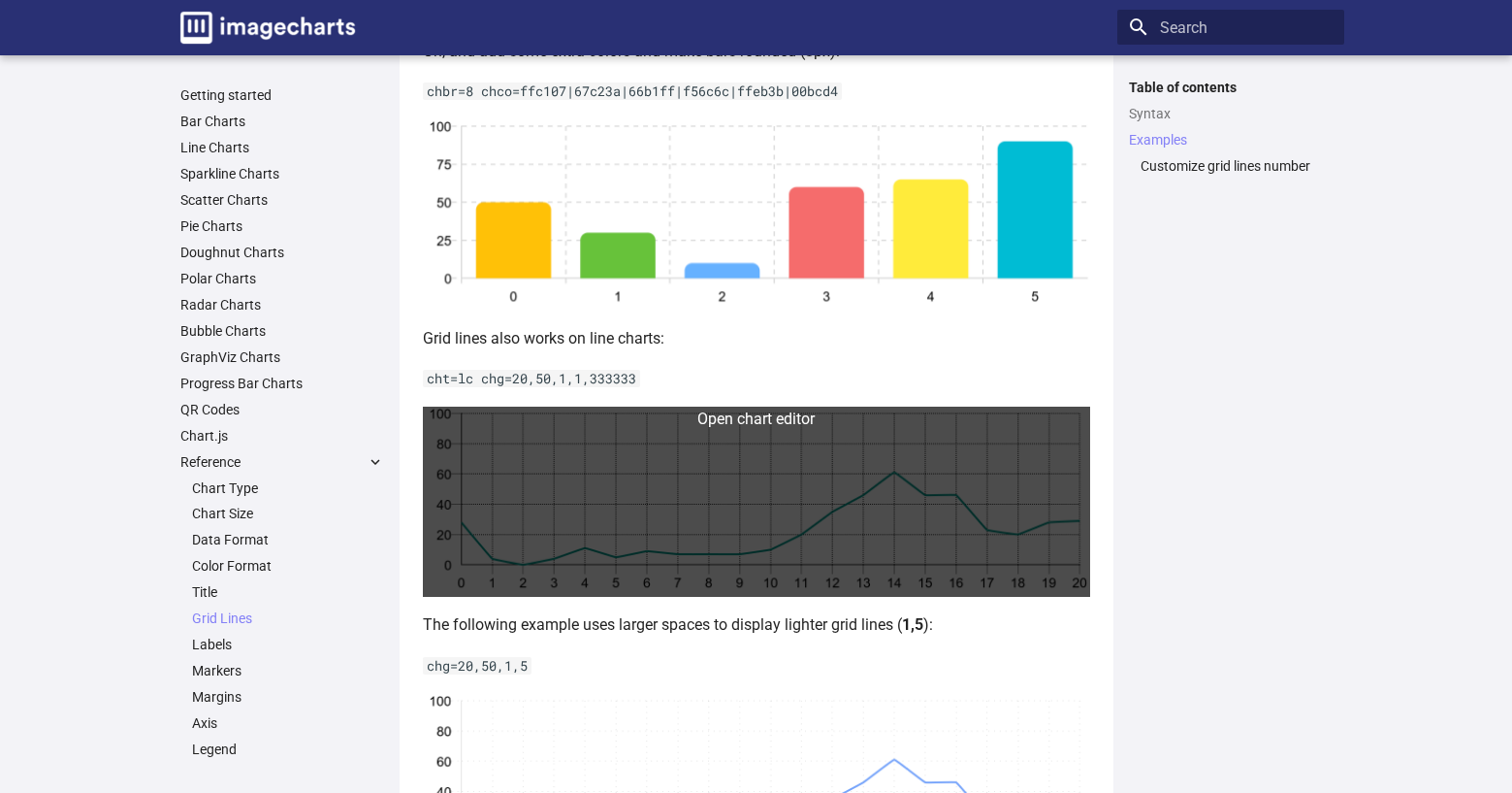
click at [697, 500] on link at bounding box center [757, 502] width 667 height 191
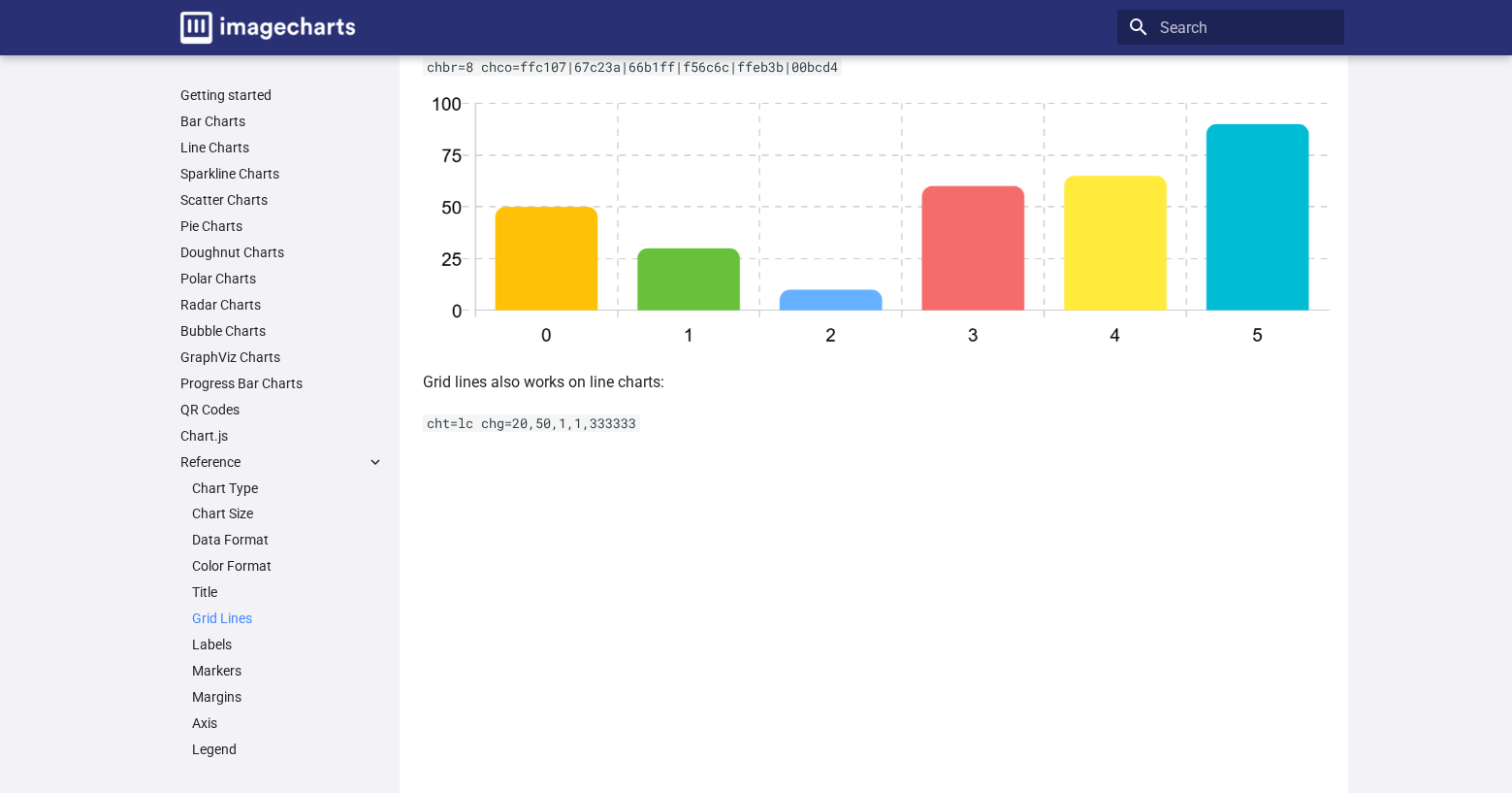
click at [214, 616] on link "Grid Lines" at bounding box center [288, 619] width 192 height 18
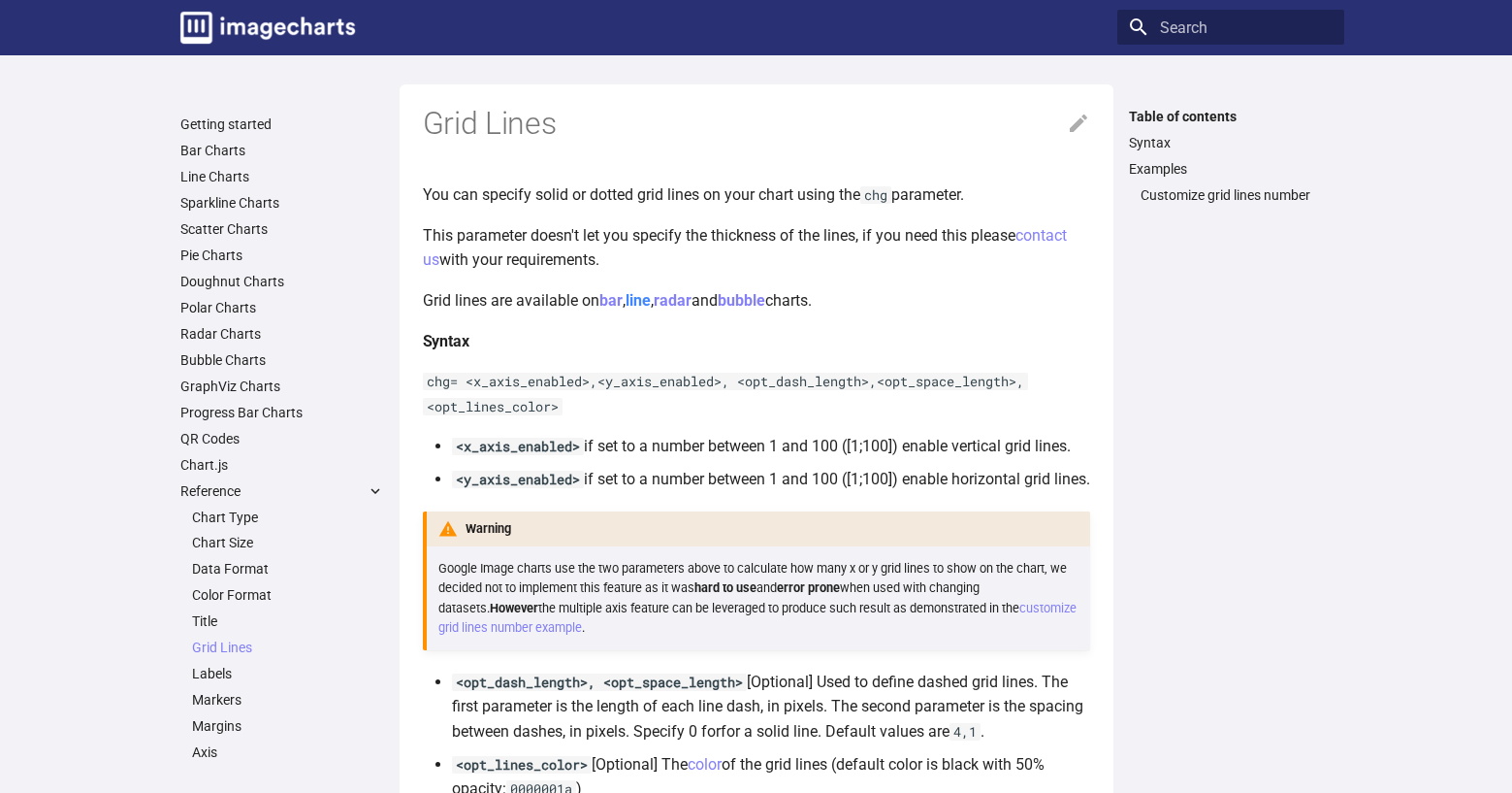
click at [647, 296] on link "line" at bounding box center [637, 300] width 25 height 19
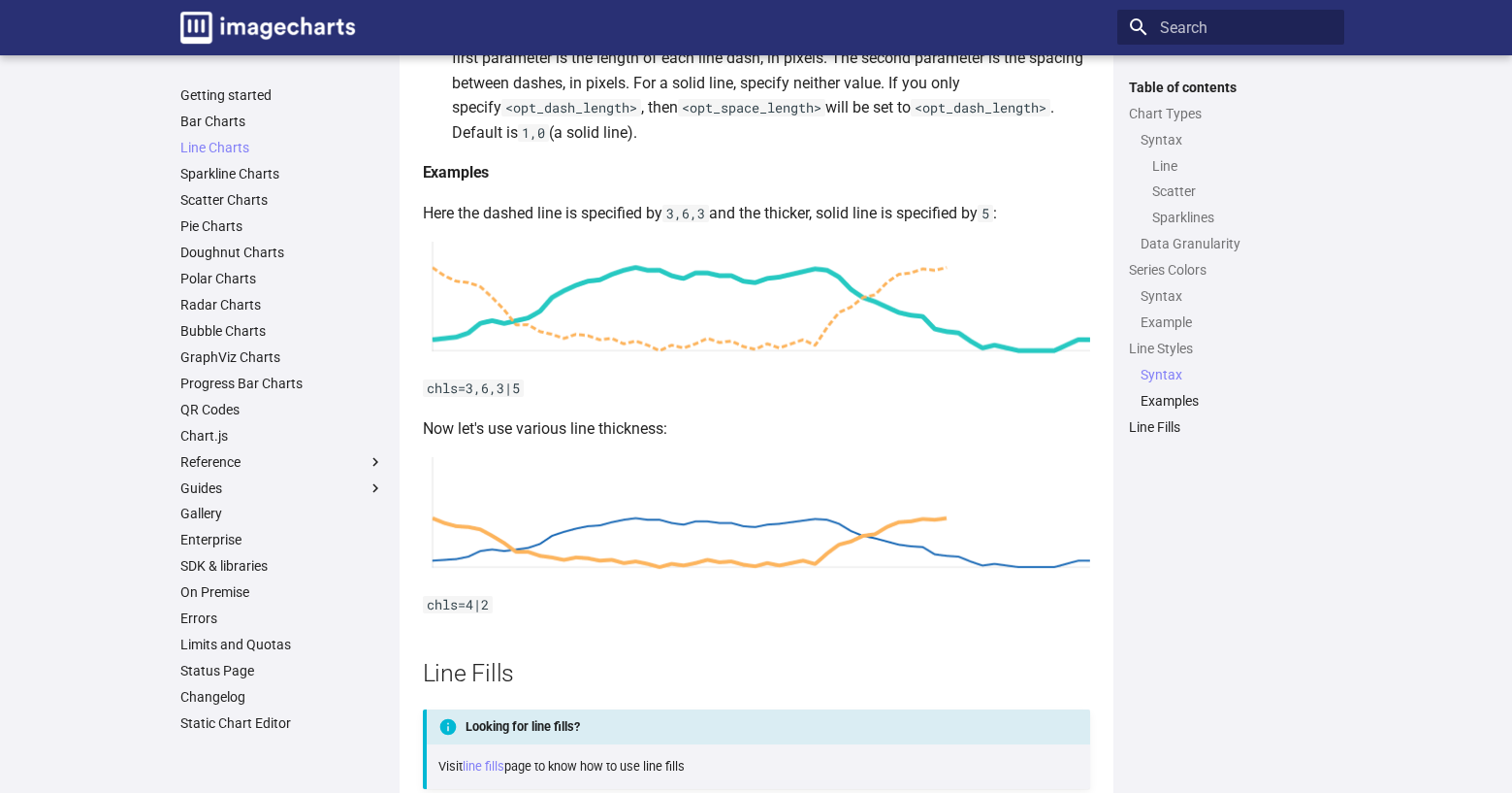
scroll to position [4669, 0]
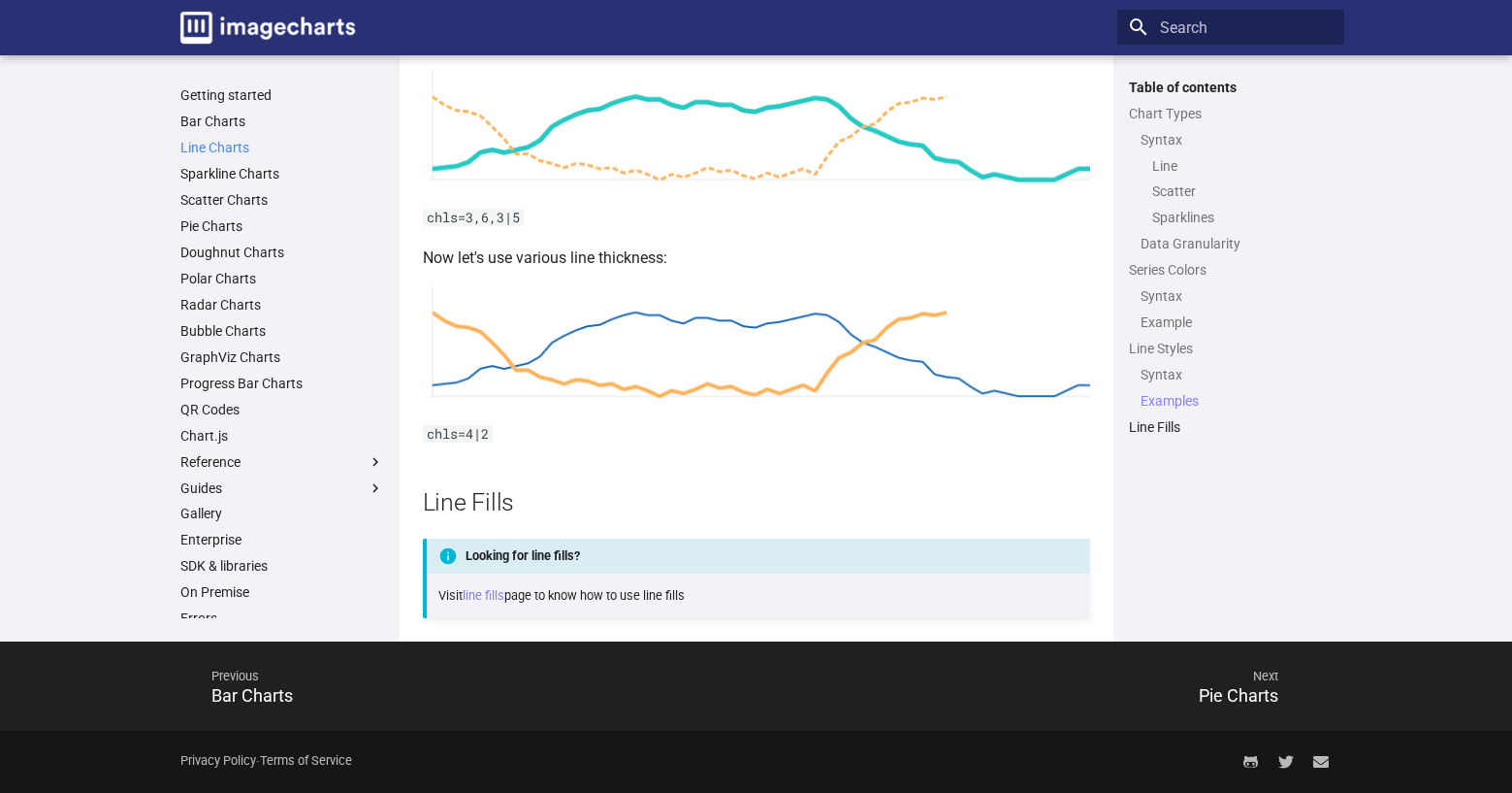
click at [211, 140] on link "Line Charts" at bounding box center [282, 147] width 204 height 18
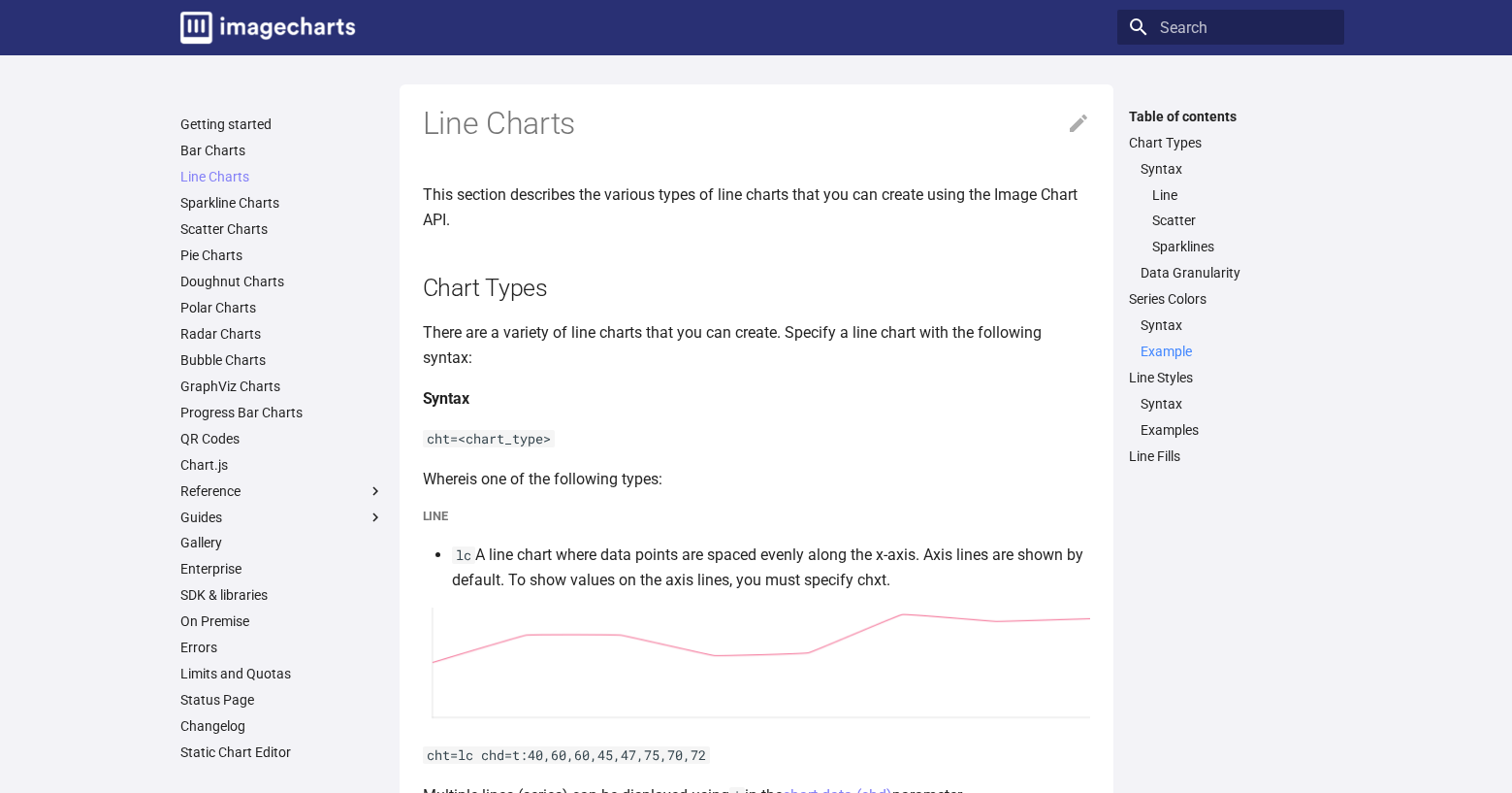
click at [1175, 351] on link "Example" at bounding box center [1236, 352] width 192 height 18
click at [1163, 195] on link "Line" at bounding box center [1242, 195] width 180 height 18
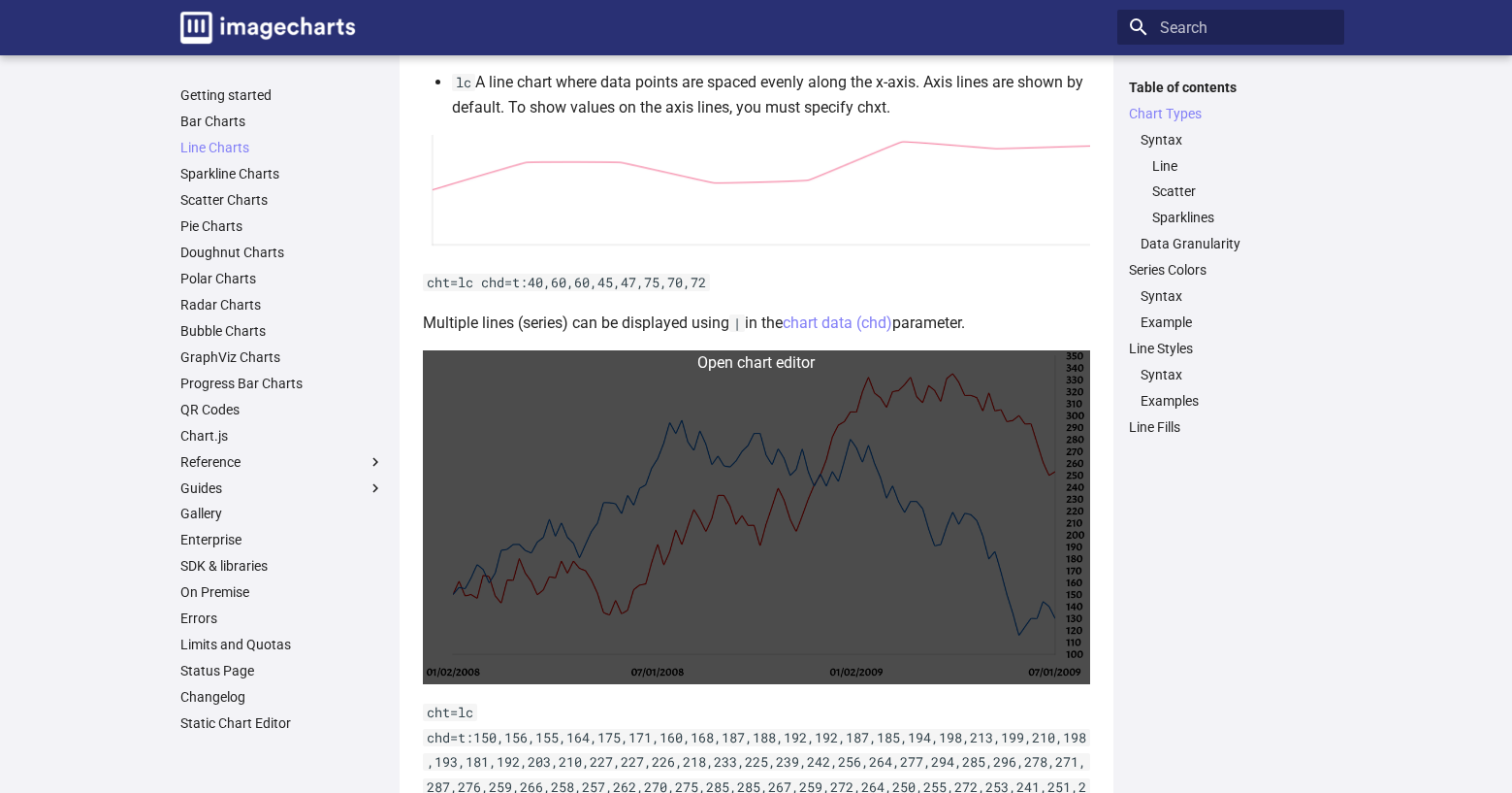
scroll to position [242, 0]
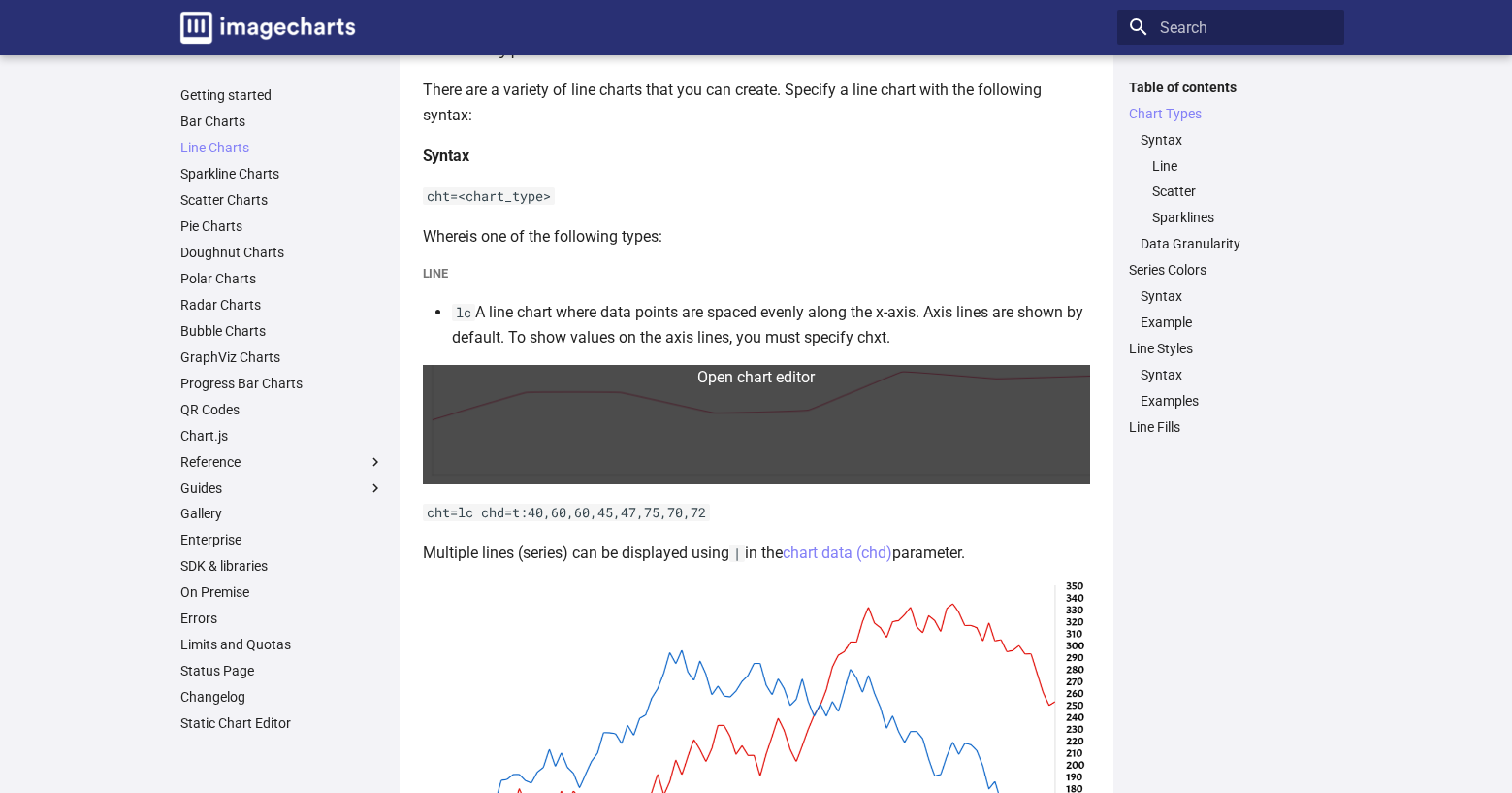
click at [742, 391] on link at bounding box center [757, 424] width 667 height 120
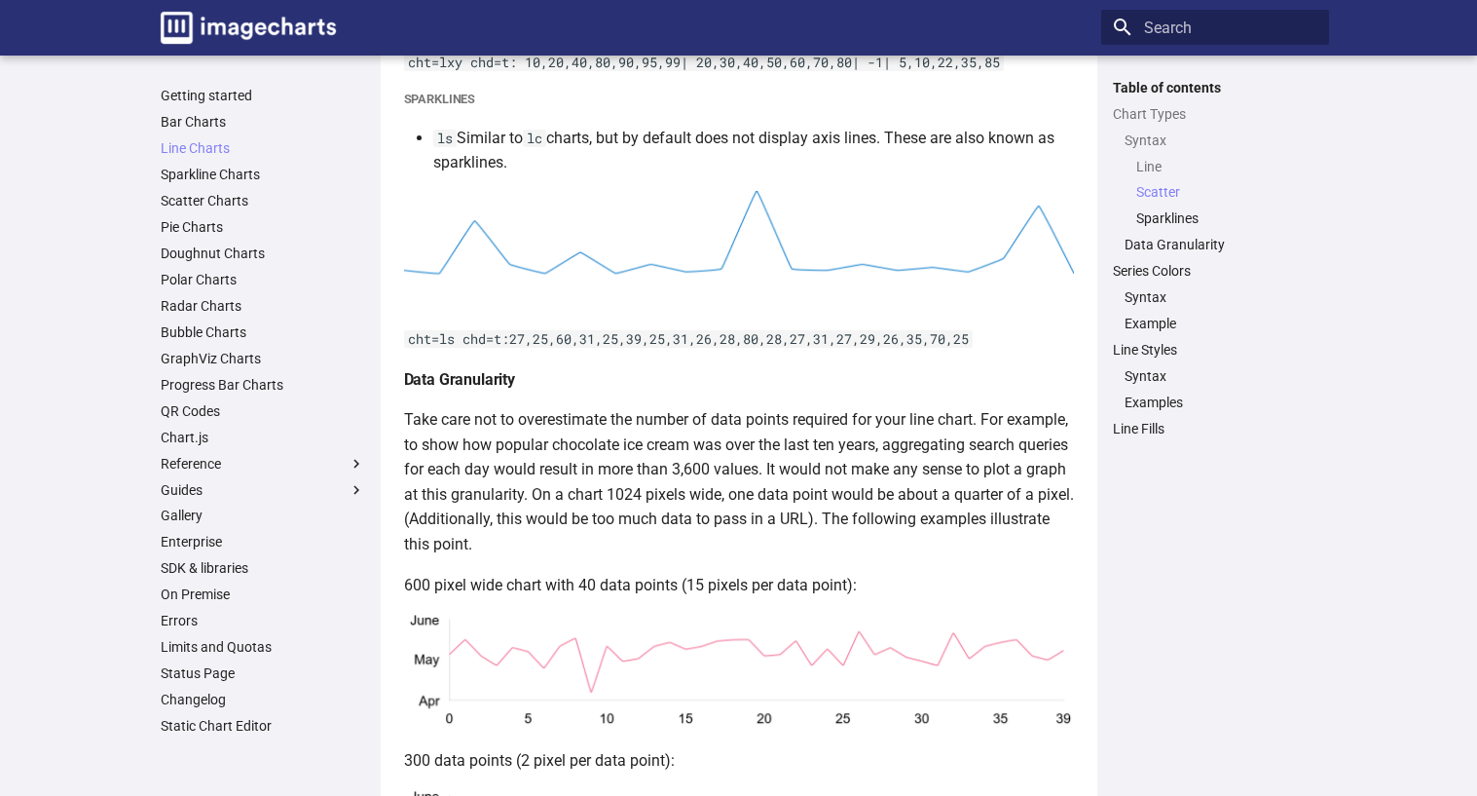
scroll to position [2045, 0]
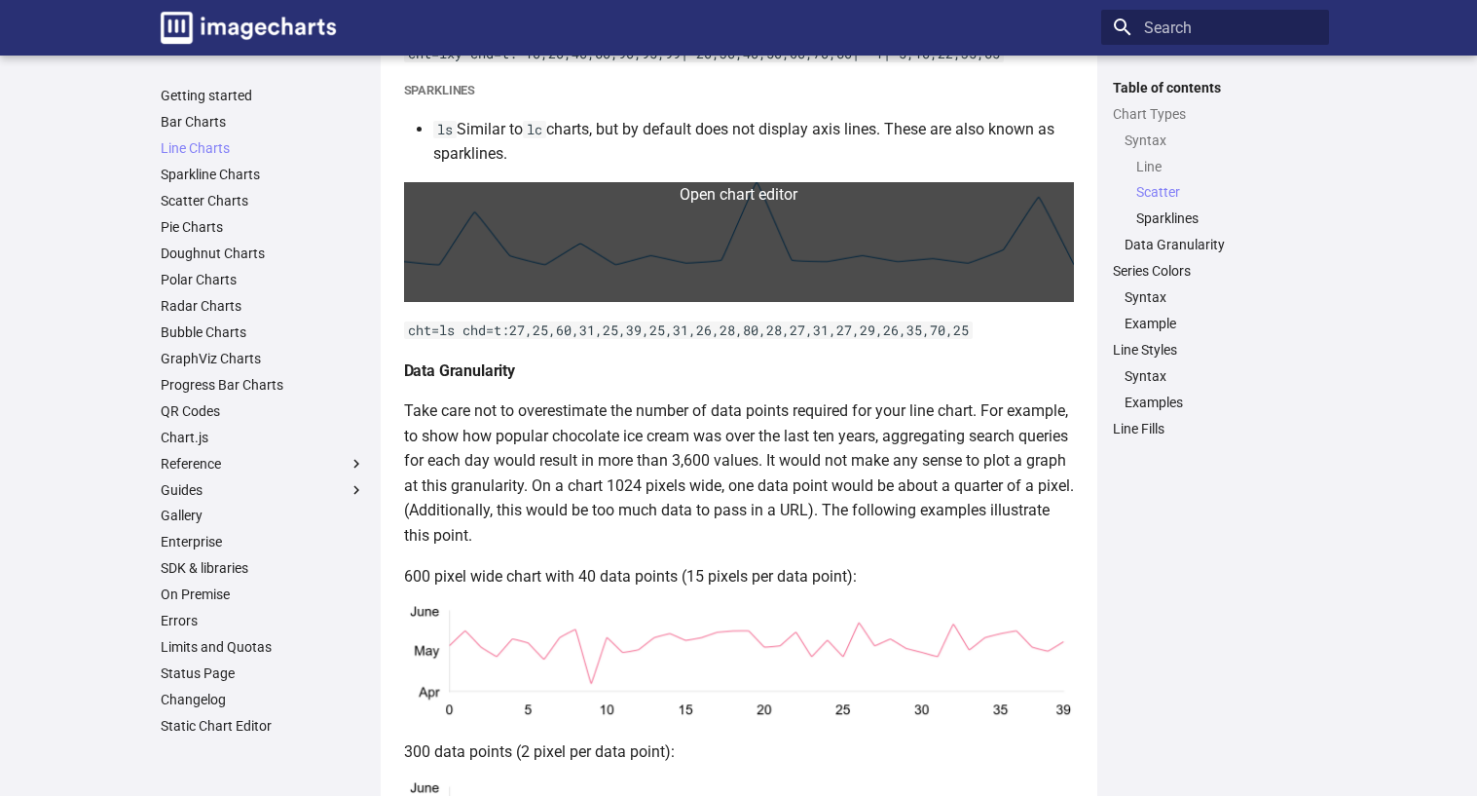
click at [675, 258] on link at bounding box center [739, 242] width 670 height 120
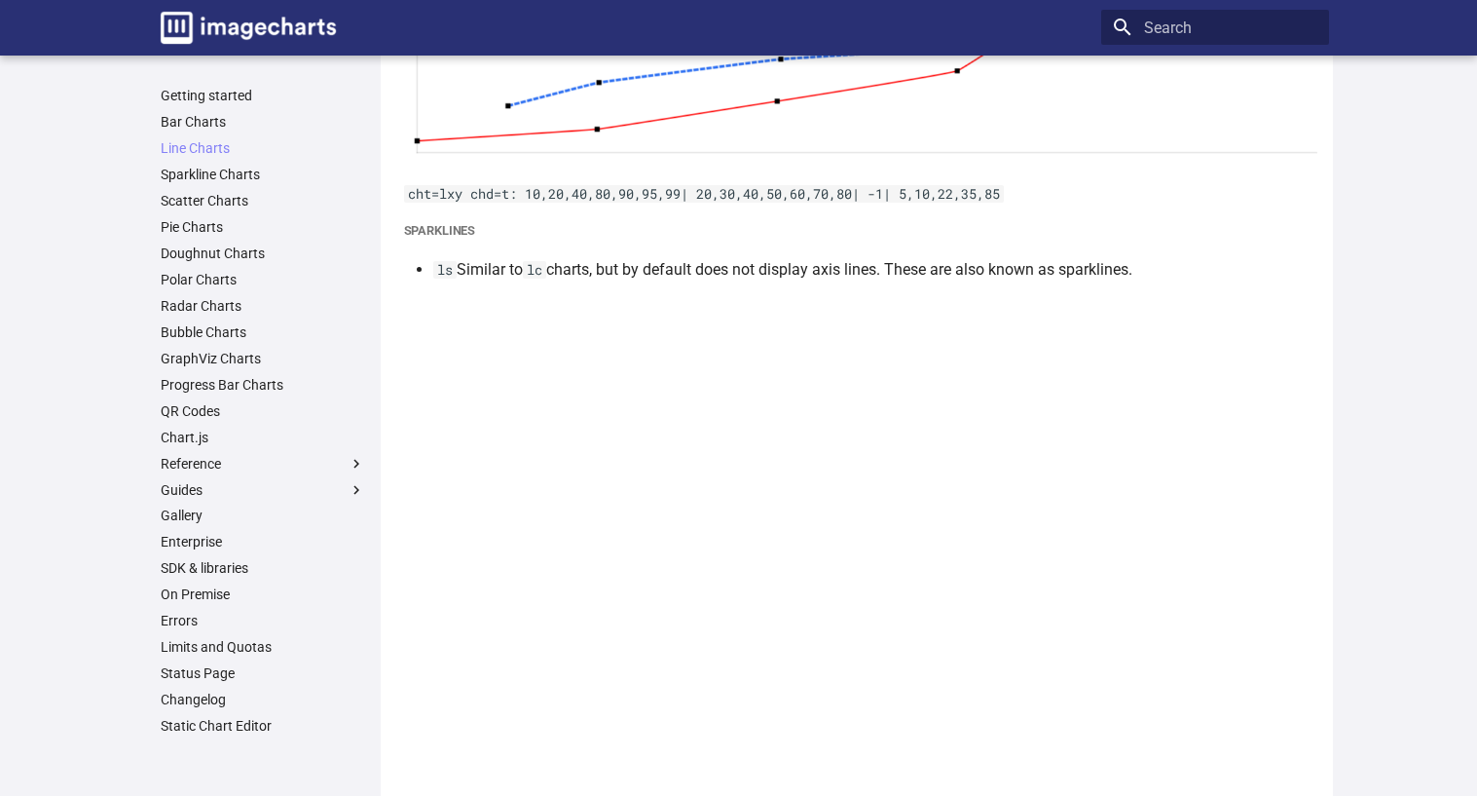
scroll to position [1948, 0]
